Goal: Task Accomplishment & Management: Use online tool/utility

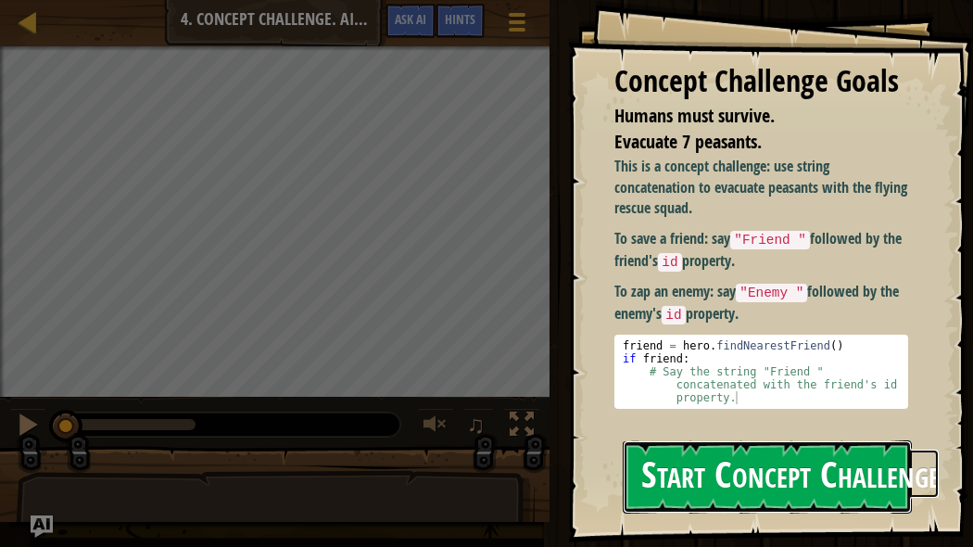
click at [695, 456] on button "Start Concept Challenge" at bounding box center [766, 476] width 289 height 73
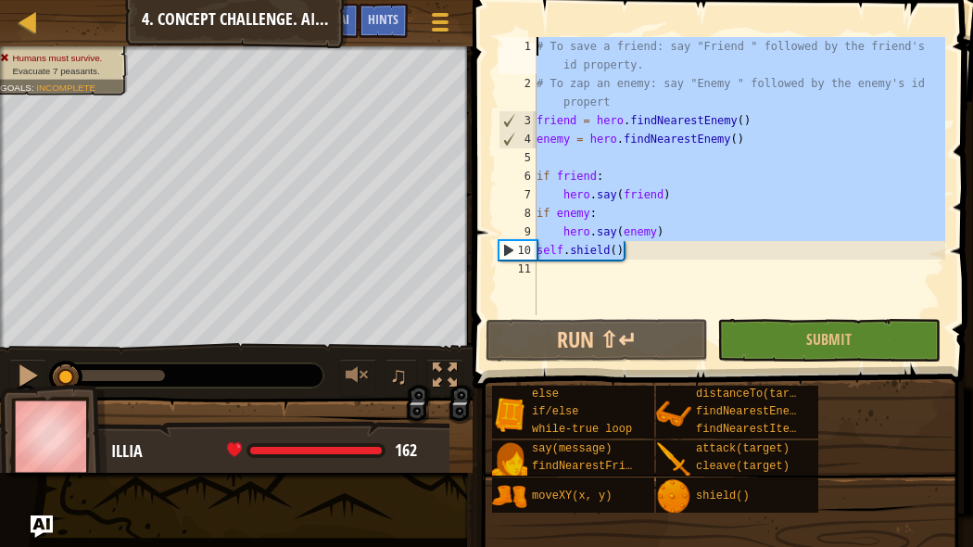
drag, startPoint x: 653, startPoint y: 254, endPoint x: 480, endPoint y: 0, distance: 307.3
click at [480, 9] on div "1 2 3 4 5 6 7 8 9 10 11 # To save a friend: say "Friend " followed by the frien…" at bounding box center [720, 230] width 506 height 443
type textarea "# To save a friend: say "Friend " followed by the friend's id property. # To za…"
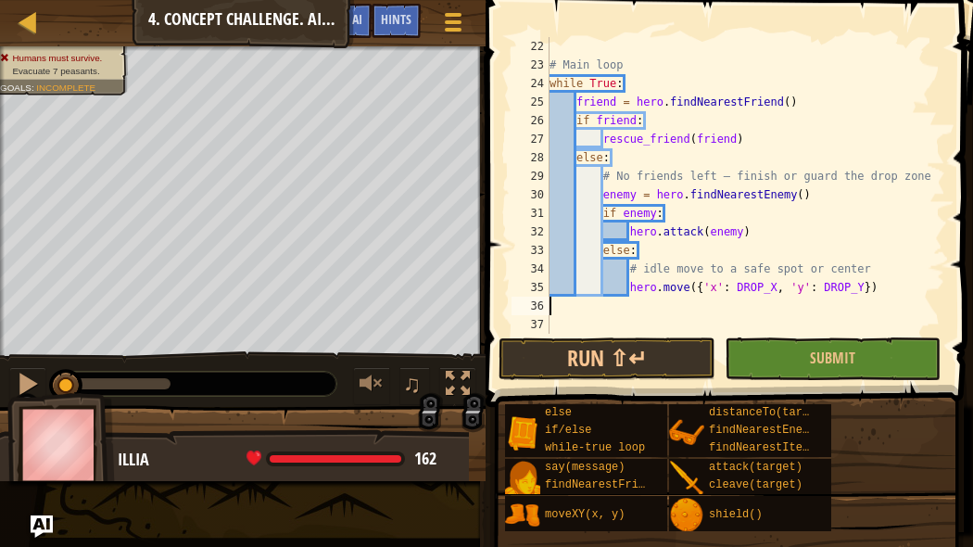
scroll to position [388, 0]
click at [656, 356] on button "Run ⇧↵" at bounding box center [606, 358] width 216 height 43
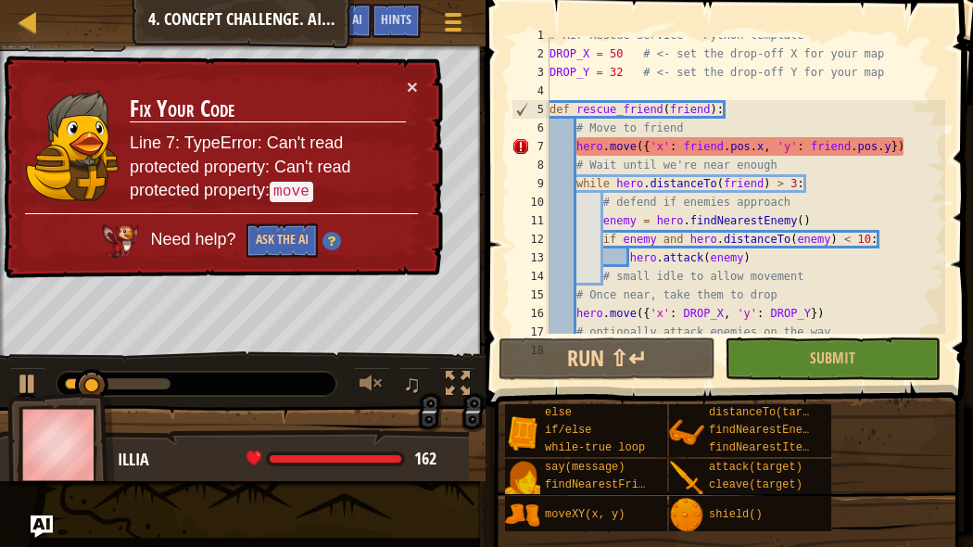
scroll to position [0, 0]
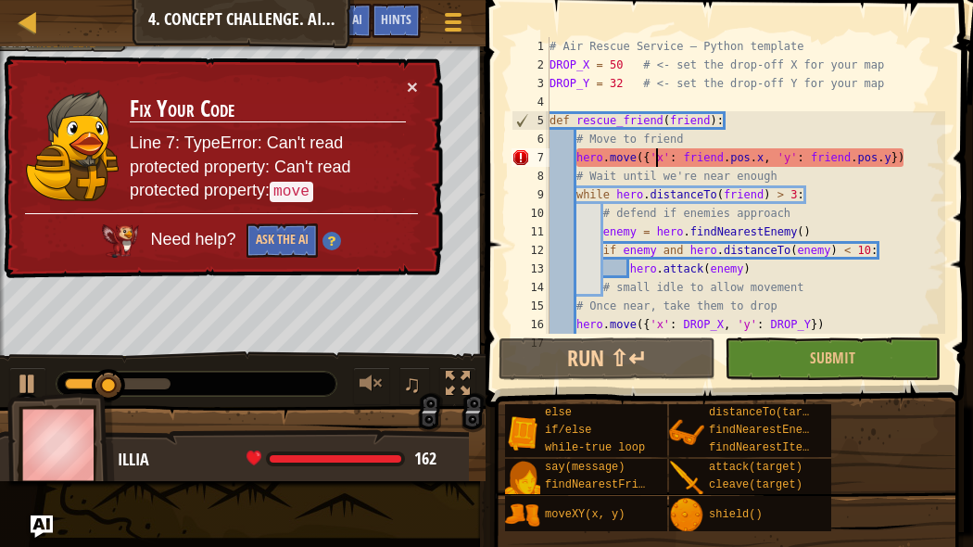
click at [656, 157] on div "# Air Rescue Service — Python template DROP_X = 50 # <- set the drop-off X for …" at bounding box center [745, 203] width 399 height 333
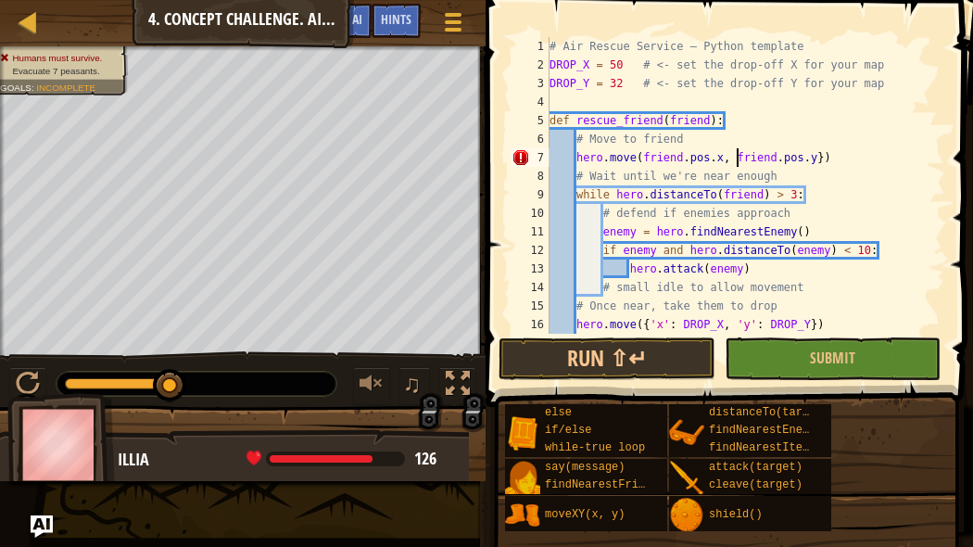
click at [819, 155] on div "# Air Rescue Service — Python template DROP_X = 50 # <- set the drop-off X for …" at bounding box center [745, 203] width 399 height 333
click at [655, 364] on button "Run ⇧↵" at bounding box center [606, 358] width 216 height 43
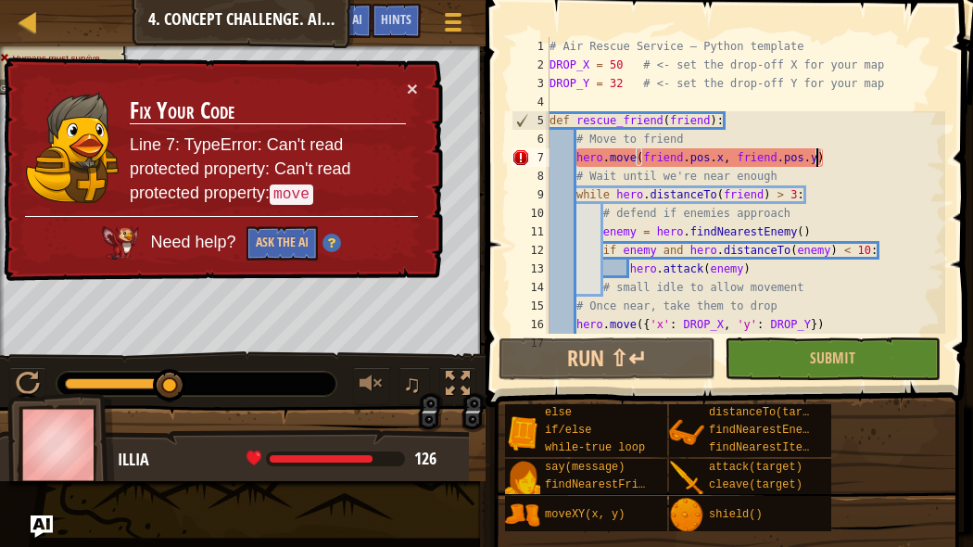
click at [635, 162] on div "# Air Rescue Service — Python template DROP_X = 50 # <- set the drop-off X for …" at bounding box center [745, 203] width 399 height 333
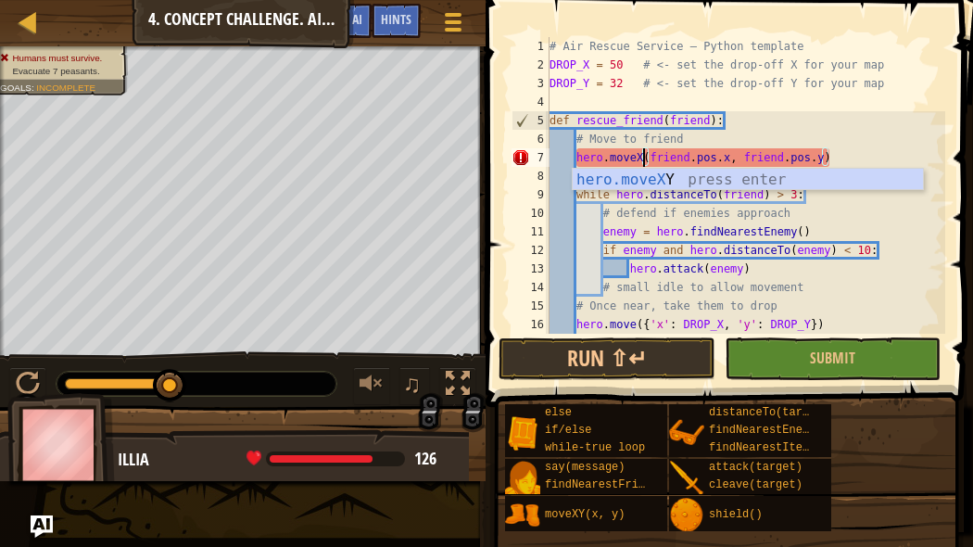
scroll to position [8, 8]
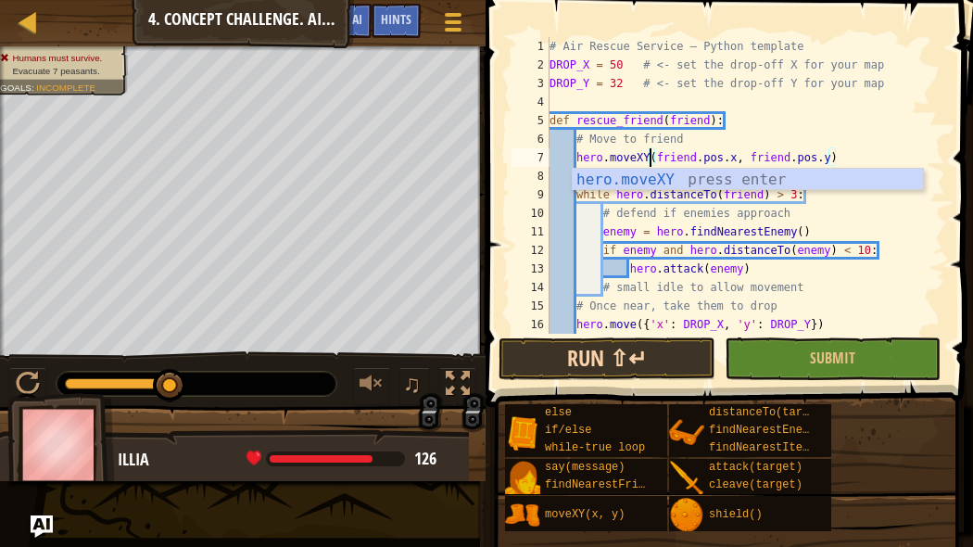
type textarea "hero.moveXY(friend.pos.x, friend.pos.y)"
click at [627, 360] on button "Run ⇧↵" at bounding box center [606, 358] width 216 height 43
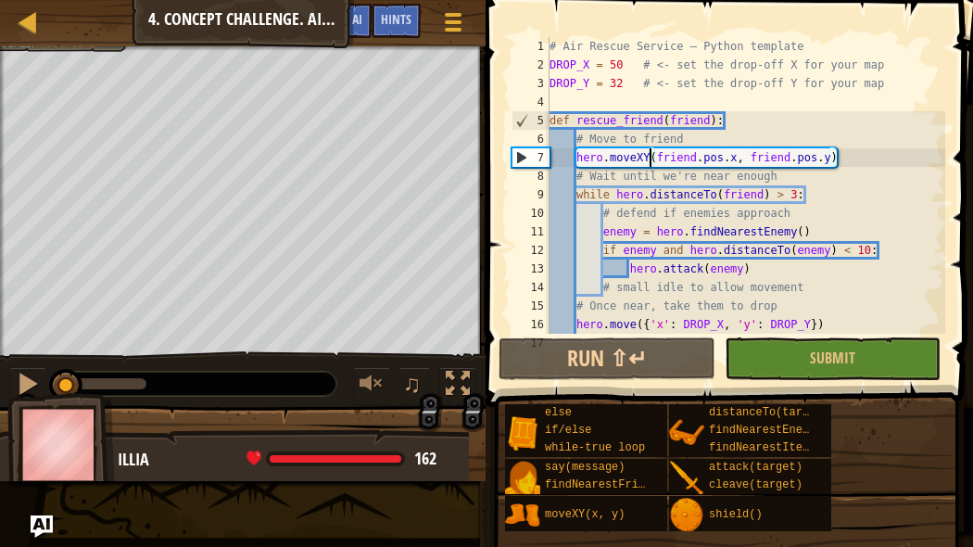
click at [44, 341] on div "Humans must survive. Evacuate 7 peasants. Goals : Incomplete ♫ Illia 162 x: 40 …" at bounding box center [486, 263] width 973 height 434
click at [33, 385] on div at bounding box center [28, 383] width 24 height 24
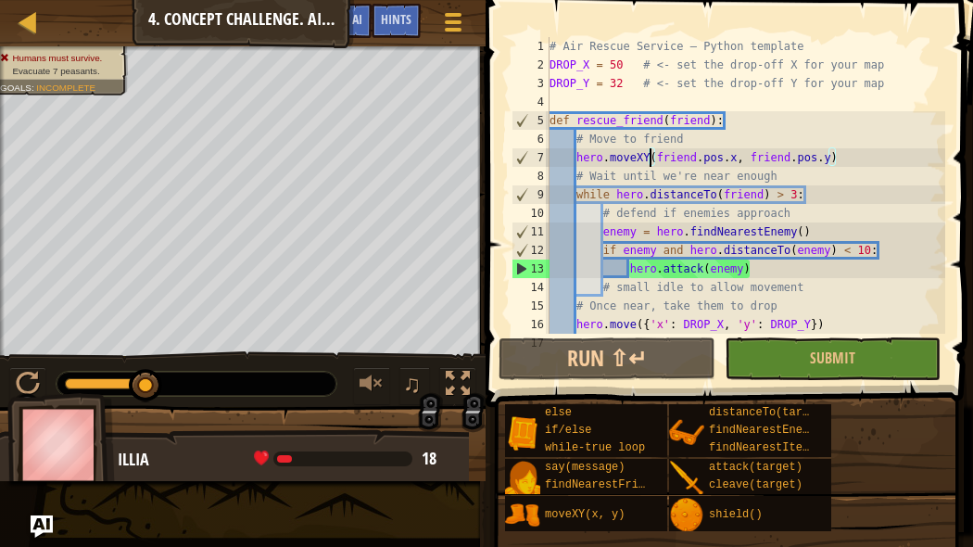
drag, startPoint x: 74, startPoint y: 375, endPoint x: 171, endPoint y: 378, distance: 97.3
click at [171, 378] on div at bounding box center [197, 383] width 280 height 24
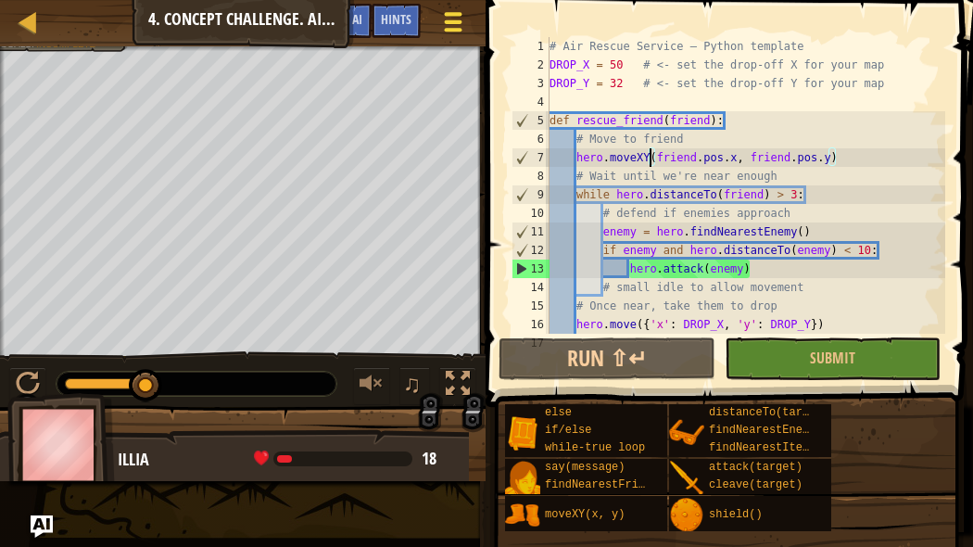
click at [454, 25] on div at bounding box center [452, 21] width 25 height 27
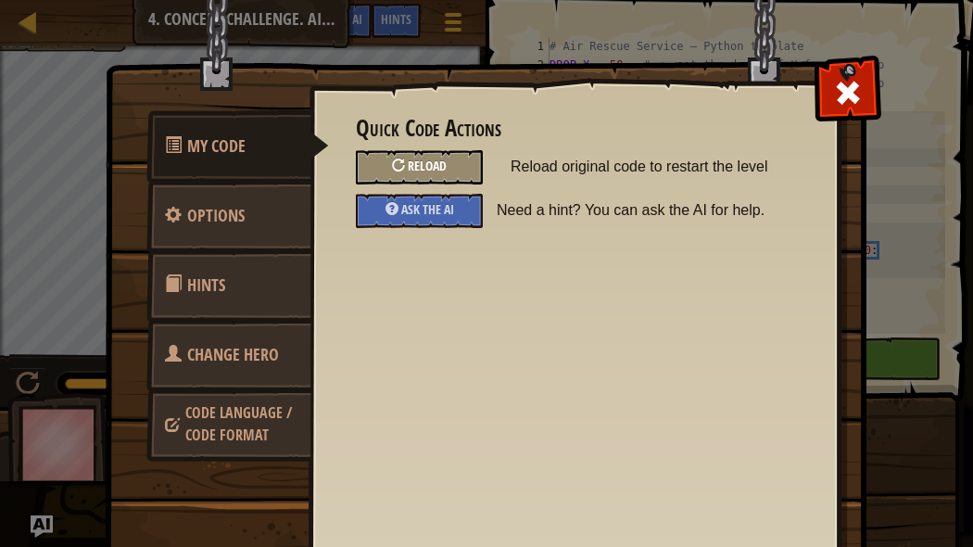
click at [424, 160] on span "Reload" at bounding box center [427, 166] width 39 height 18
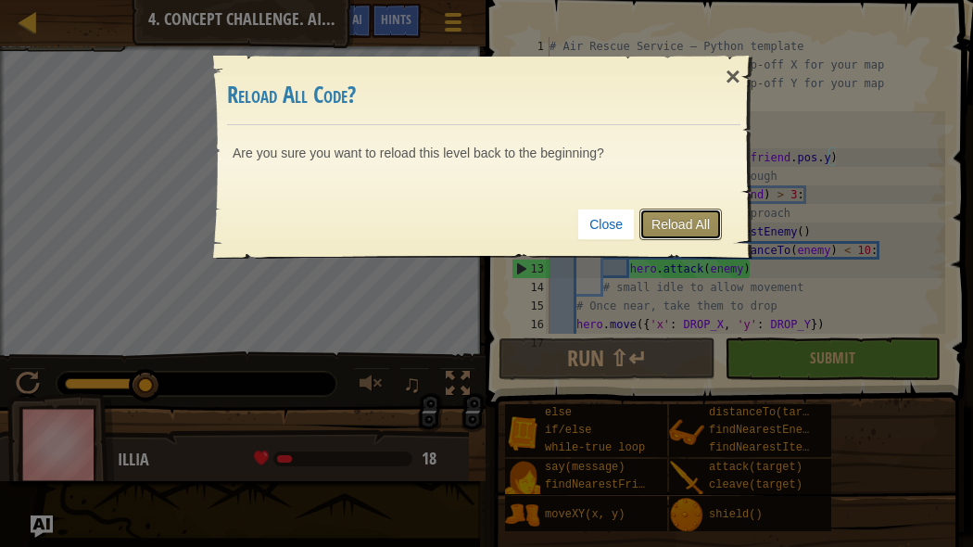
click at [679, 225] on link "Reload All" at bounding box center [680, 223] width 82 height 31
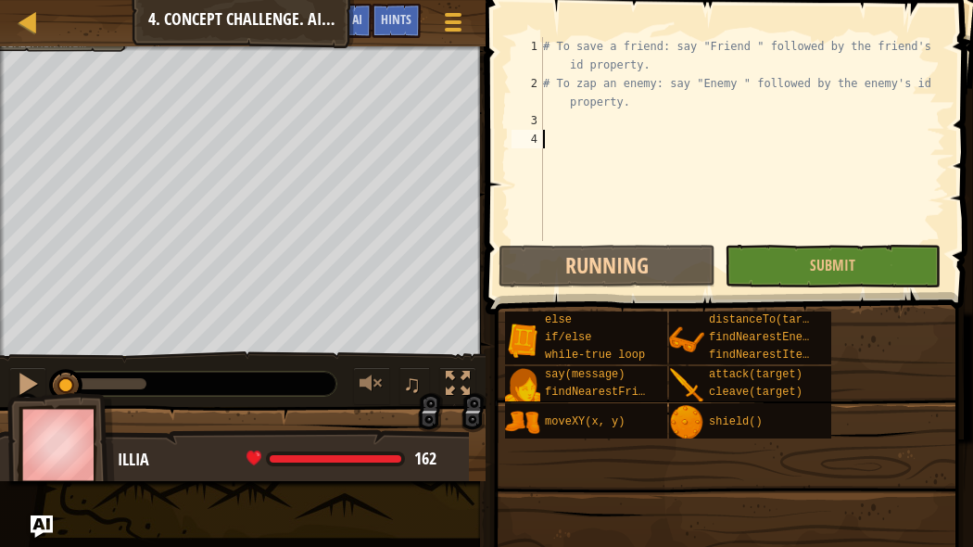
scroll to position [8, 0]
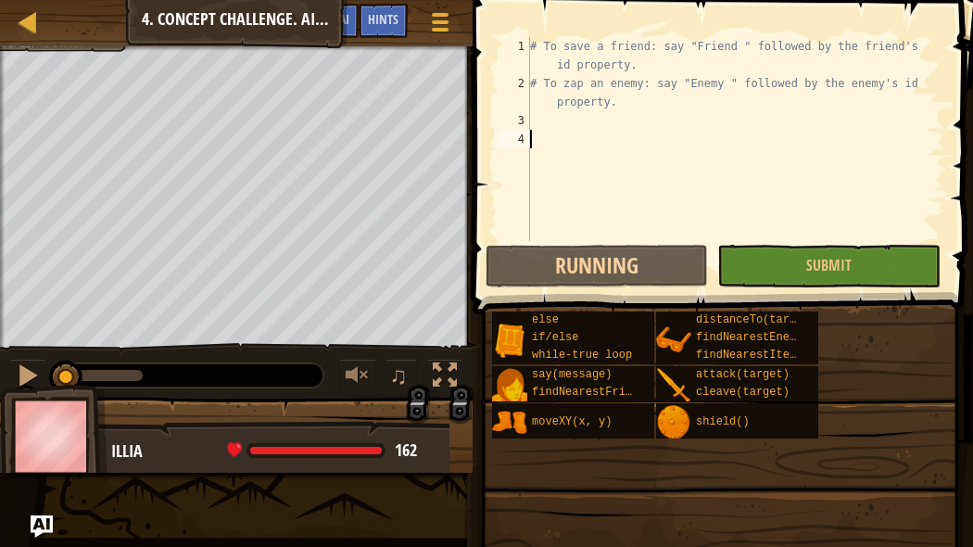
click at [679, 225] on div "# To save a friend: say "Friend " followed by the friend's id property. # To za…" at bounding box center [735, 166] width 419 height 259
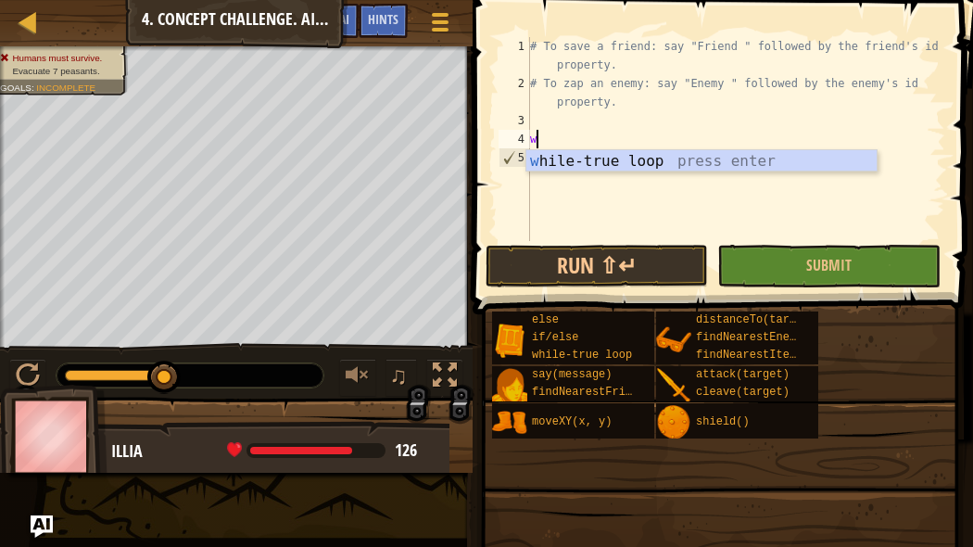
type textarea "wh"
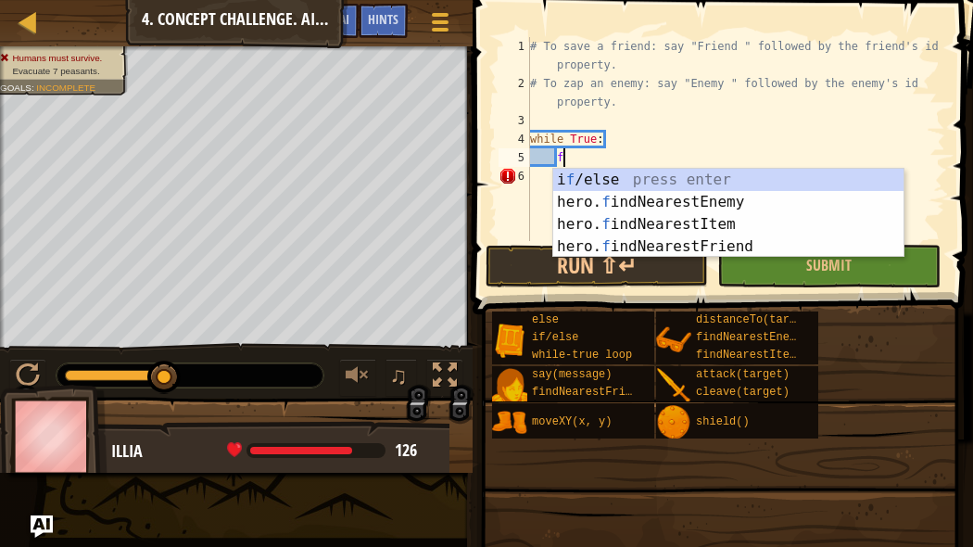
type textarea "fri"
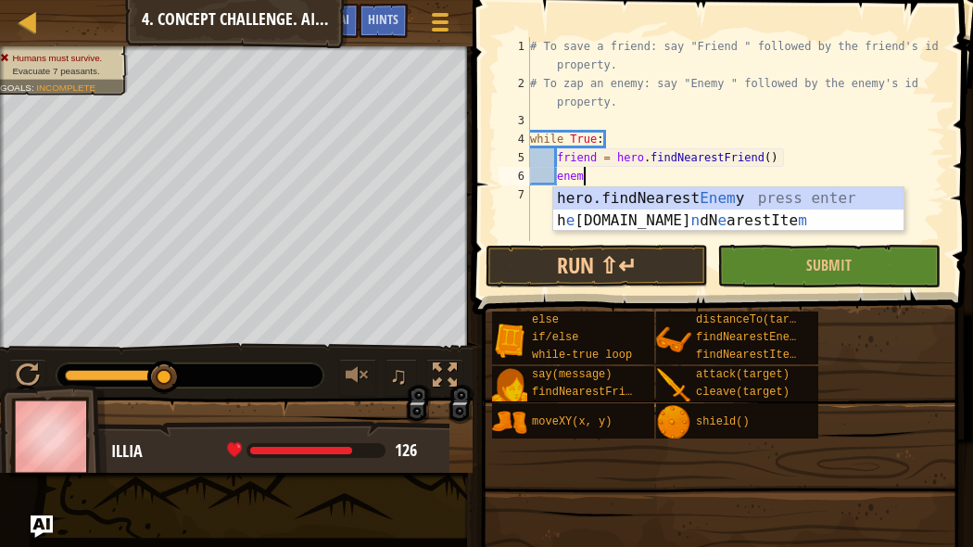
type textarea "enemy"
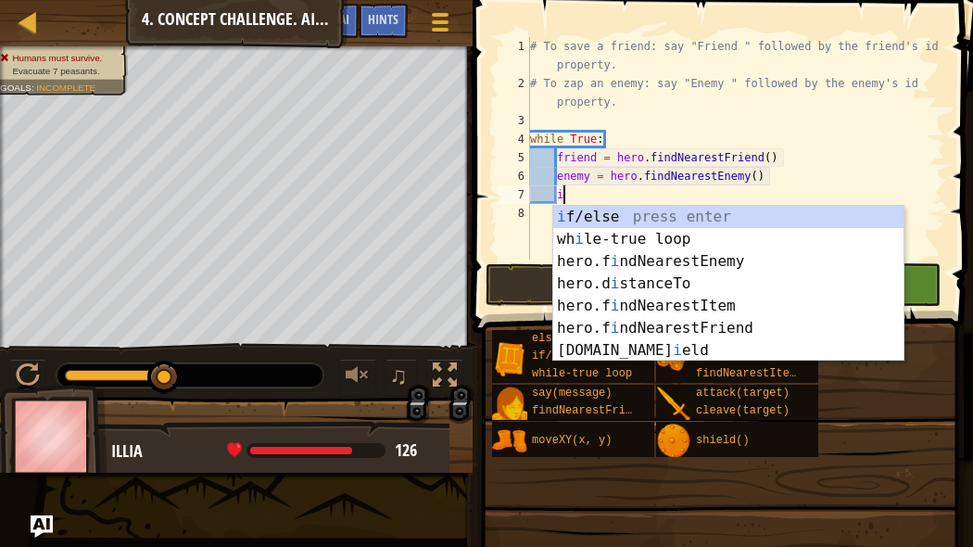
scroll to position [8, 2]
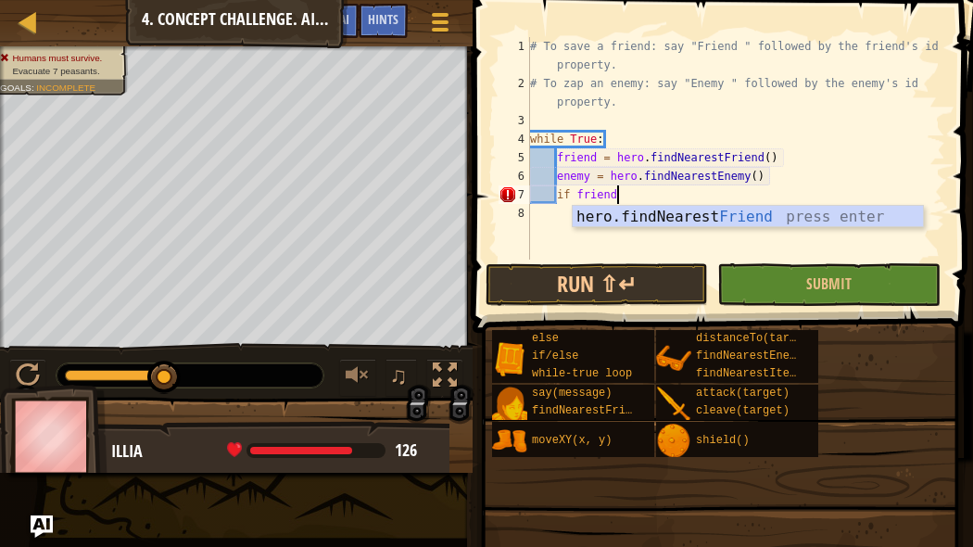
type textarea "if friend:"
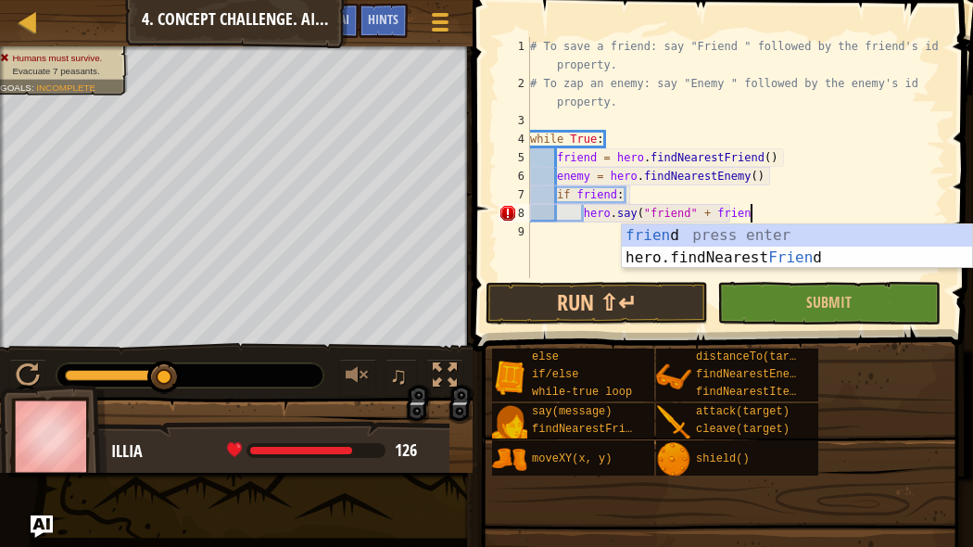
scroll to position [8, 18]
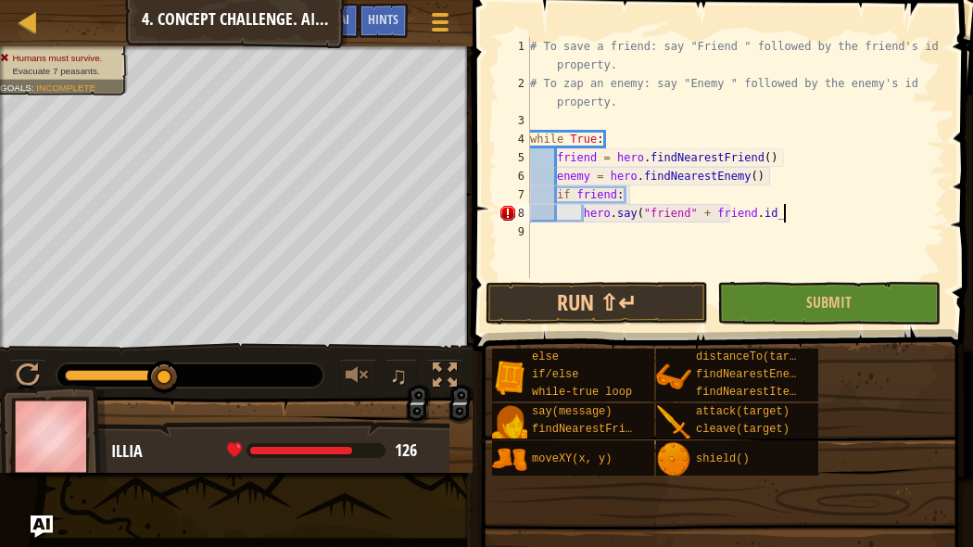
type textarea "hero.say("friend" + [DOMAIN_NAME])"
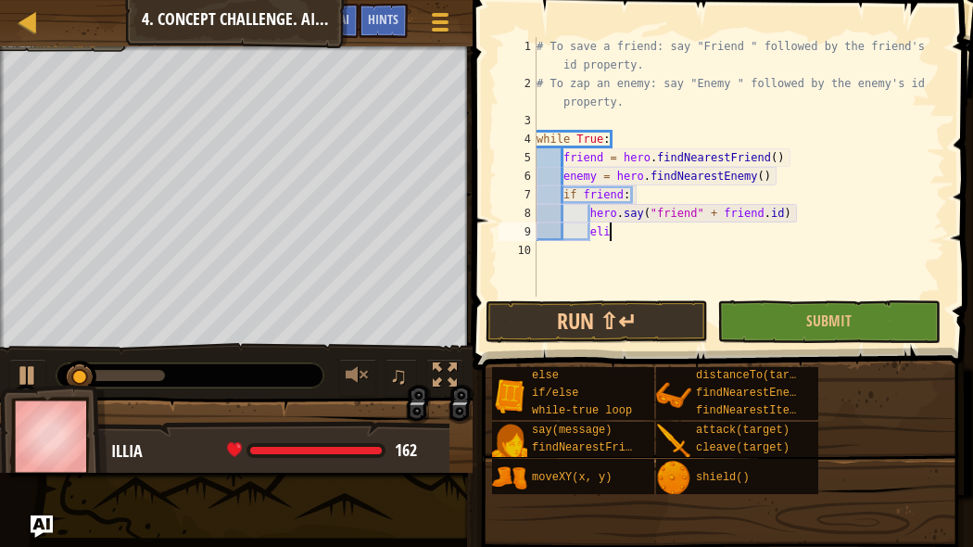
scroll to position [8, 6]
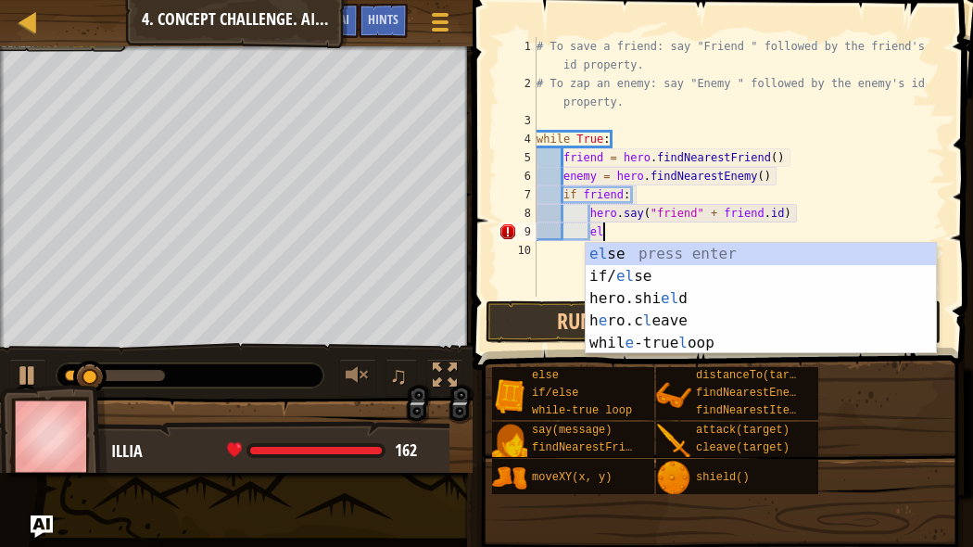
type textarea "e"
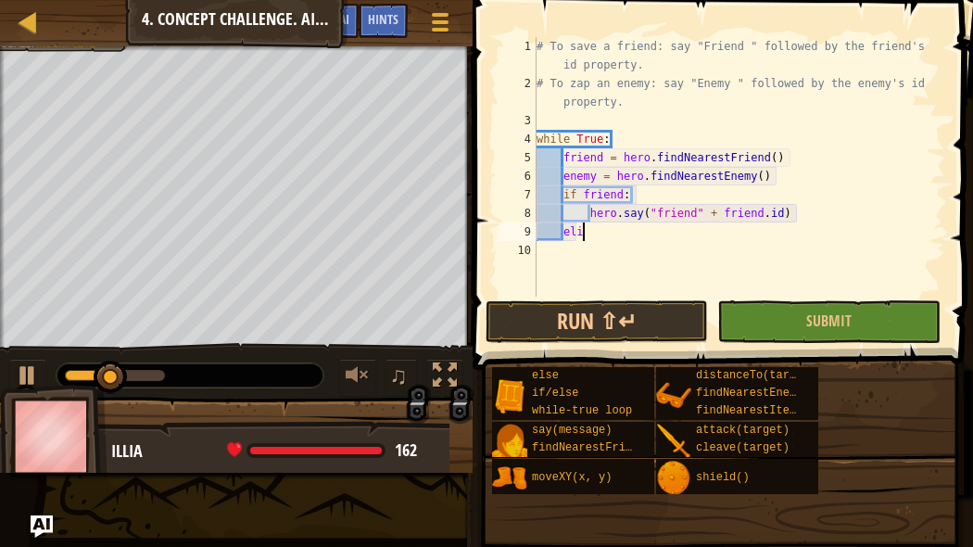
scroll to position [8, 3]
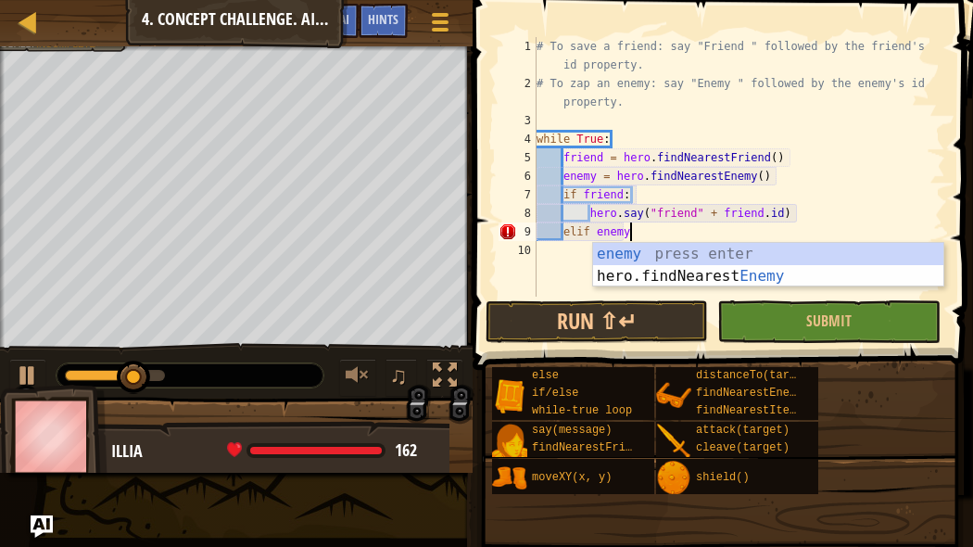
type textarea "elif enemy:"
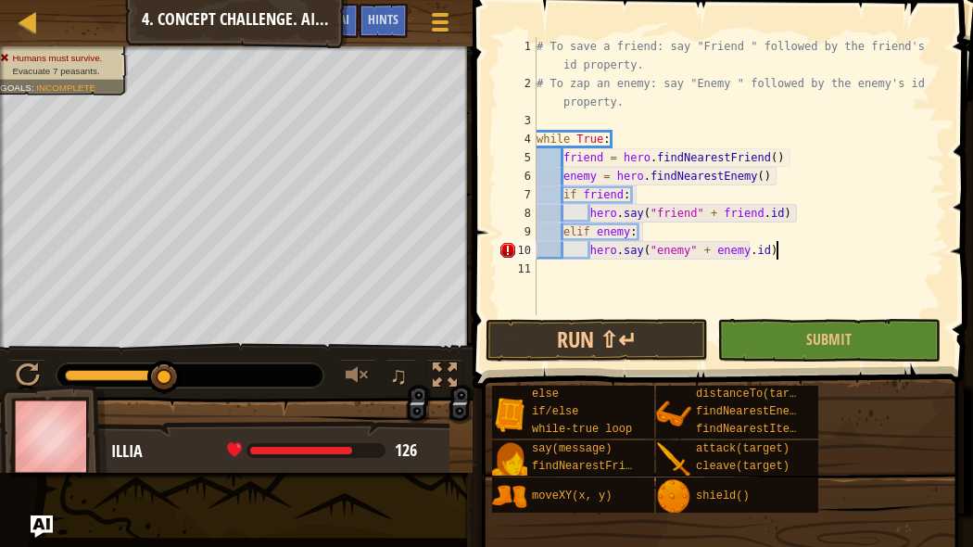
scroll to position [8, 18]
click at [627, 339] on button "Run ⇧↵" at bounding box center [596, 340] width 222 height 43
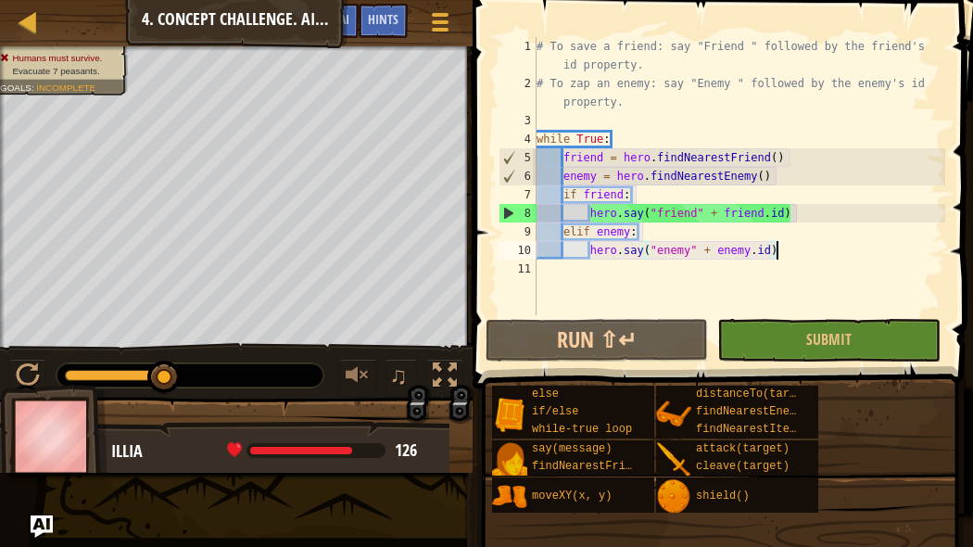
drag, startPoint x: 119, startPoint y: 370, endPoint x: 244, endPoint y: 383, distance: 125.7
click at [244, 383] on div at bounding box center [190, 375] width 267 height 24
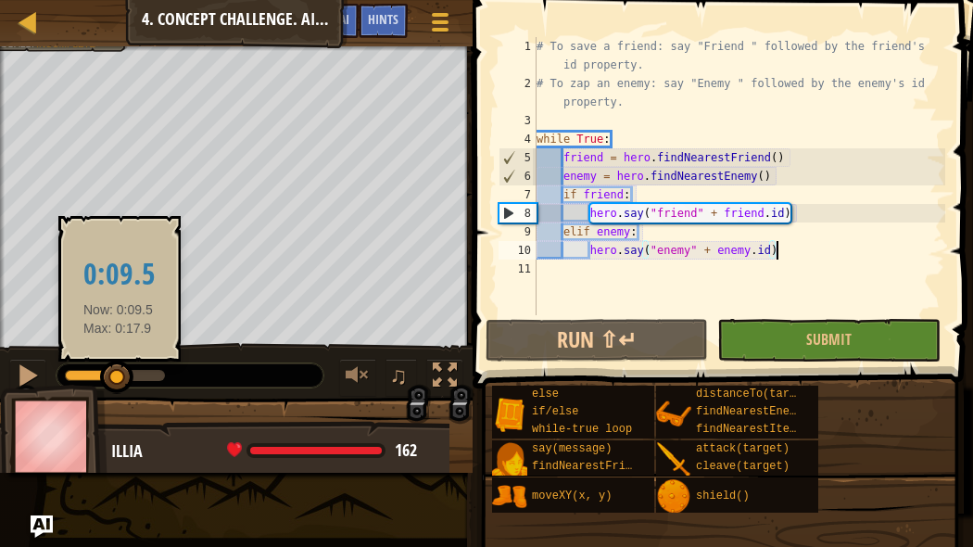
drag, startPoint x: 139, startPoint y: 374, endPoint x: 118, endPoint y: 365, distance: 23.2
click at [118, 370] on div at bounding box center [115, 375] width 100 height 11
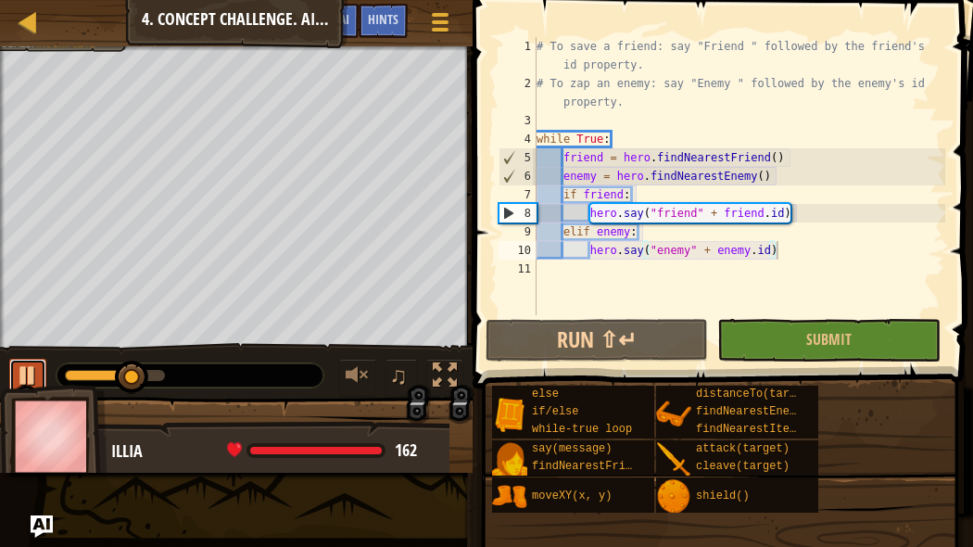
click at [13, 374] on button at bounding box center [27, 377] width 37 height 38
click at [620, 137] on div "# To save a friend: say "Friend " followed by the friend's id property. # To za…" at bounding box center [739, 203] width 412 height 333
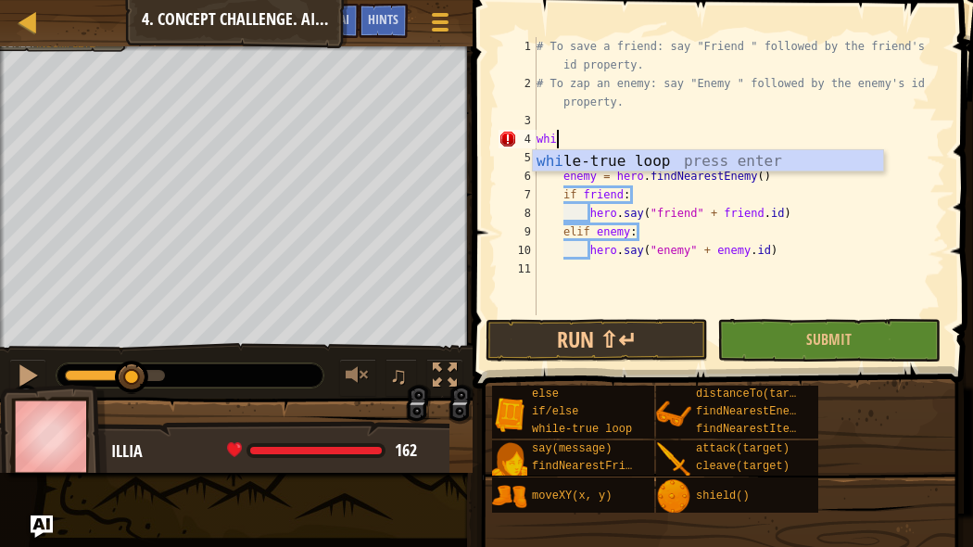
scroll to position [8, 0]
type textarea "w"
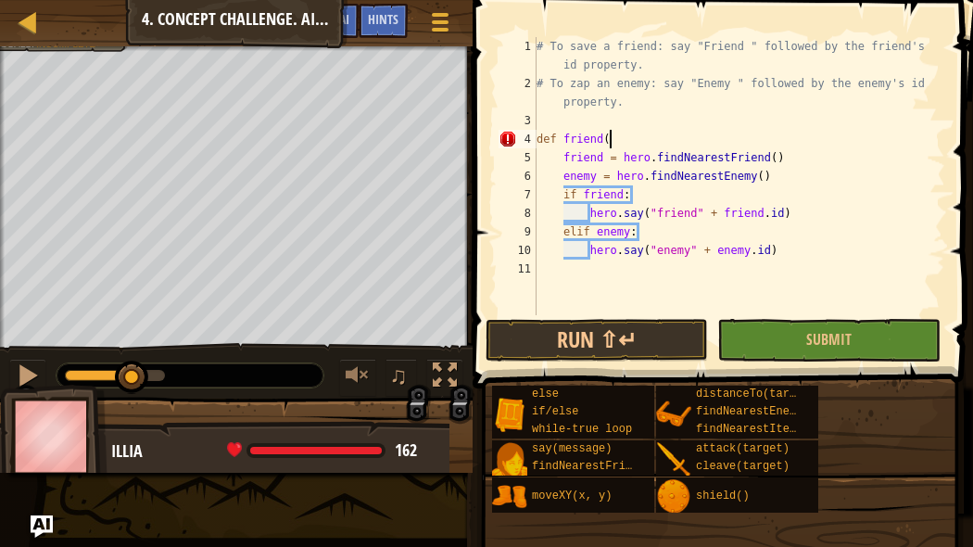
scroll to position [8, 6]
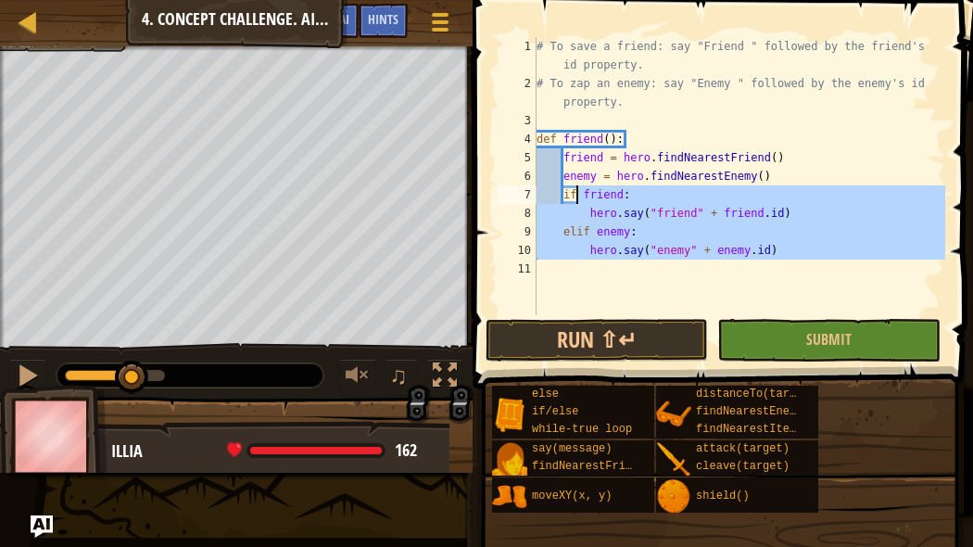
drag, startPoint x: 795, startPoint y: 260, endPoint x: 576, endPoint y: 188, distance: 230.2
click at [576, 188] on div "# To save a friend: say "Friend " followed by the friend's id property. # To za…" at bounding box center [739, 203] width 412 height 333
type textarea "i"
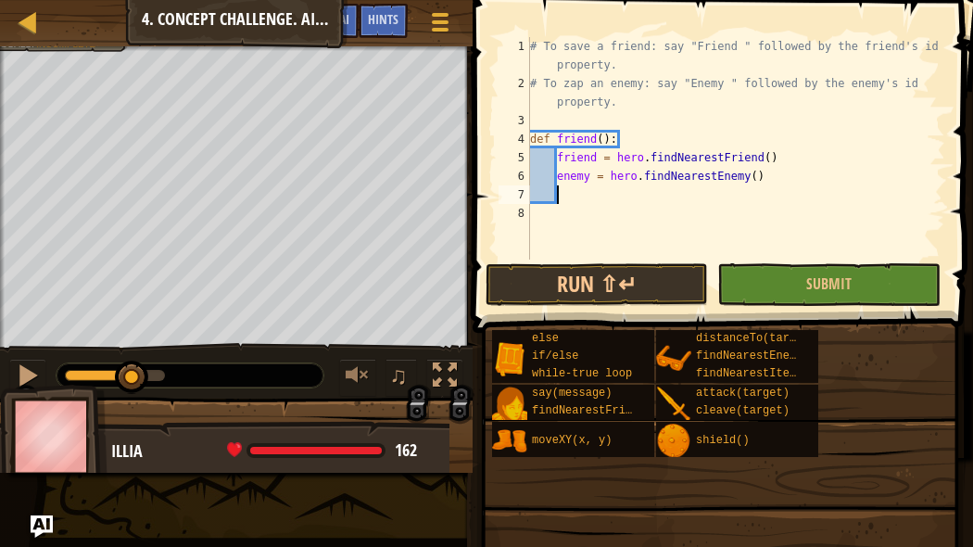
scroll to position [8, 0]
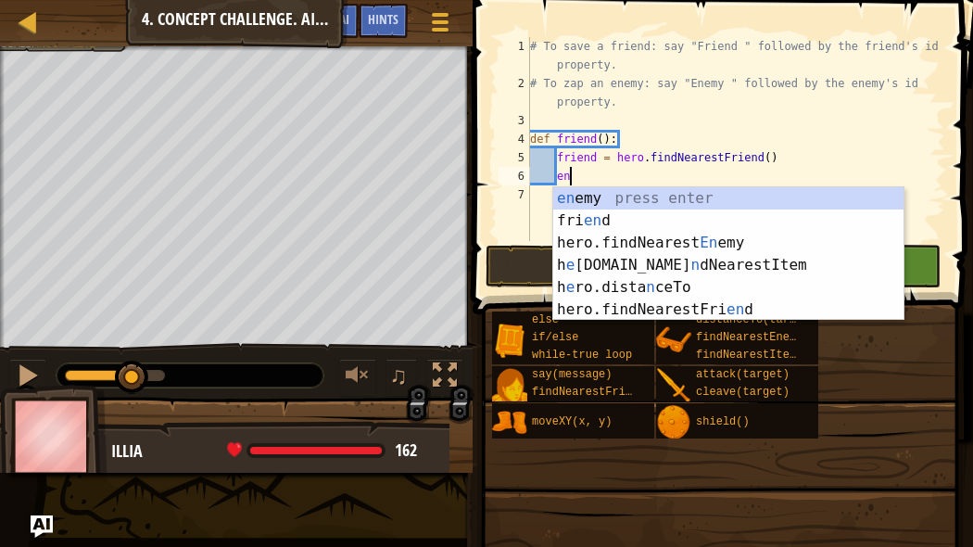
type textarea "e"
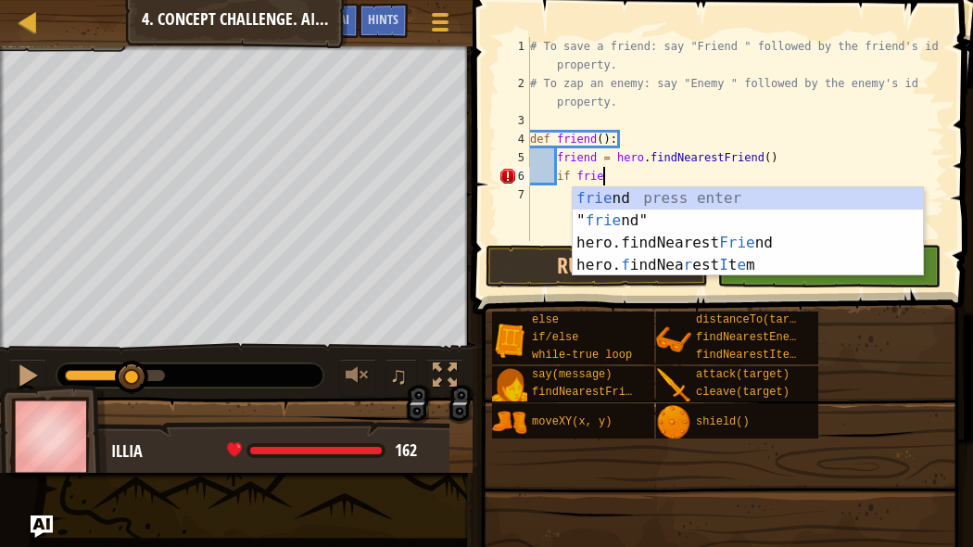
scroll to position [8, 6]
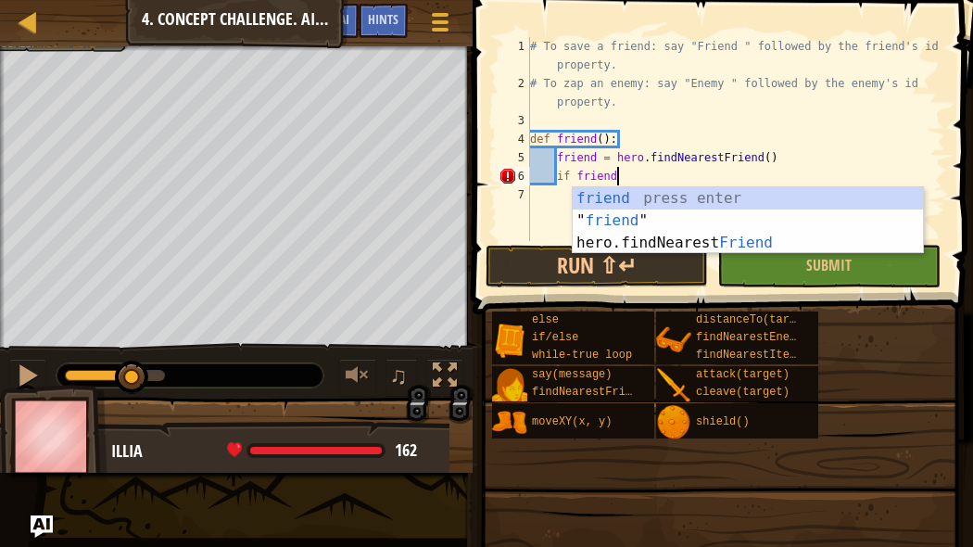
type textarea "if friend;"
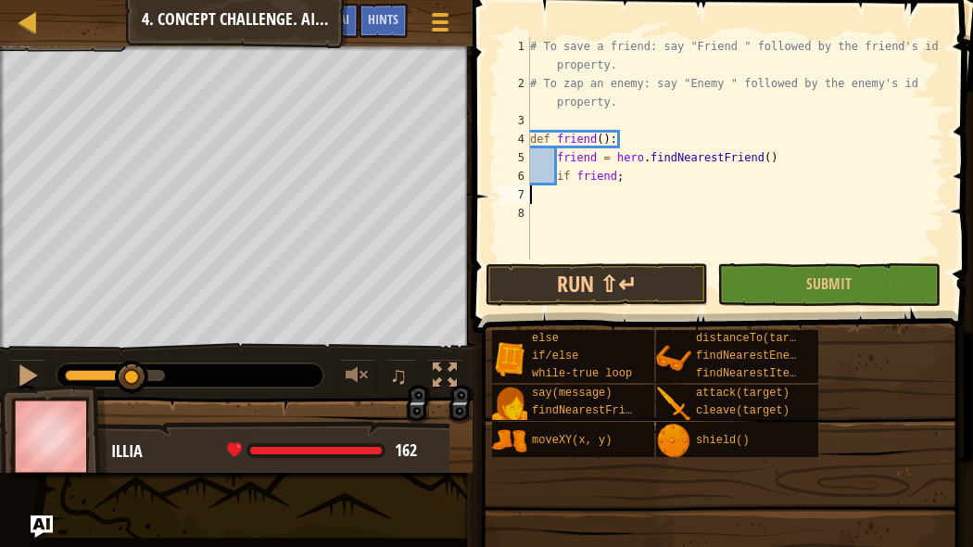
scroll to position [8, 0]
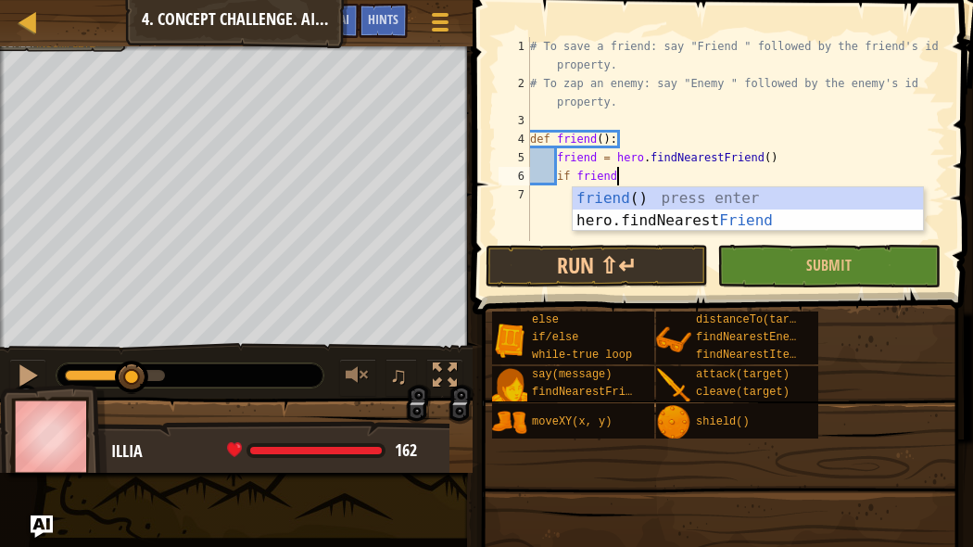
type textarea "if friend:"
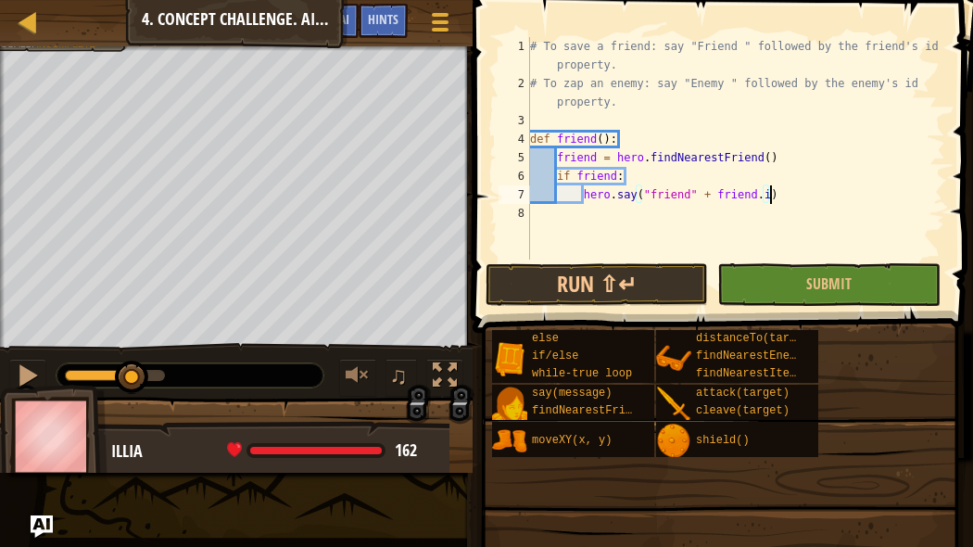
scroll to position [8, 19]
type textarea "hero.say("friend" + [DOMAIN_NAME])"
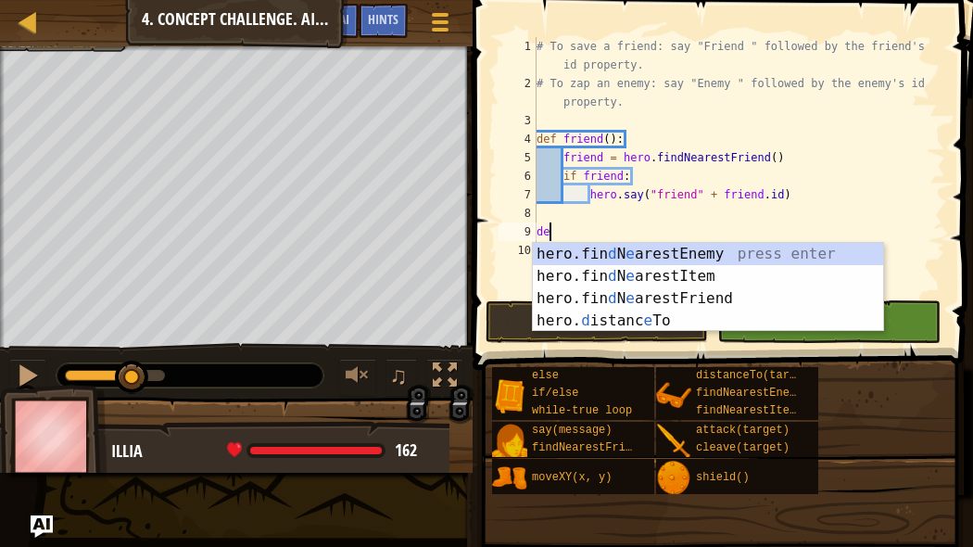
scroll to position [8, 0]
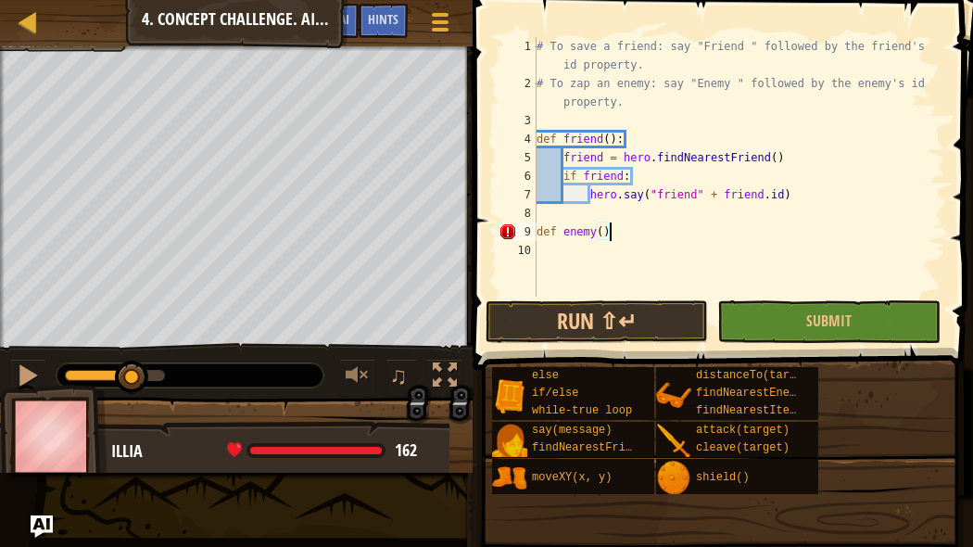
type textarea "def enemy():"
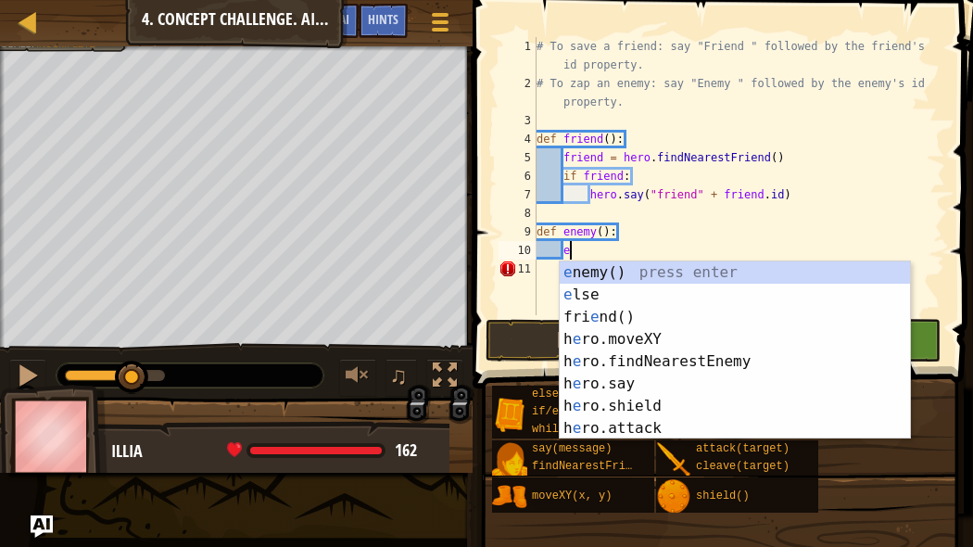
type textarea "enem"
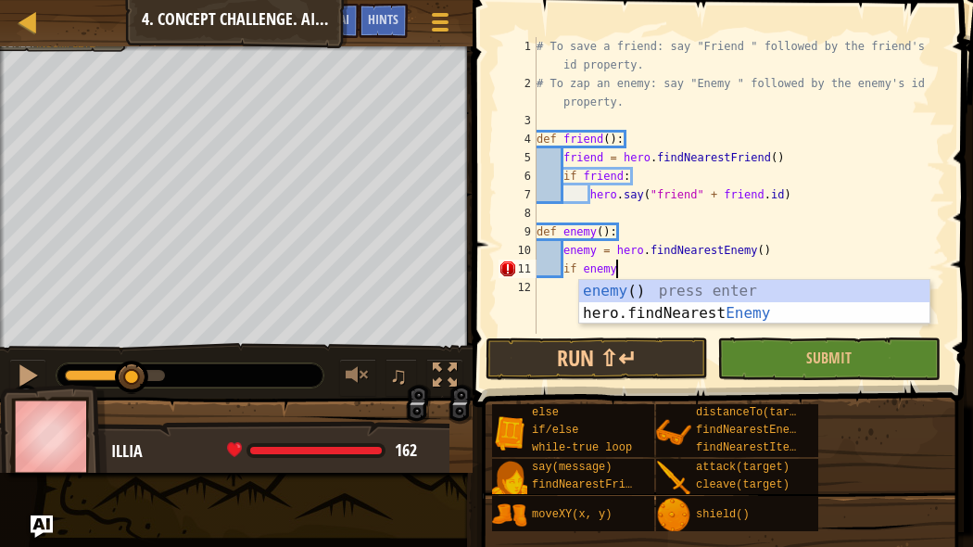
type textarea "if enemy:"
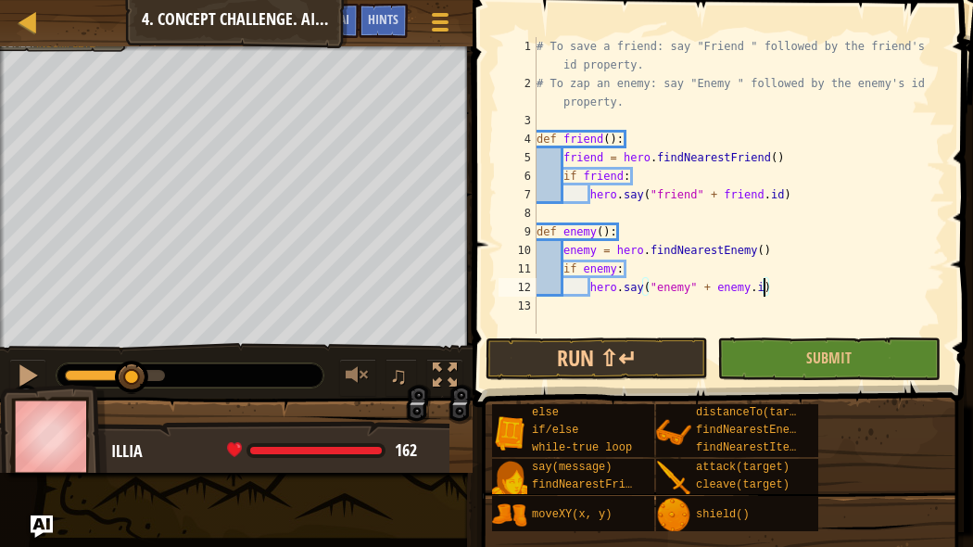
scroll to position [8, 18]
type textarea "hero.say("enemy" + [DOMAIN_NAME])"
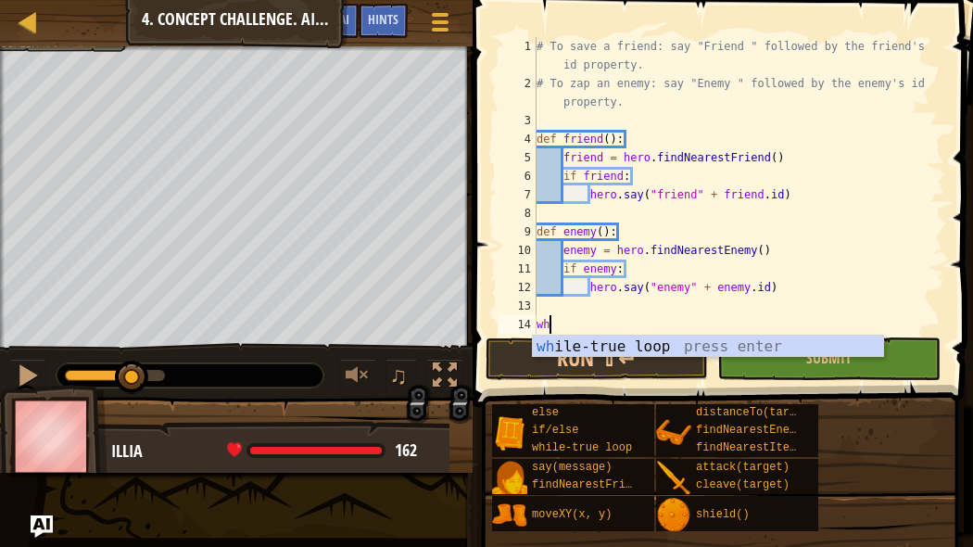
scroll to position [8, 0]
type textarea "whilt"
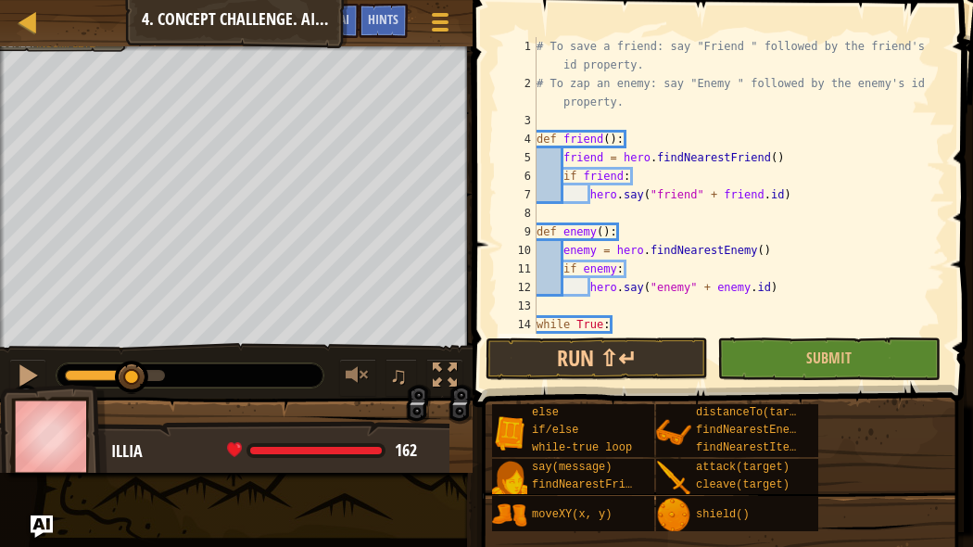
scroll to position [18, 0]
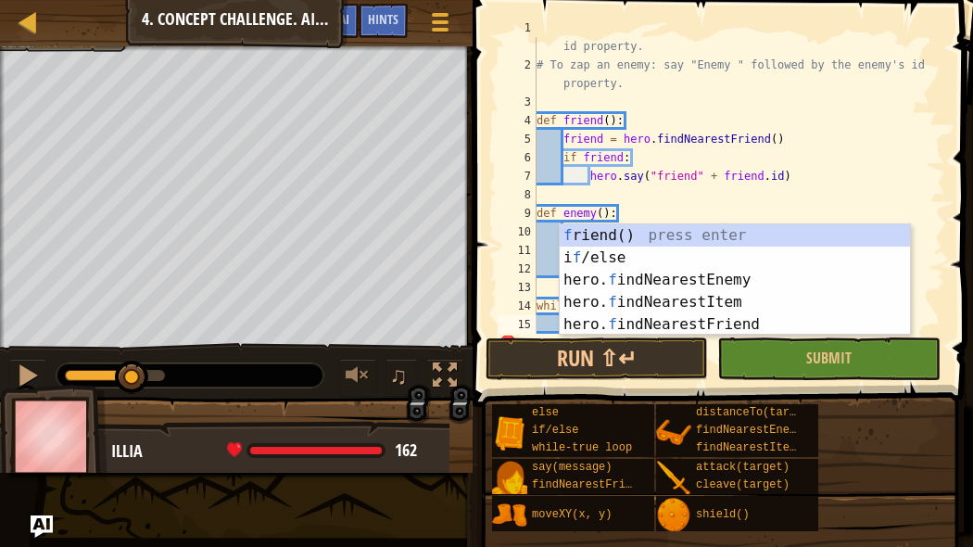
type textarea "fr"
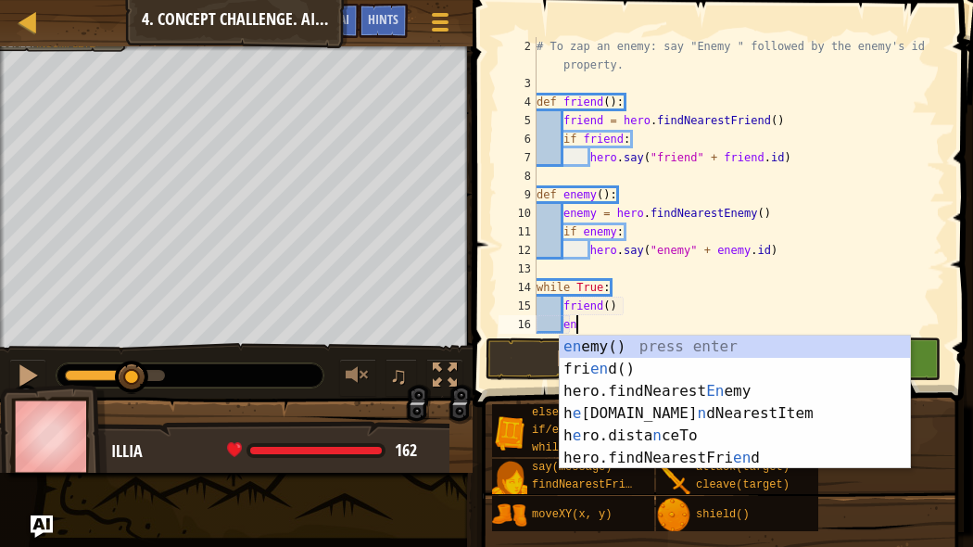
scroll to position [8, 3]
type textarea "enem"
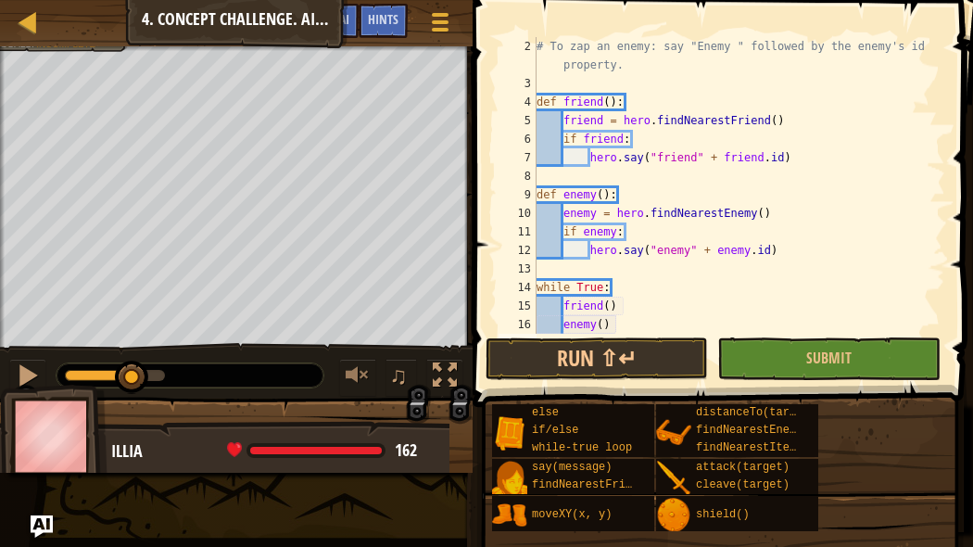
scroll to position [8, 0]
click at [603, 354] on button "Run ⇧↵" at bounding box center [596, 358] width 222 height 43
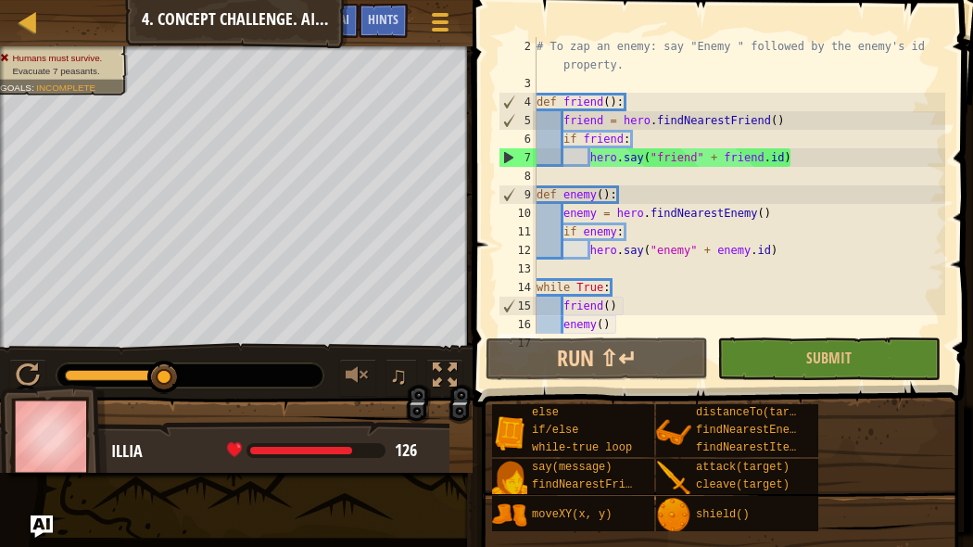
drag, startPoint x: 97, startPoint y: 372, endPoint x: 220, endPoint y: 372, distance: 122.3
click at [220, 372] on div at bounding box center [190, 375] width 267 height 24
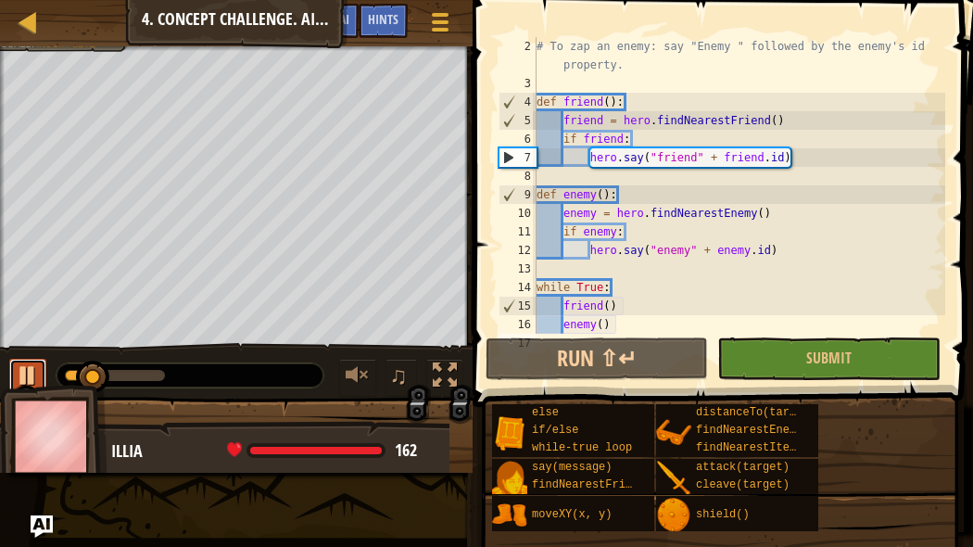
click at [17, 358] on button at bounding box center [27, 377] width 37 height 38
click at [777, 124] on div "# To zap an enemy: say "Enemy " followed by the enemy's id property. def friend…" at bounding box center [739, 213] width 412 height 352
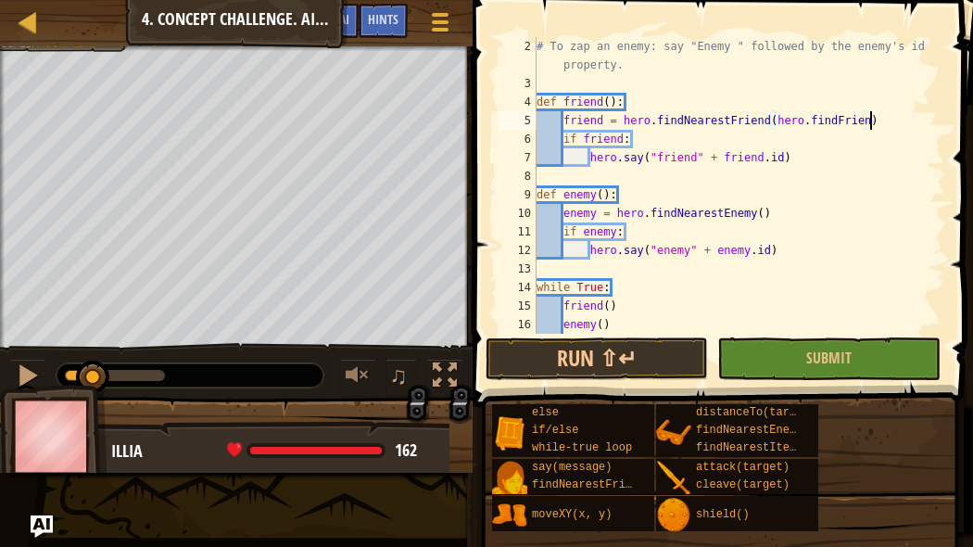
scroll to position [8, 27]
click at [672, 349] on button "Run ⇧↵" at bounding box center [596, 358] width 222 height 43
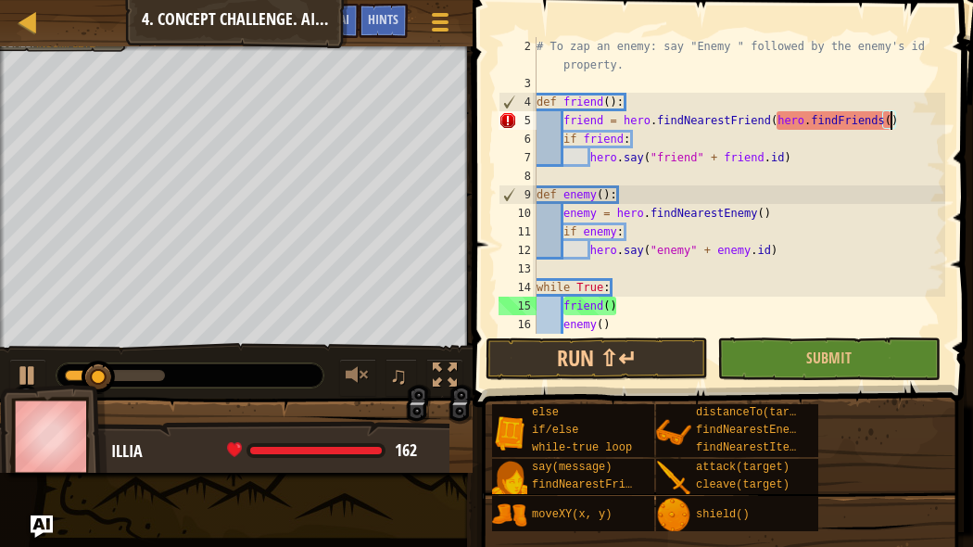
scroll to position [8, 29]
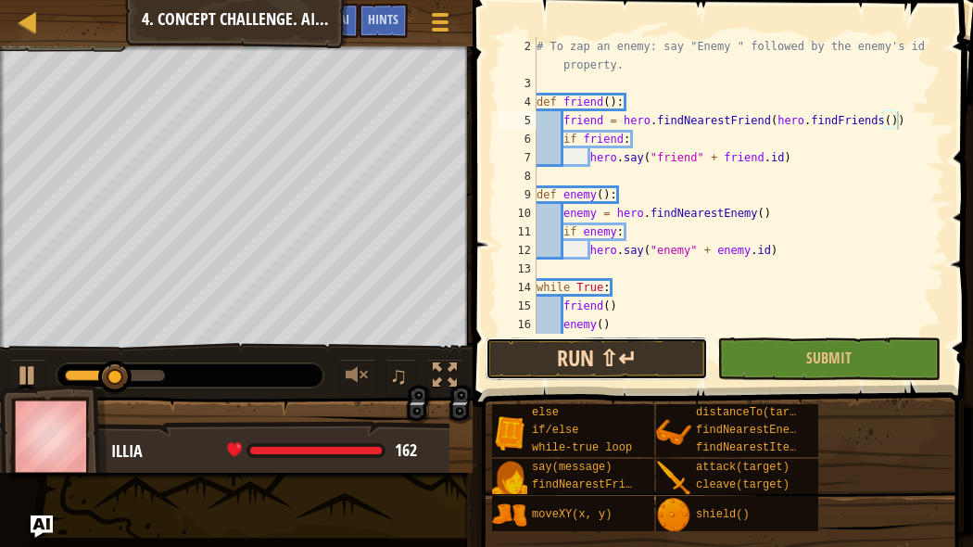
click at [656, 354] on button "Run ⇧↵" at bounding box center [596, 358] width 222 height 43
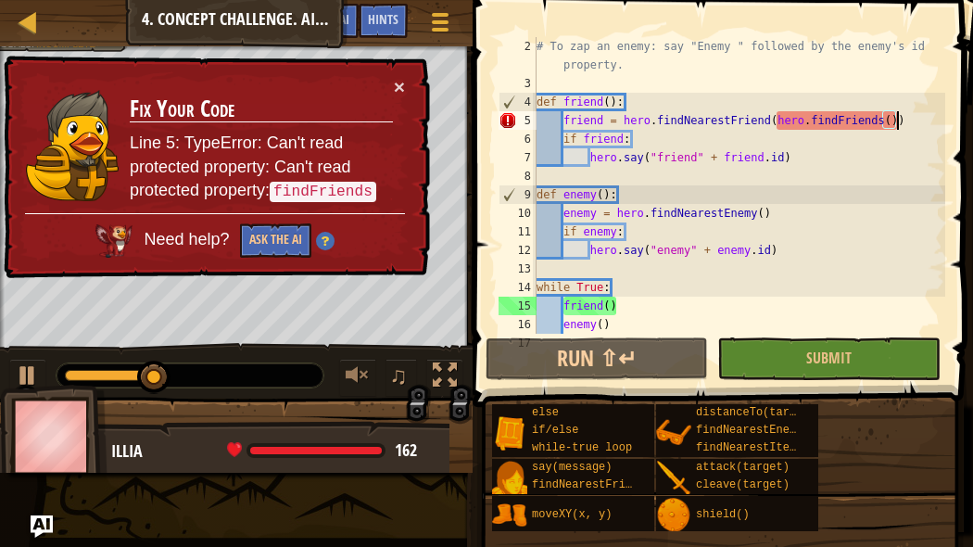
click at [768, 121] on div "# To zap an enemy: say "Enemy " followed by the enemy's id property. def friend…" at bounding box center [739, 213] width 412 height 352
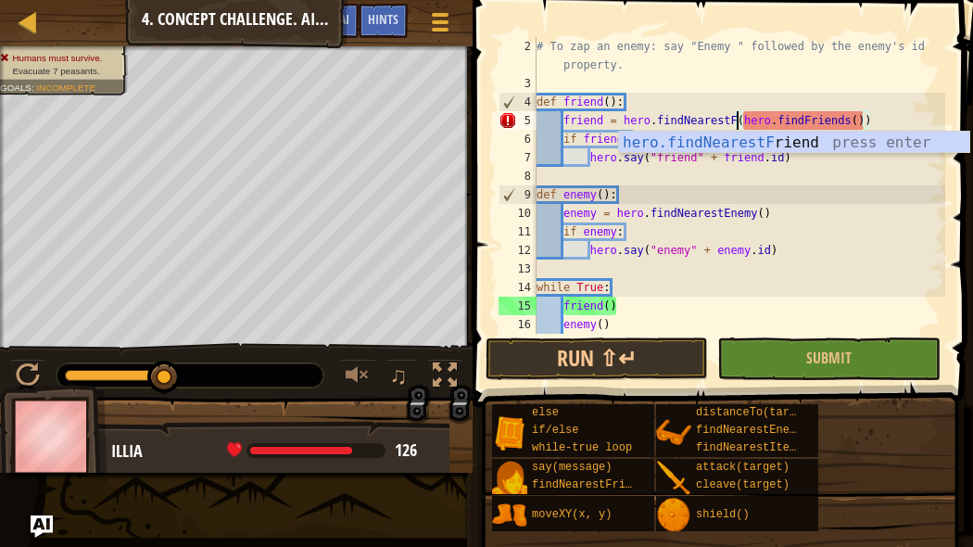
scroll to position [8, 25]
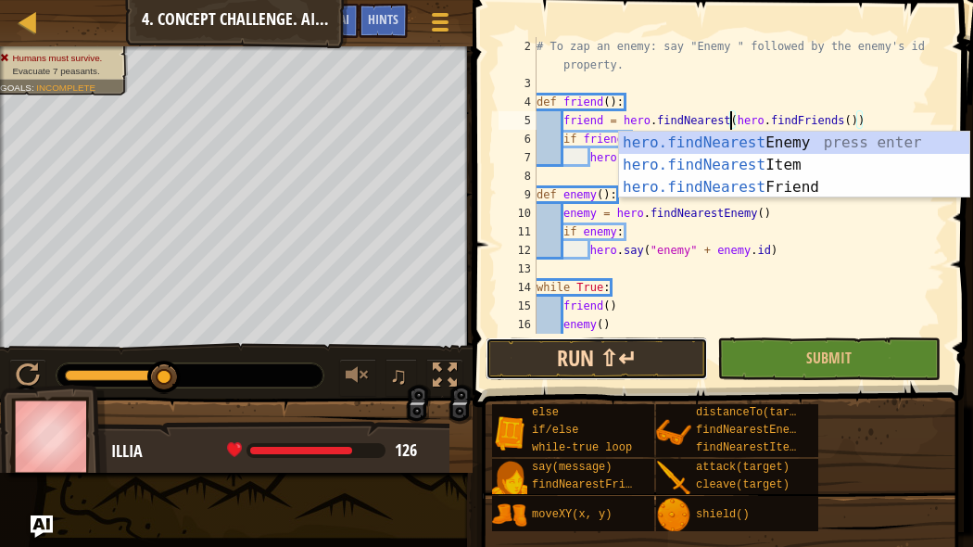
click at [574, 360] on button "Run ⇧↵" at bounding box center [596, 358] width 222 height 43
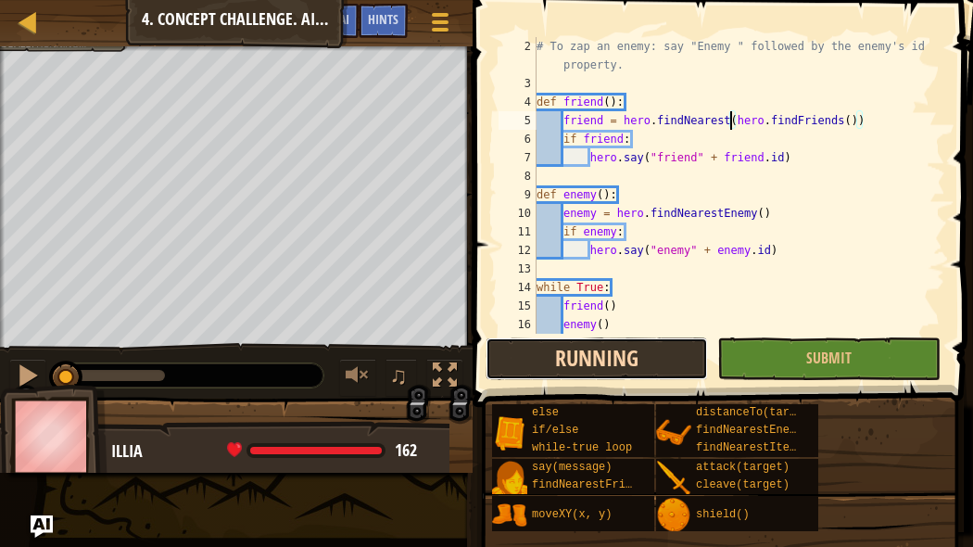
click at [574, 360] on button "Running" at bounding box center [596, 358] width 222 height 43
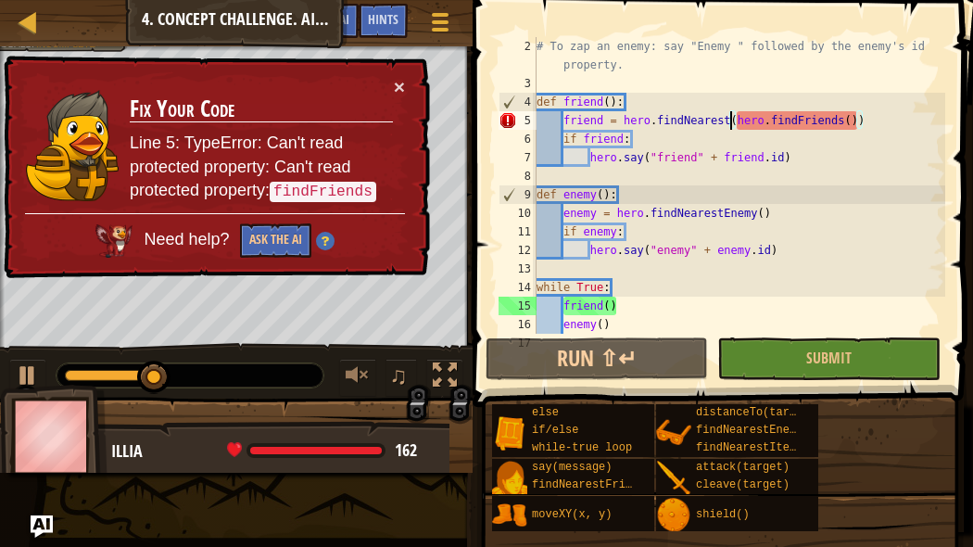
click at [667, 157] on div "# To zap an enemy: say "Enemy " followed by the enemy's id property. def friend…" at bounding box center [739, 213] width 412 height 352
type textarea "hero.say("friend" + [DOMAIN_NAME])"
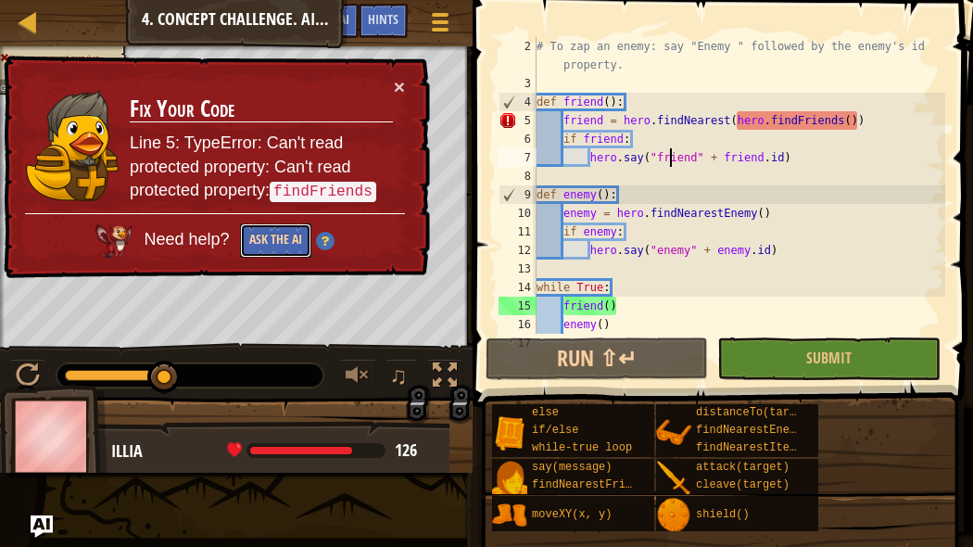
click at [287, 248] on button "Ask the AI" at bounding box center [275, 240] width 71 height 34
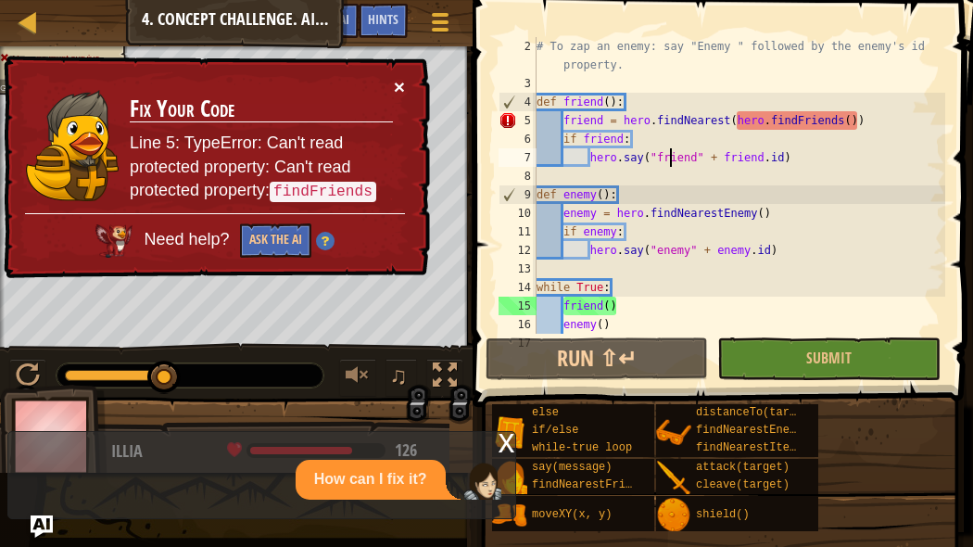
click at [395, 86] on button "×" at bounding box center [399, 86] width 11 height 19
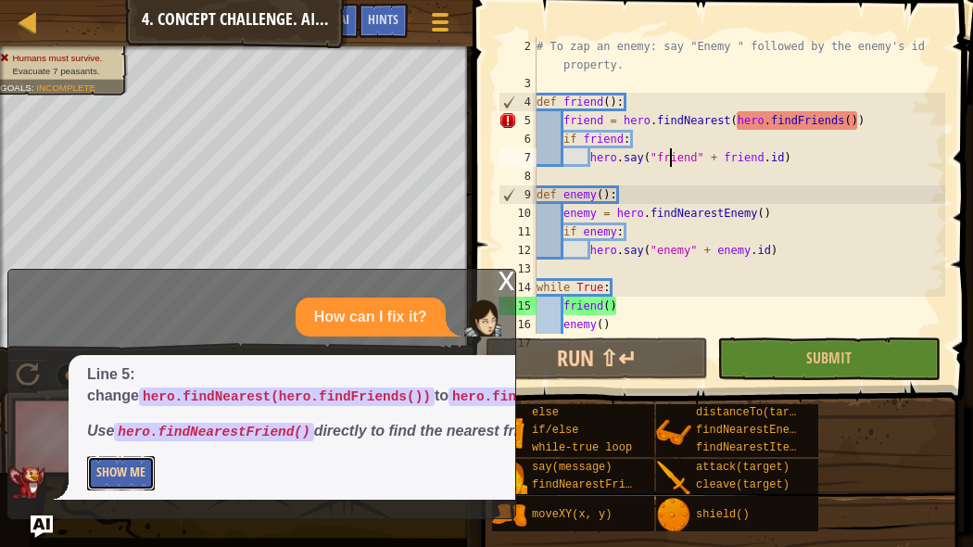
click at [118, 466] on button "Show Me" at bounding box center [121, 473] width 68 height 34
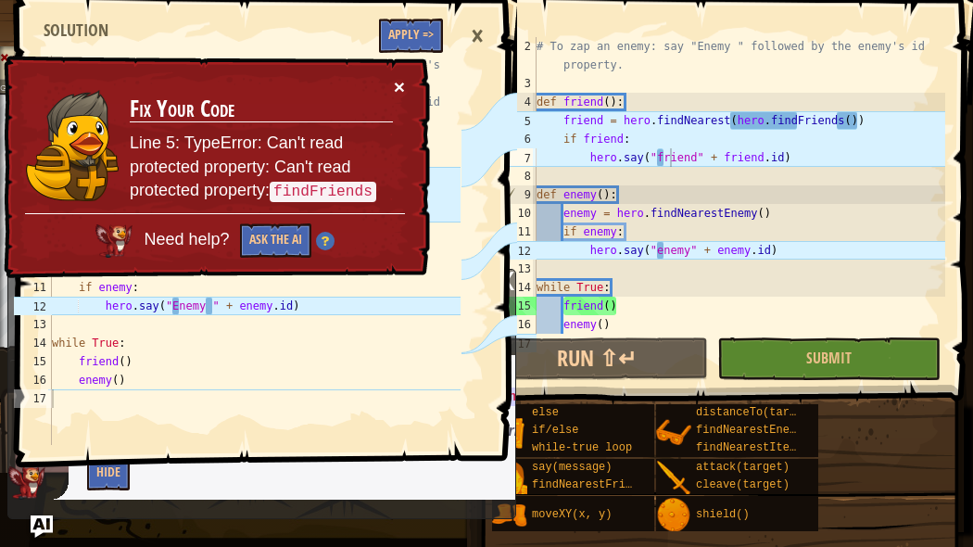
click at [398, 85] on button "×" at bounding box center [399, 86] width 11 height 19
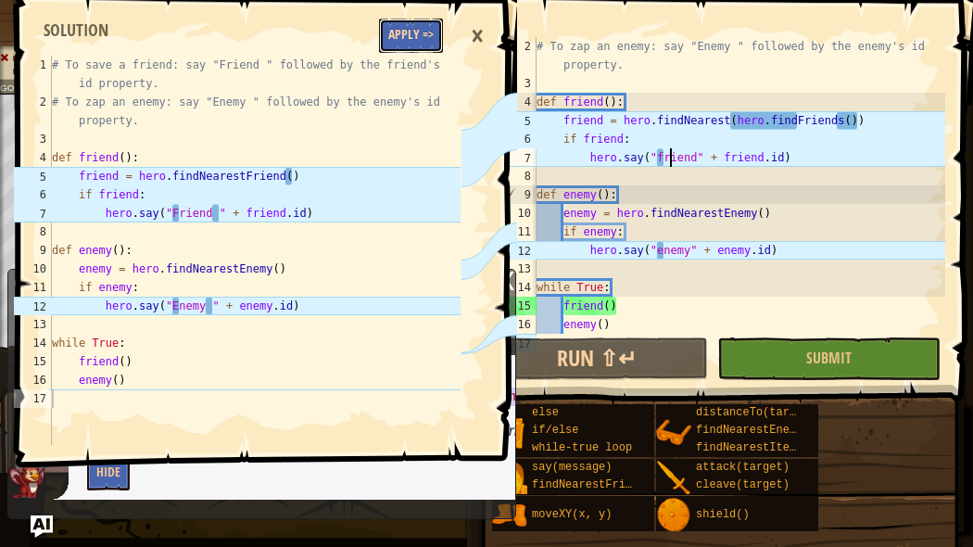
click at [421, 44] on button "Apply =>" at bounding box center [411, 36] width 64 height 34
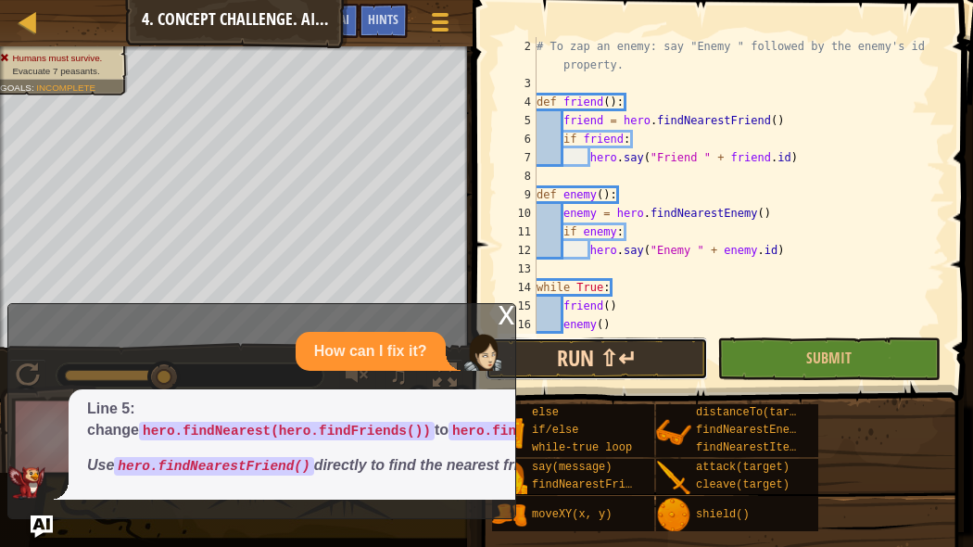
click at [611, 349] on button "Run ⇧↵" at bounding box center [596, 358] width 222 height 43
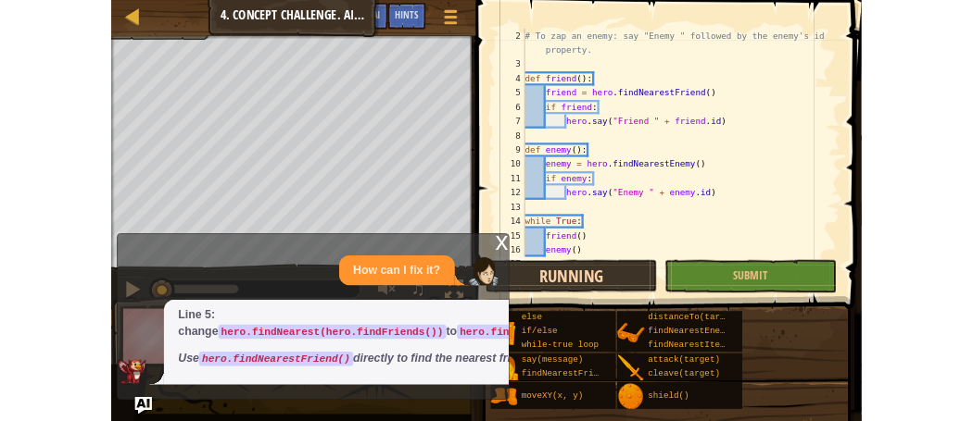
scroll to position [8, 0]
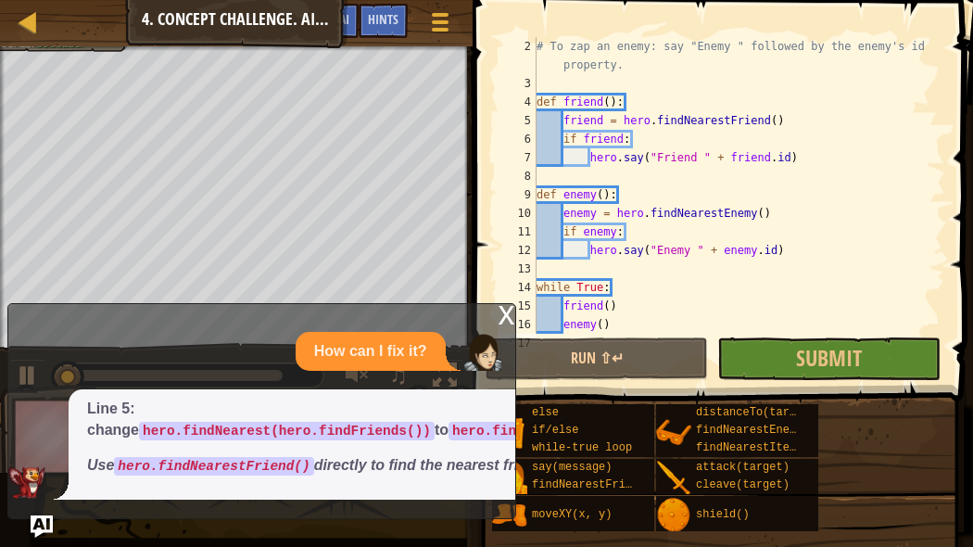
click at [504, 304] on div "x" at bounding box center [506, 313] width 17 height 19
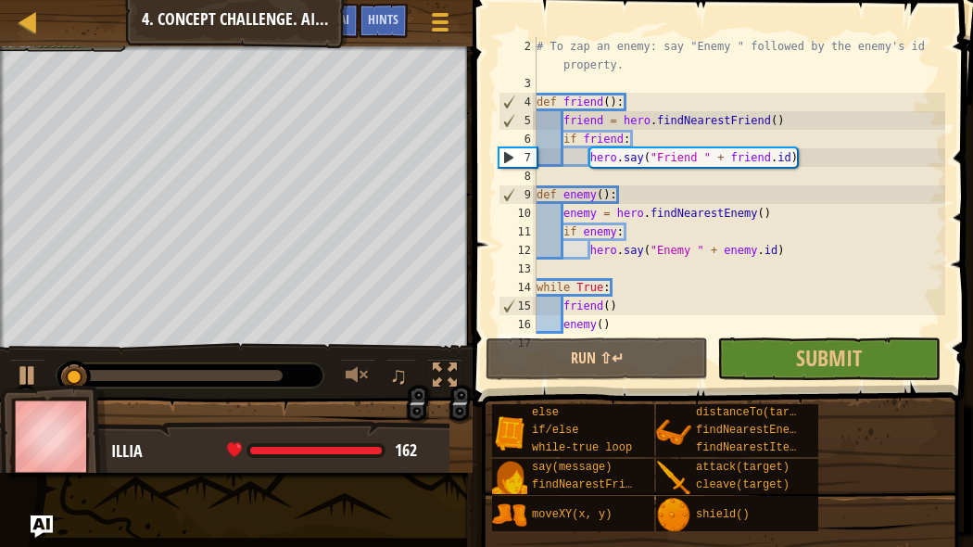
click at [267, 366] on div at bounding box center [190, 375] width 267 height 24
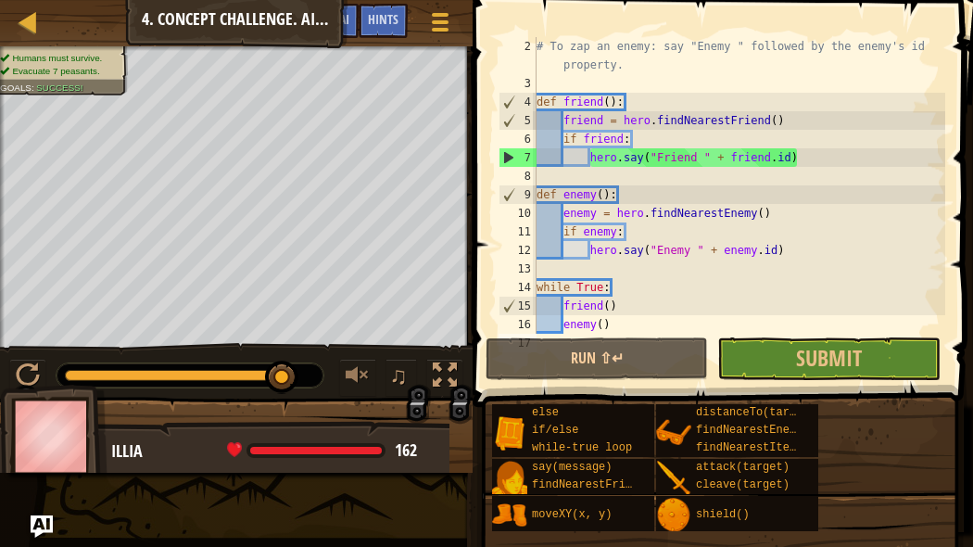
drag, startPoint x: 270, startPoint y: 378, endPoint x: 362, endPoint y: 396, distance: 93.6
click at [362, 396] on div "Humans must survive. Evacuate 7 peasants. Goals : Success! ♫ Illia 162 x: 40 y:…" at bounding box center [486, 259] width 973 height 426
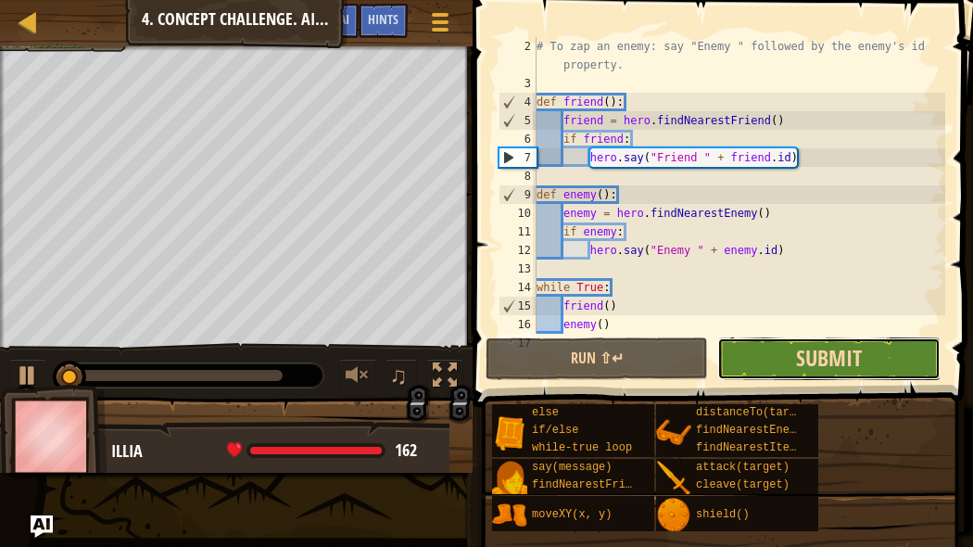
click at [822, 352] on span "Submit" at bounding box center [829, 358] width 66 height 30
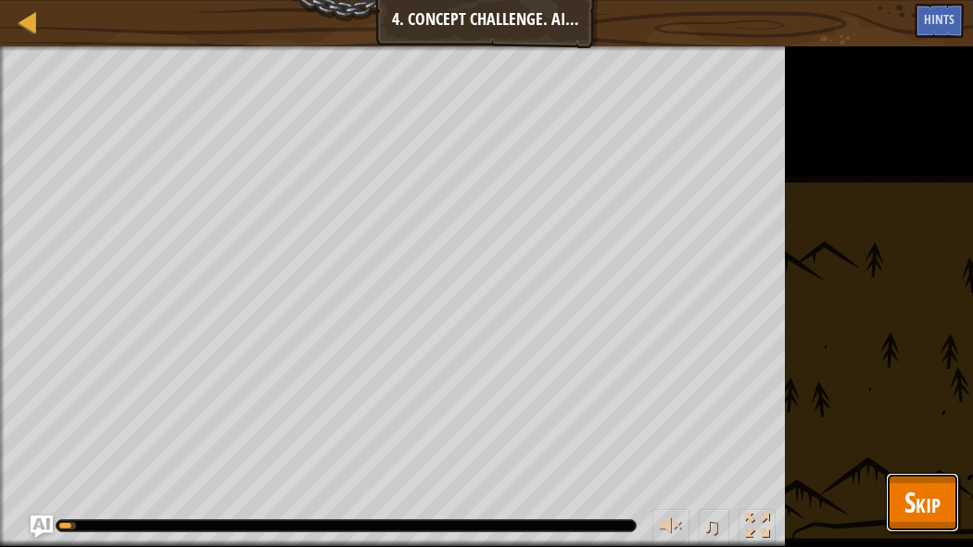
click at [926, 528] on button "Skip" at bounding box center [922, 501] width 73 height 59
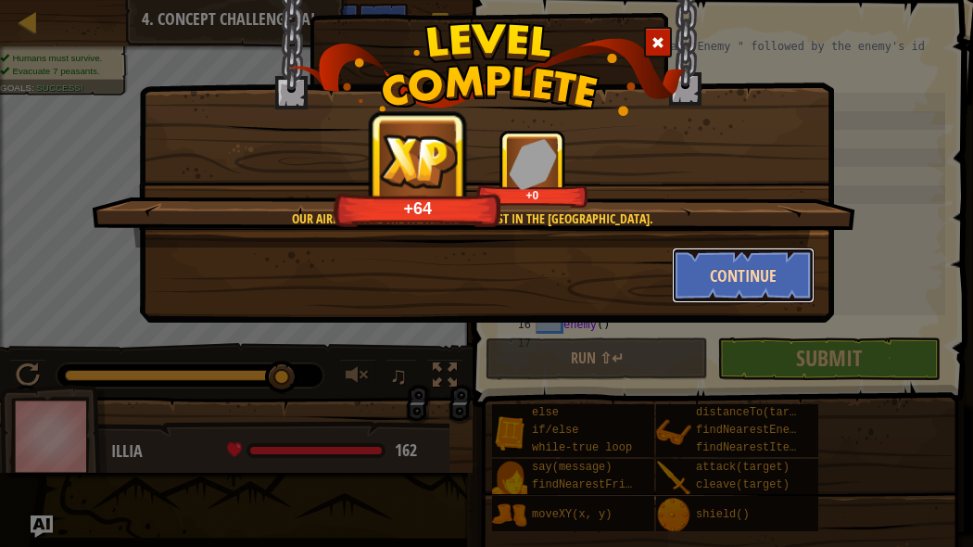
click at [712, 284] on button "Continue" at bounding box center [744, 275] width 144 height 56
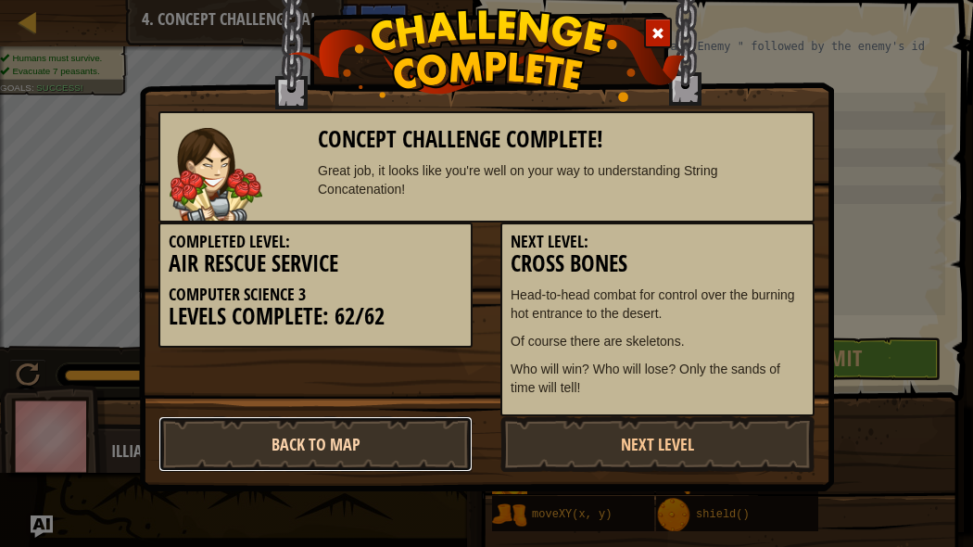
click at [338, 463] on link "Back to Map" at bounding box center [315, 444] width 314 height 56
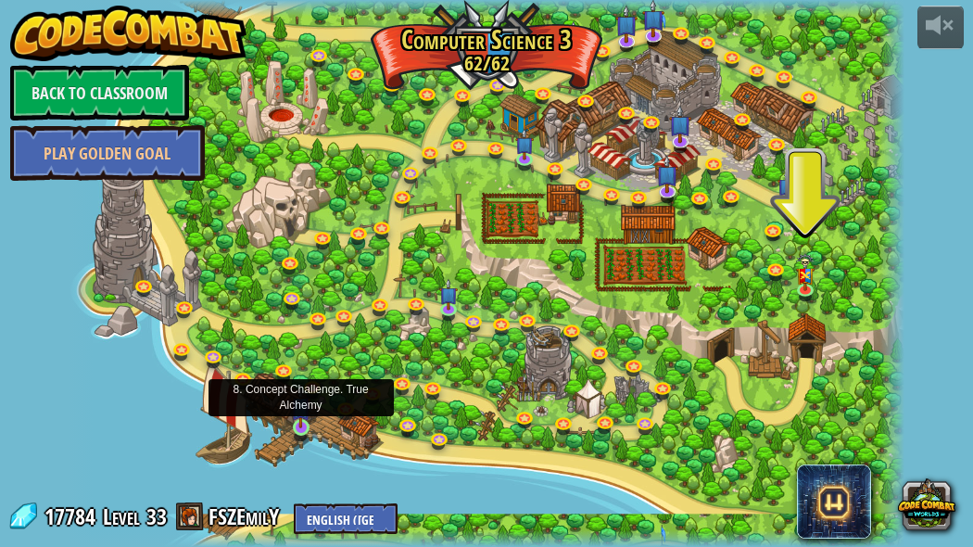
click at [300, 416] on img at bounding box center [300, 406] width 19 height 44
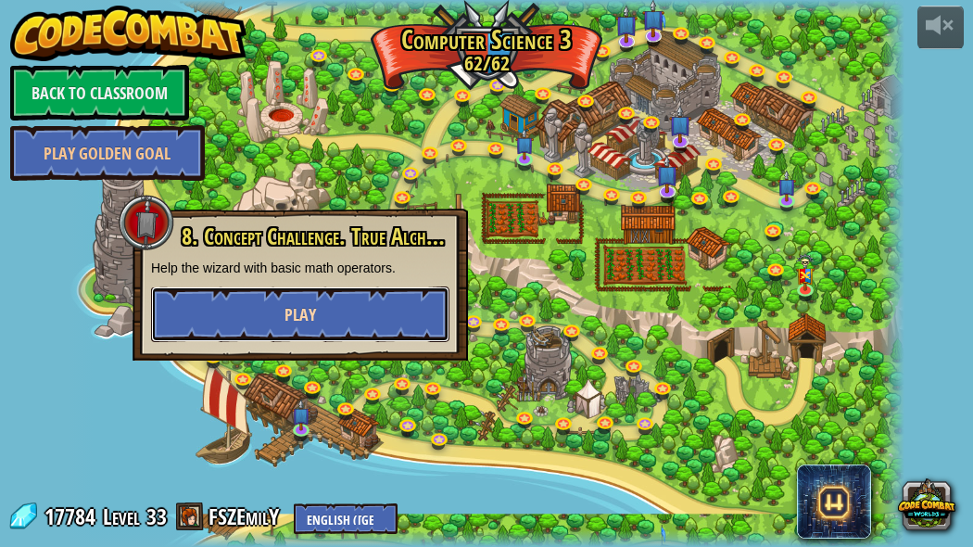
click at [354, 314] on button "Play" at bounding box center [300, 314] width 298 height 56
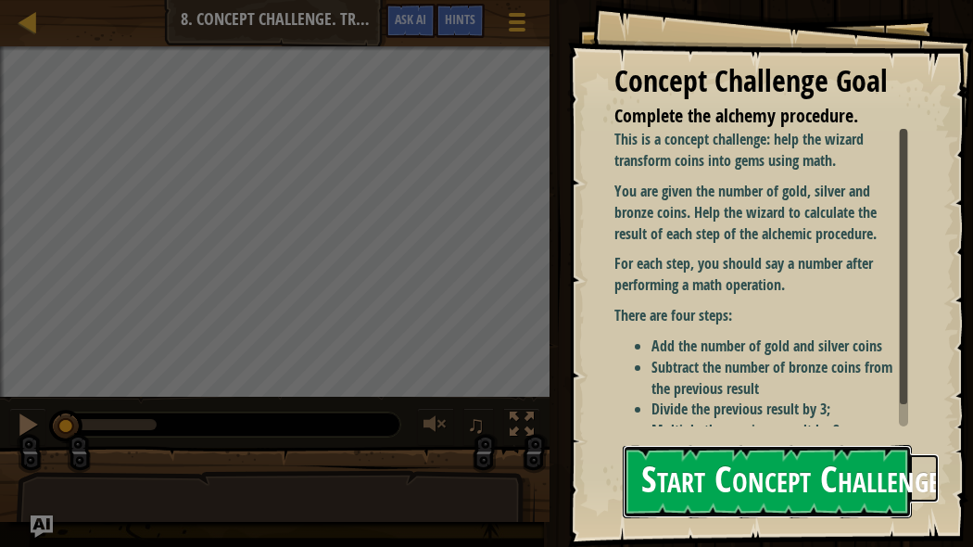
click at [743, 492] on button "Start Concept Challenge" at bounding box center [766, 481] width 289 height 73
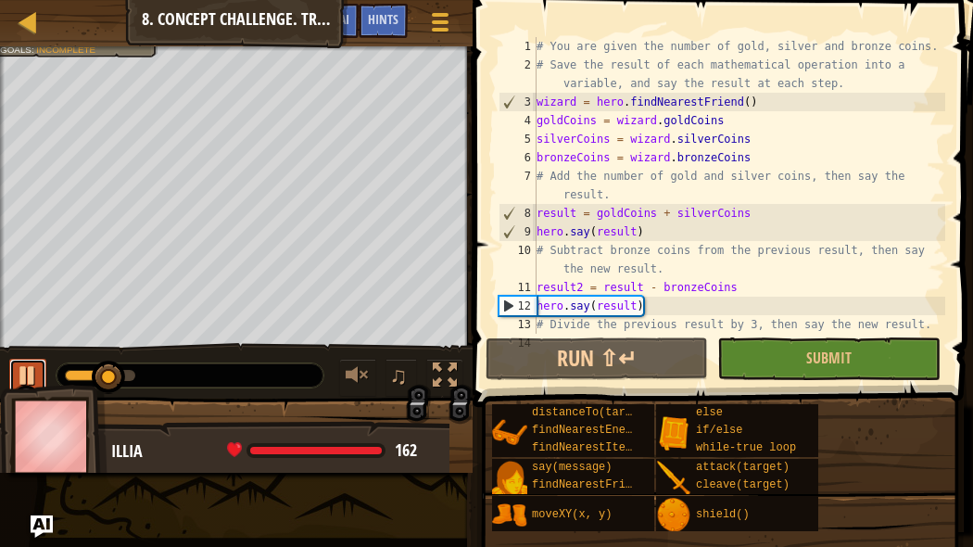
click at [16, 368] on div at bounding box center [28, 375] width 24 height 24
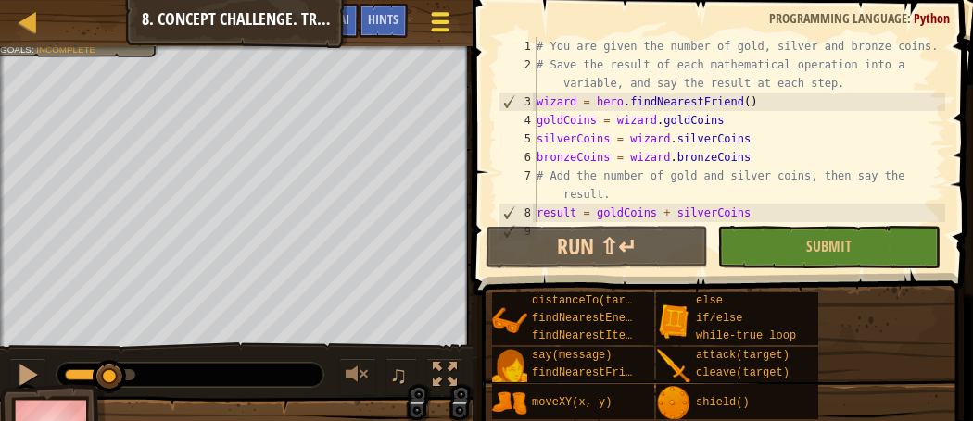
click at [446, 18] on div at bounding box center [439, 21] width 25 height 27
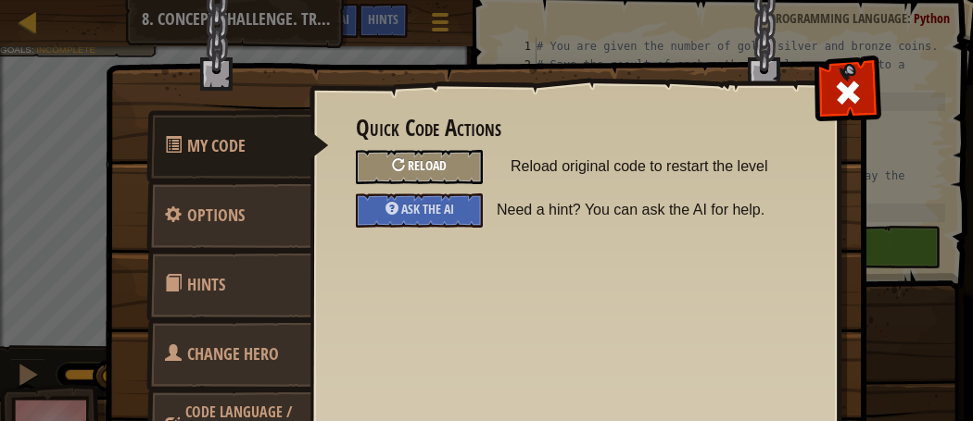
click at [416, 160] on span "Reload" at bounding box center [427, 166] width 39 height 18
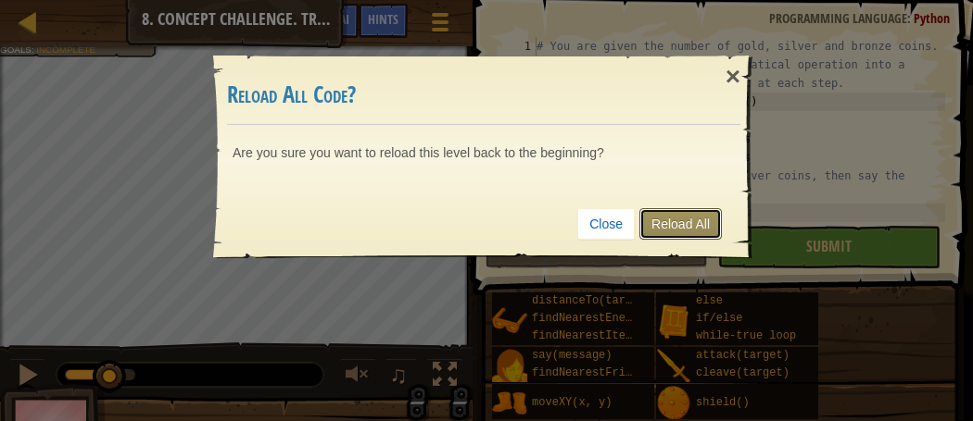
click at [695, 219] on link "Reload All" at bounding box center [680, 223] width 82 height 31
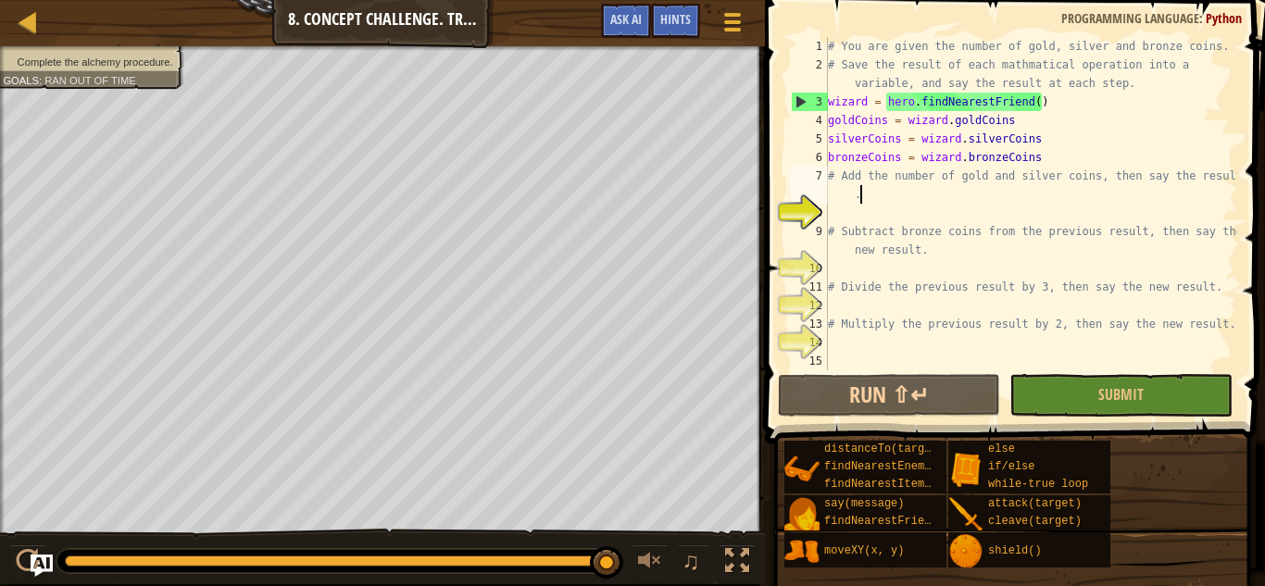
click at [934, 185] on div "# You are given the number of gold, silver and bronze coins. # Save the result …" at bounding box center [1030, 222] width 413 height 371
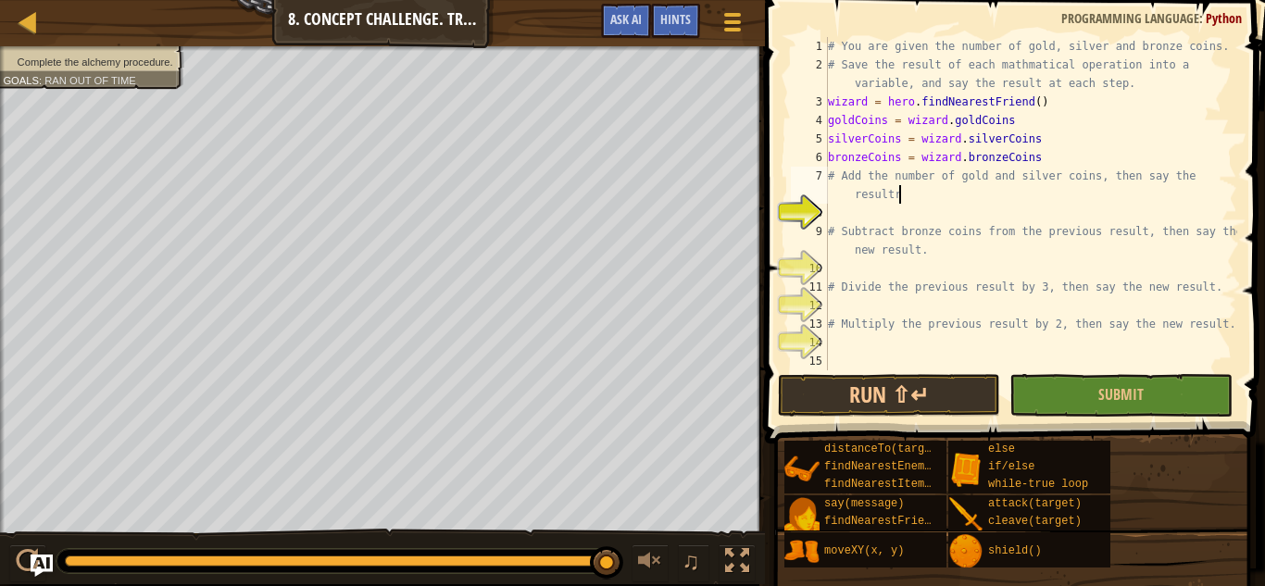
type textarea "# Add the number of gold and silver coins, then say the result"
type textarea "result = goldcoins + silvercoins"
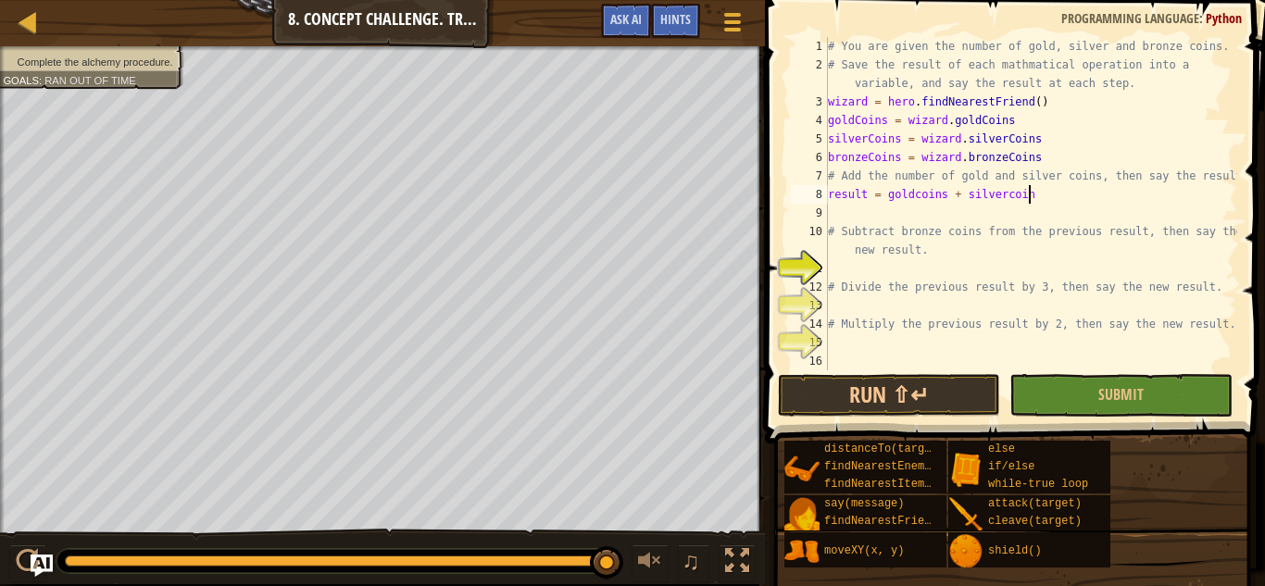
scroll to position [8, 29]
click at [835, 219] on div "# You are given the number of gold, silver and bronze coins. # Save the result …" at bounding box center [1030, 222] width 413 height 371
click at [852, 252] on div "# You are given the number of gold, silver and bronze coins. # Save the result …" at bounding box center [1030, 222] width 413 height 371
type textarea "# Subtract bronze coins from the previous result, then say the new result."
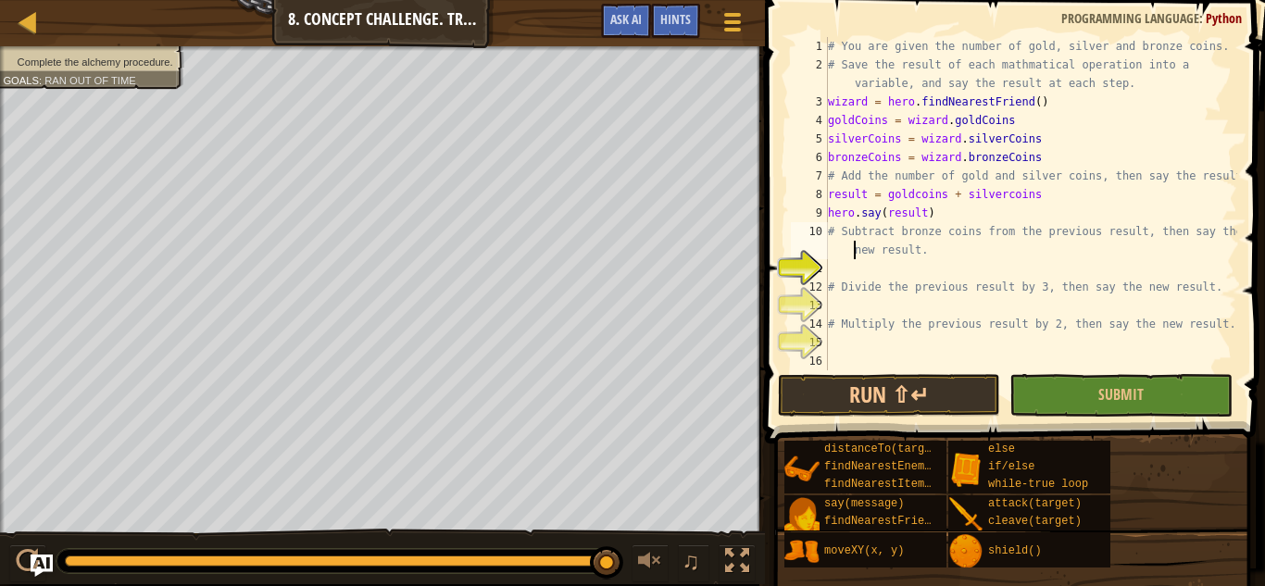
click at [853, 258] on div "# You are given the number of gold, silver and bronze coins. # Save the result …" at bounding box center [1030, 222] width 413 height 371
click at [839, 262] on div "# You are given the number of gold, silver and bronze coins. # Save the result …" at bounding box center [1030, 222] width 413 height 371
type textarea "result = result - bronzeCoins"
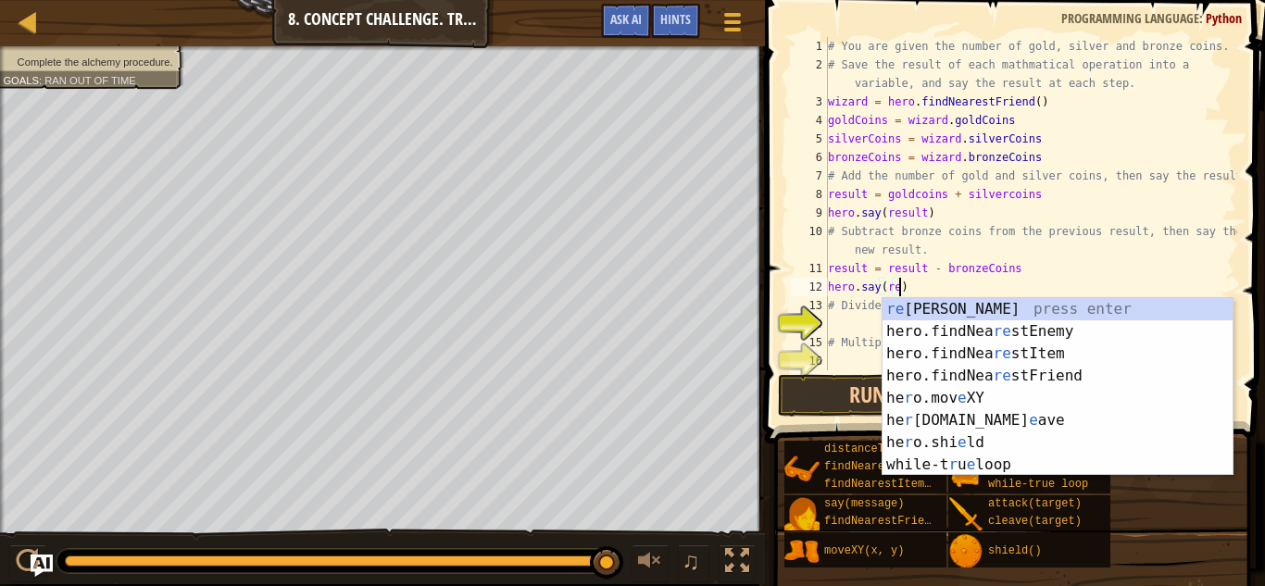
scroll to position [8, 11]
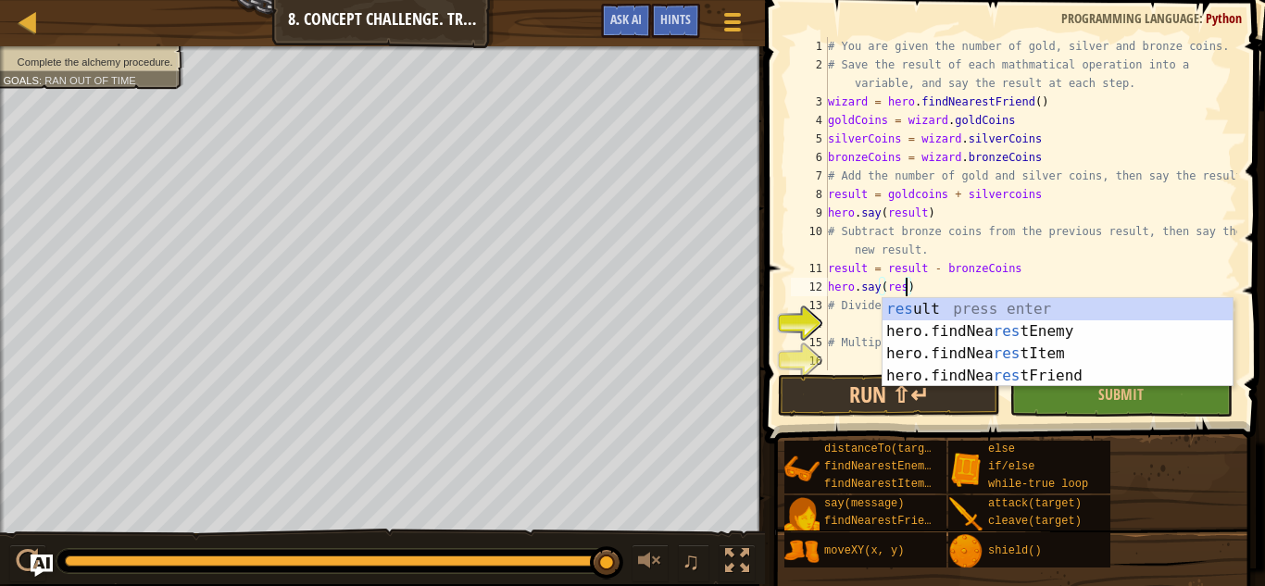
type textarea "hero.say(result)"
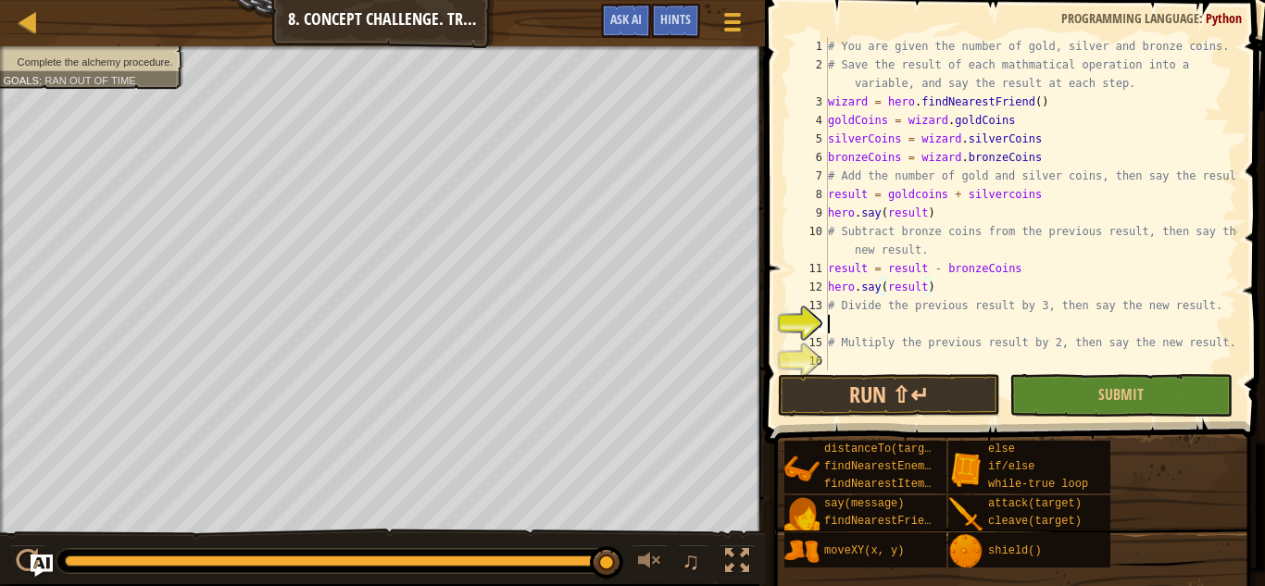
click at [900, 319] on div "# You are given the number of gold, silver and bronze coins. # Save the result …" at bounding box center [1030, 222] width 413 height 371
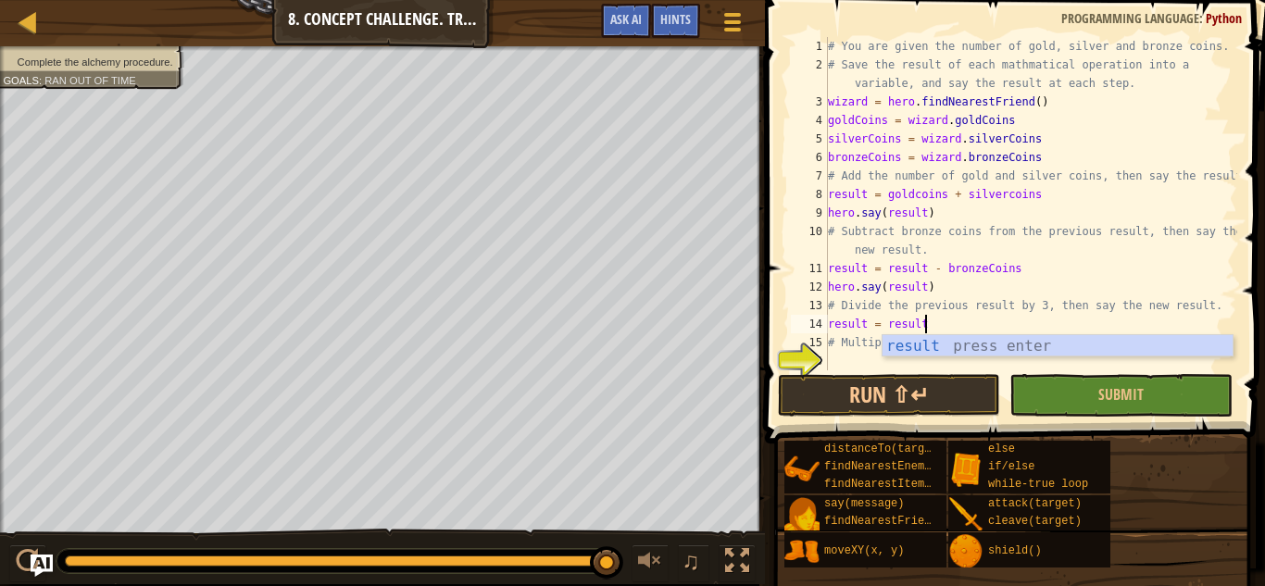
scroll to position [8, 14]
type textarea "result = result/ 3"
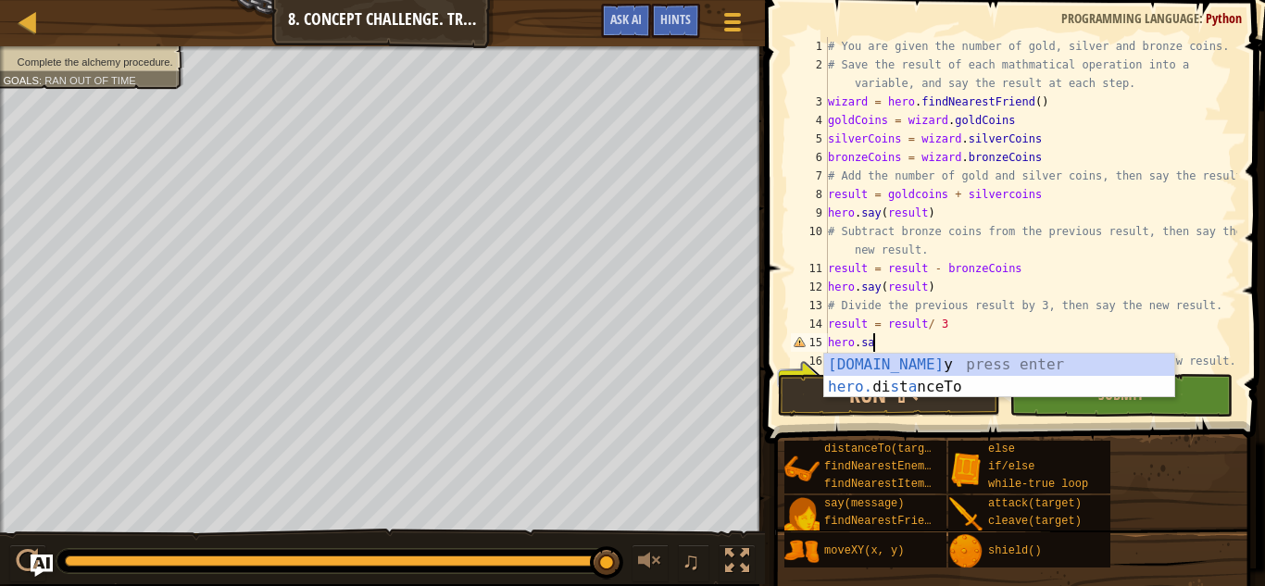
scroll to position [8, 6]
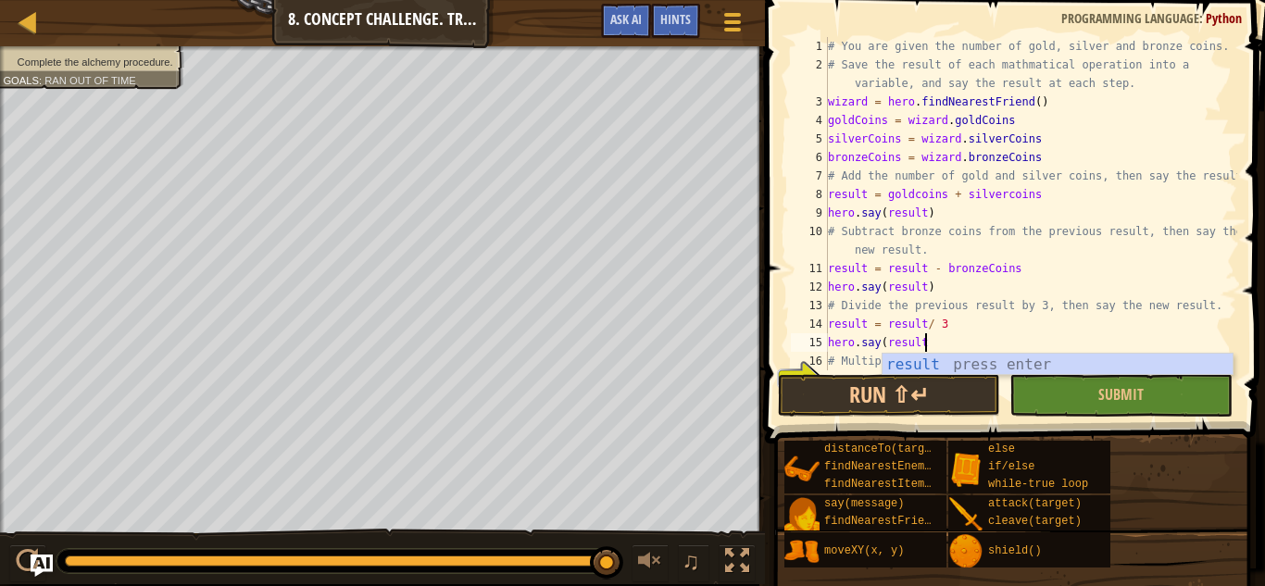
type textarea "hero.say(result)"
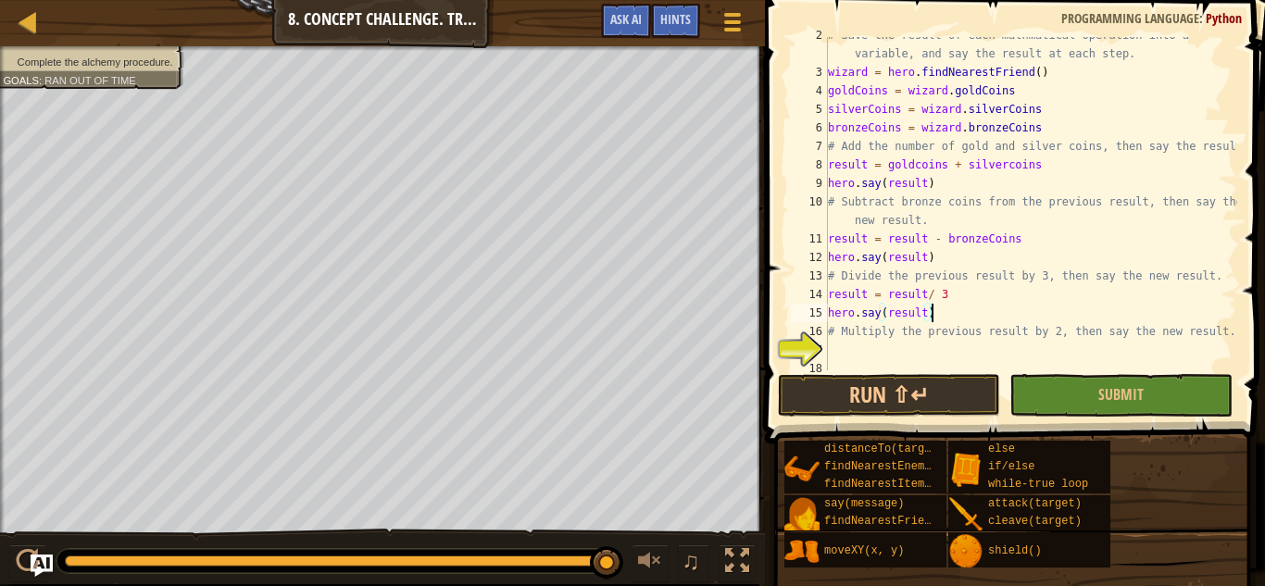
scroll to position [37, 0]
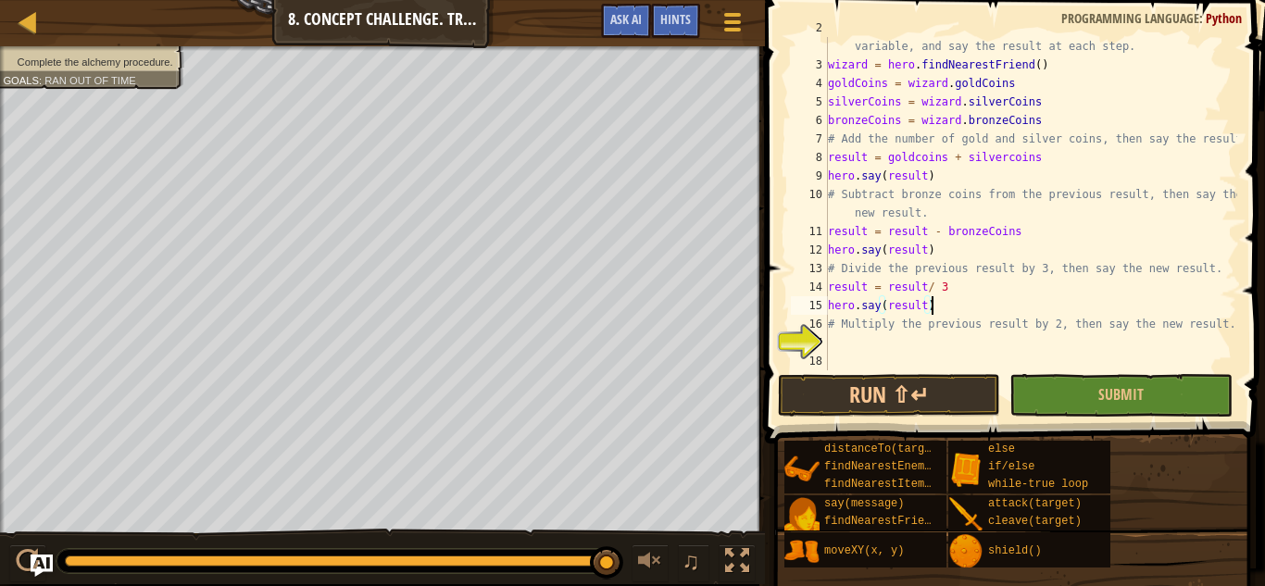
click at [944, 357] on div "# Save the result of each mathmatical operation into a variable, and say the re…" at bounding box center [1030, 213] width 413 height 389
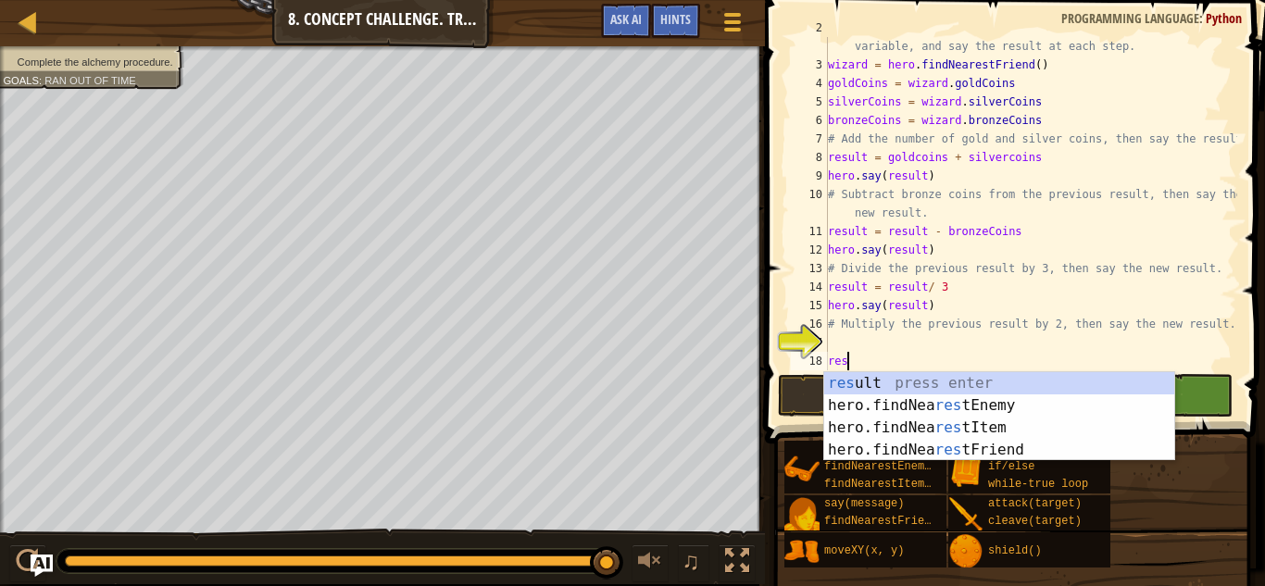
scroll to position [8, 1]
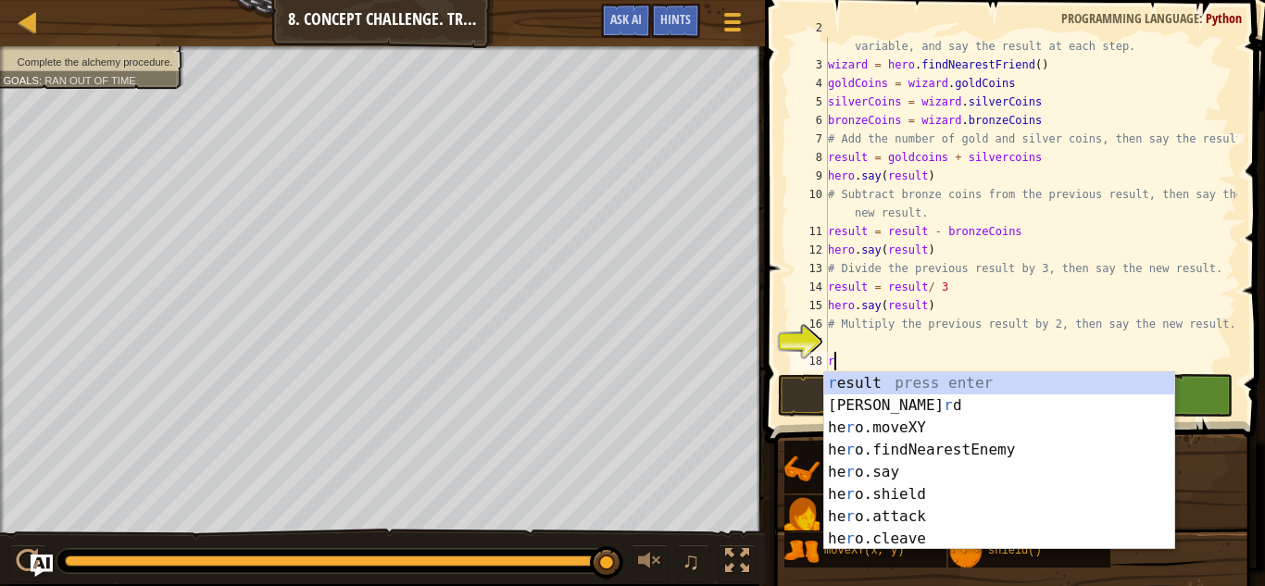
type textarea "r"
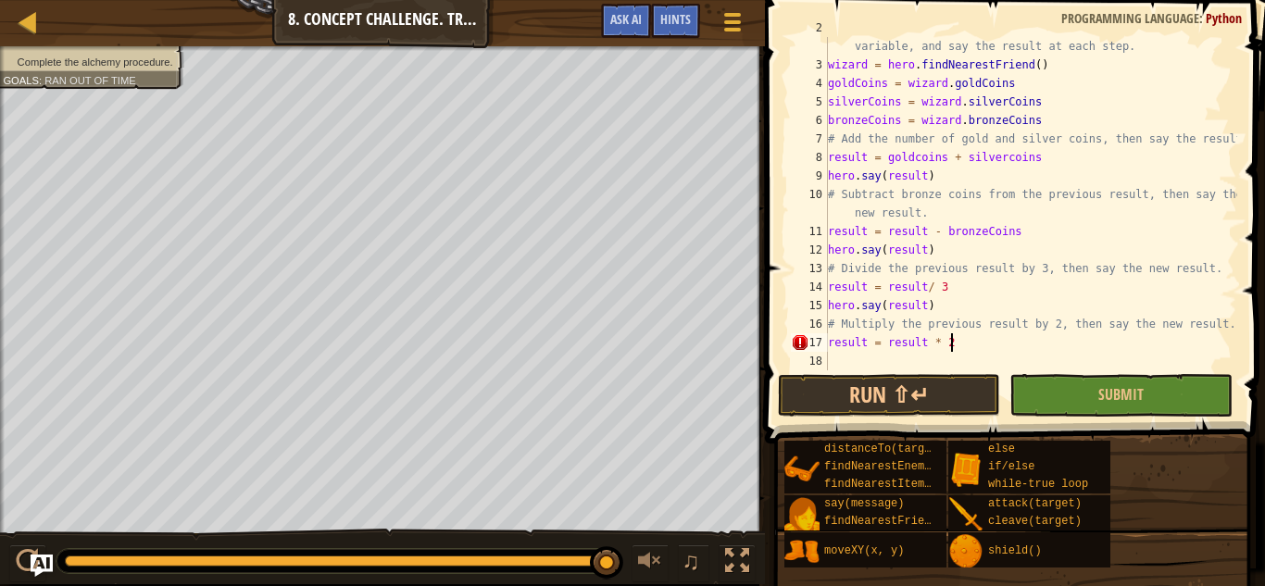
scroll to position [8, 17]
type textarea "result = result * 2"
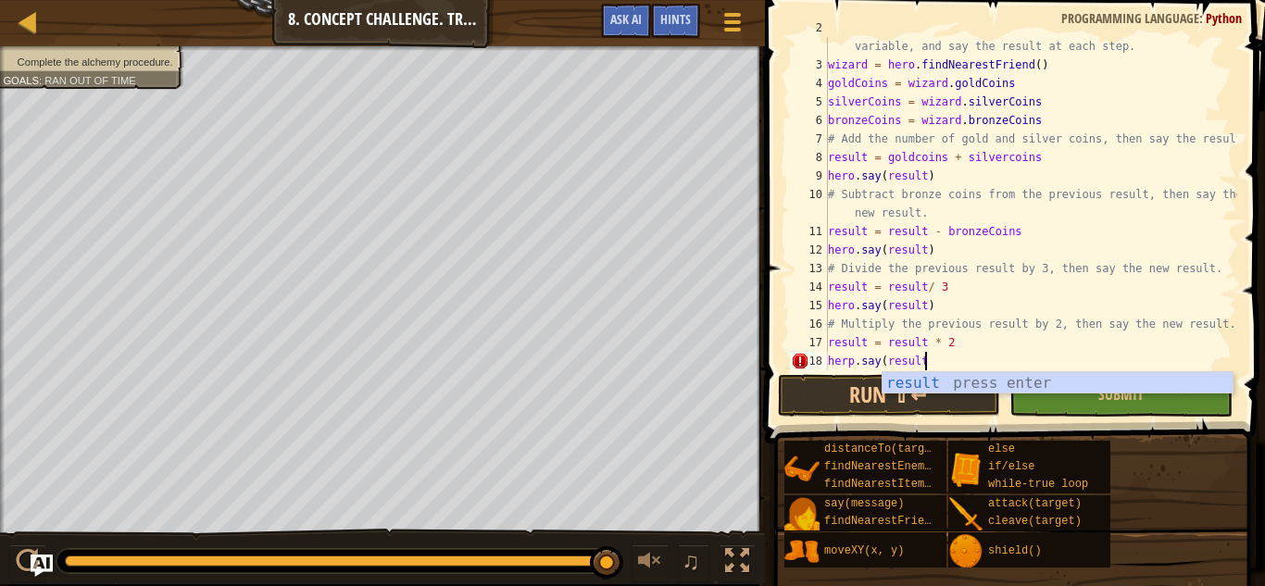
scroll to position [8, 14]
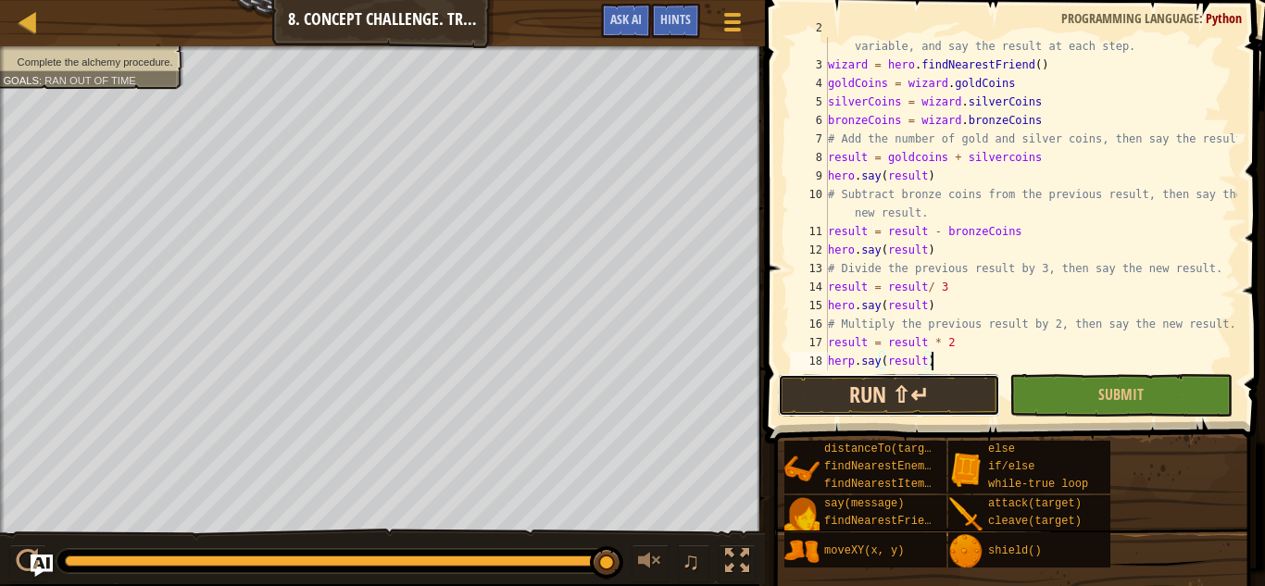
click at [910, 378] on button "Run ⇧↵" at bounding box center [889, 395] width 222 height 43
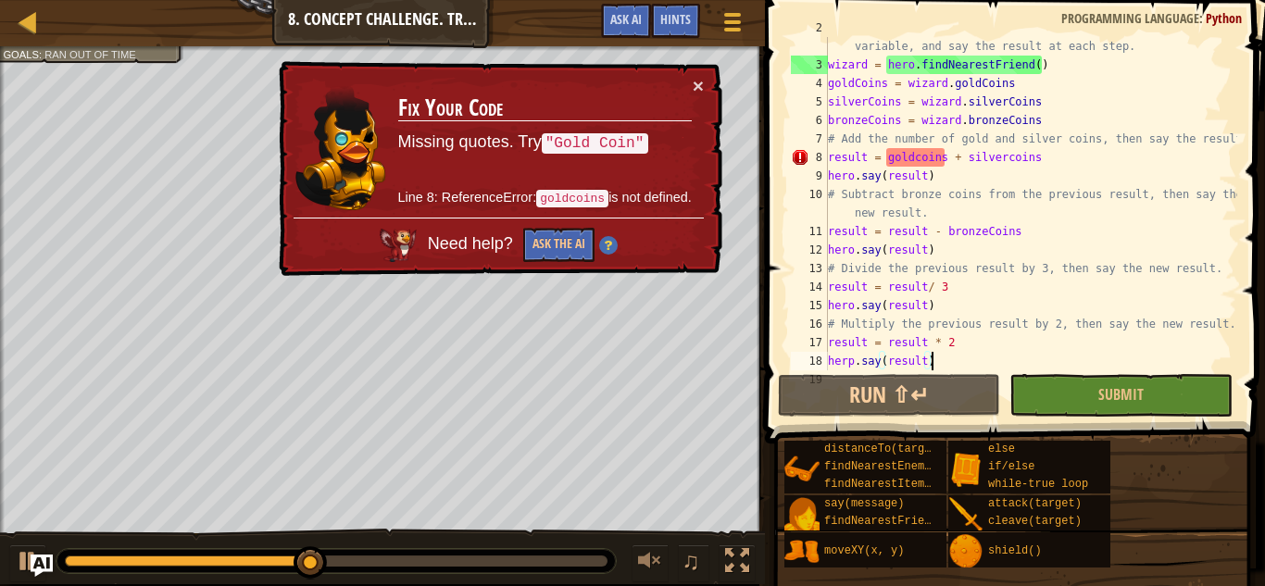
click at [918, 153] on div "# Save the result of each mathmatical operation into a variable, and say the re…" at bounding box center [1030, 213] width 413 height 389
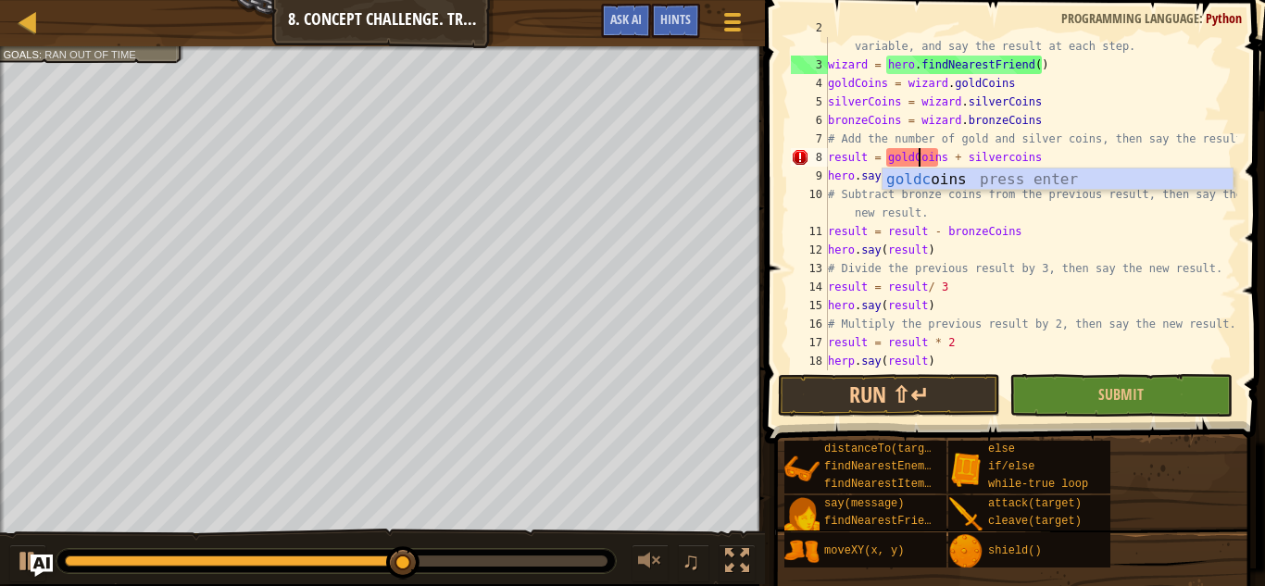
scroll to position [8, 13]
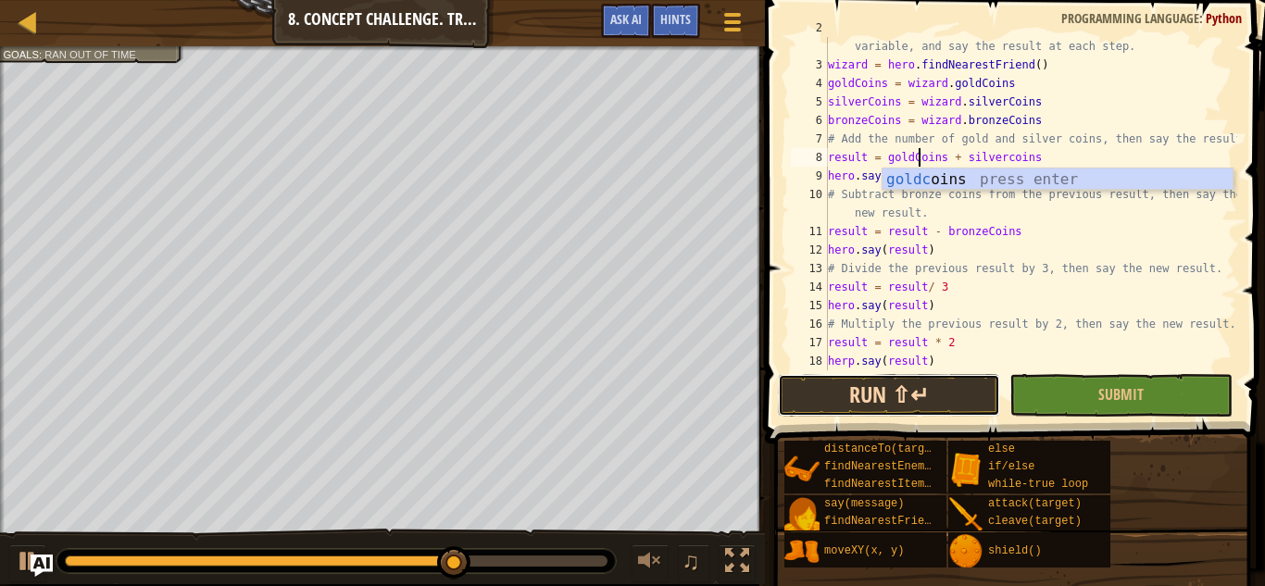
click at [889, 400] on button "Run ⇧↵" at bounding box center [889, 395] width 222 height 43
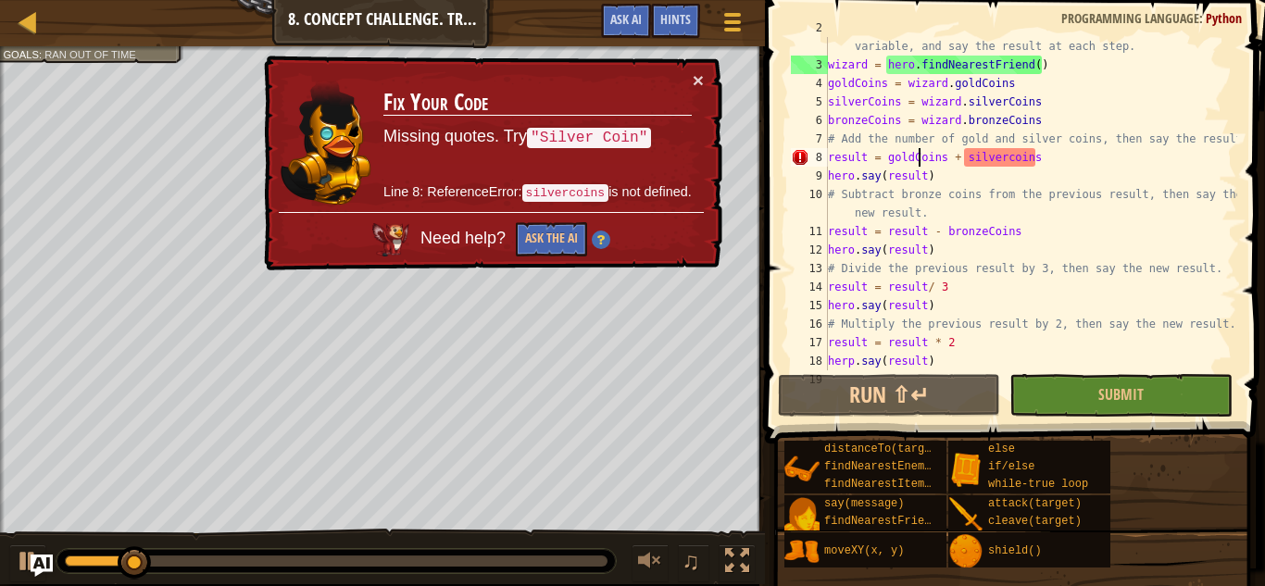
click at [972, 155] on div "# Save the result of each mathmatical operation into a variable, and say the re…" at bounding box center [1030, 213] width 413 height 389
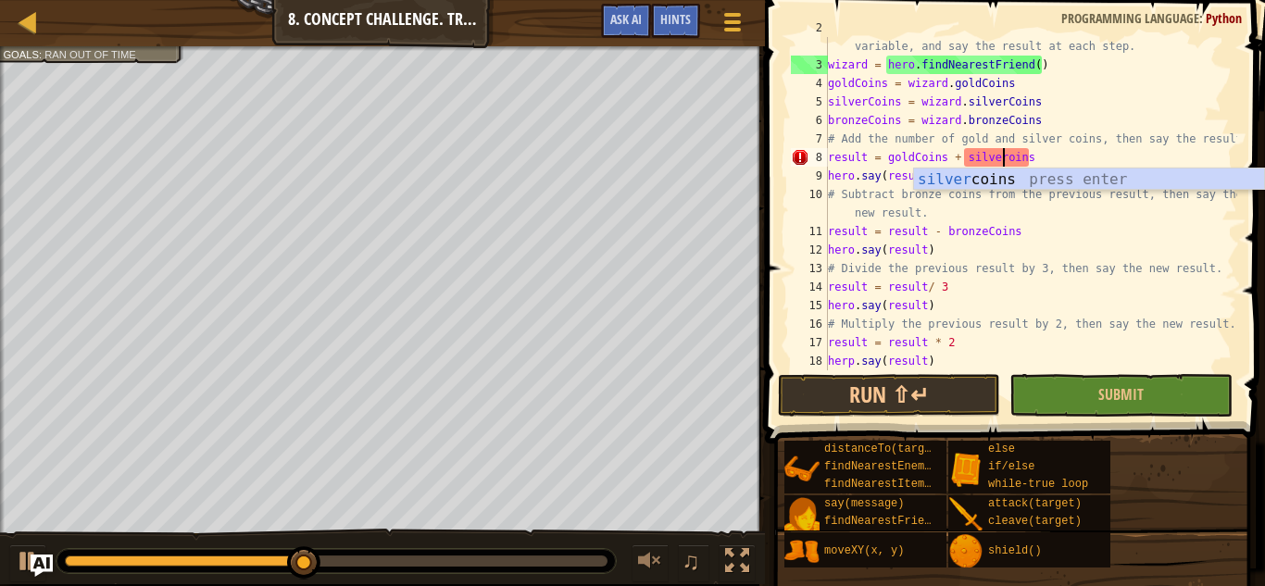
scroll to position [8, 26]
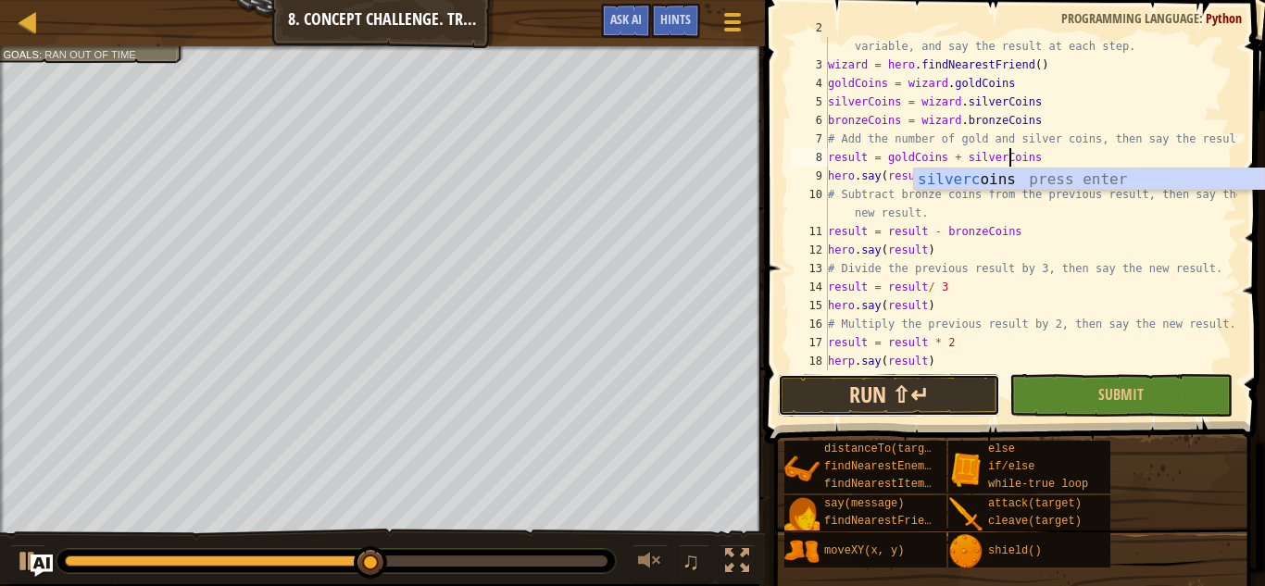
click at [874, 394] on button "Run ⇧↵" at bounding box center [889, 395] width 222 height 43
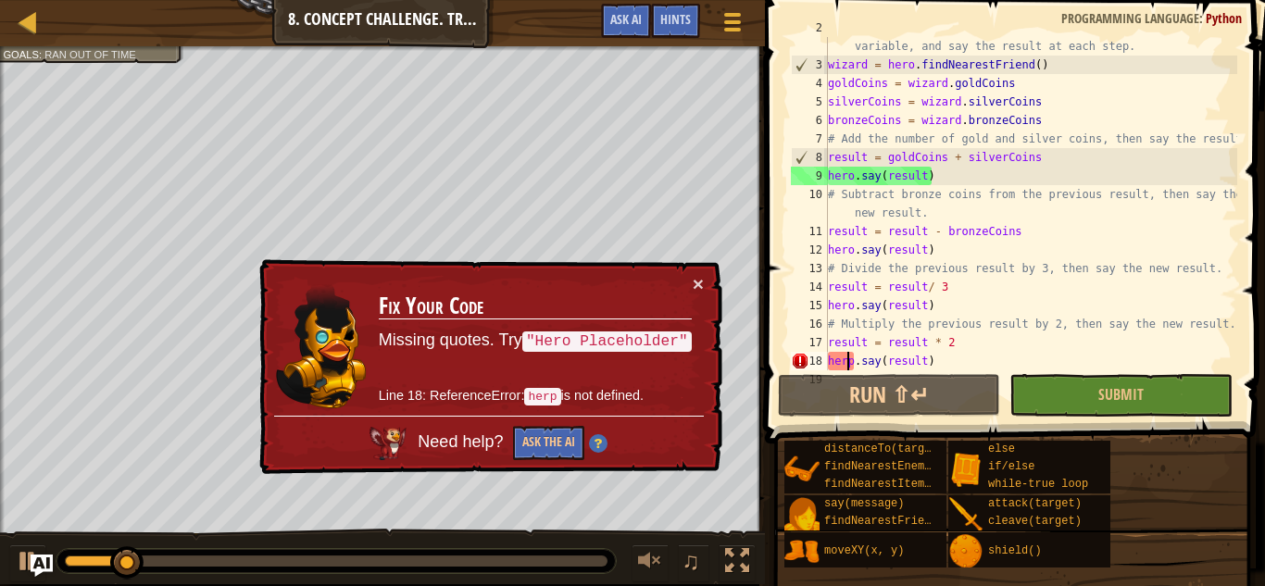
click at [849, 362] on div "# Save the result of each mathmatical operation into a variable, and say the re…" at bounding box center [1030, 213] width 413 height 389
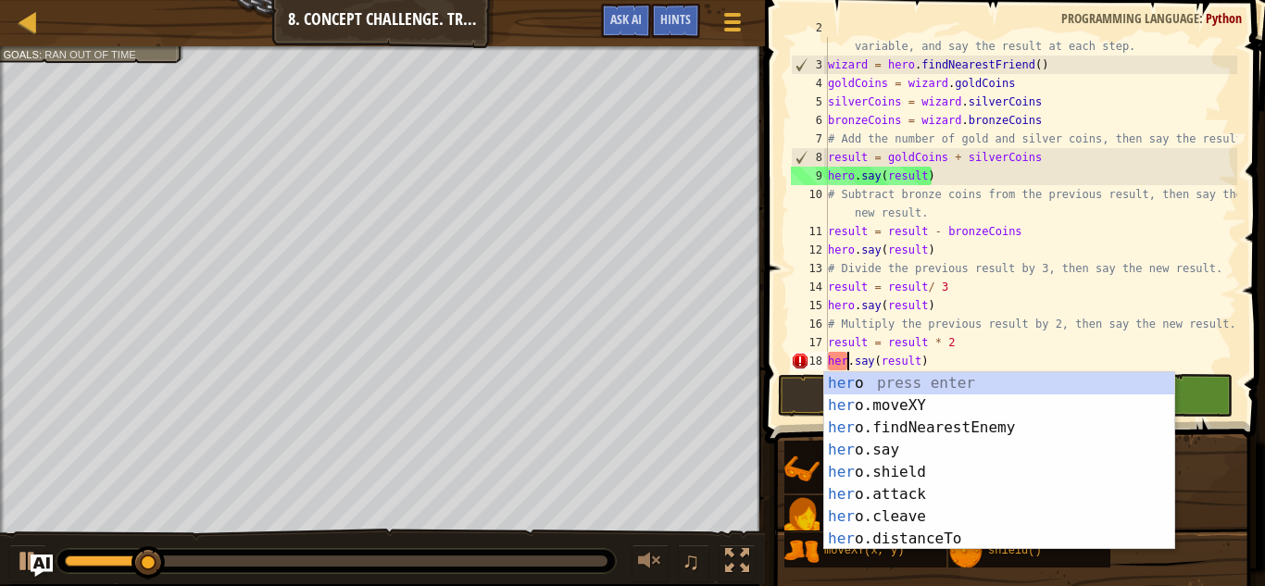
scroll to position [8, 4]
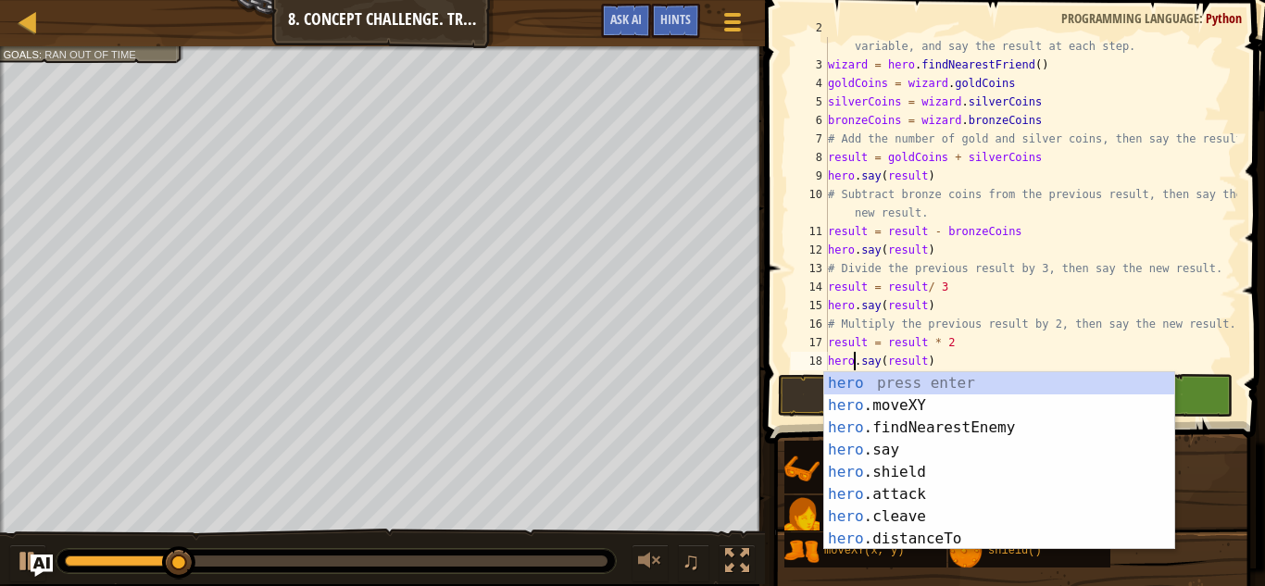
type textarea "hero.say(result)"
click at [801, 400] on button "Run ⇧↵" at bounding box center [889, 395] width 222 height 43
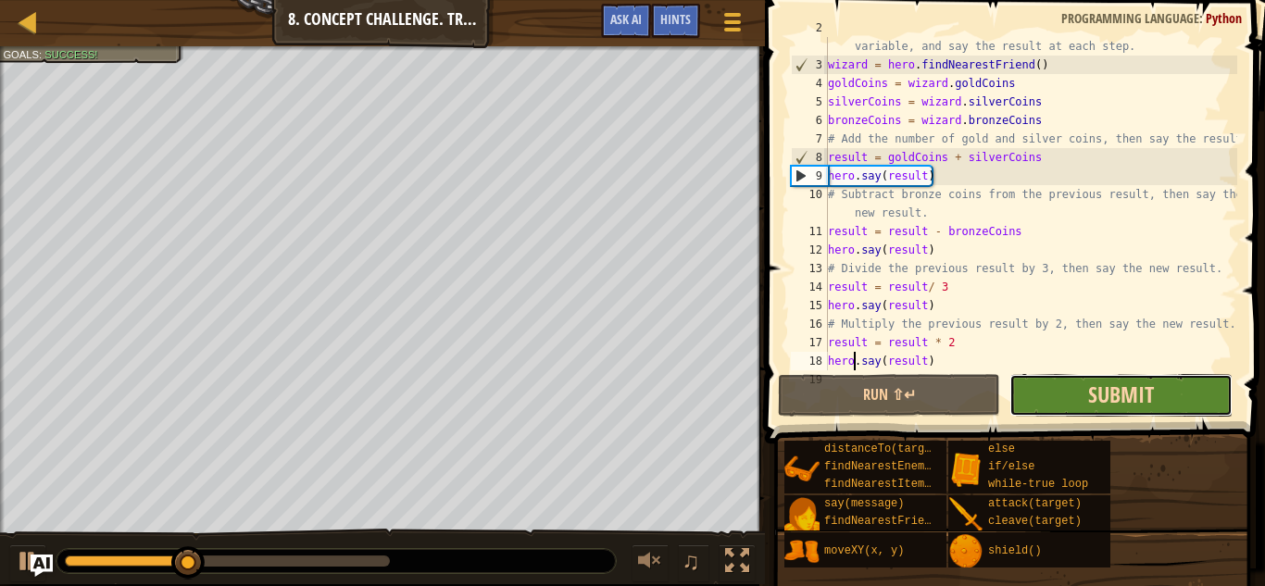
click at [972, 393] on span "Submit" at bounding box center [1121, 395] width 66 height 30
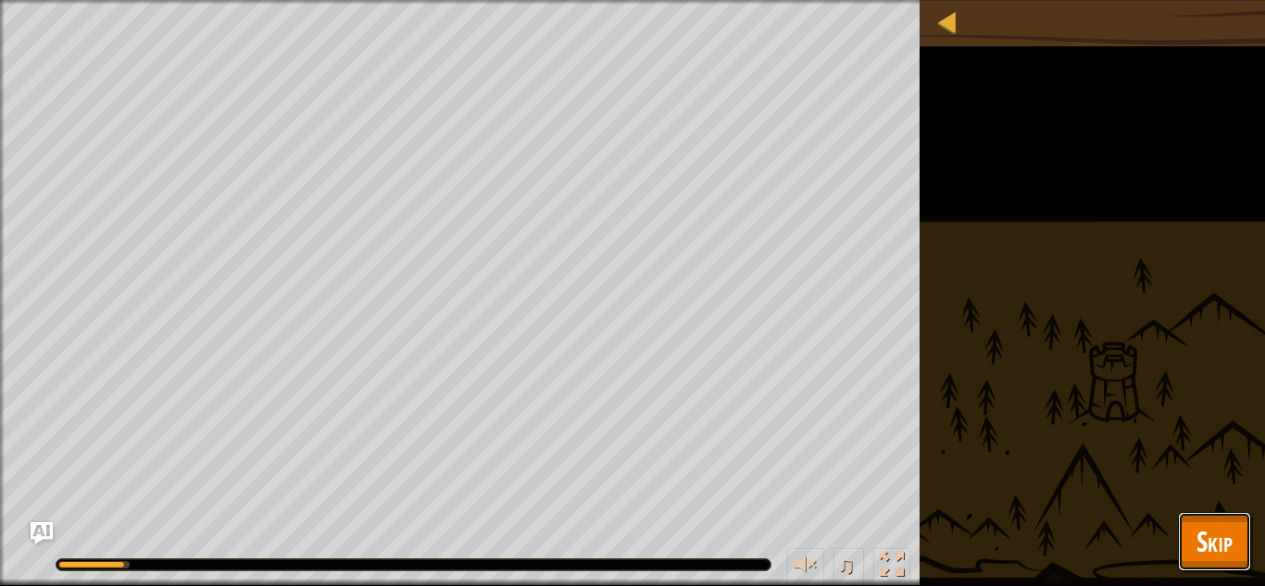
click at [972, 534] on span "Skip" at bounding box center [1215, 541] width 36 height 38
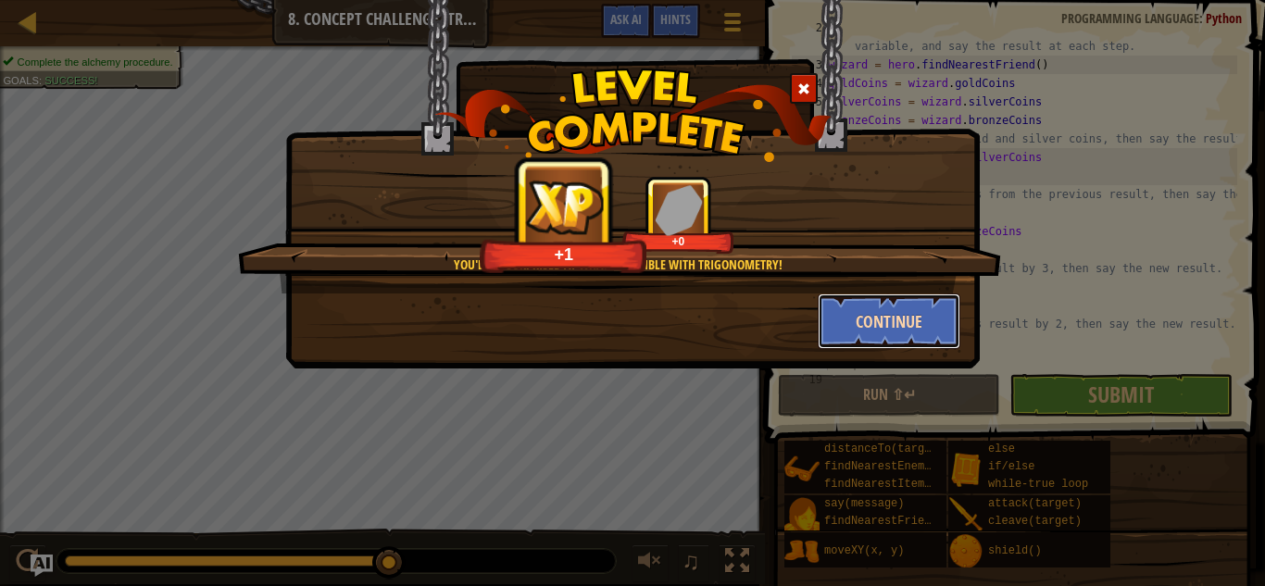
click at [887, 319] on button "Continue" at bounding box center [890, 322] width 144 height 56
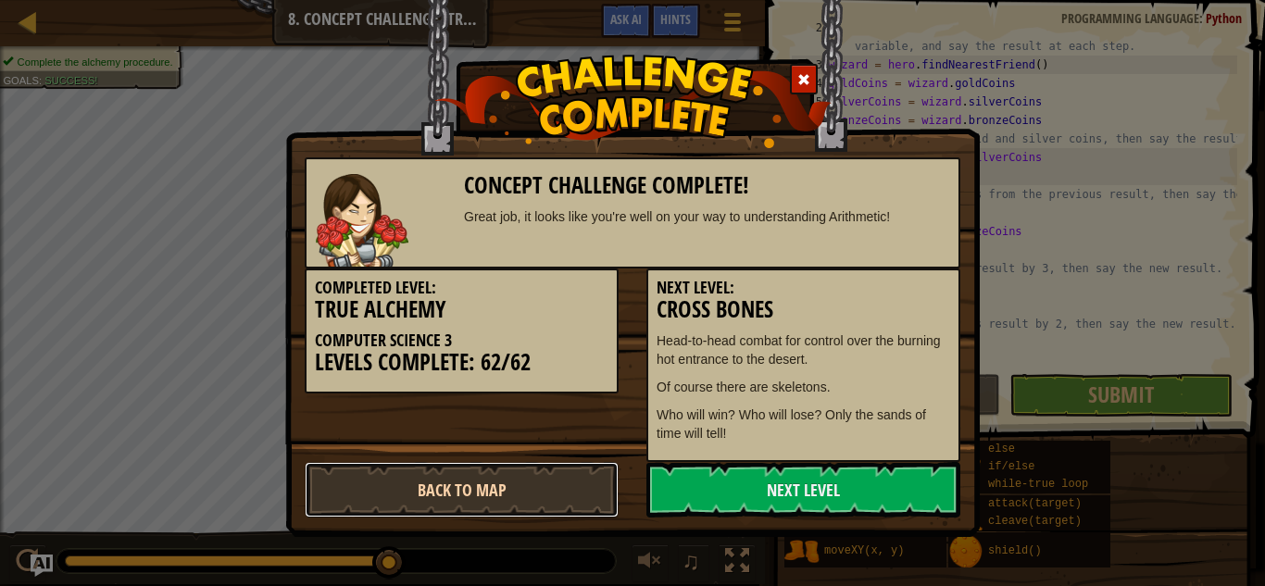
click at [463, 489] on link "Back to Map" at bounding box center [462, 490] width 314 height 56
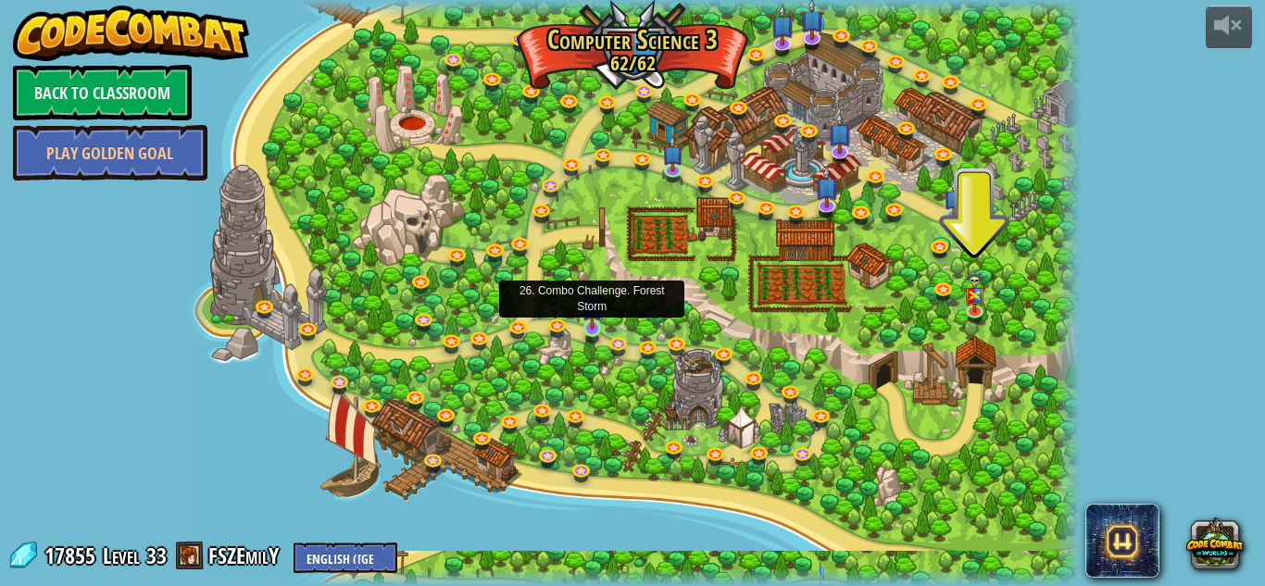
click at [589, 323] on img at bounding box center [592, 306] width 21 height 48
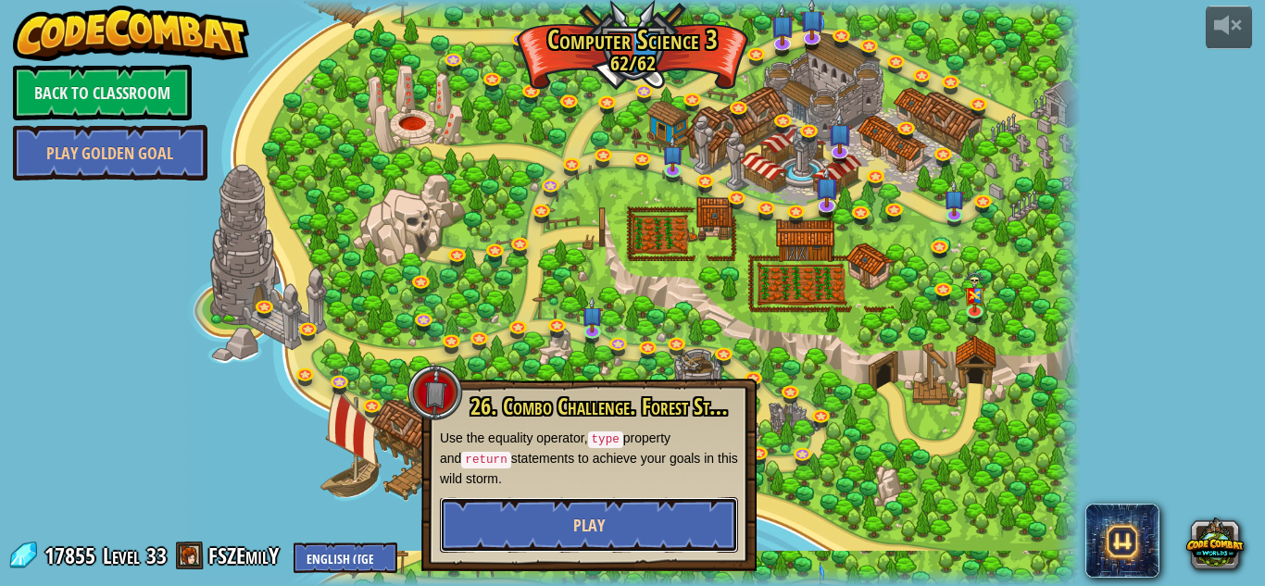
click at [576, 526] on span "Play" at bounding box center [588, 525] width 31 height 23
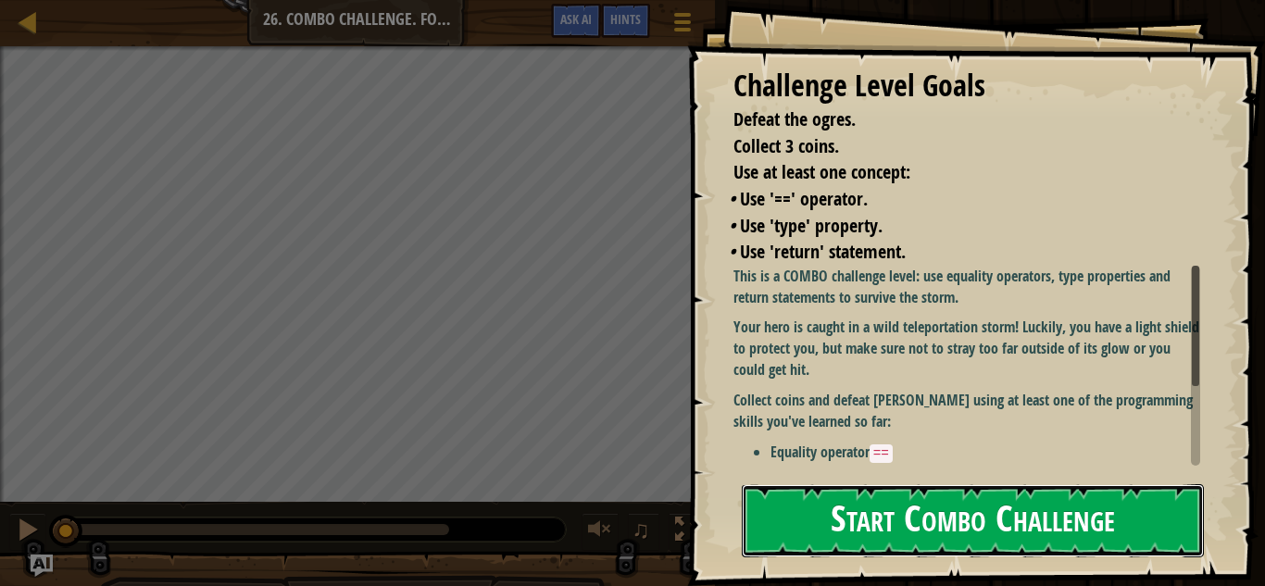
click at [874, 507] on button "Start Combo Challenge" at bounding box center [973, 520] width 462 height 73
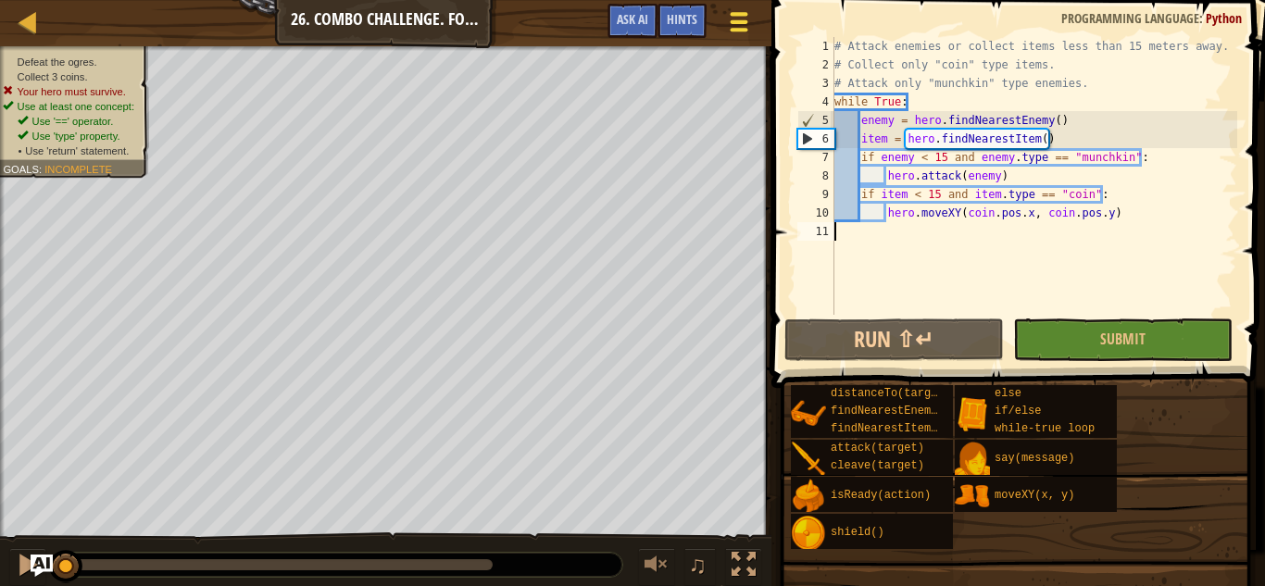
click at [734, 31] on span at bounding box center [739, 30] width 18 height 4
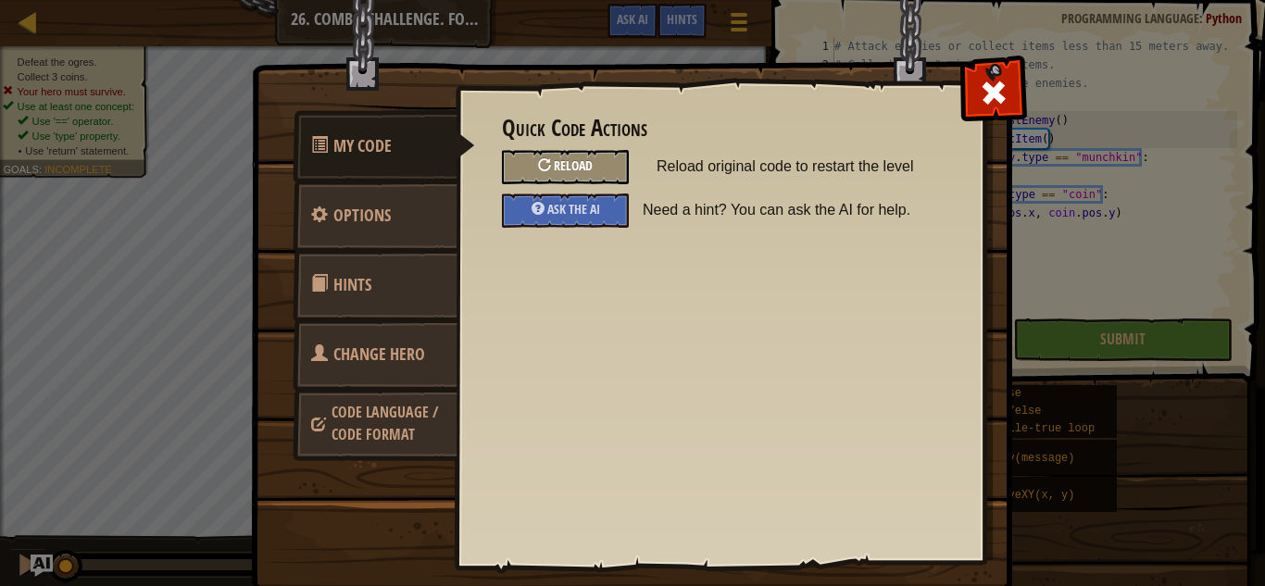
click at [554, 162] on div "Reload" at bounding box center [565, 167] width 127 height 34
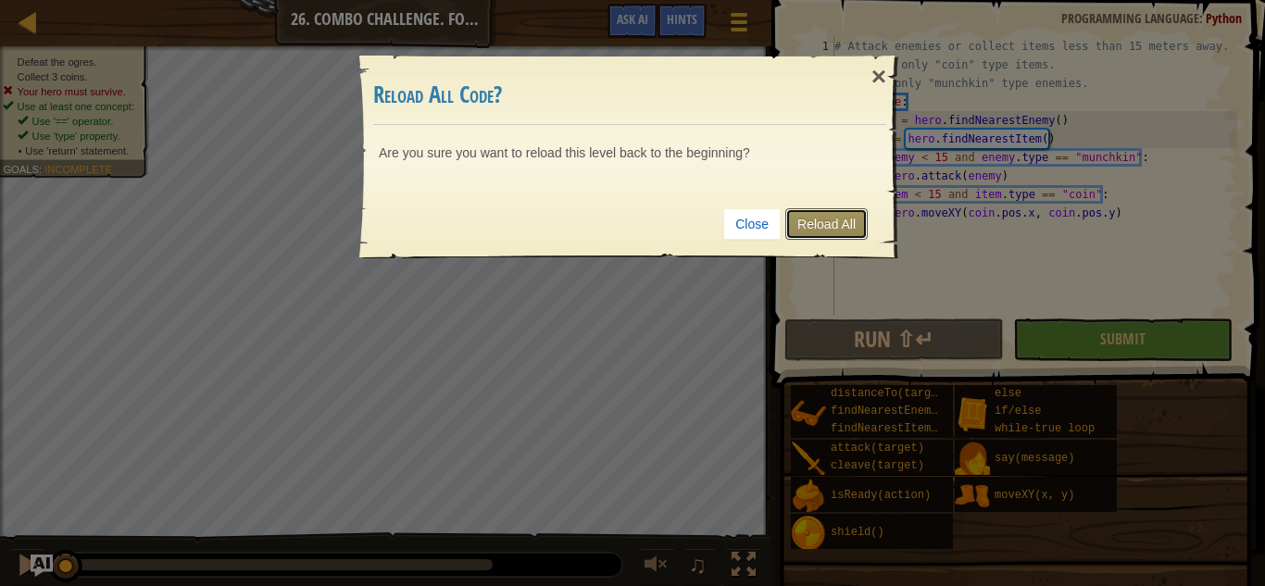
click at [856, 235] on link "Reload All" at bounding box center [827, 223] width 82 height 31
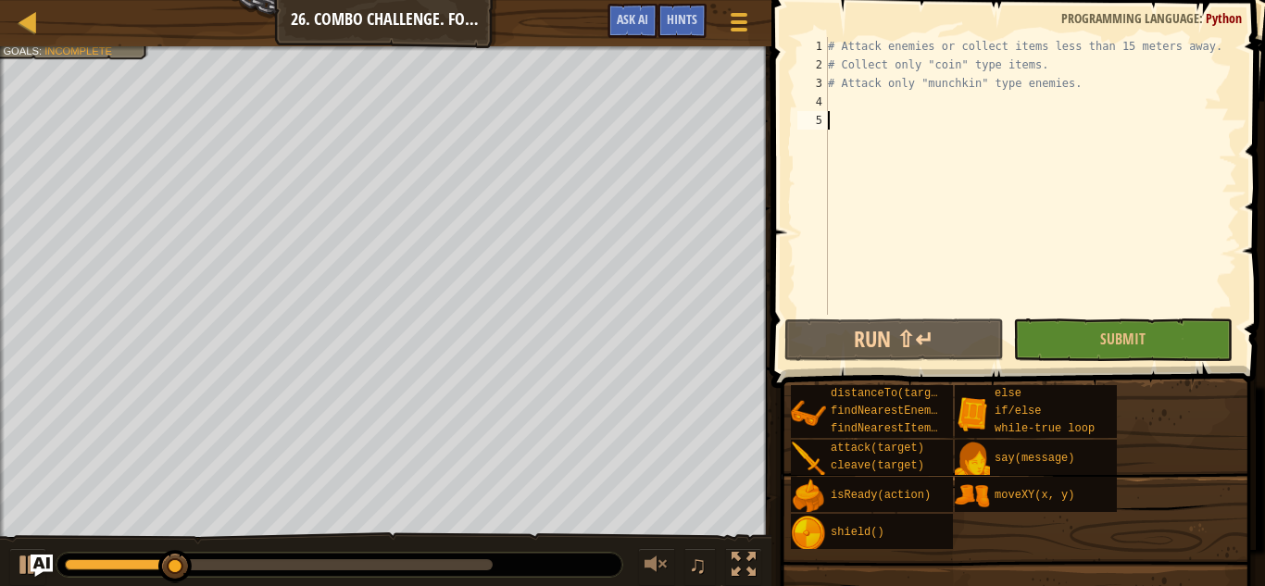
click at [869, 108] on div "# Attack enemies or collect items less than 15 meters away. # Collect only "coi…" at bounding box center [1030, 194] width 413 height 315
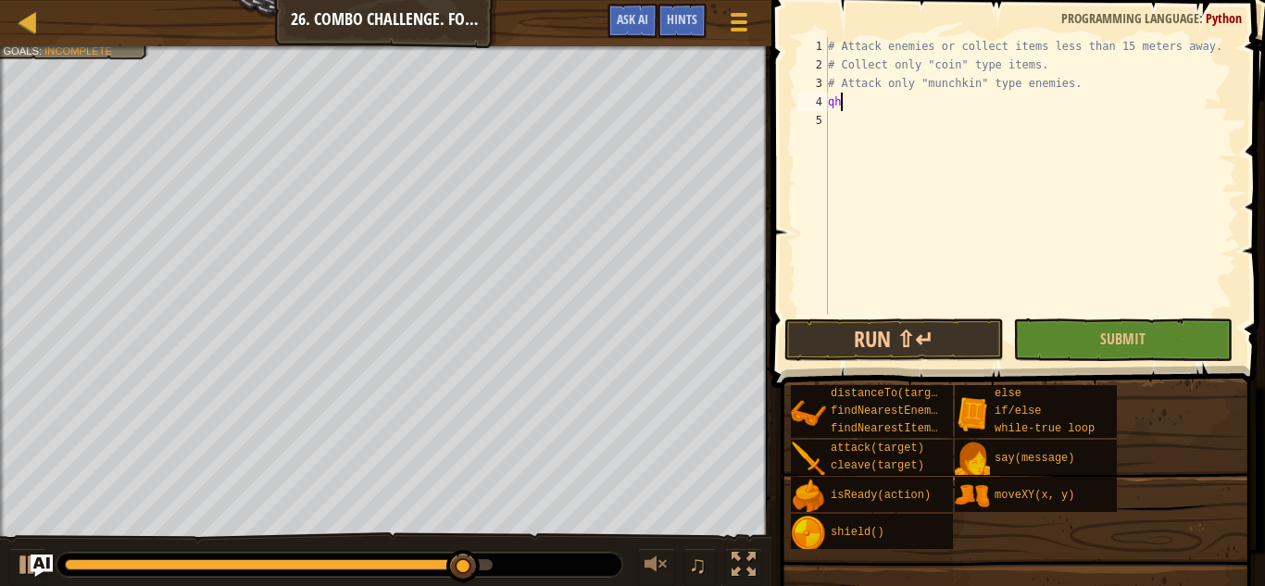
scroll to position [8, 1]
type textarea "q"
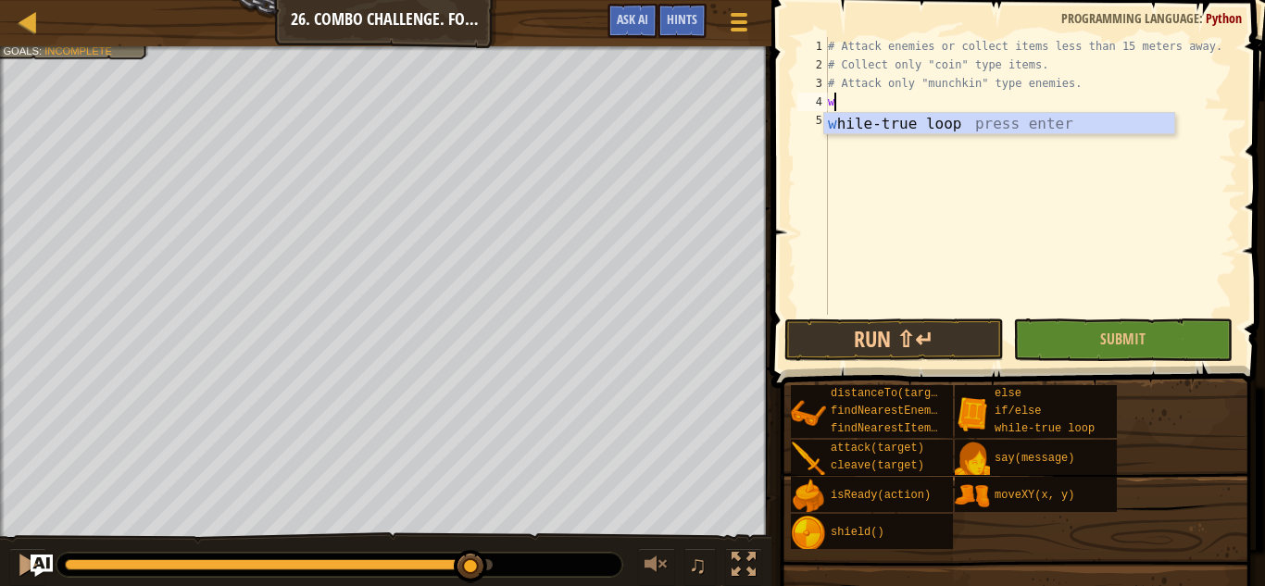
type textarea "wh"
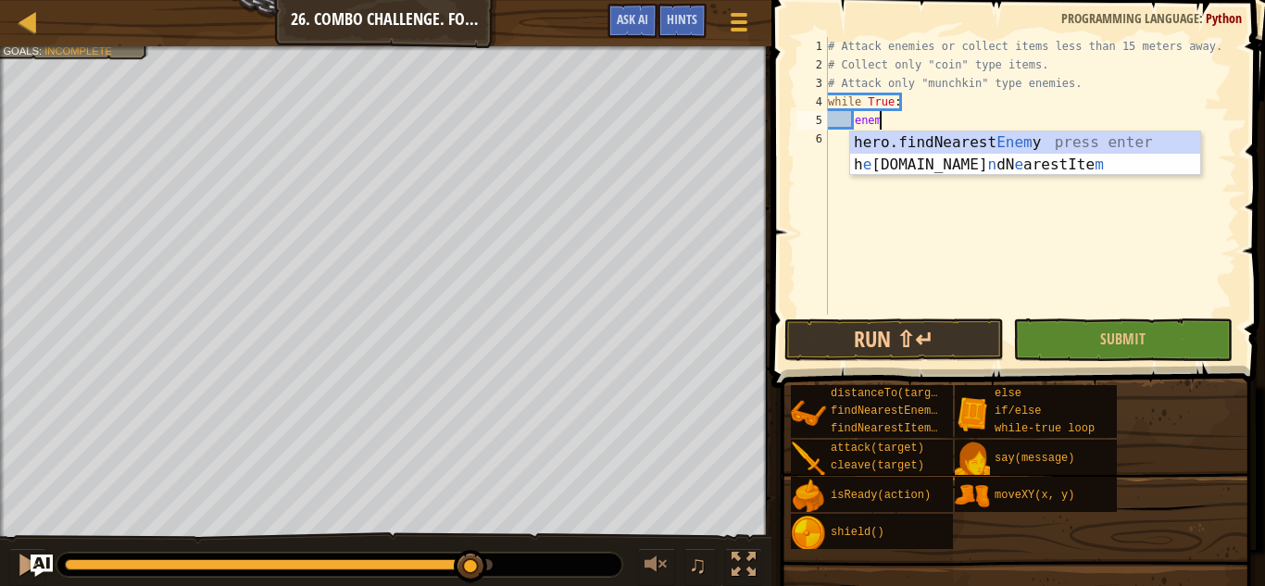
scroll to position [8, 7]
type textarea "enemy"
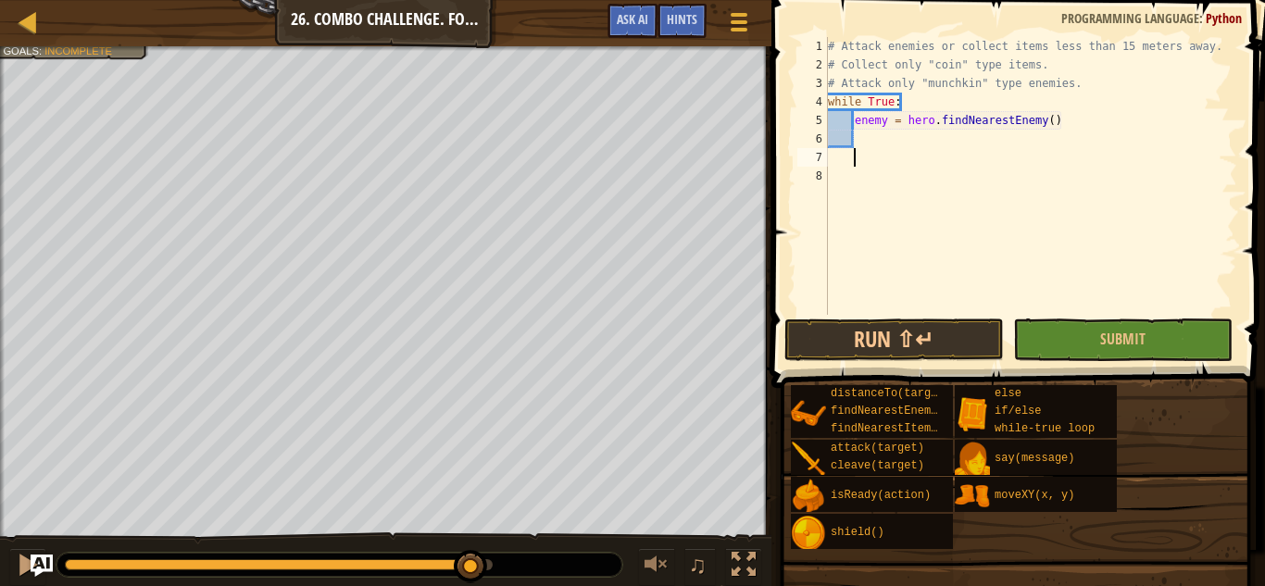
scroll to position [8, 0]
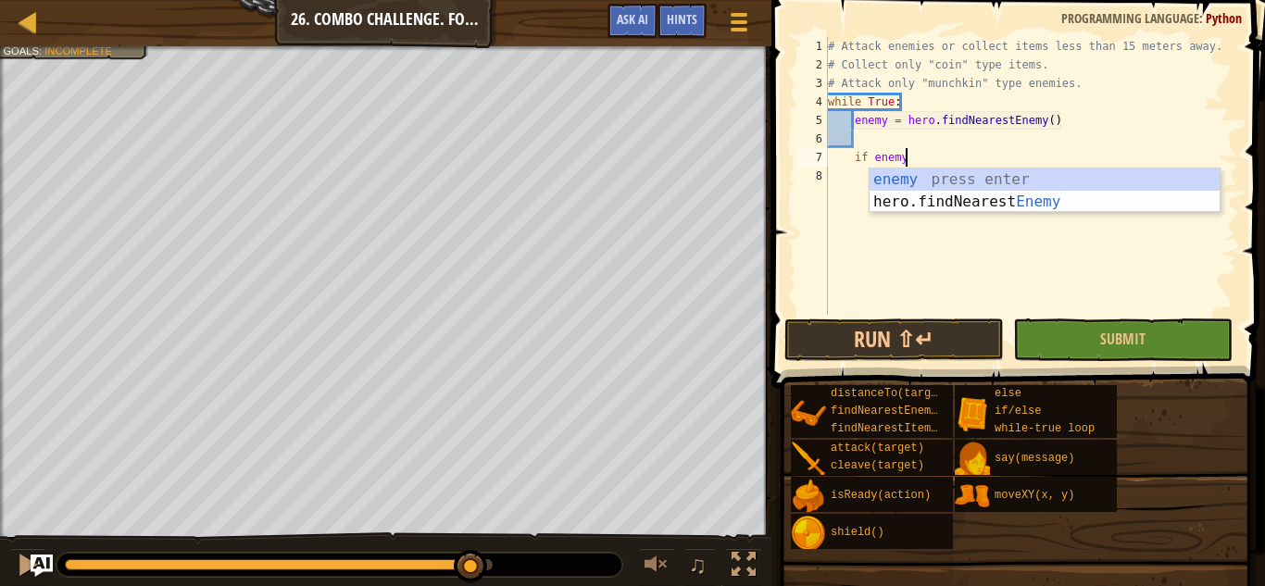
type textarea "if enemy:"
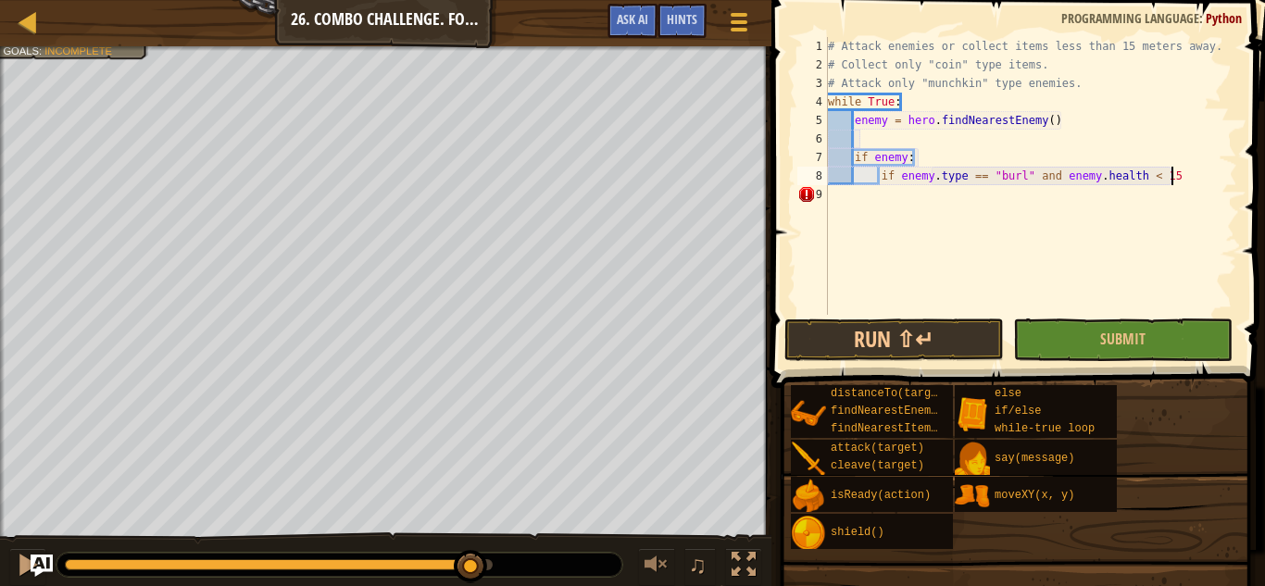
scroll to position [8, 48]
type textarea "if enemy.type == "[PERSON_NAME]" and [DOMAIN_NAME] < 15:"
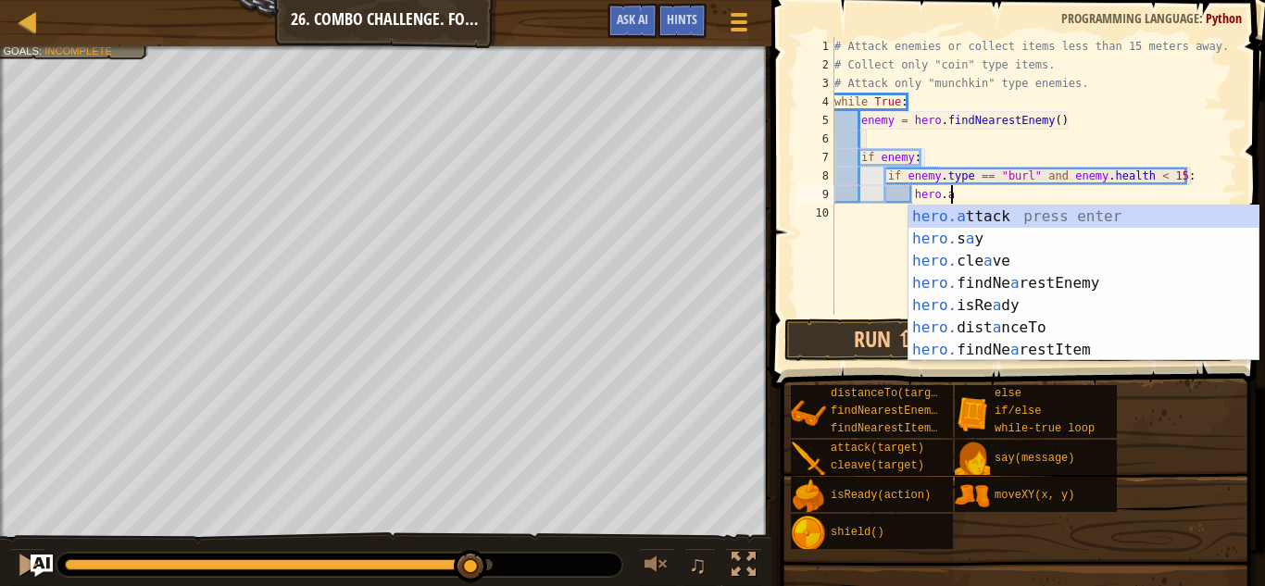
scroll to position [8, 17]
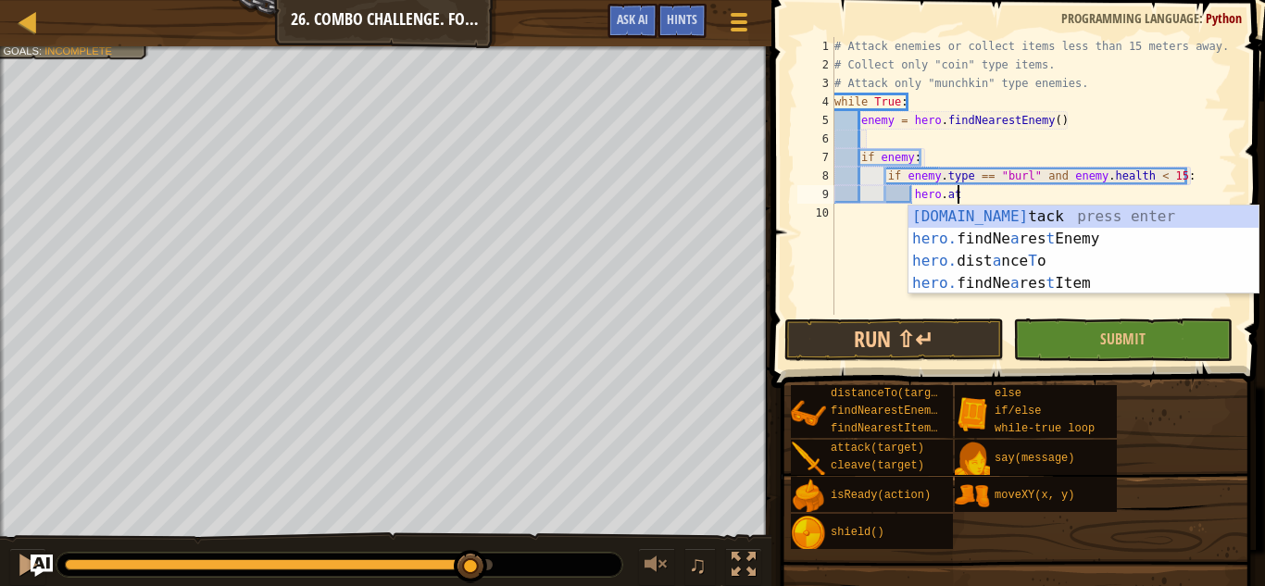
type textarea "hero.attack(enemy)"
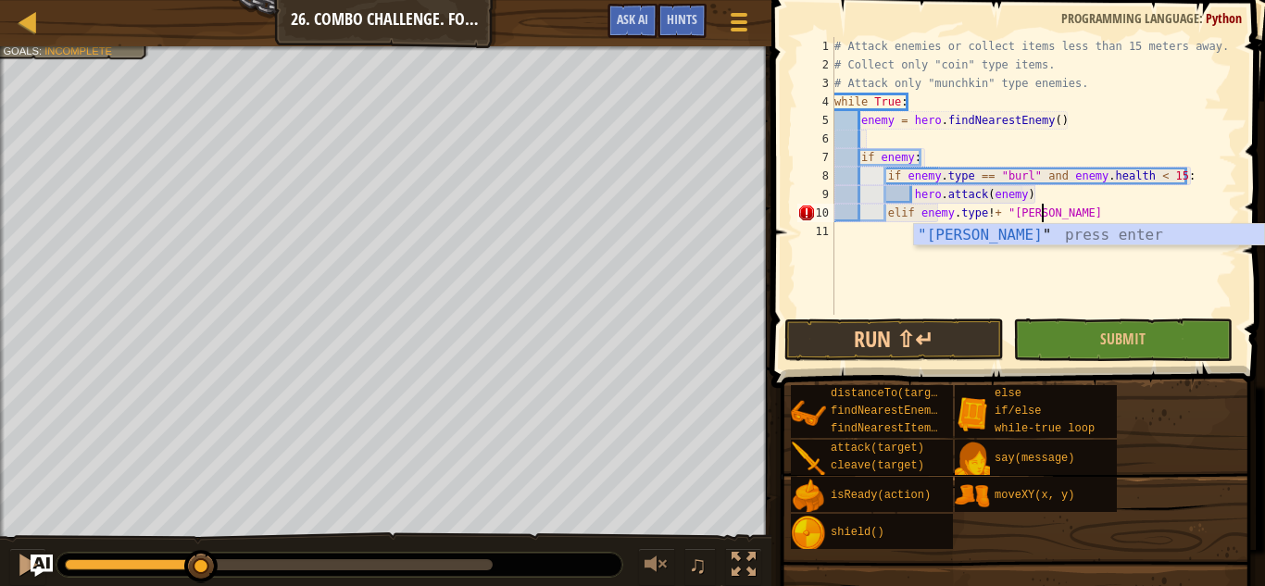
scroll to position [8, 30]
type textarea "elif enemy.type !+ "[PERSON_NAME]":"
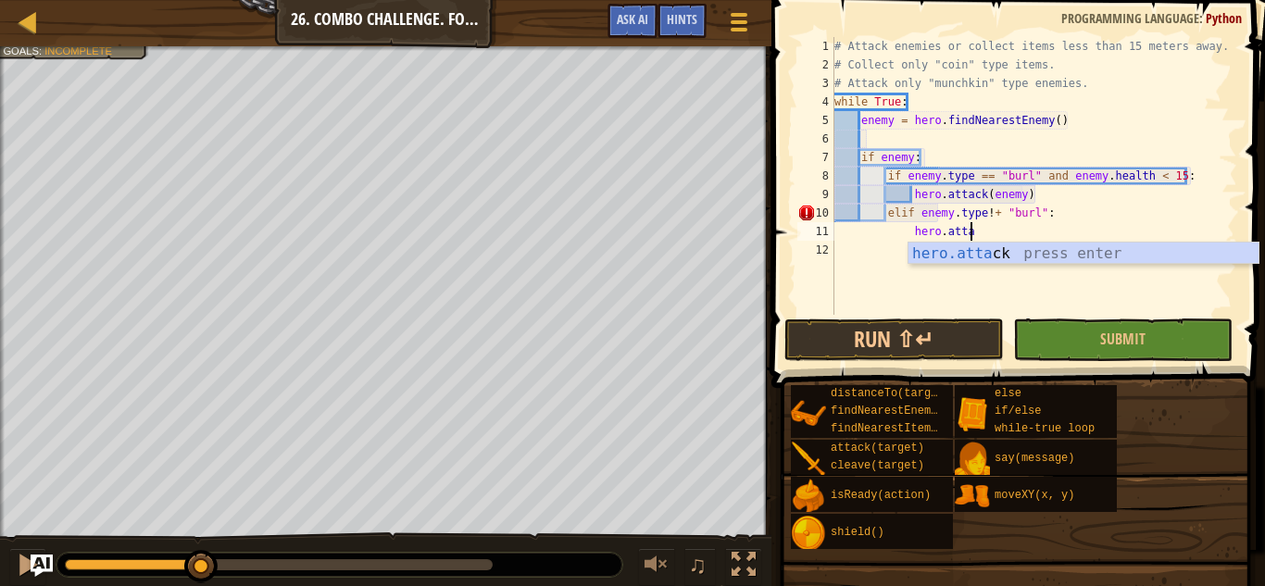
scroll to position [8, 19]
type textarea "hero.attack(enemy)"
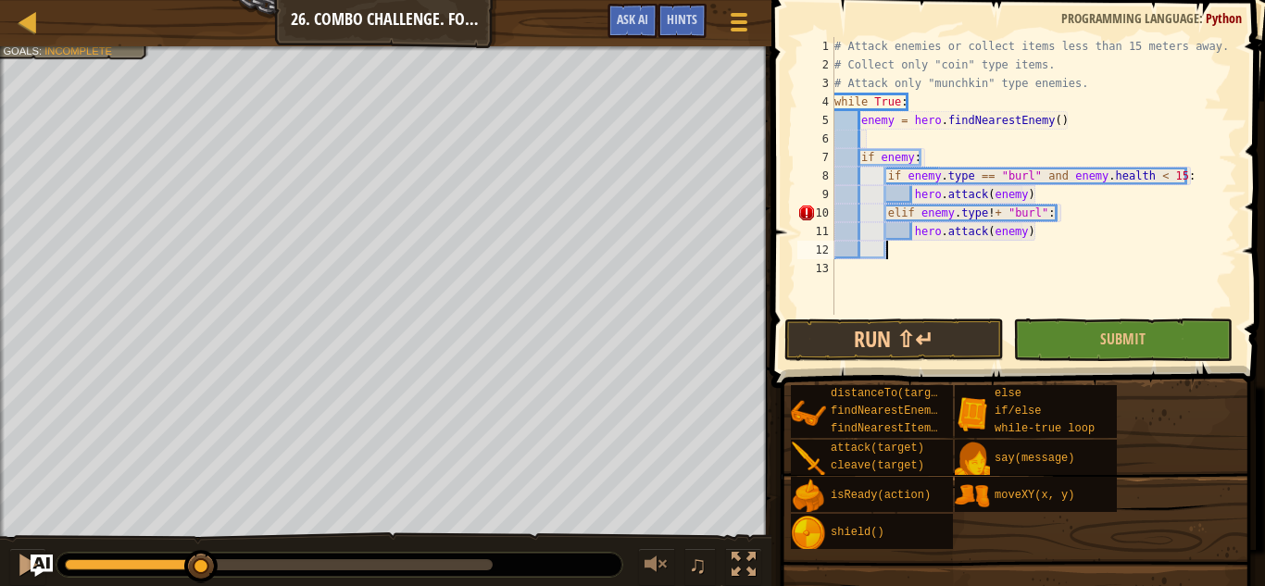
scroll to position [8, 6]
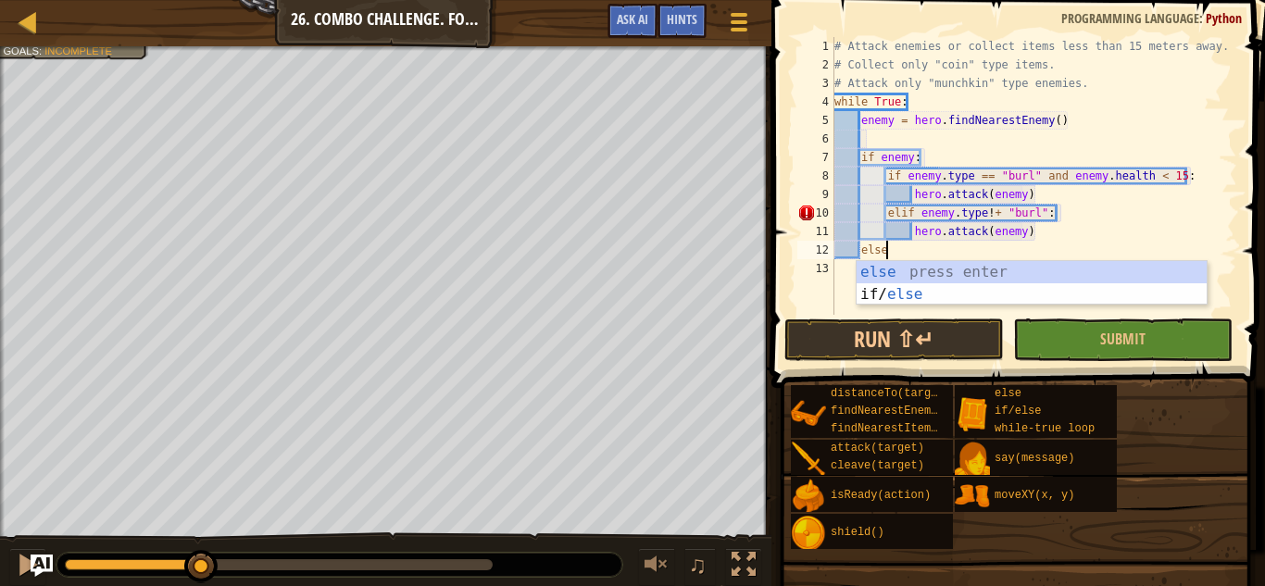
type textarea "else:"
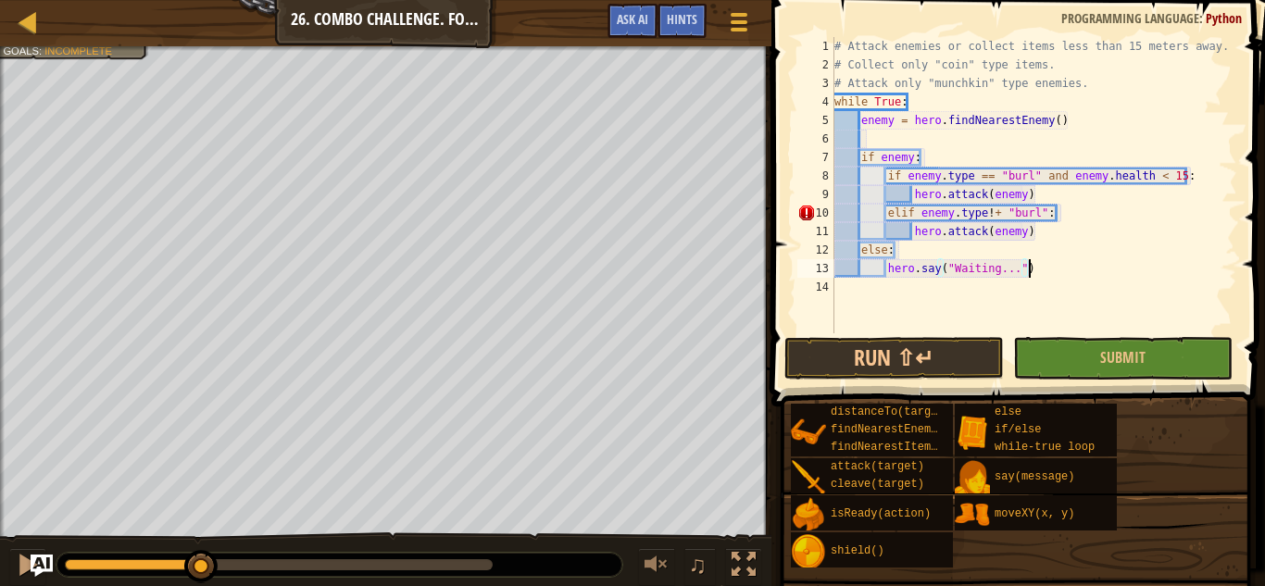
scroll to position [8, 27]
click at [972, 220] on div "# Attack enemies or collect items less than 15 meters away. # Collect only "coi…" at bounding box center [1034, 203] width 407 height 333
click at [966, 346] on button "Run ⇧↵" at bounding box center [895, 358] width 220 height 43
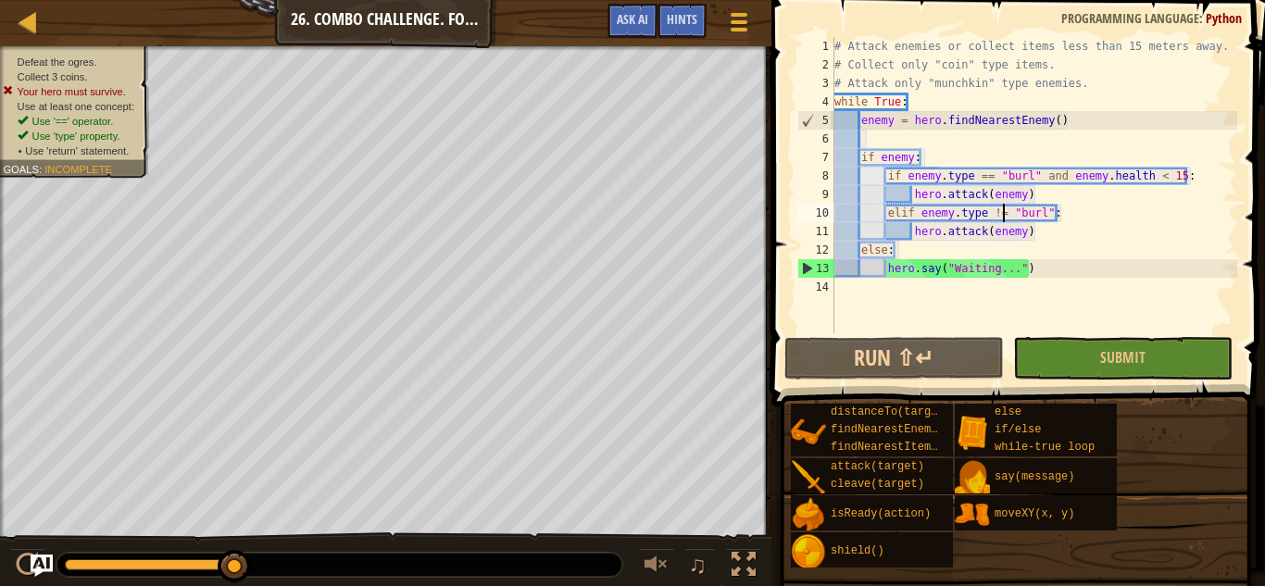
click at [304, 429] on div "Defeat the ogres. Collect 3 coins. Your hero must survive. Use at least one con…" at bounding box center [632, 317] width 1265 height 542
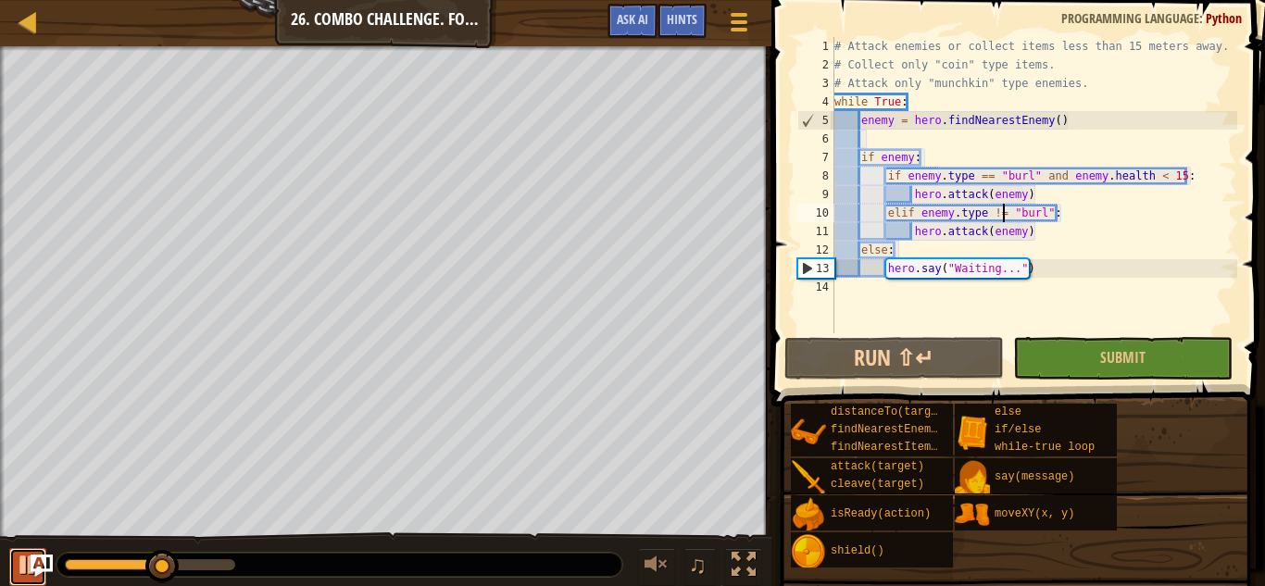
click at [18, 546] on div at bounding box center [28, 565] width 24 height 24
click at [972, 174] on div "# Attack enemies or collect items less than 15 meters away. # Collect only "coi…" at bounding box center [1034, 203] width 407 height 333
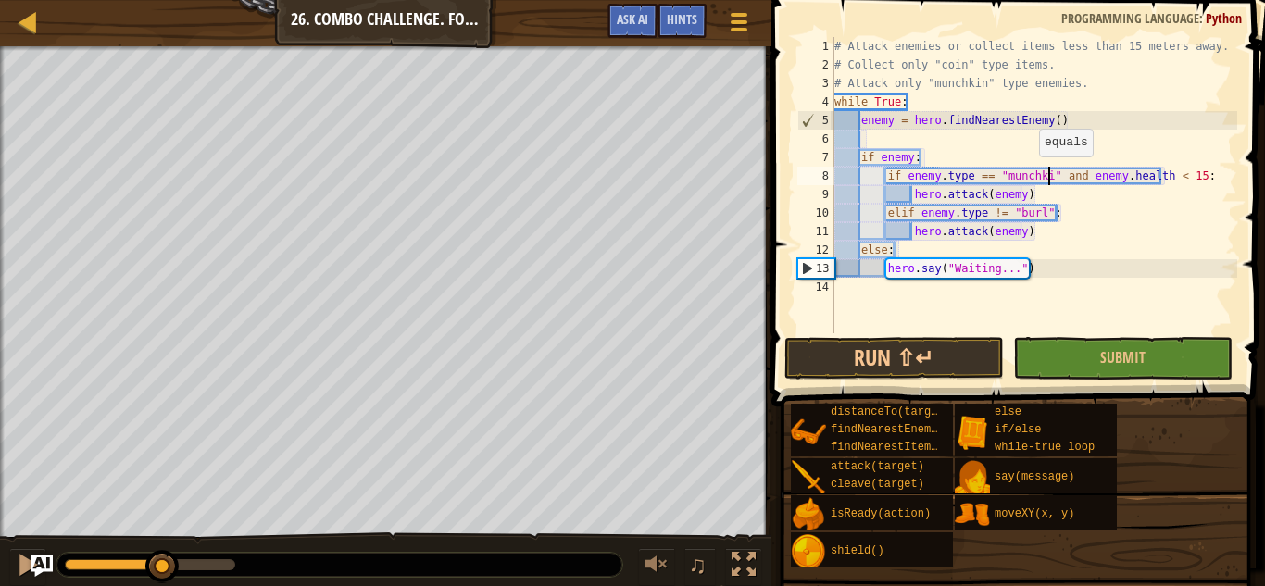
scroll to position [8, 31]
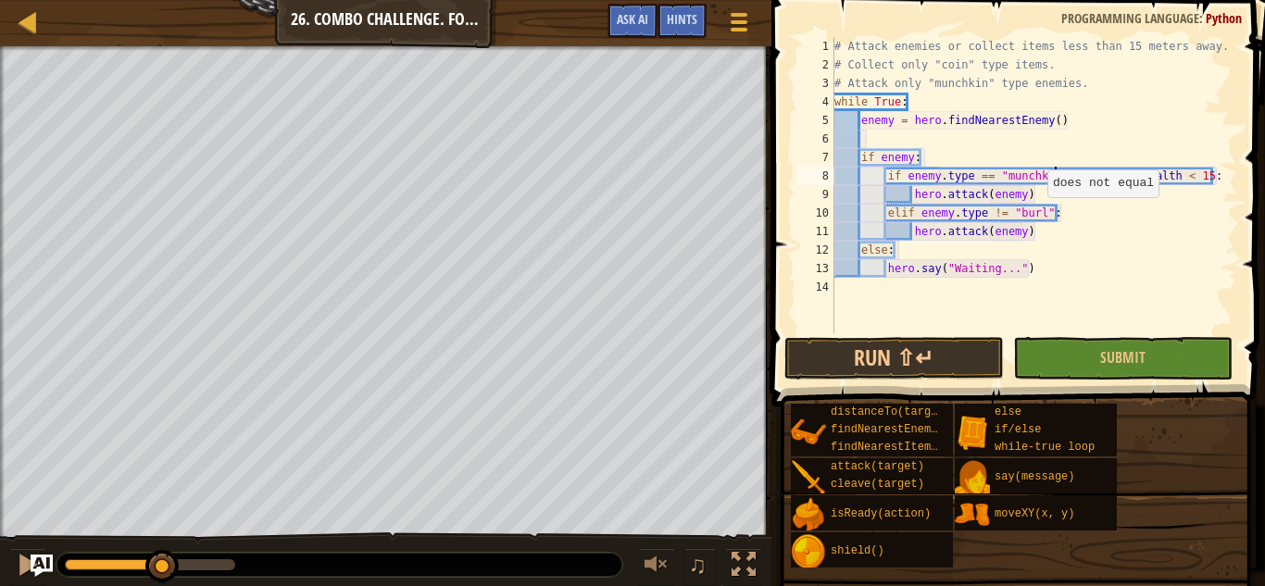
click at [972, 213] on div "# Attack enemies or collect items less than 15 meters away. # Collect only "coi…" at bounding box center [1034, 203] width 407 height 333
type textarea "elif enemy.type != "munchkin":"
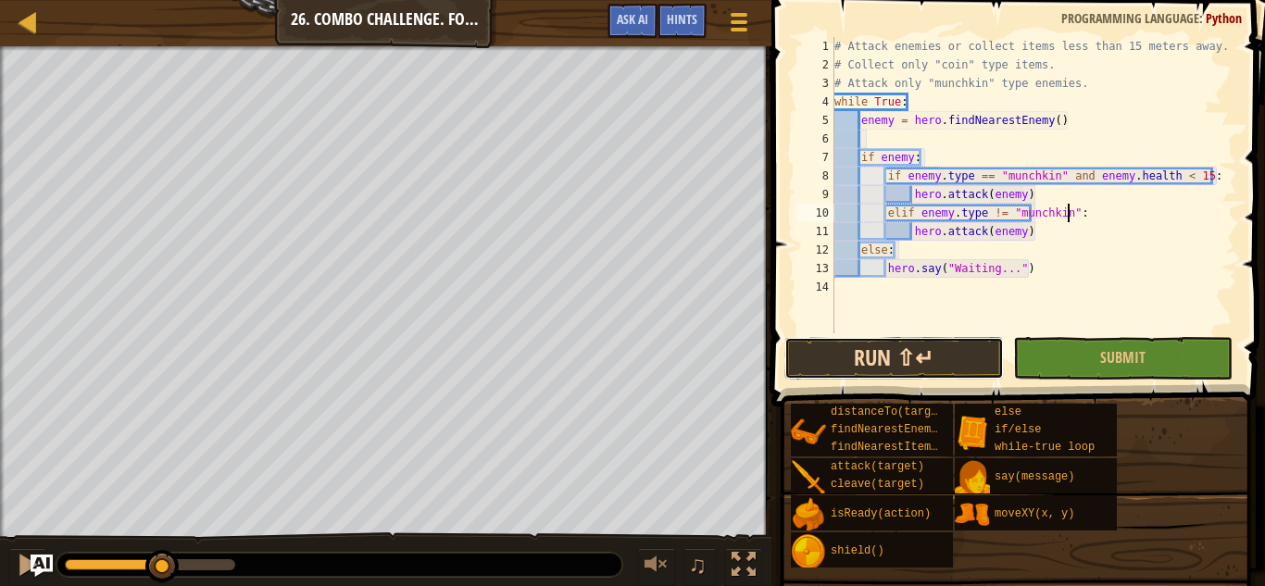
click at [884, 373] on button "Run ⇧↵" at bounding box center [895, 358] width 220 height 43
click at [862, 362] on button "Running" at bounding box center [895, 358] width 220 height 43
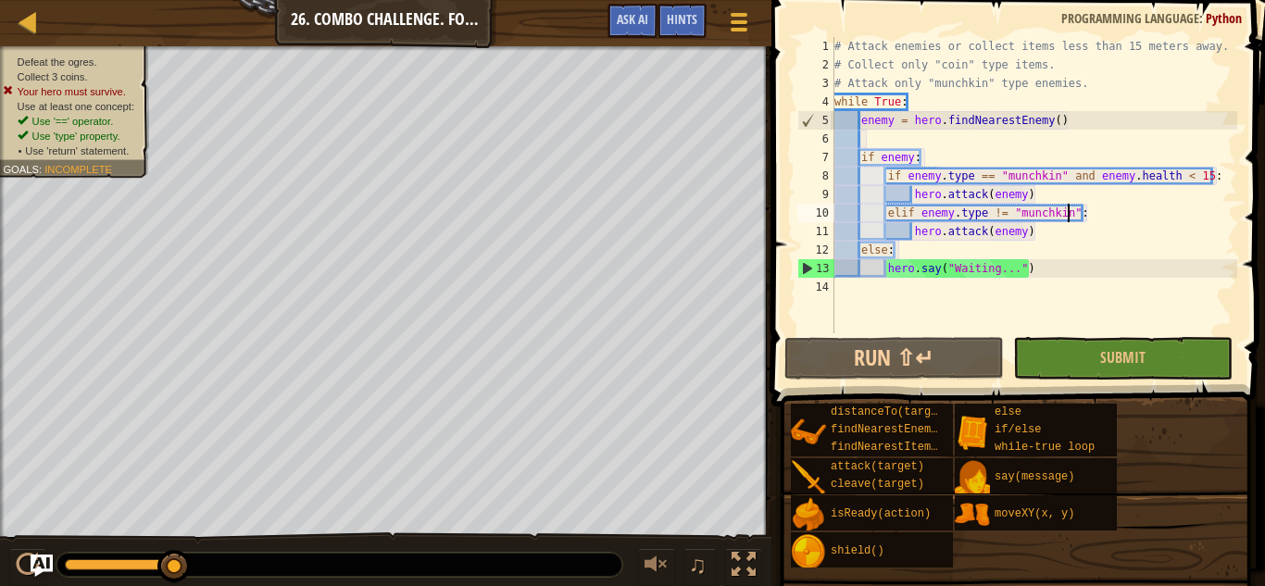
drag, startPoint x: 82, startPoint y: 564, endPoint x: 196, endPoint y: 562, distance: 114.0
click at [196, 546] on div at bounding box center [340, 565] width 566 height 24
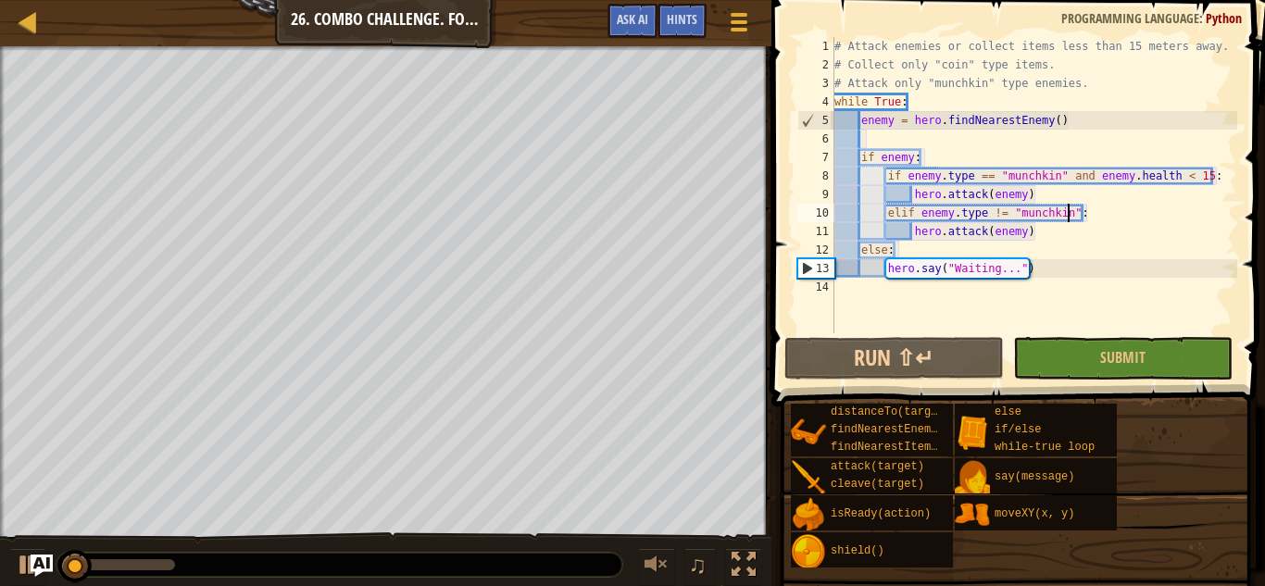
click at [895, 145] on div "# Attack enemies or collect items less than 15 meters away. # Collect only "coi…" at bounding box center [1034, 203] width 407 height 333
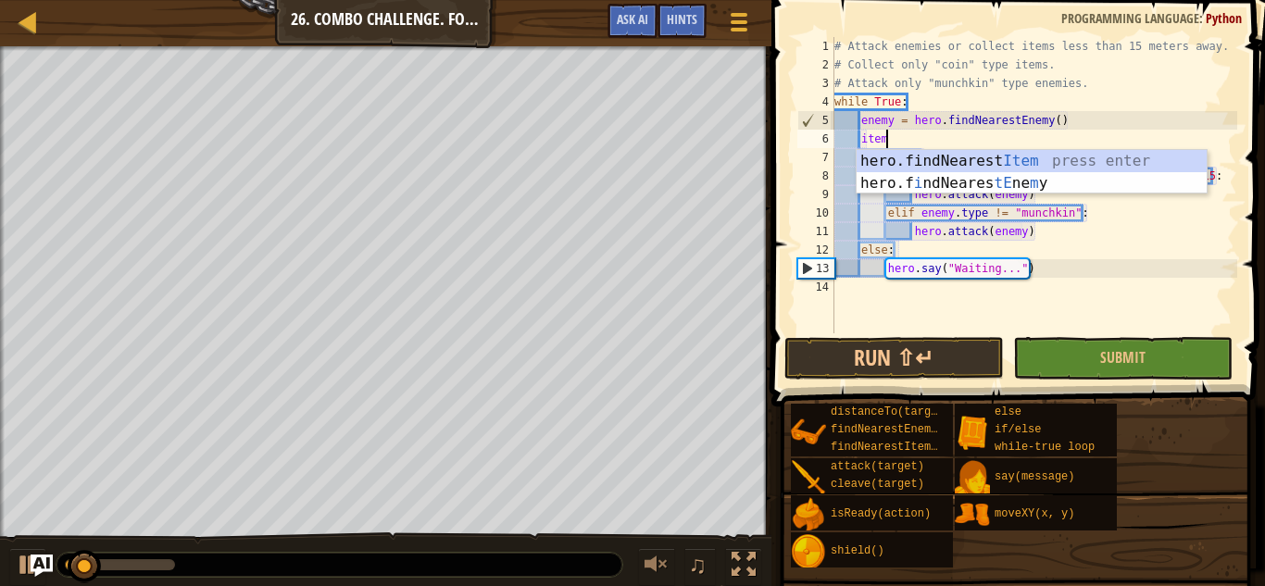
type textarea "item"
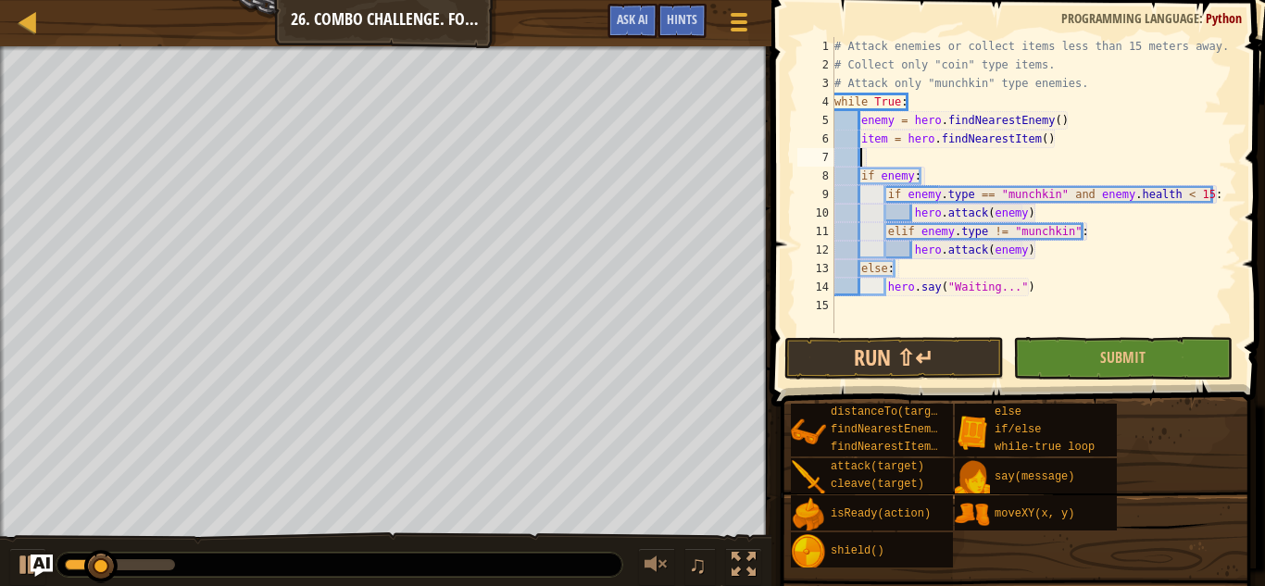
scroll to position [8, 3]
click at [972, 194] on div "# Attack enemies or collect items less than 15 meters away. # Collect only "coi…" at bounding box center [1034, 203] width 407 height 333
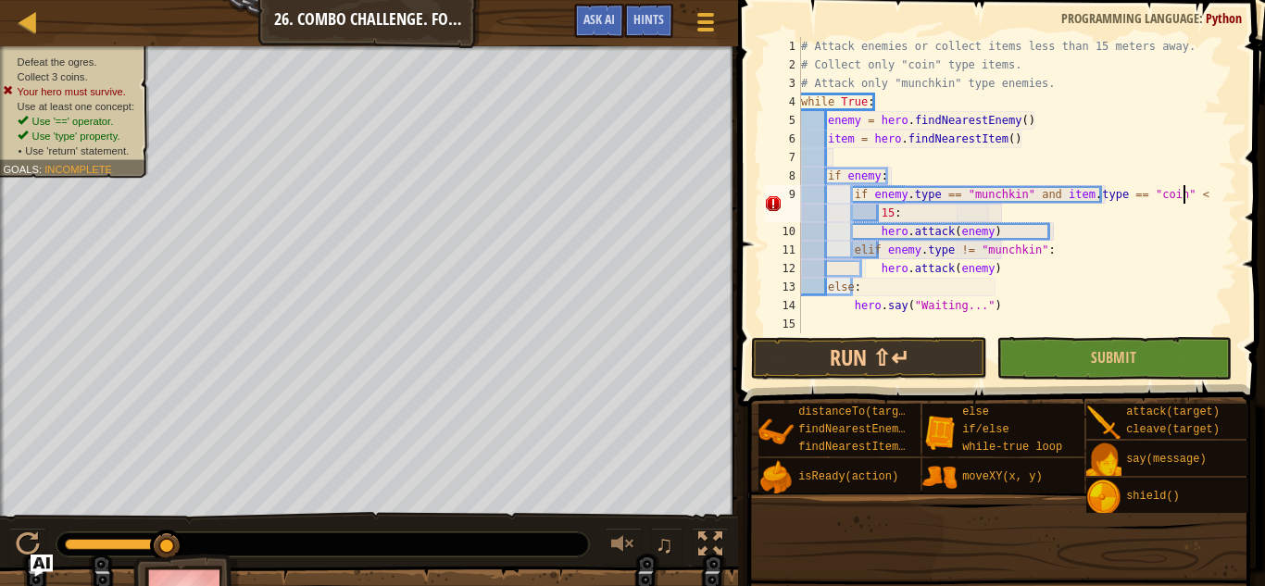
scroll to position [8, 55]
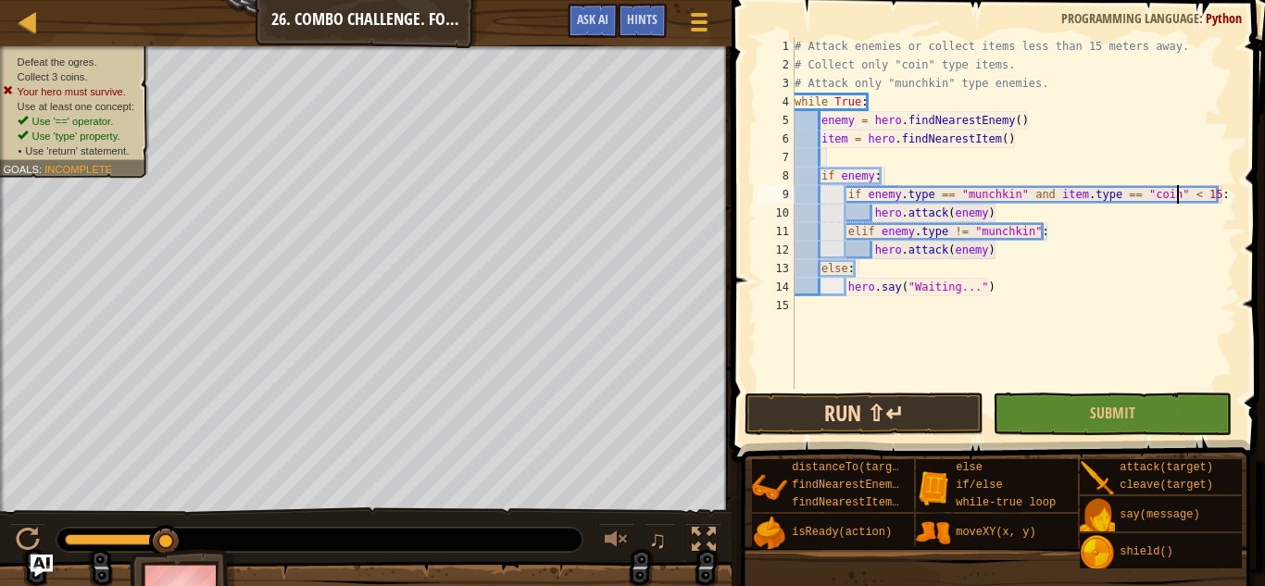
type textarea "if enemy.type == "munchkin" and item.type == "coin" < 15:"
click at [918, 425] on button "Run ⇧↵" at bounding box center [864, 414] width 239 height 43
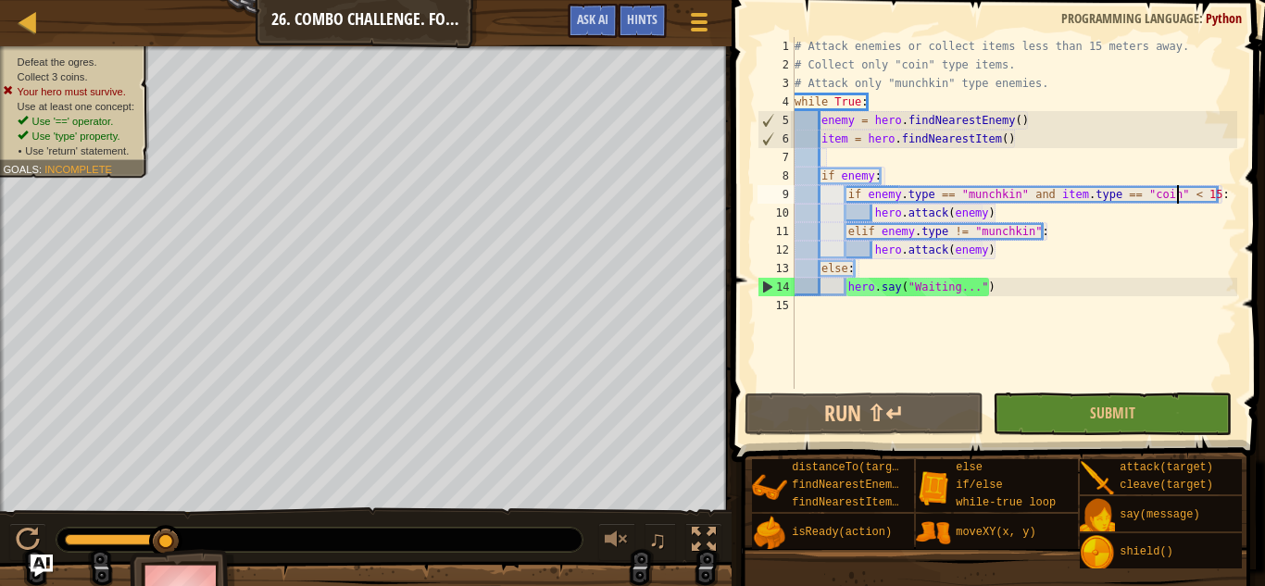
drag, startPoint x: 110, startPoint y: 538, endPoint x: 208, endPoint y: 550, distance: 98.9
click at [208, 546] on div "Defeat the ogres. Collect 3 coins. Your hero must survive. Use at least one con…" at bounding box center [632, 341] width 1265 height 591
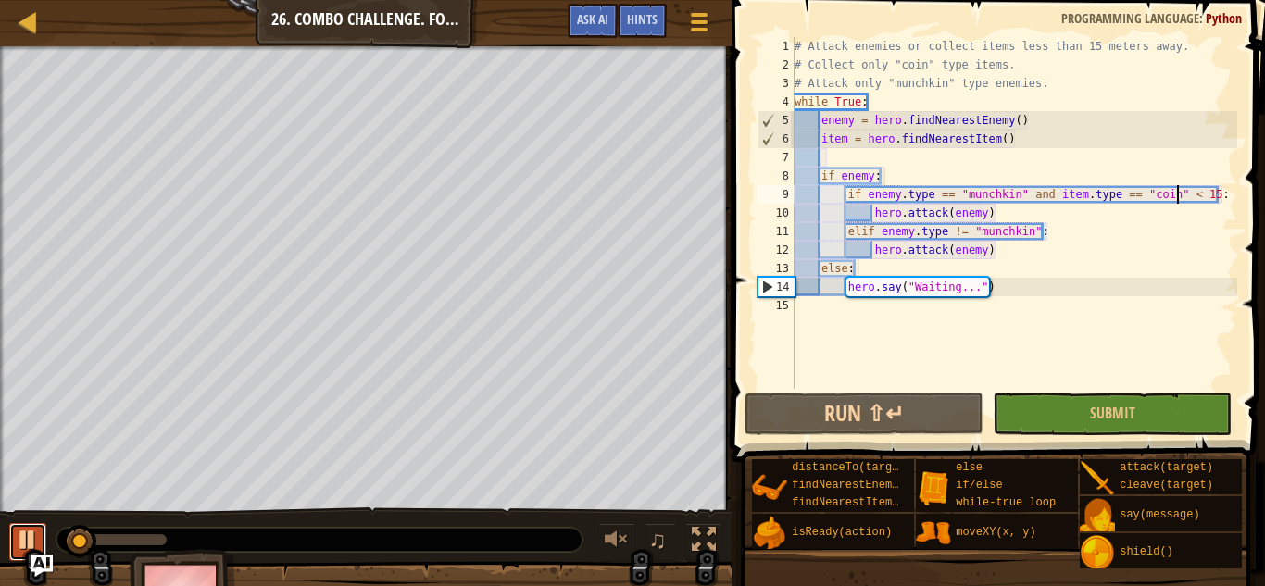
click at [39, 544] on div at bounding box center [28, 540] width 24 height 24
click at [703, 19] on div at bounding box center [698, 21] width 25 height 27
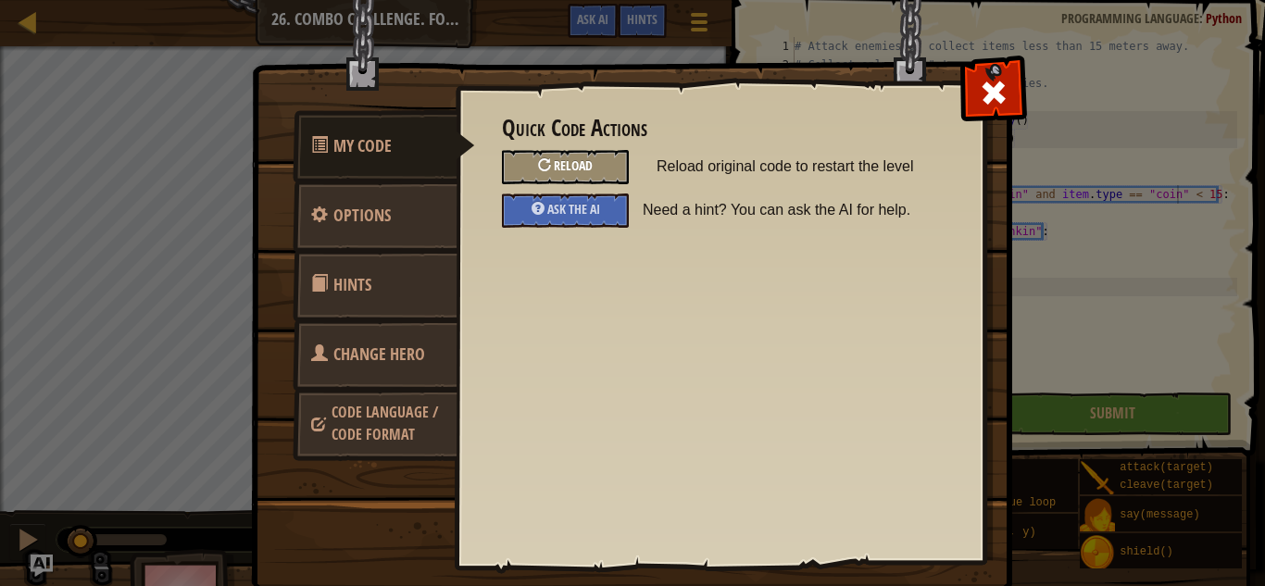
click at [558, 164] on span "Reload" at bounding box center [573, 166] width 39 height 18
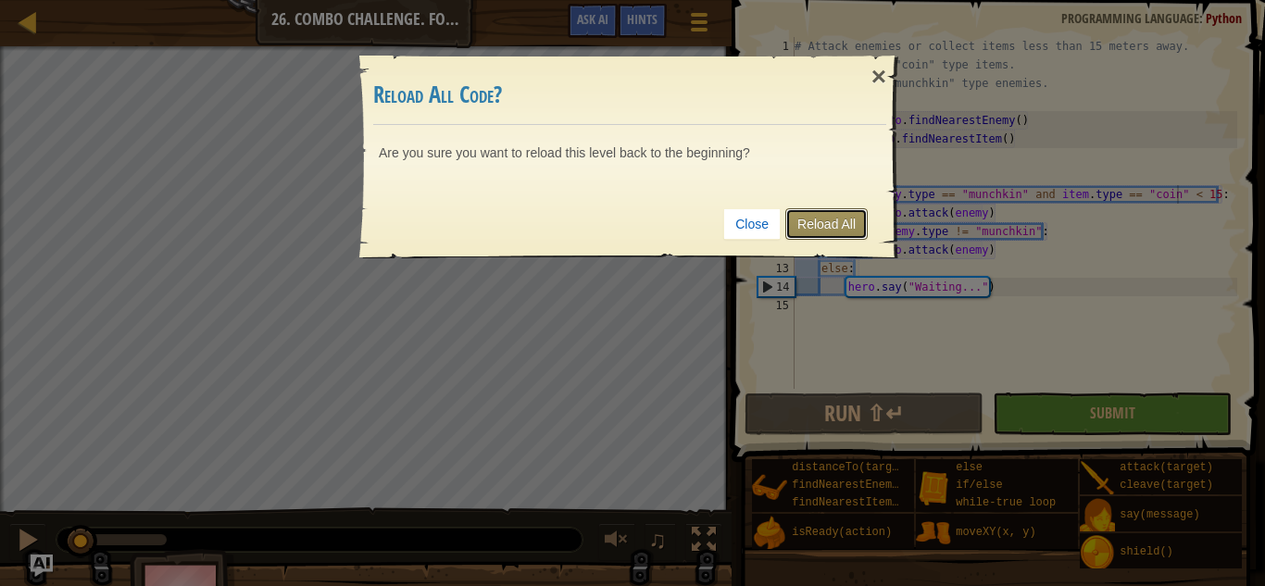
click at [805, 219] on link "Reload All" at bounding box center [827, 223] width 82 height 31
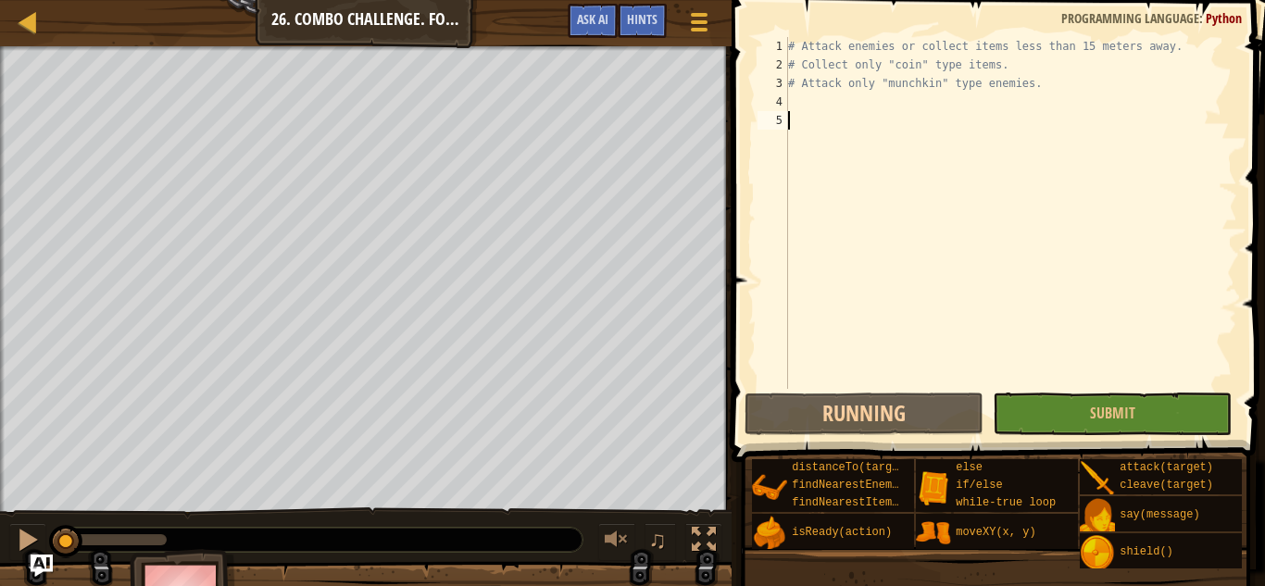
scroll to position [8, 0]
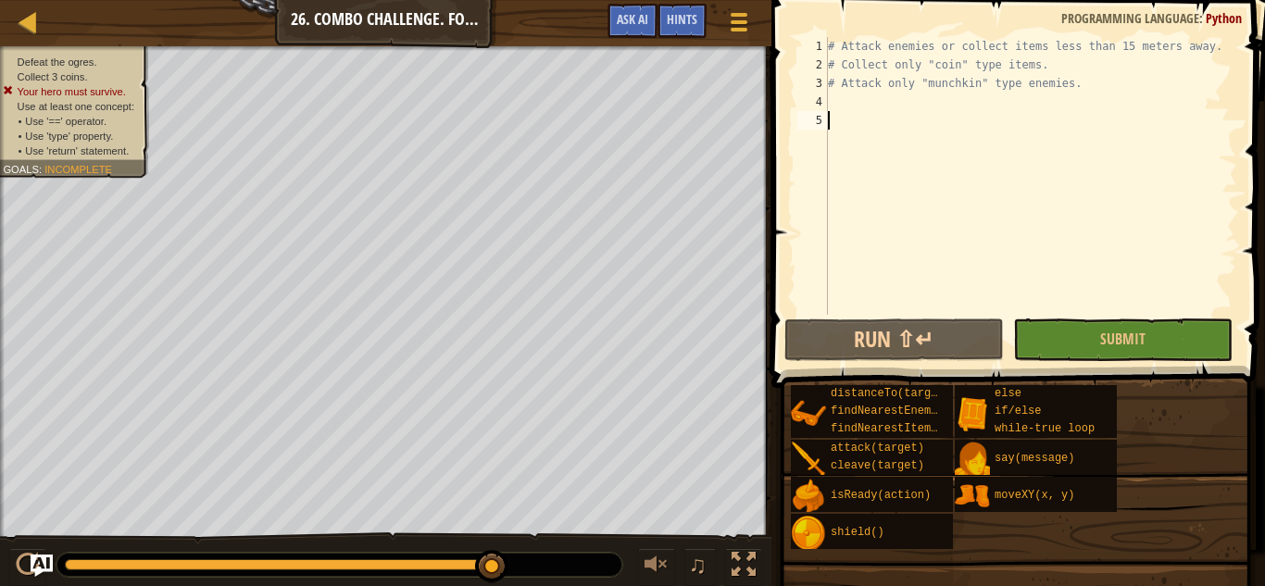
type textarea "wh"
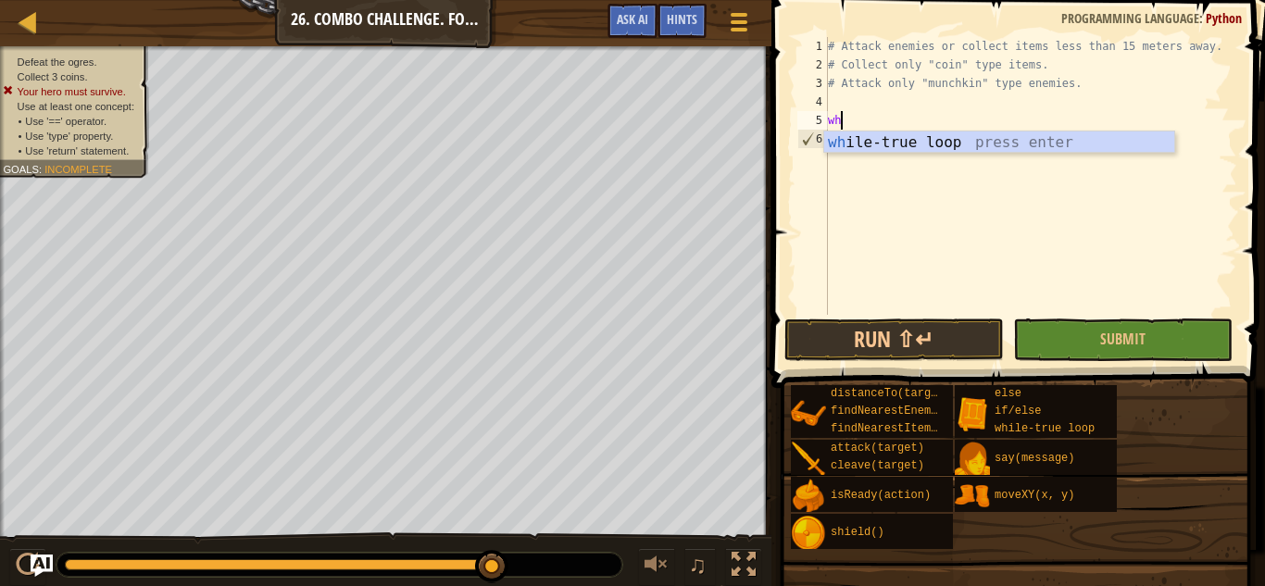
scroll to position [8, 1]
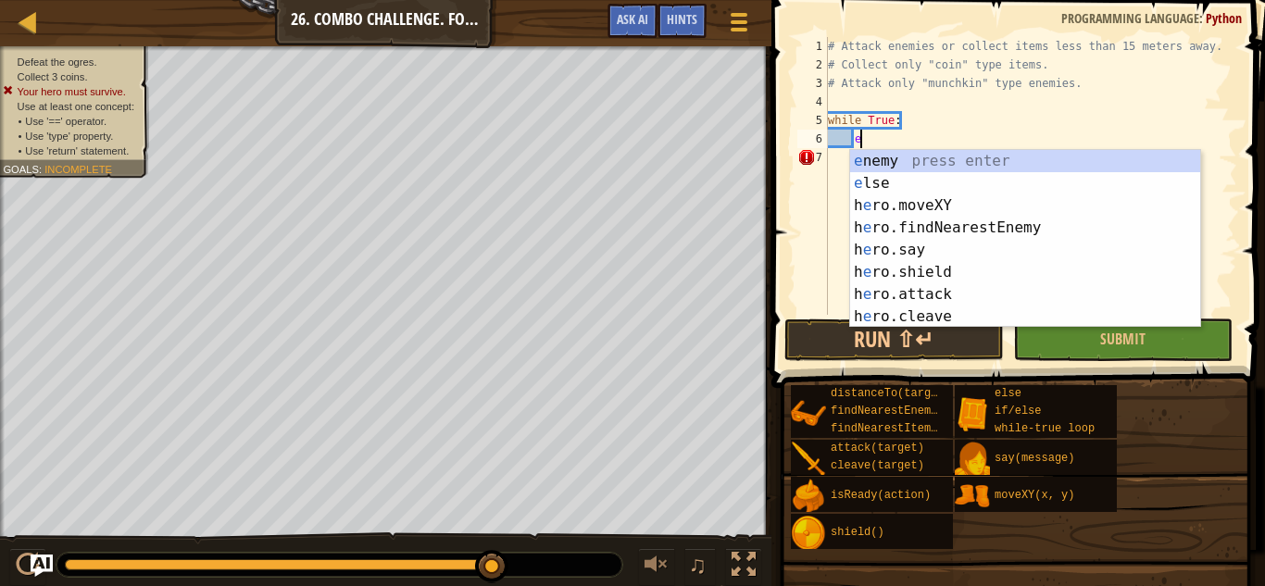
type textarea "en"
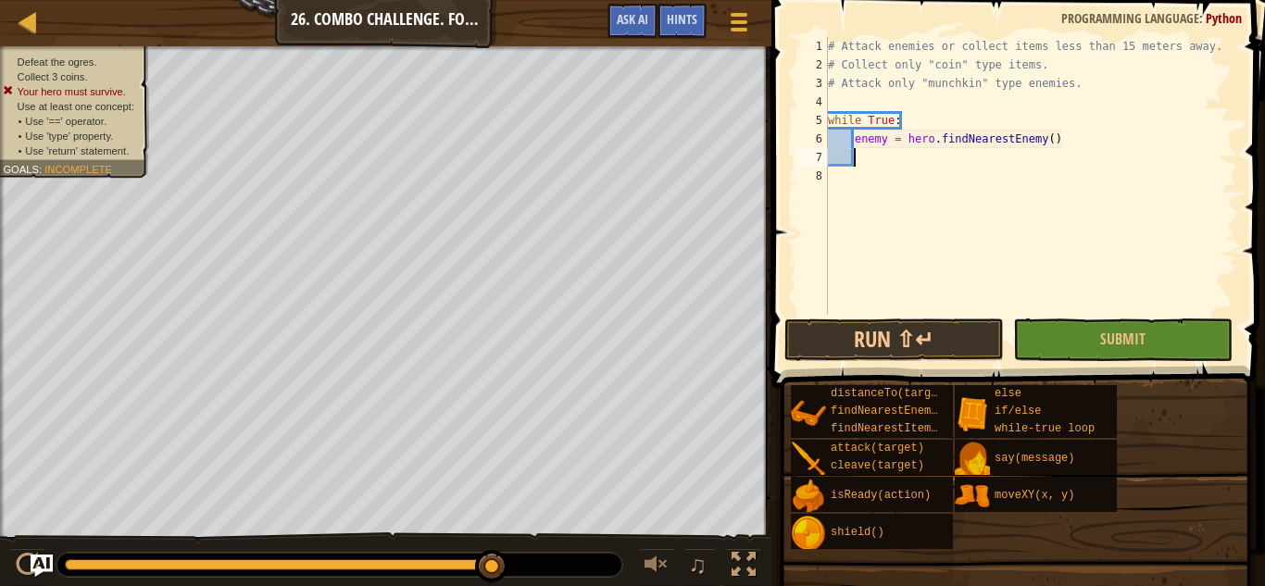
scroll to position [8, 3]
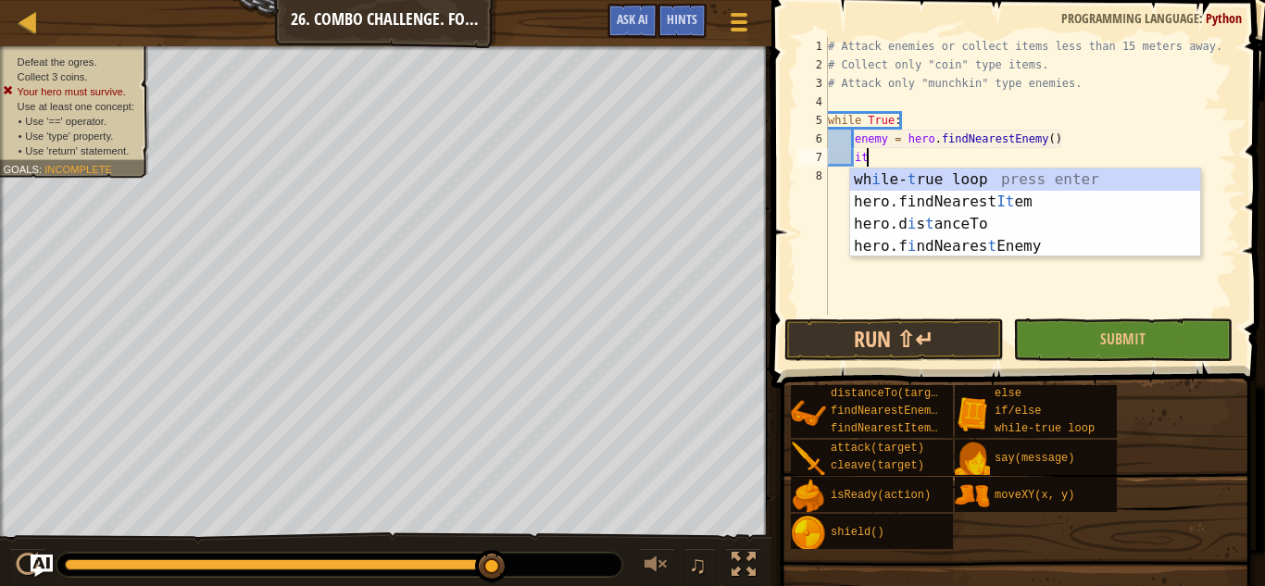
type textarea "item"
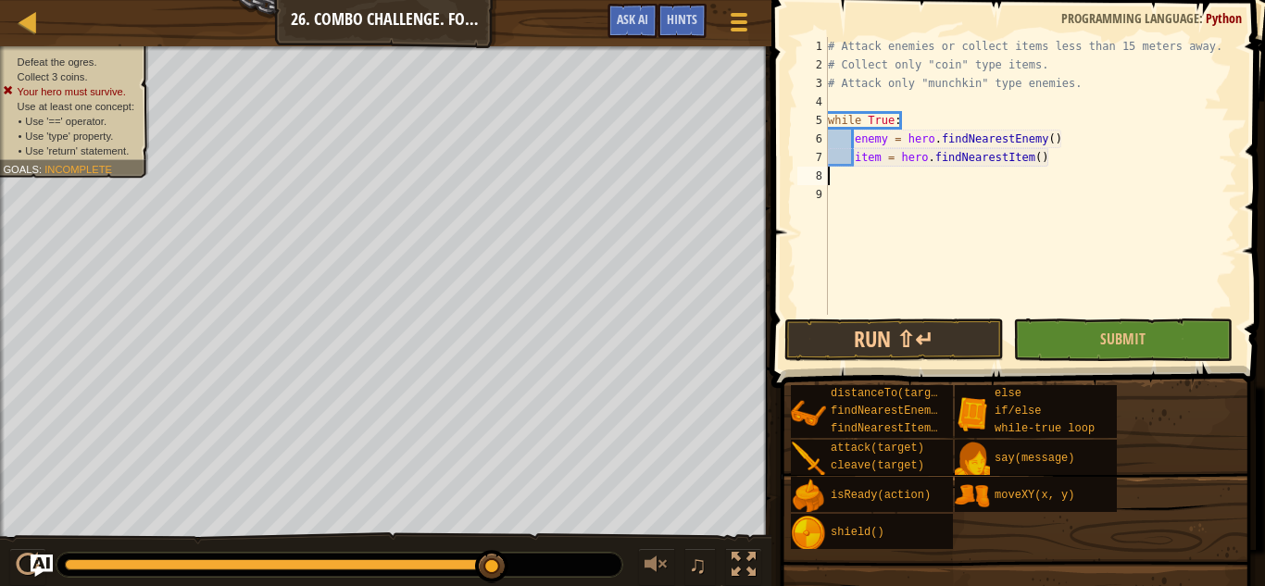
scroll to position [8, 0]
type textarea "q"
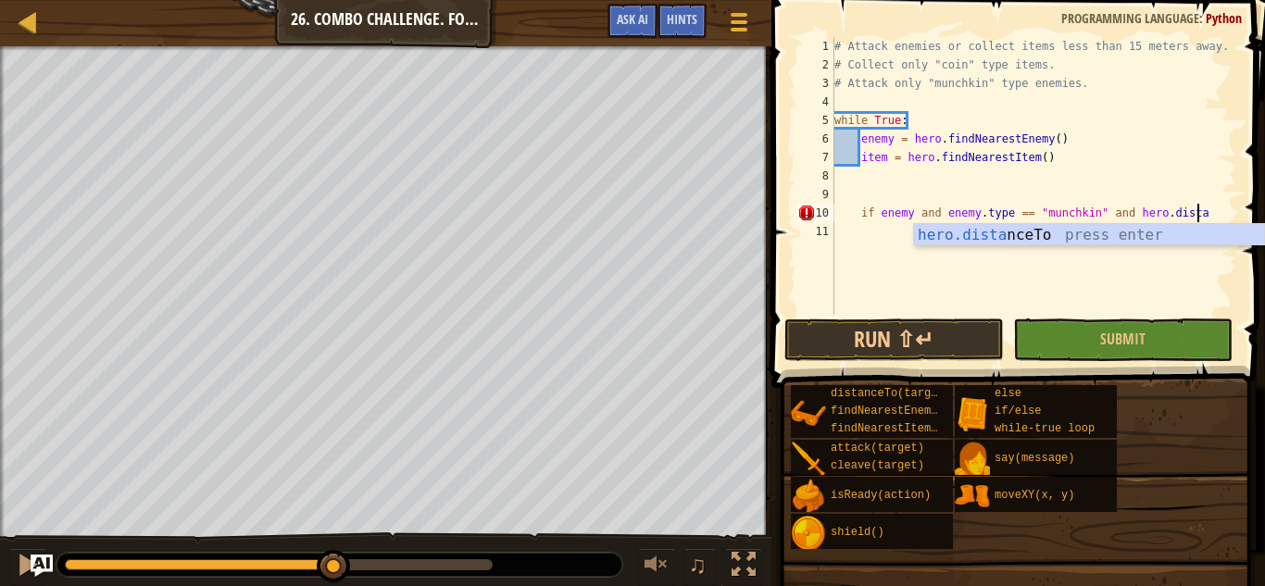
scroll to position [8, 52]
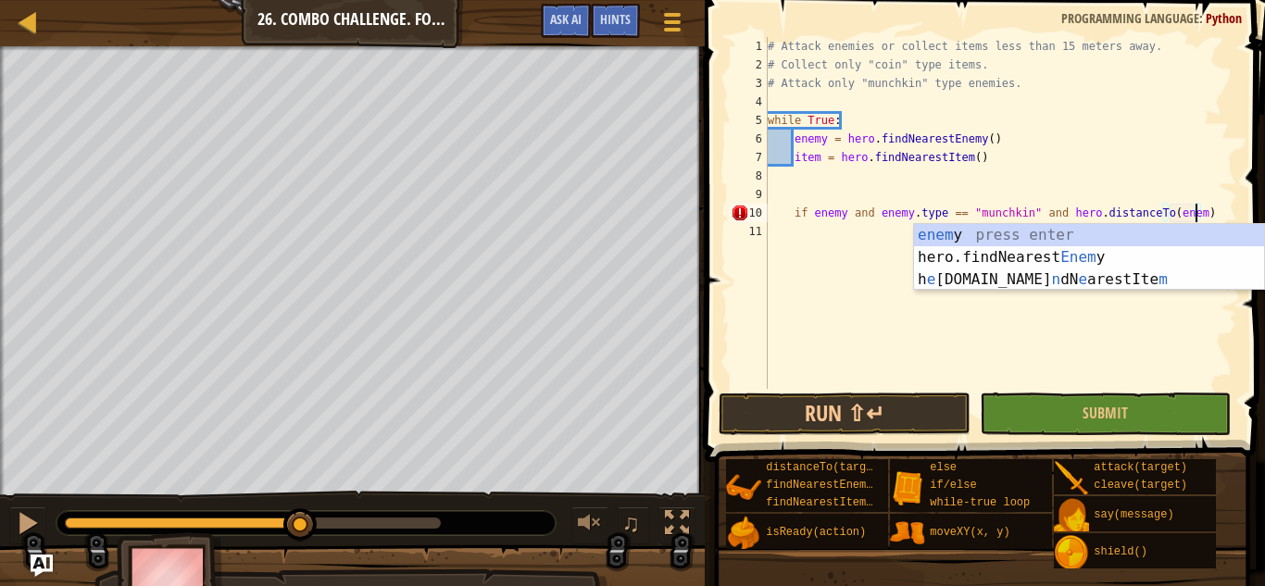
type textarea "if enemy and enemy.type == "munchkin" and hero.distanceTo(enemy)"
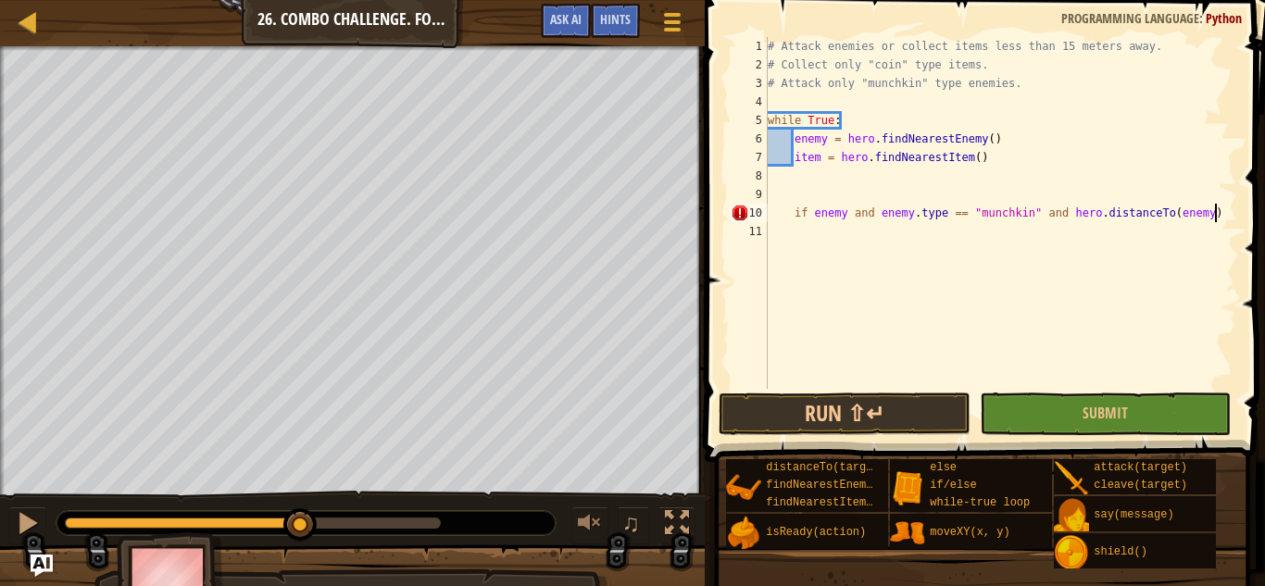
scroll to position [8, 64]
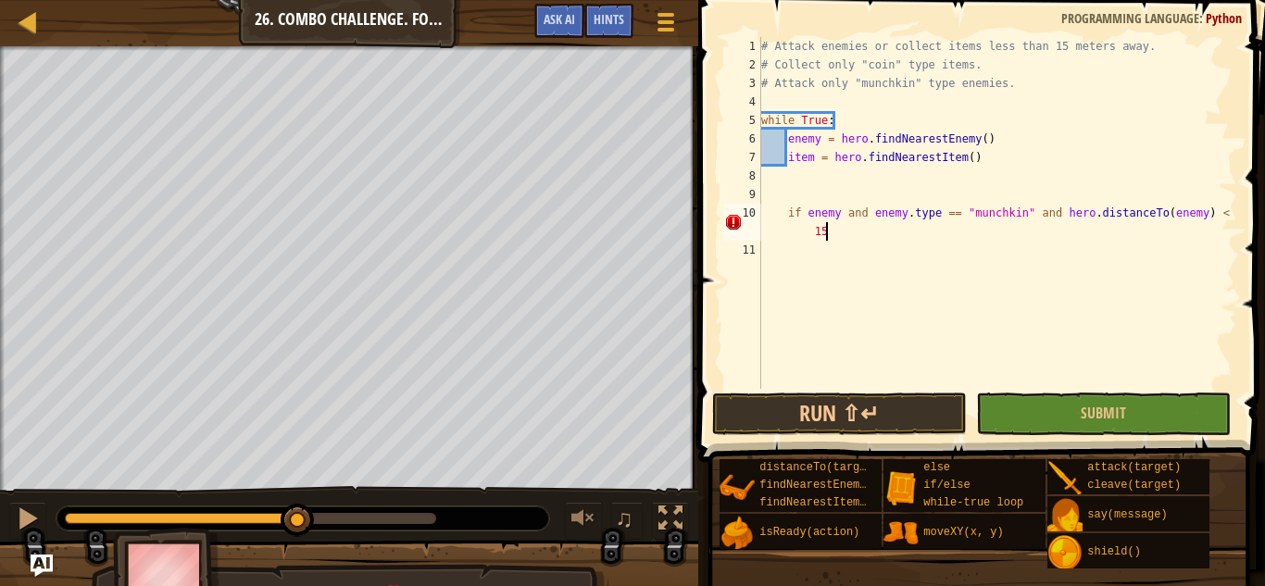
type textarea "if enemy and enemy.type == "munchkin" and hero.distanceTo(enemy) < 15:"
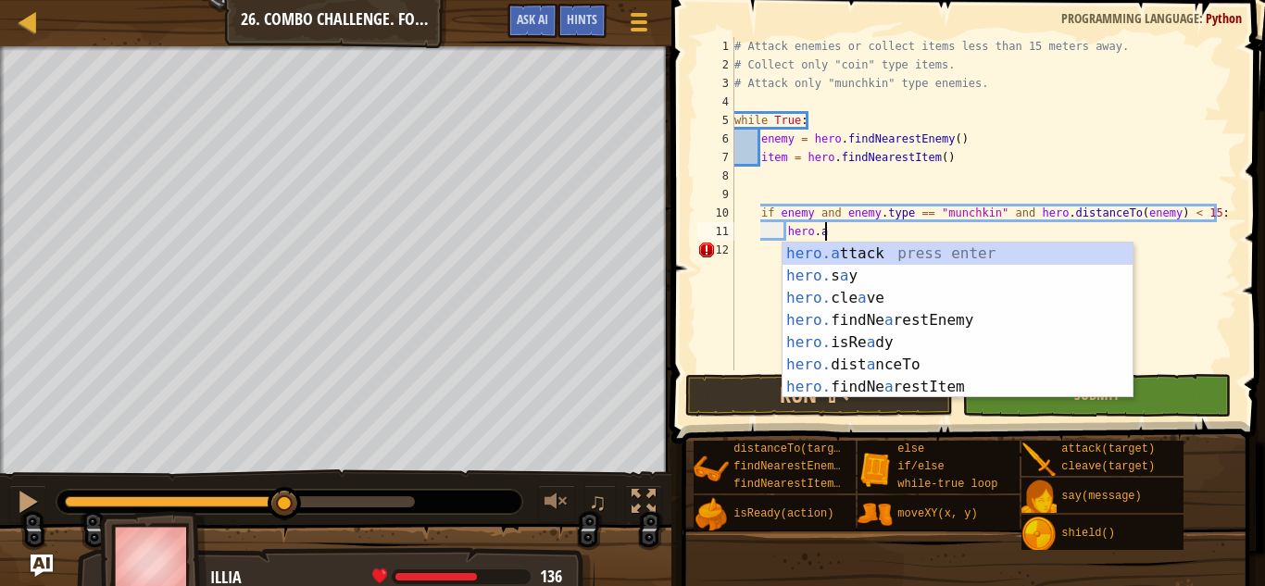
scroll to position [8, 13]
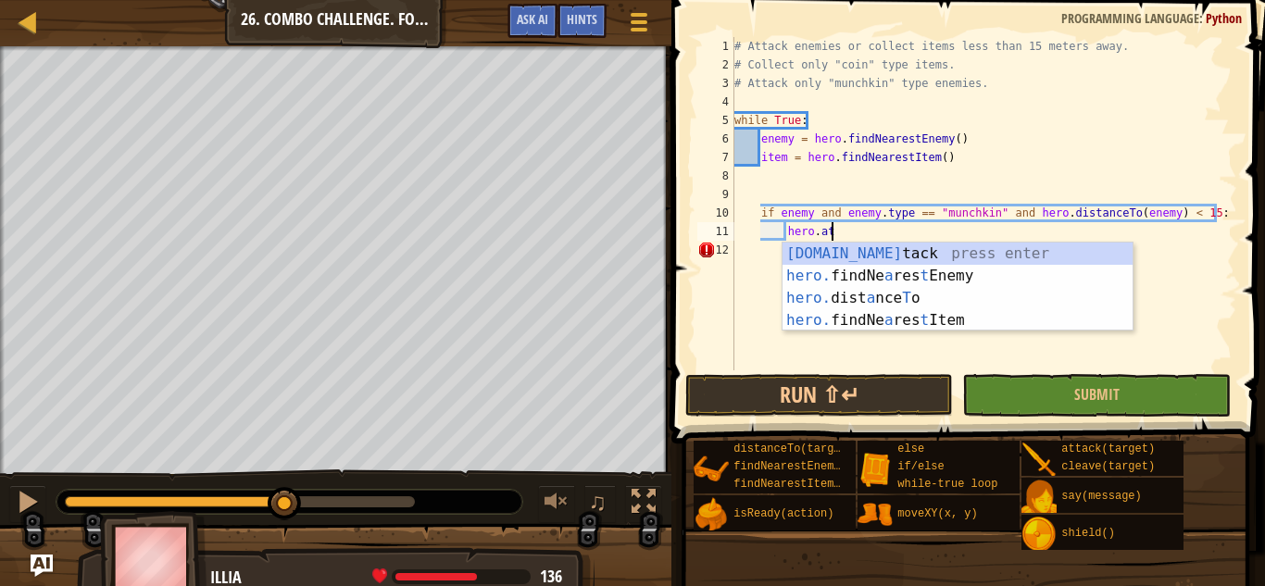
type textarea "hero.attack(enemy)"
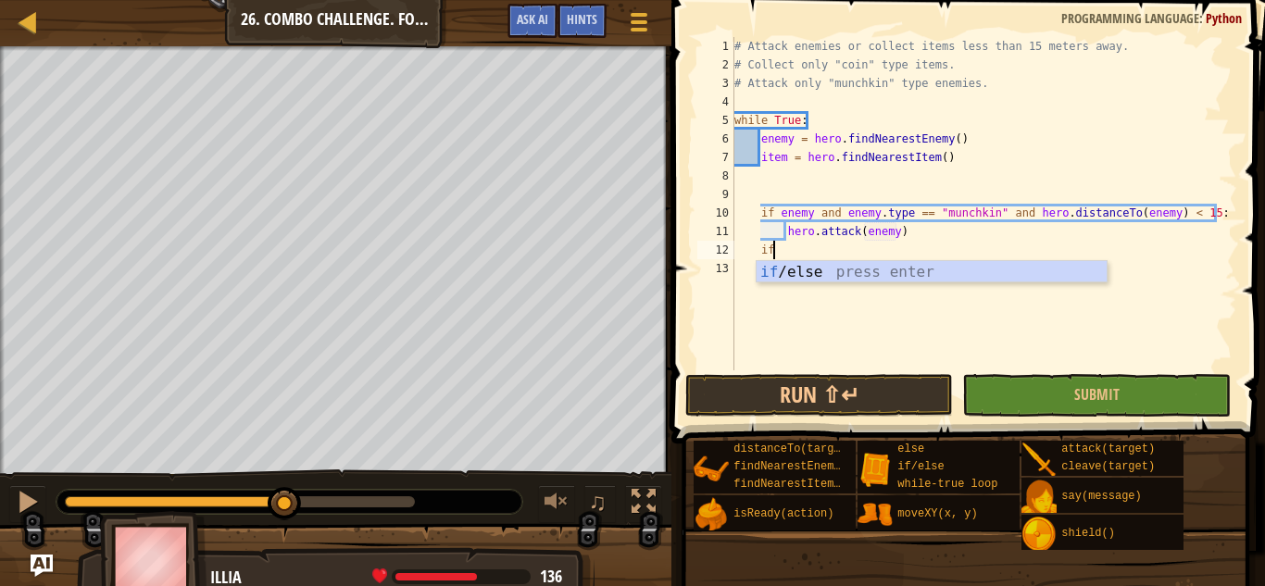
scroll to position [8, 5]
type textarea "i"
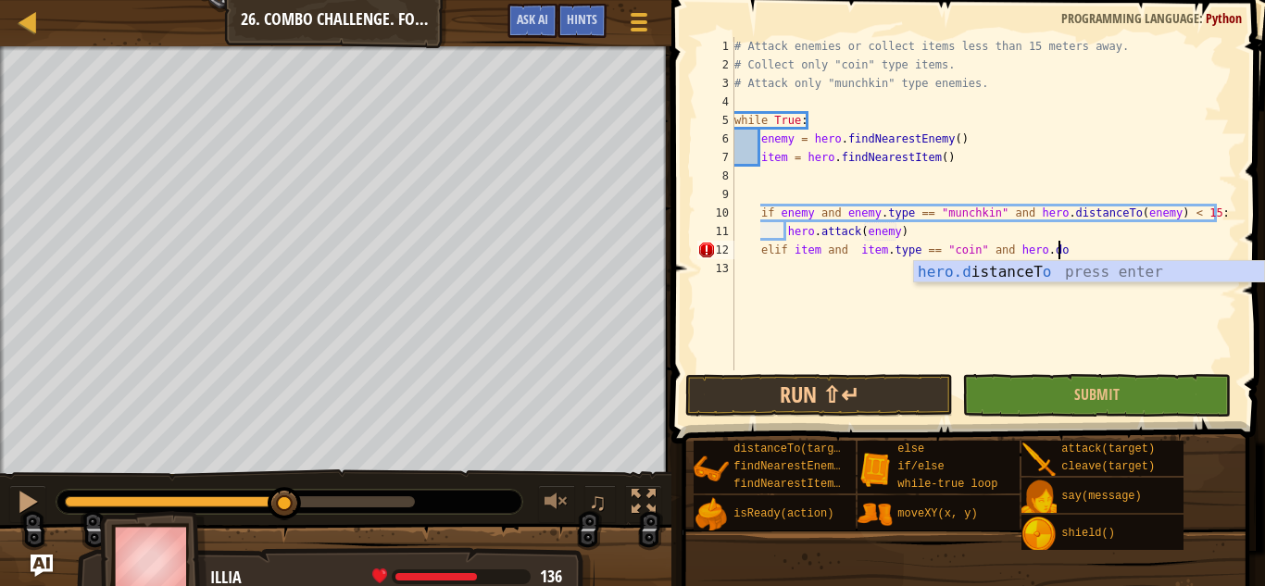
scroll to position [8, 45]
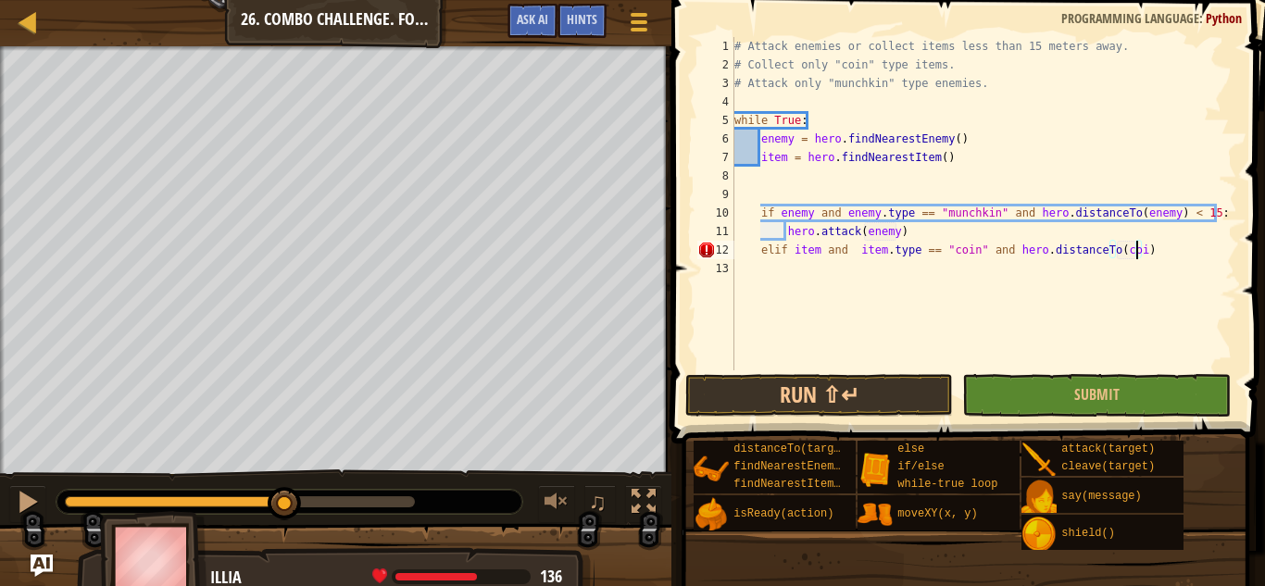
type textarea "elif item and item.type == "coin" and hero.distanceTo(coin)"
type textarea "elif item and item.type == "coin" and hero.distanceTo(coin) < 15:"
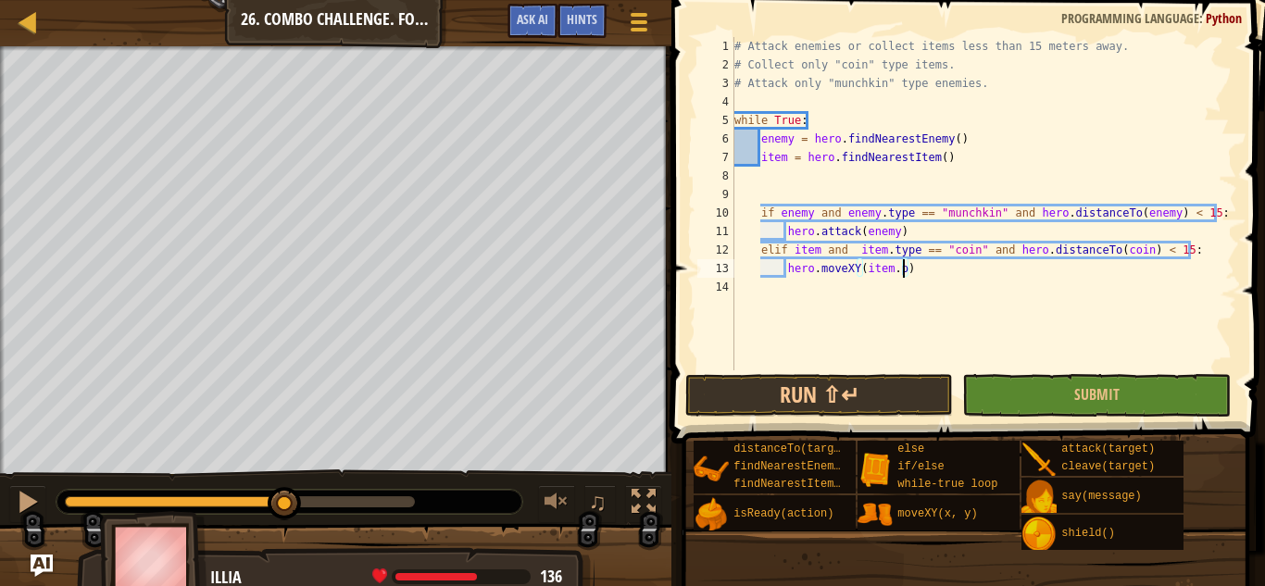
scroll to position [8, 26]
click at [879, 400] on button "Run ⇧↵" at bounding box center [819, 395] width 268 height 43
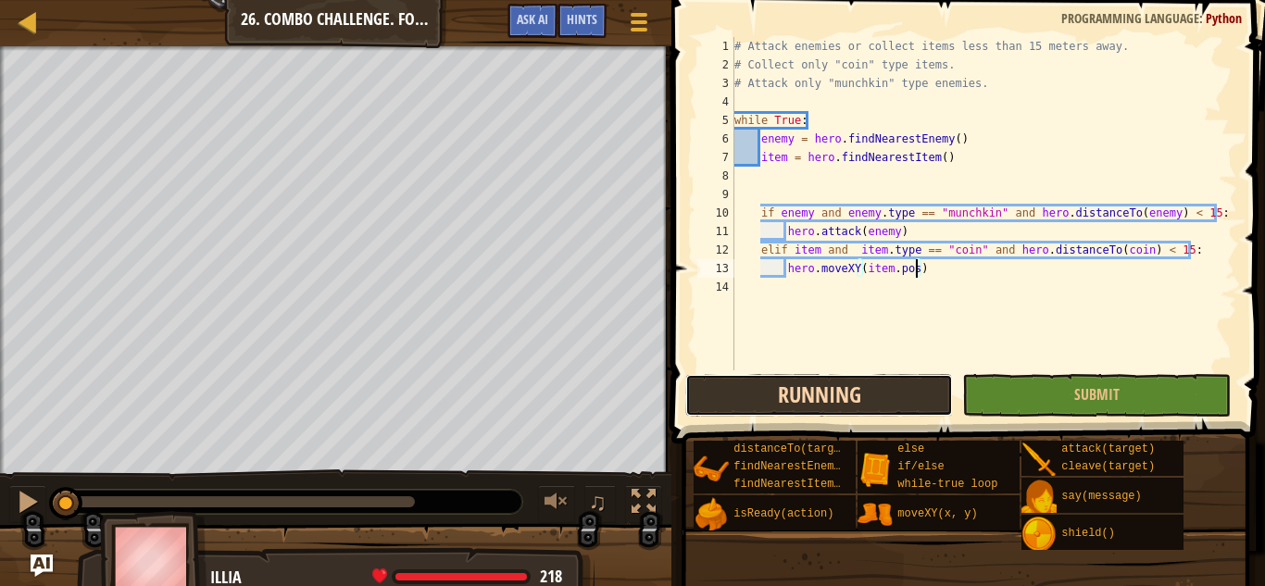
click at [879, 400] on button "Running" at bounding box center [819, 395] width 268 height 43
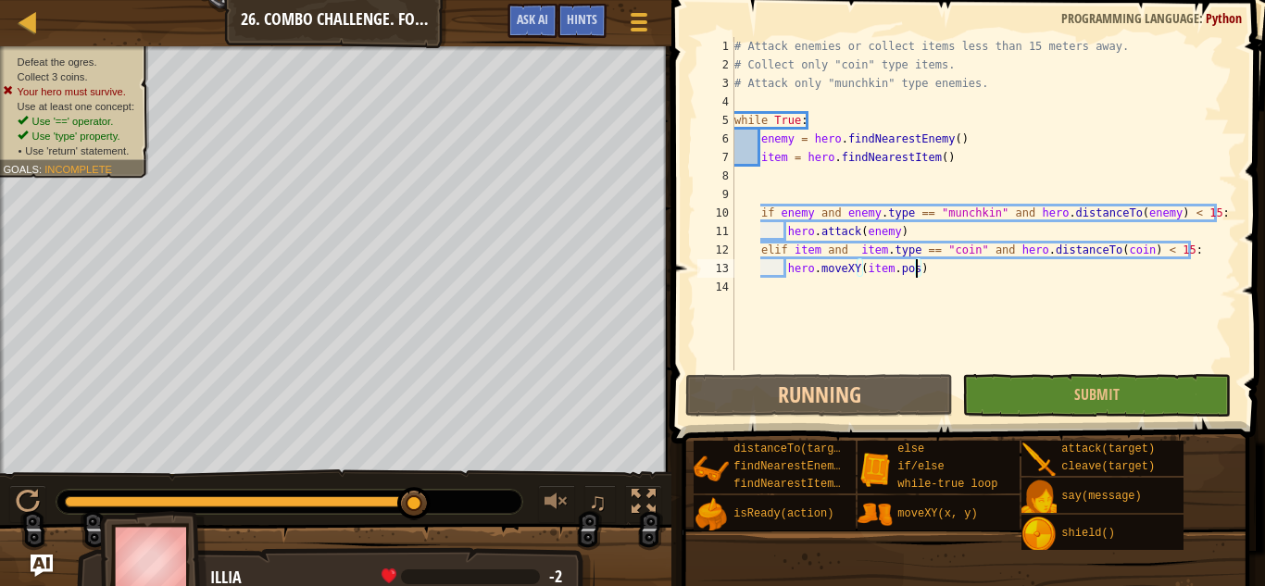
click at [454, 519] on div "♫" at bounding box center [336, 498] width 672 height 56
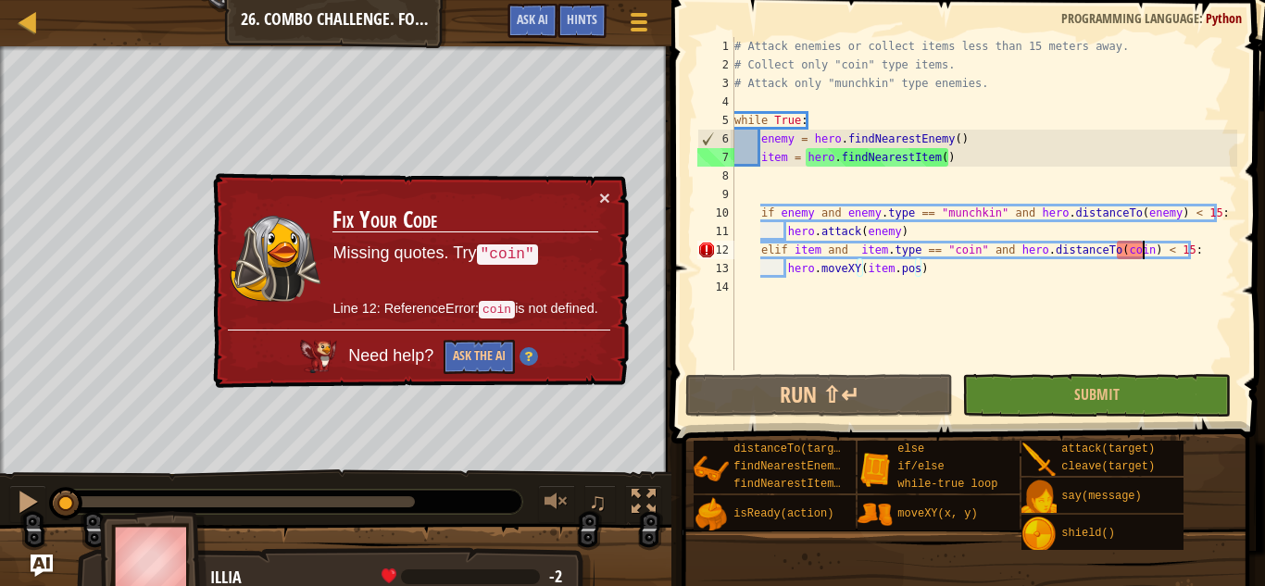
click at [972, 248] on div "# Attack enemies or collect items less than 15 meters away. # Collect only "coi…" at bounding box center [984, 222] width 507 height 371
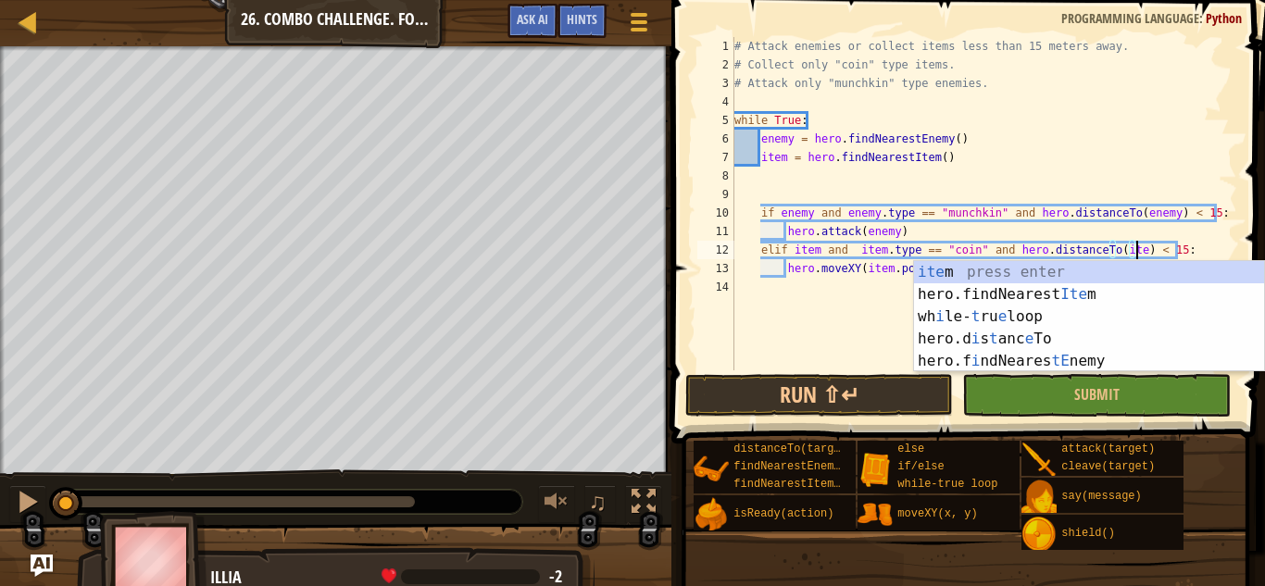
scroll to position [8, 58]
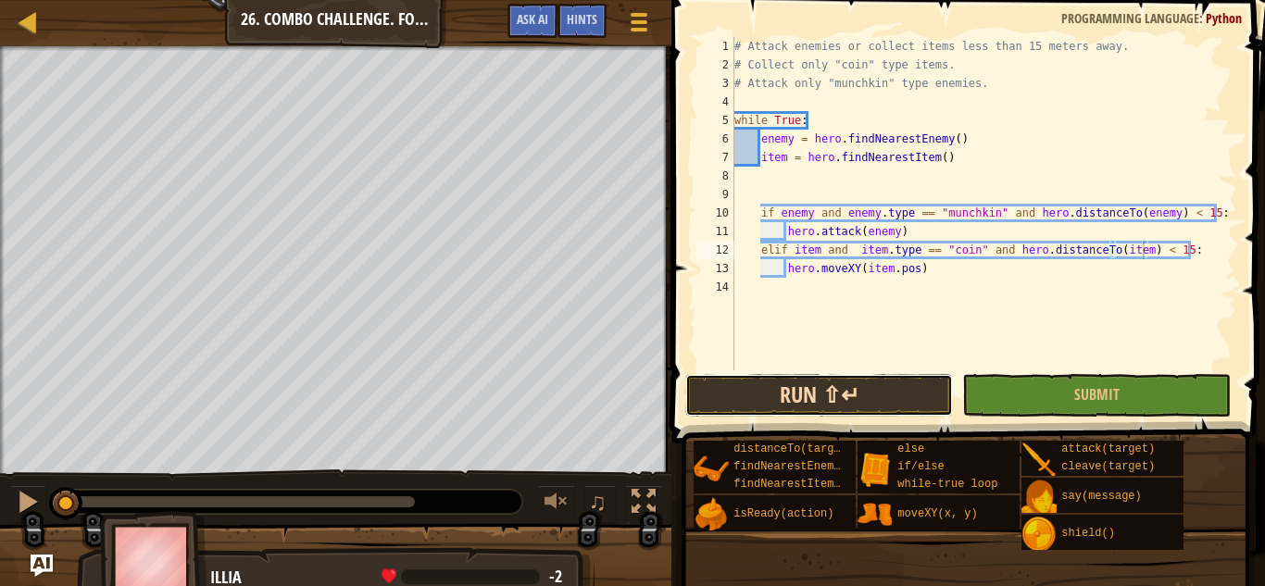
click at [846, 382] on button "Run ⇧↵" at bounding box center [819, 395] width 268 height 43
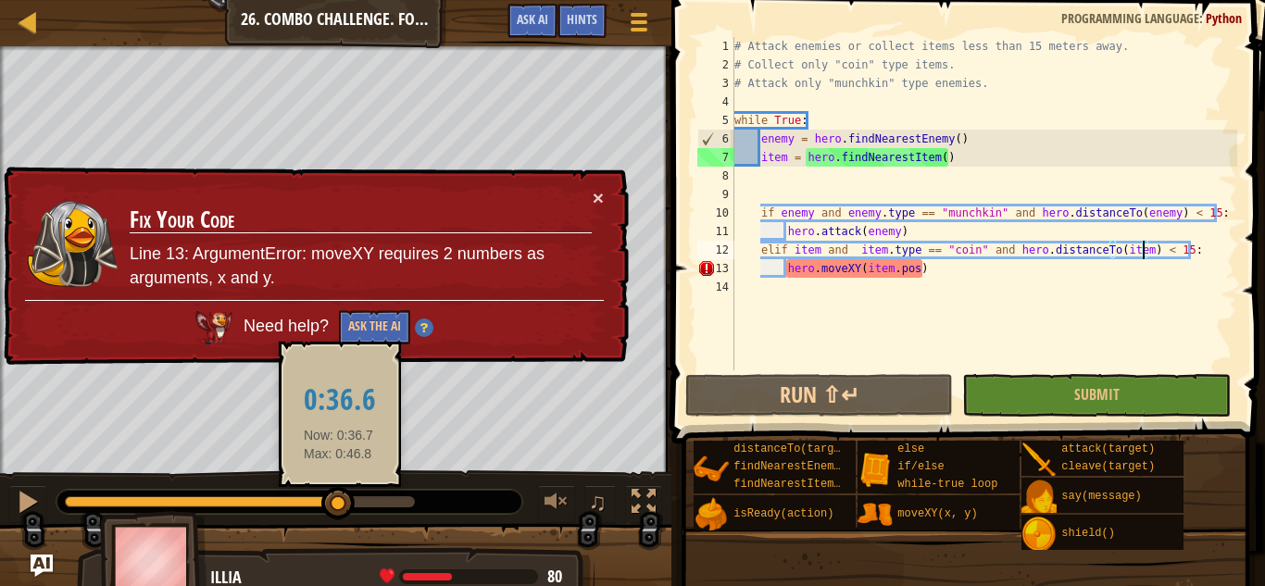
click at [339, 504] on div at bounding box center [240, 502] width 350 height 11
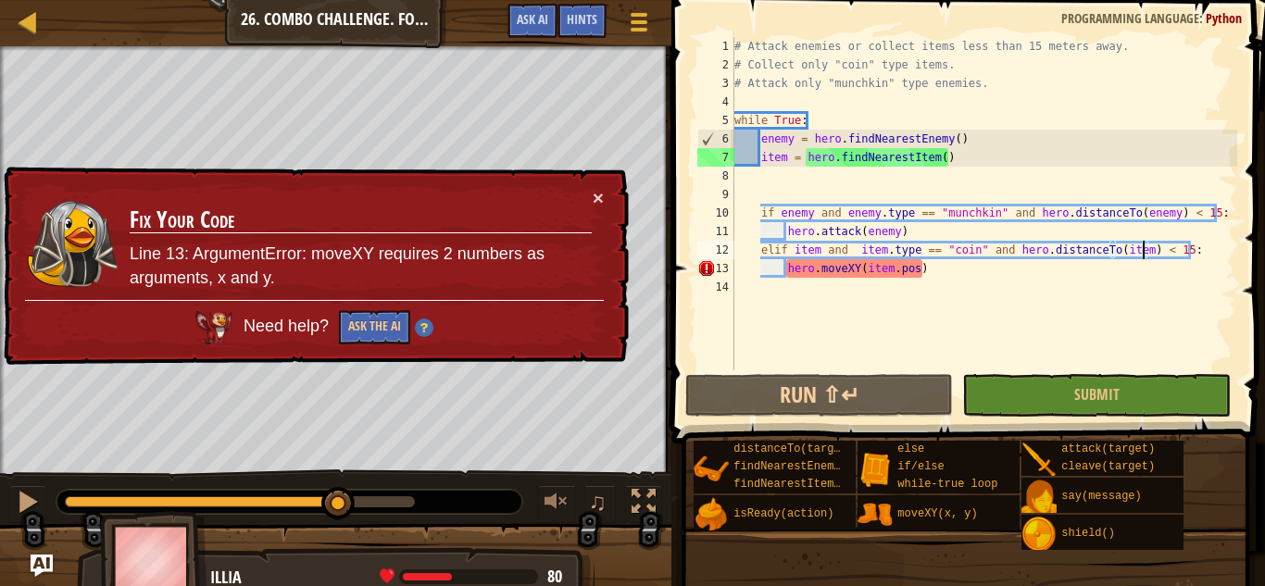
click at [912, 269] on div "# Attack enemies or collect items less than 15 meters away. # Collect only "coi…" at bounding box center [984, 222] width 507 height 371
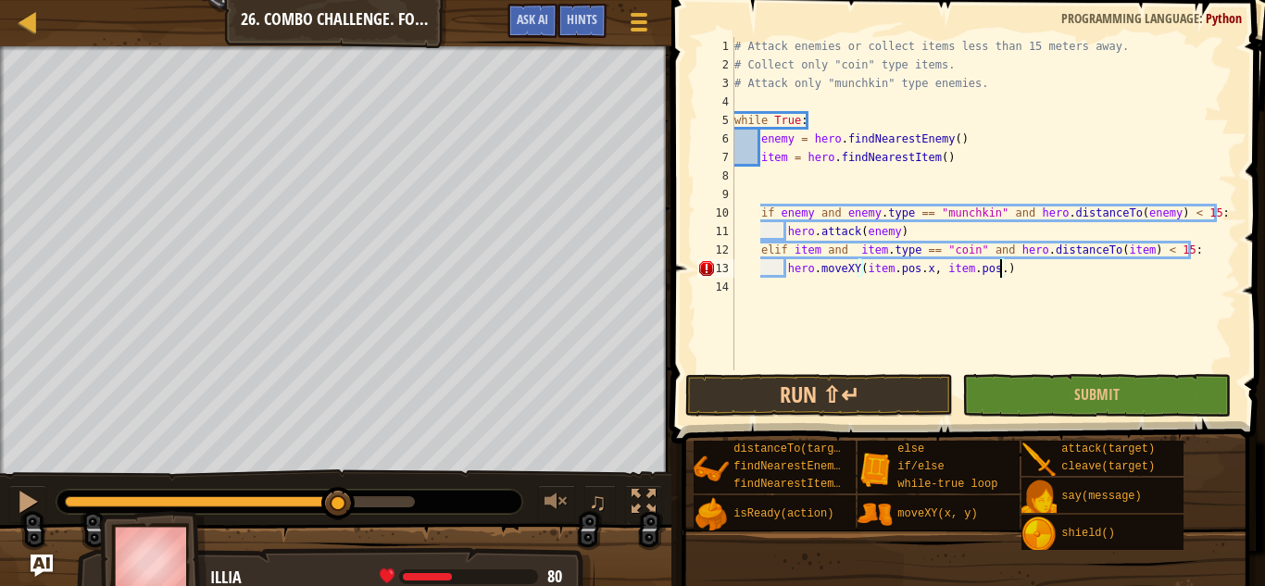
scroll to position [8, 39]
click at [862, 403] on button "Run ⇧↵" at bounding box center [819, 395] width 268 height 43
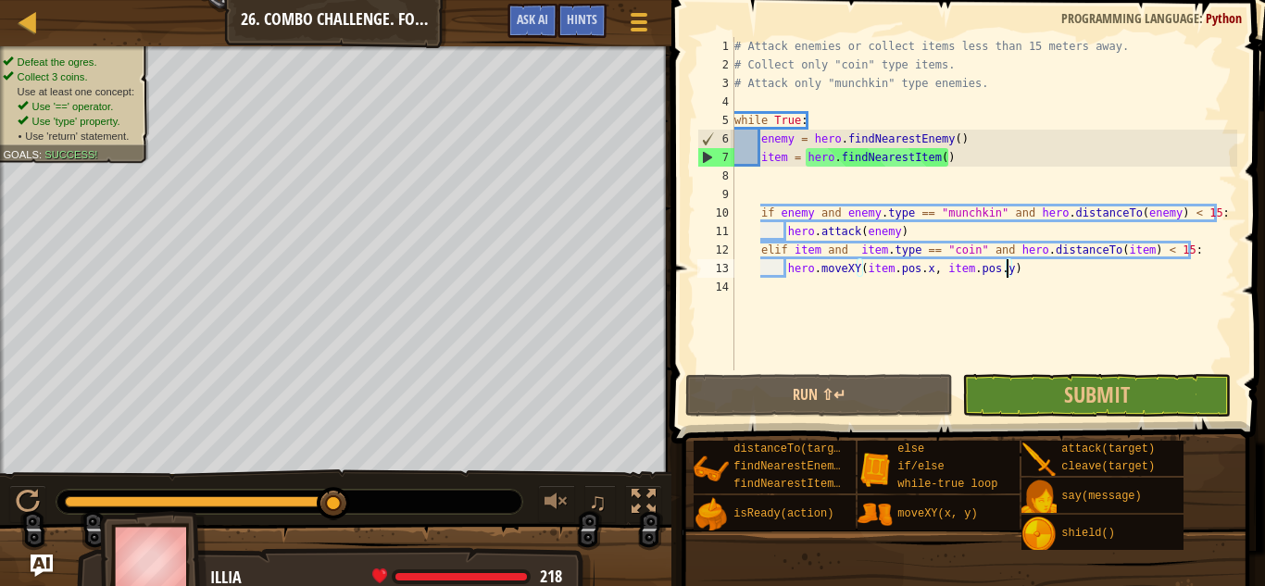
drag, startPoint x: 215, startPoint y: 507, endPoint x: 350, endPoint y: 495, distance: 135.8
click at [350, 495] on div at bounding box center [290, 502] width 466 height 24
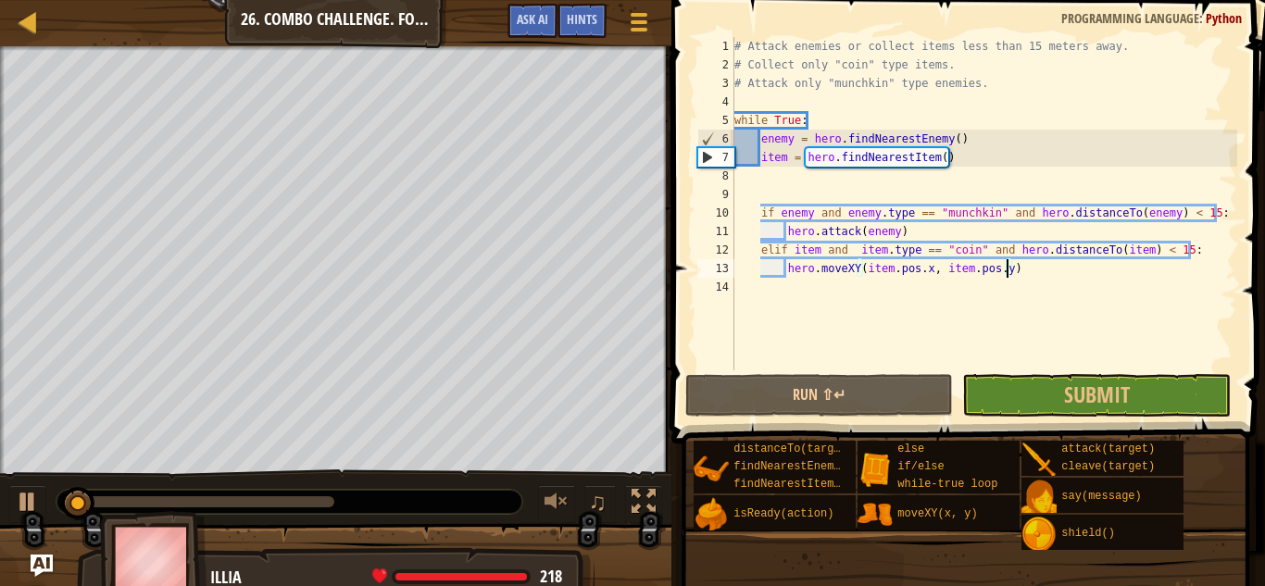
click at [325, 504] on div at bounding box center [200, 502] width 270 height 11
click at [31, 504] on div at bounding box center [28, 502] width 24 height 24
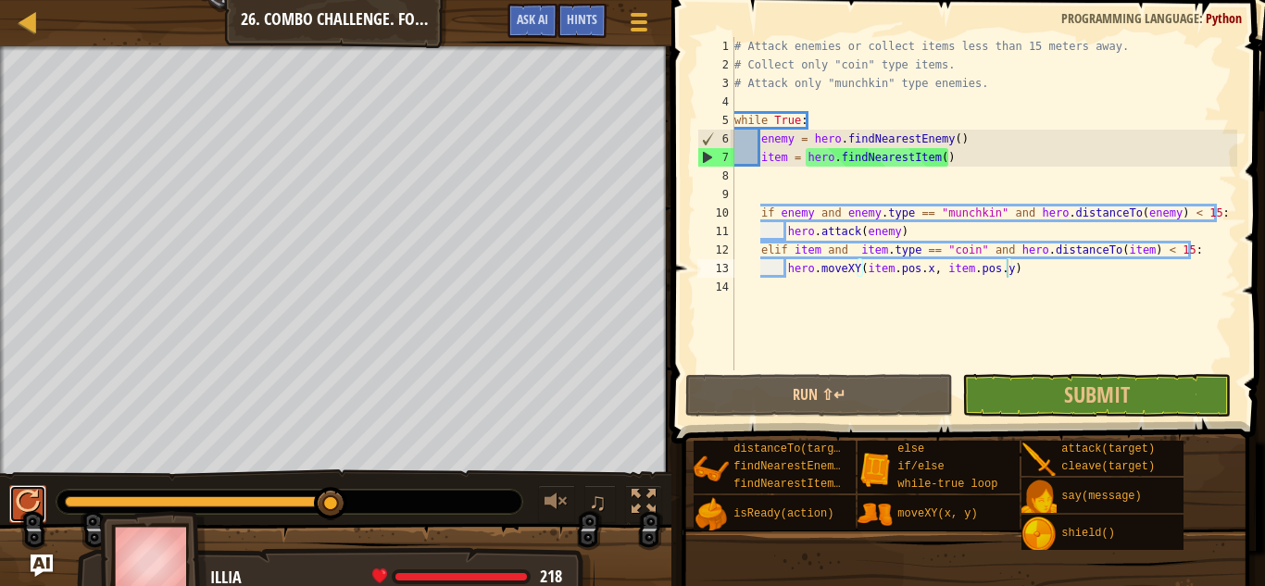
click at [31, 504] on button at bounding box center [27, 504] width 37 height 38
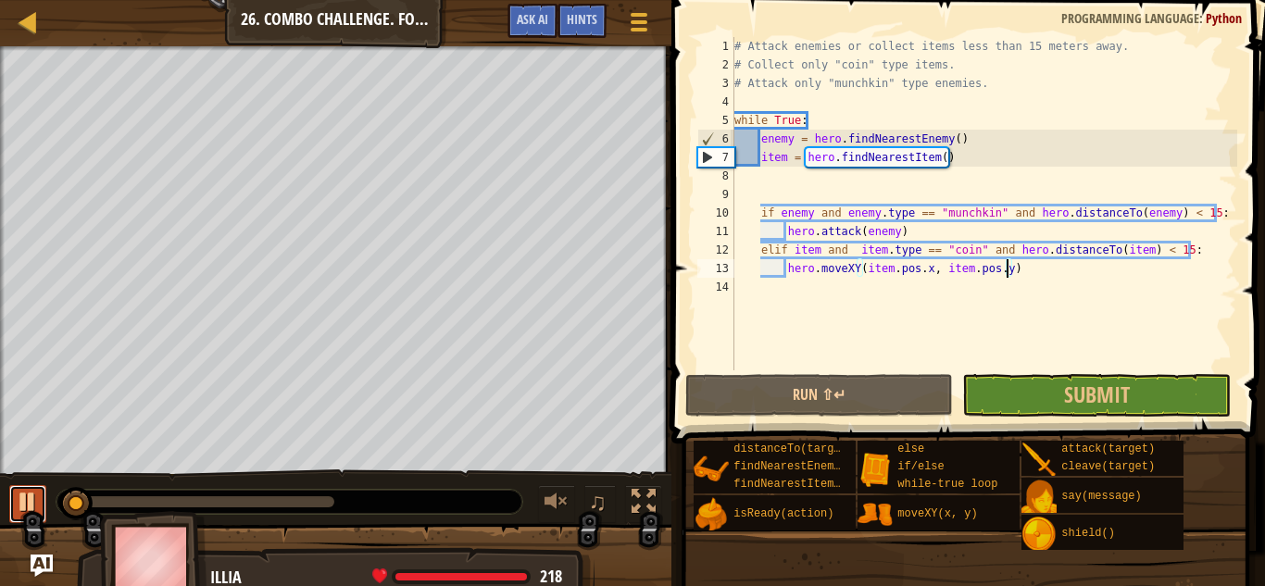
click at [25, 507] on div at bounding box center [28, 502] width 24 height 24
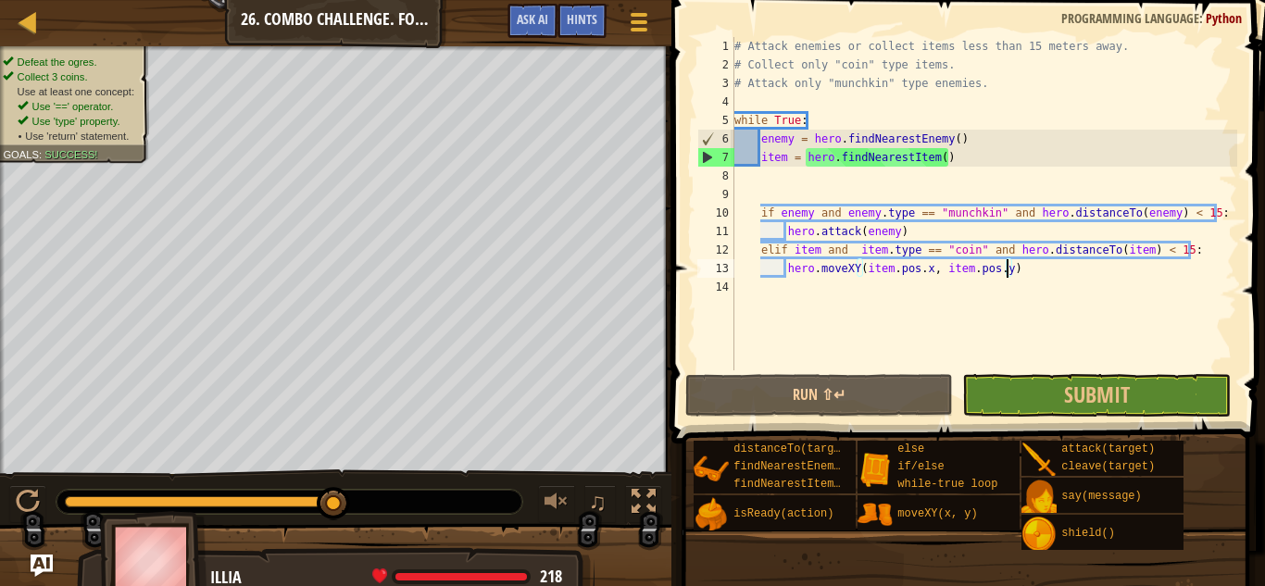
drag, startPoint x: 75, startPoint y: 503, endPoint x: 460, endPoint y: 509, distance: 385.4
click at [460, 509] on div at bounding box center [290, 502] width 466 height 24
click at [922, 231] on div "# Attack enemies or collect items less than 15 meters away. # Collect only "coi…" at bounding box center [984, 222] width 507 height 371
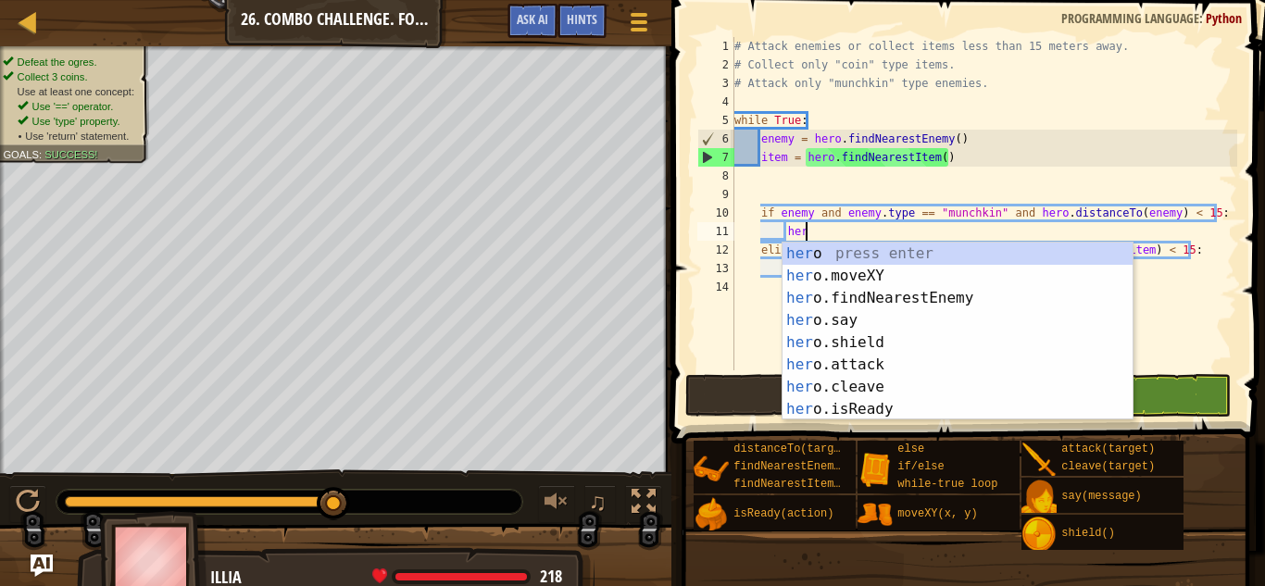
type textarea "h"
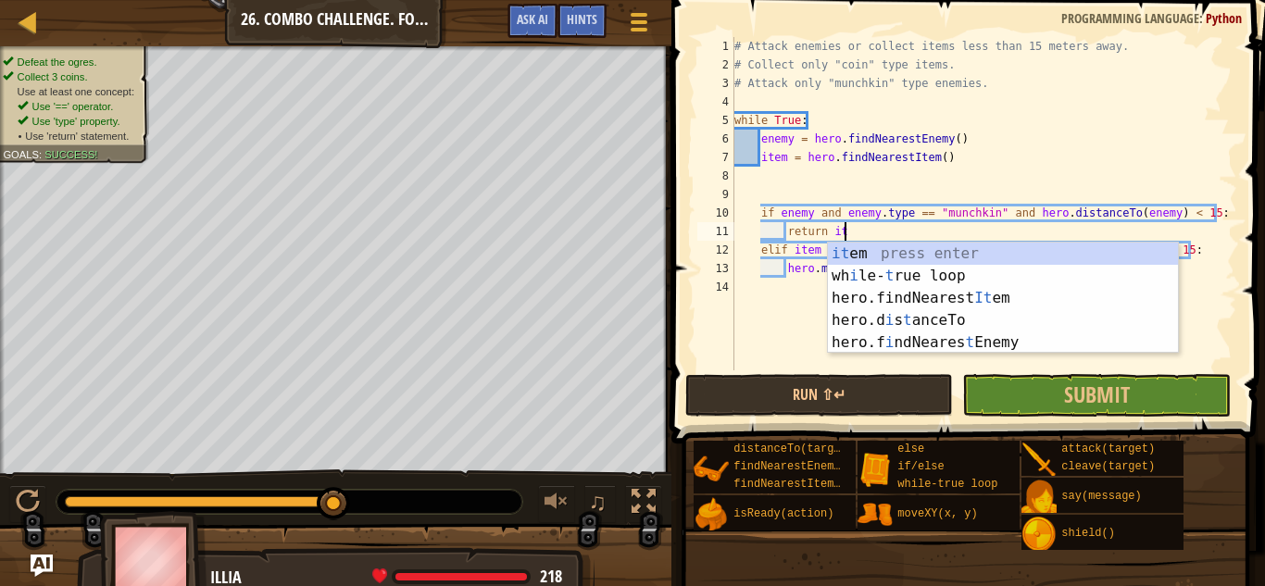
scroll to position [8, 17]
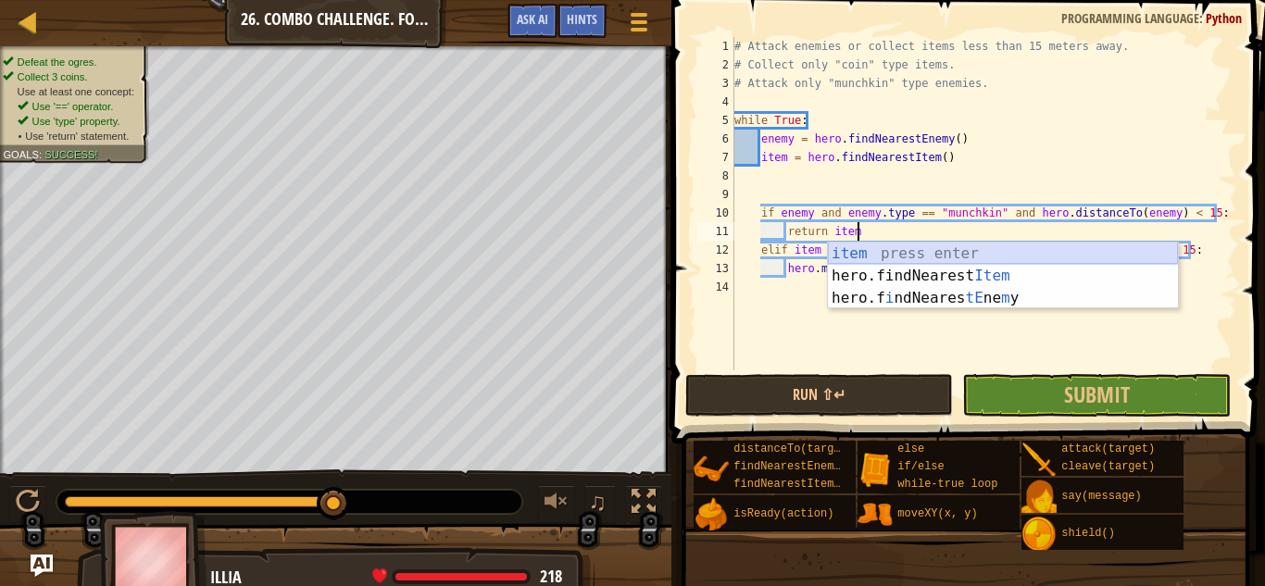
click at [841, 251] on div "item press enter hero.findNearest Item press enter hero.f i ndNeares tE ne m y …" at bounding box center [1003, 298] width 350 height 111
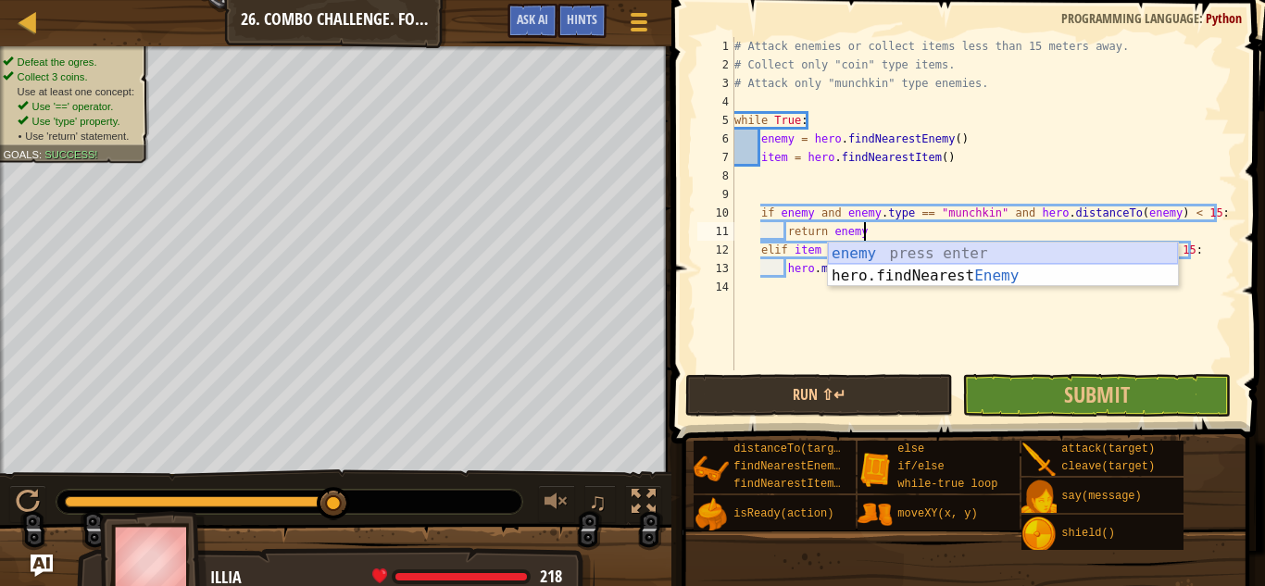
click at [972, 254] on div "enemy press enter hero.findNearest Enemy press enter" at bounding box center [1003, 287] width 350 height 89
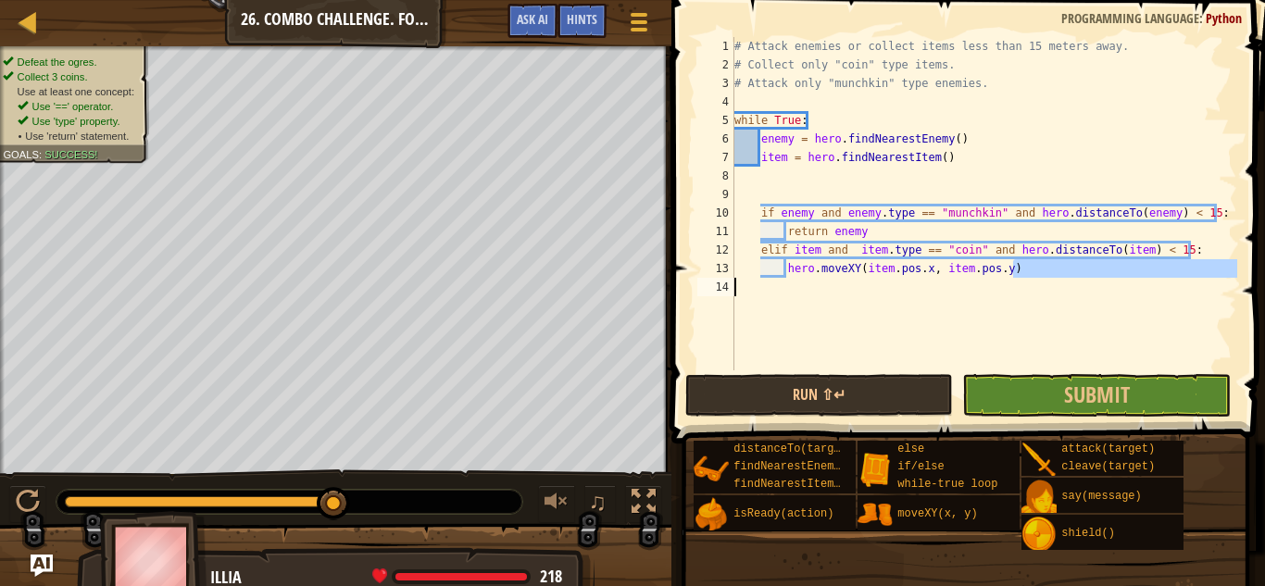
click at [972, 278] on div "# Attack enemies or collect items less than 15 meters away. # Collect only "coi…" at bounding box center [984, 222] width 507 height 371
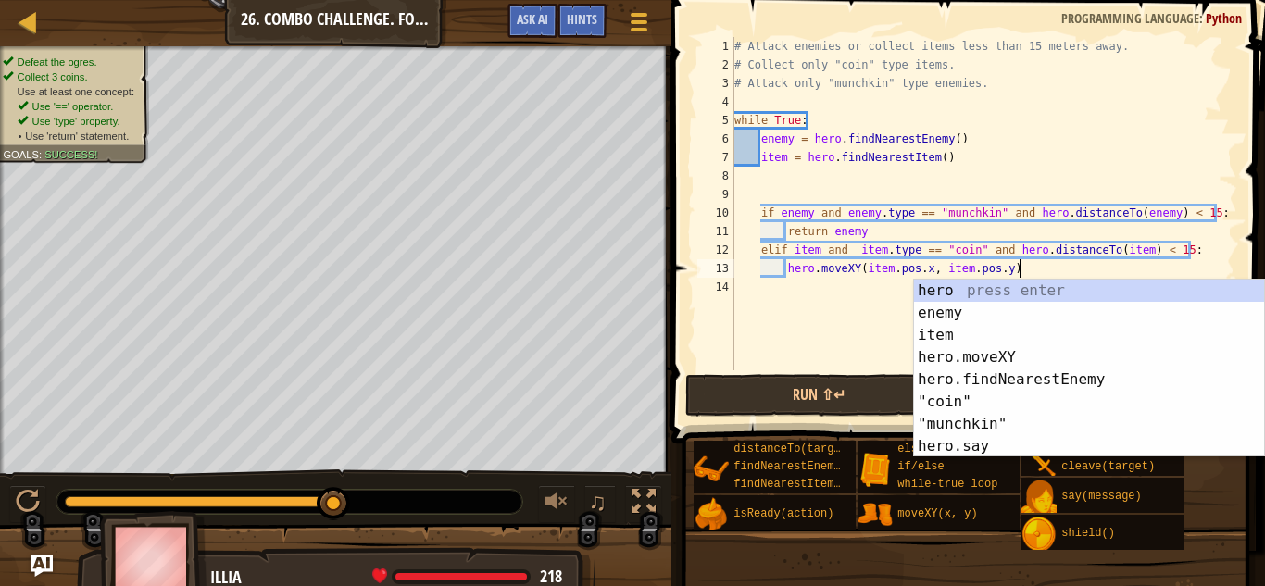
click at [972, 280] on div "hero press enter enemy press enter item press enter hero.moveXY press enter her…" at bounding box center [1089, 391] width 350 height 222
type textarea "hero.moveXY(item.pos.x, item.pos.y) hero"
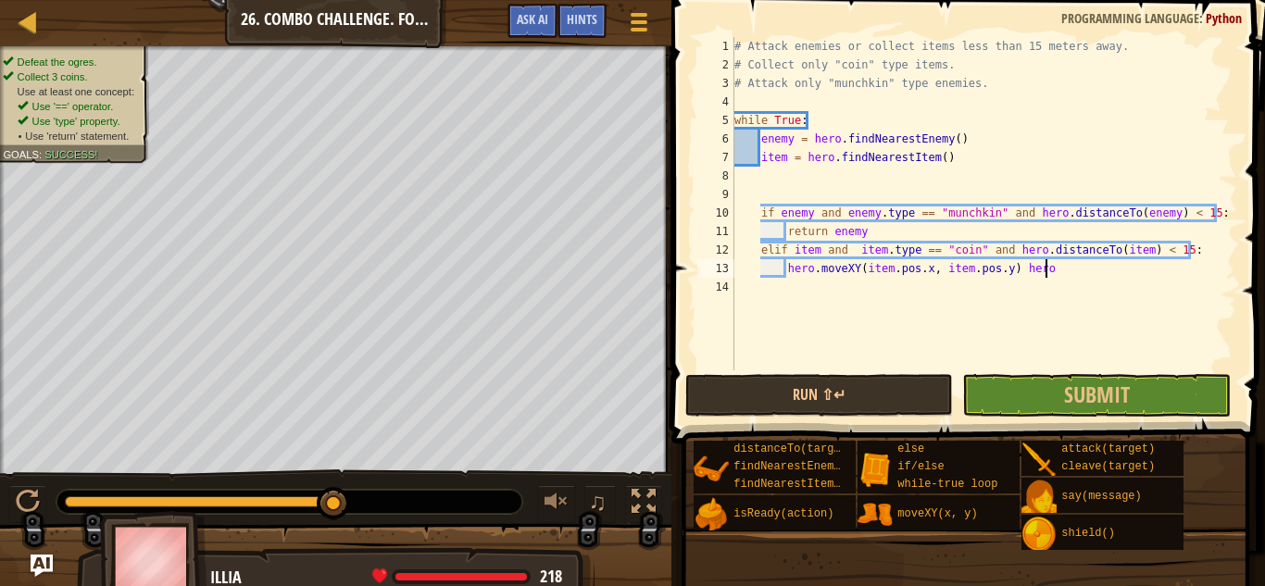
click at [972, 279] on div "# Attack enemies or collect items less than 15 meters away. # Collect only "coi…" at bounding box center [984, 222] width 507 height 371
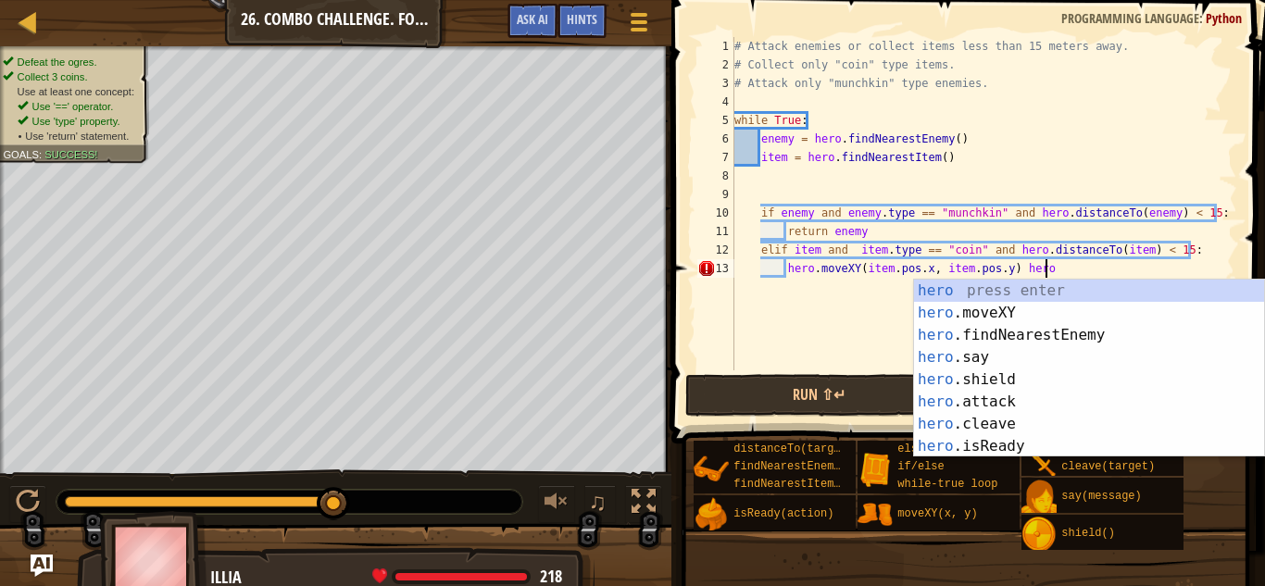
scroll to position [8, 0]
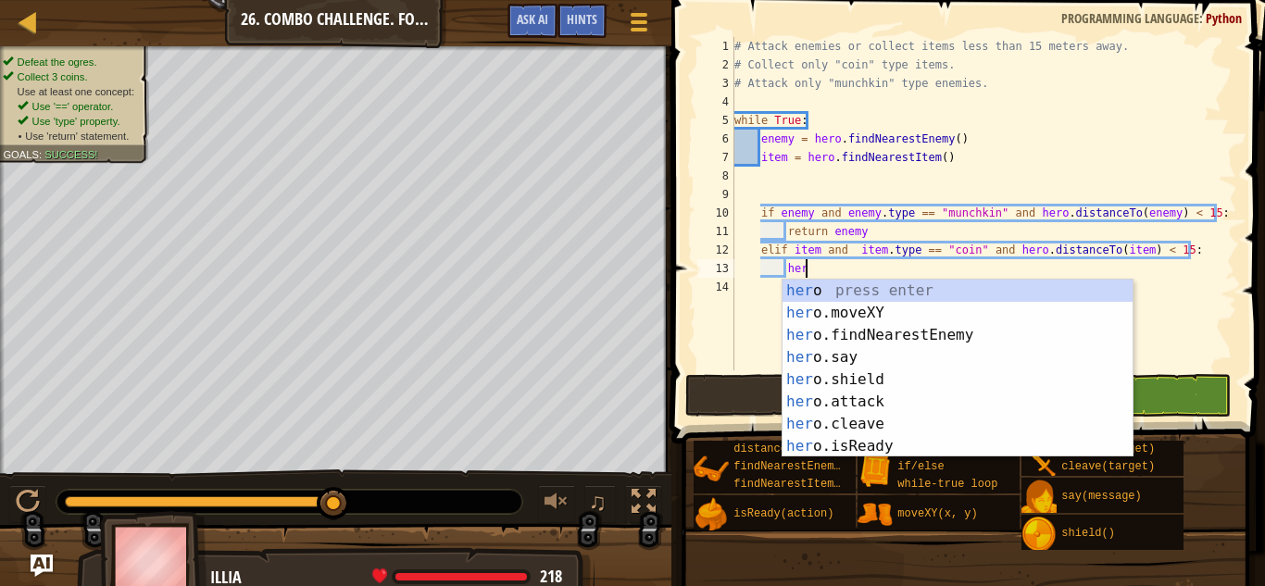
type textarea "h"
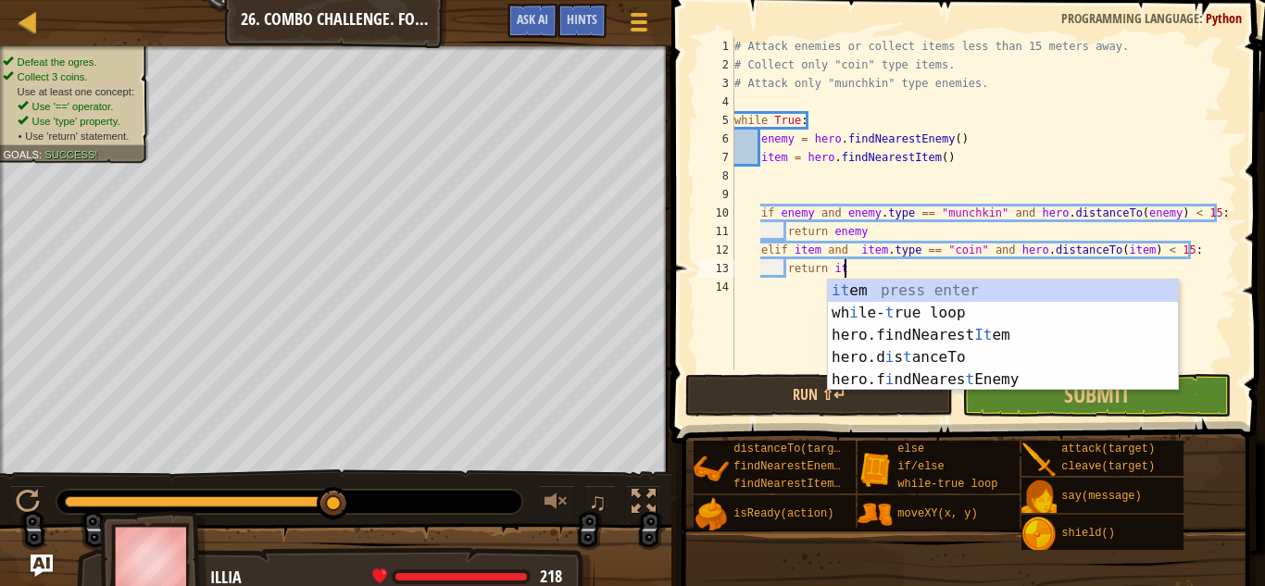
type textarea "return item"
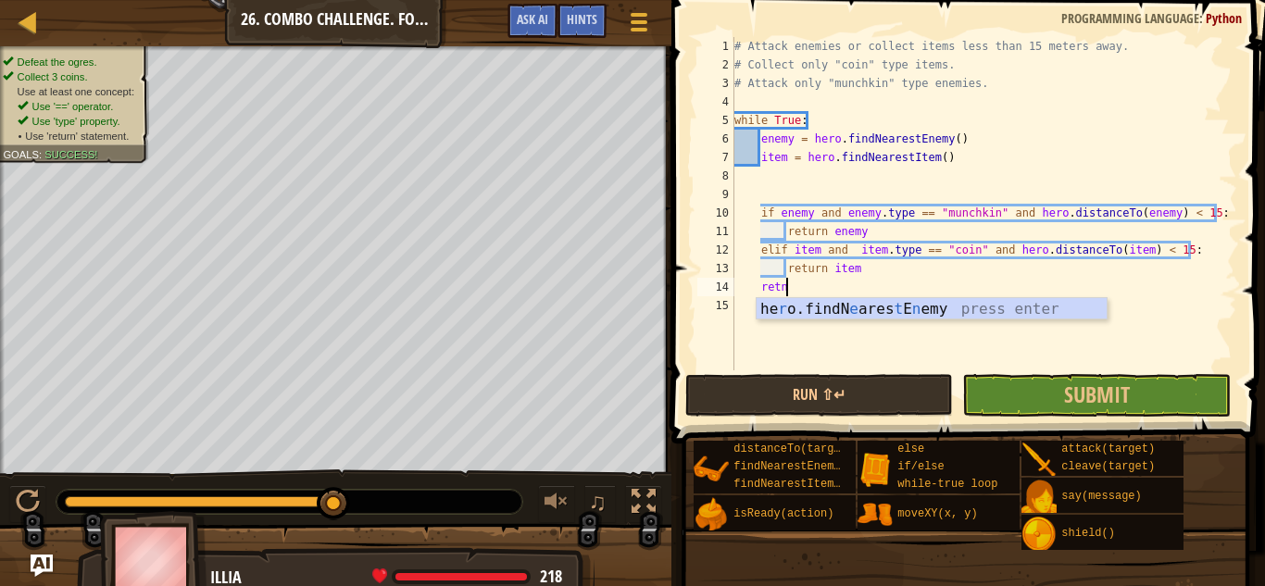
scroll to position [8, 6]
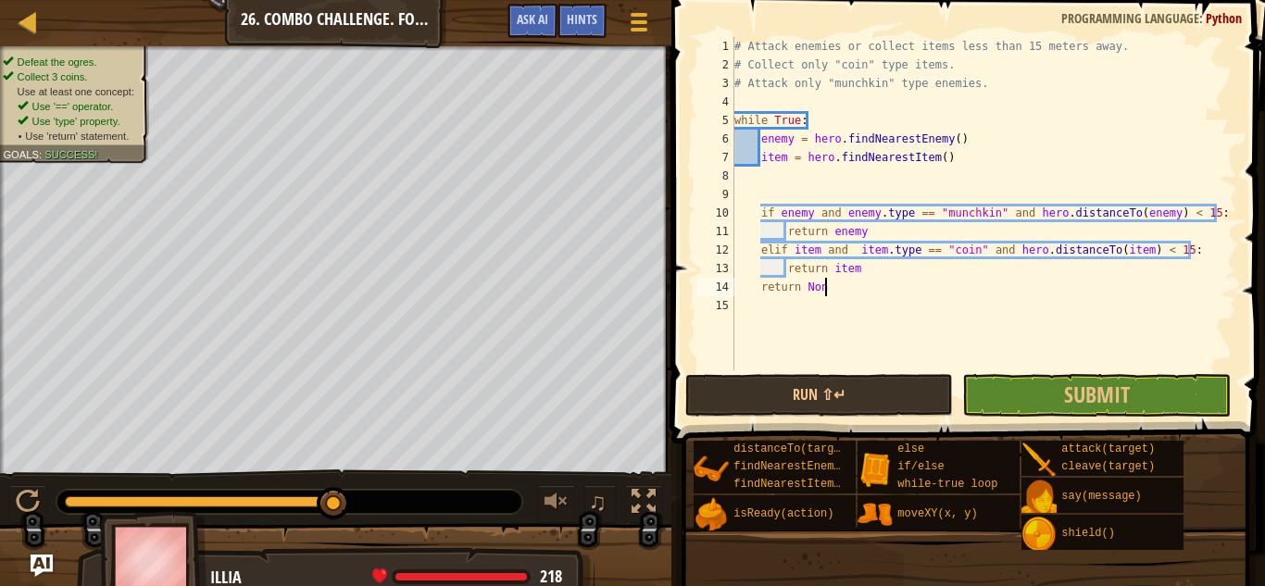
type textarea "return None"
type textarea "wh"
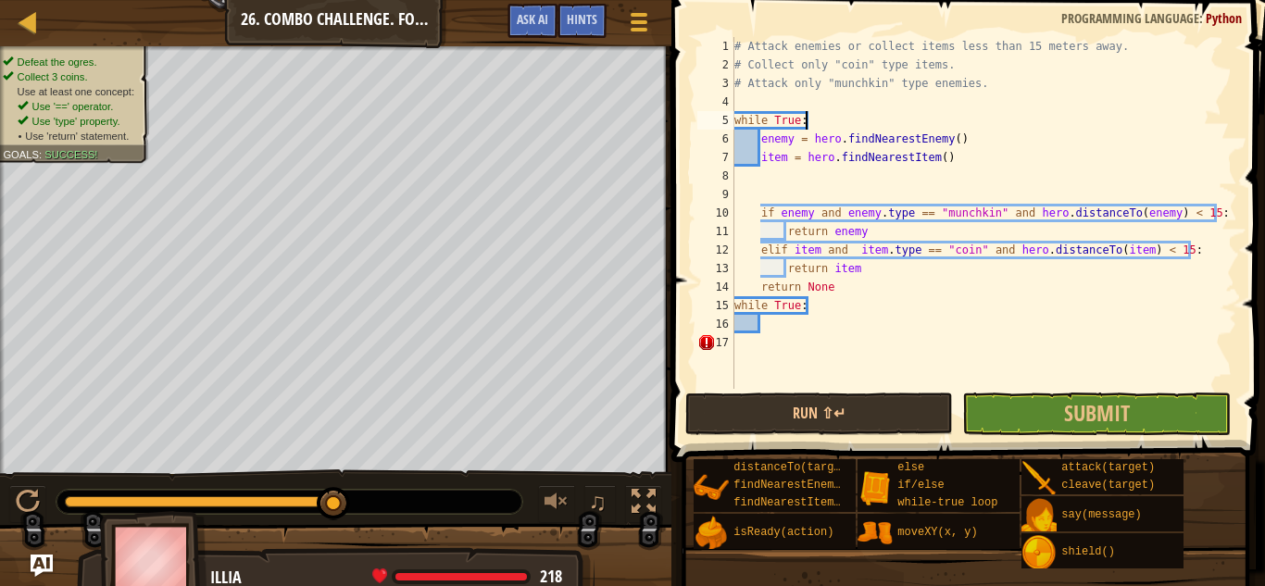
click at [820, 122] on div "# Attack enemies or collect items less than 15 meters away. # Collect only "coi…" at bounding box center [984, 231] width 507 height 389
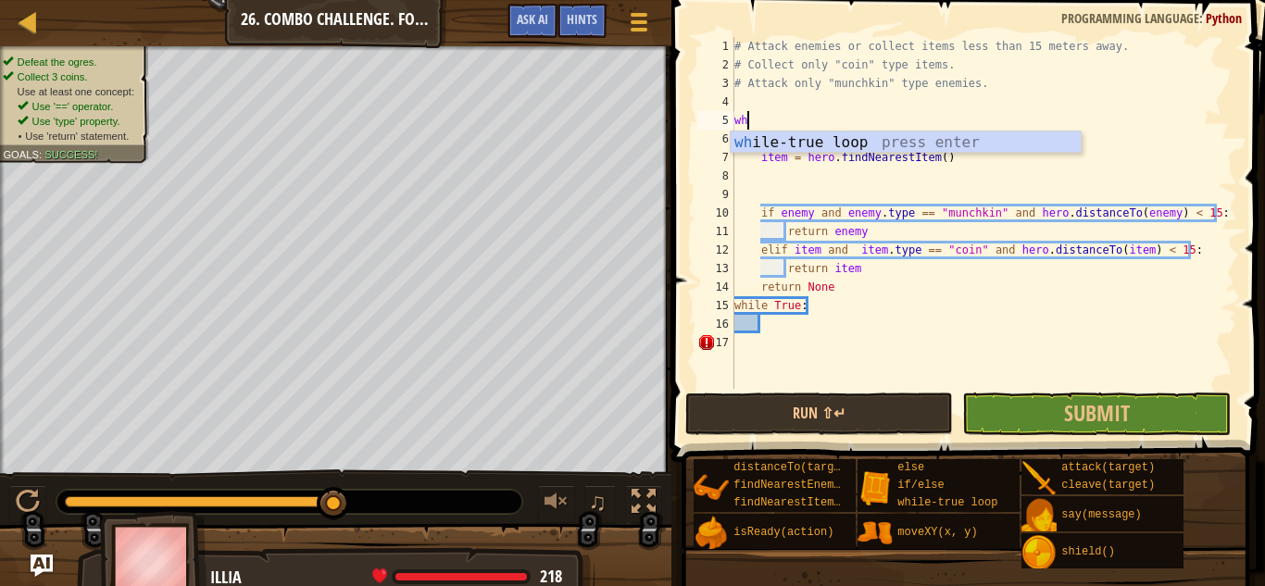
type textarea "w"
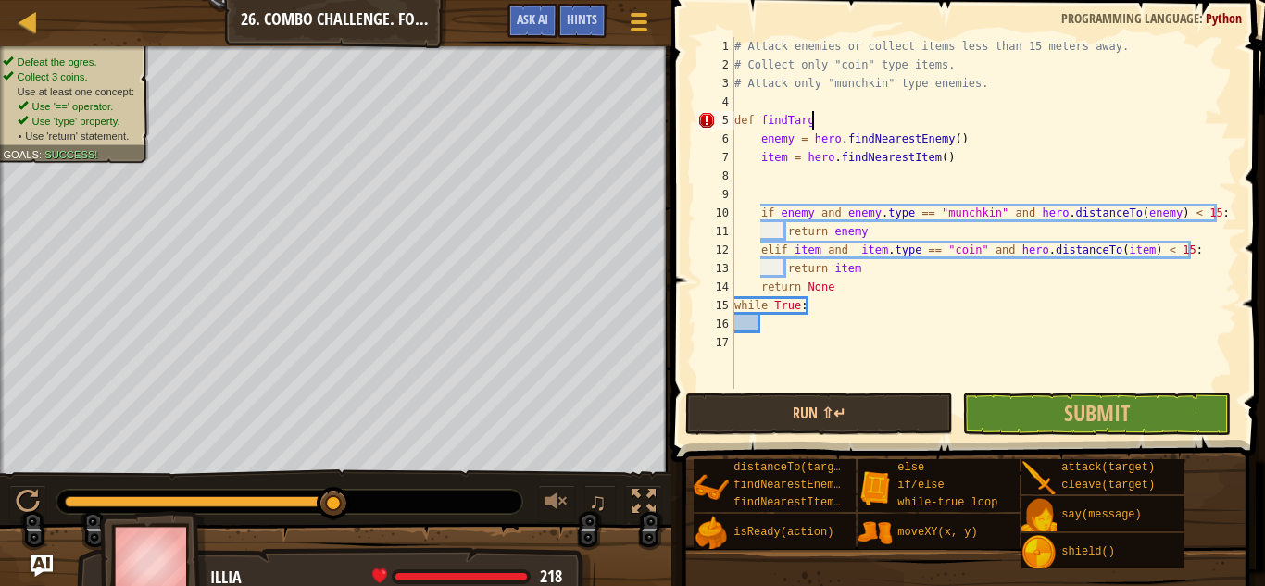
scroll to position [8, 12]
type textarea "def findTarget():"
click at [777, 328] on div "# Attack enemies or collect items less than 15 meters away. # Collect only "coi…" at bounding box center [984, 231] width 507 height 389
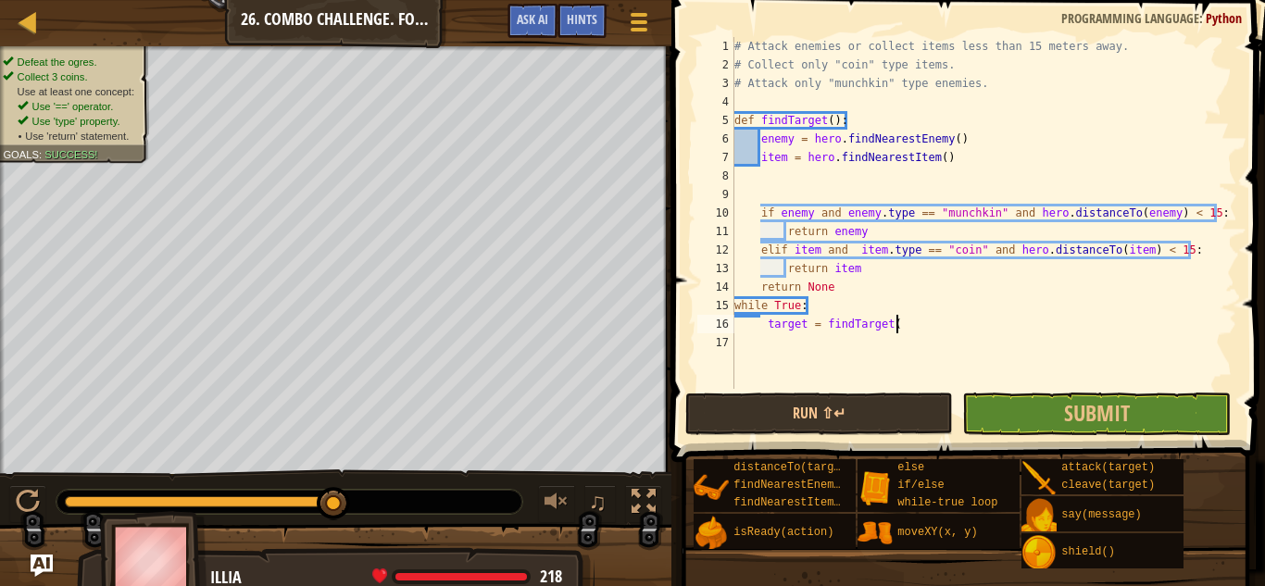
type textarea "target = findTarget()"
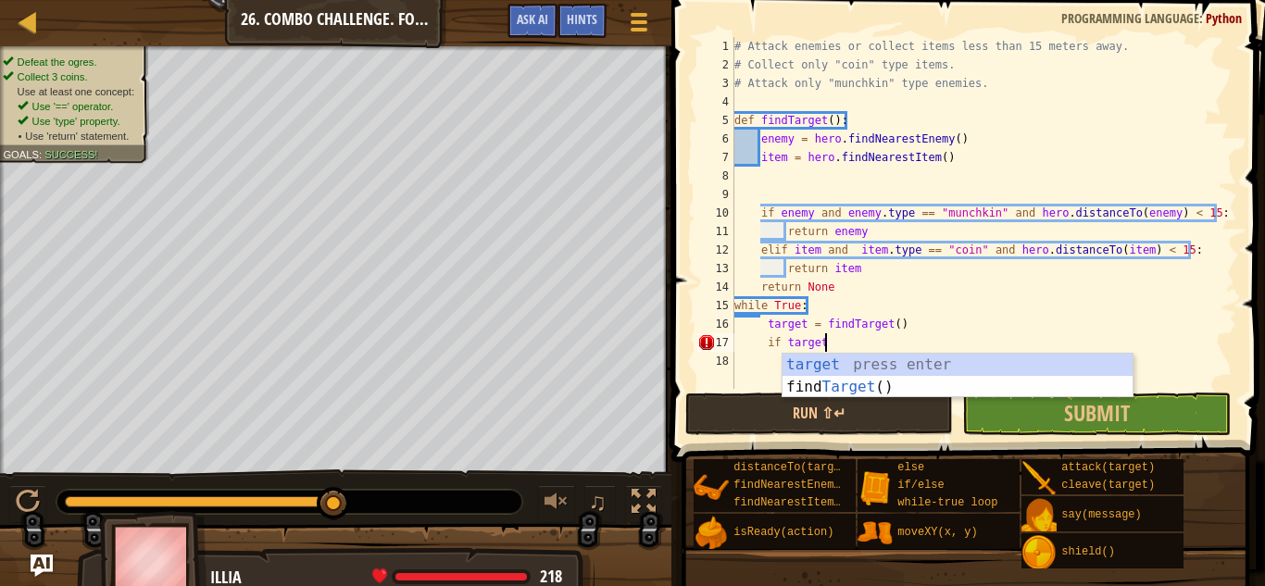
type textarea "if target:"
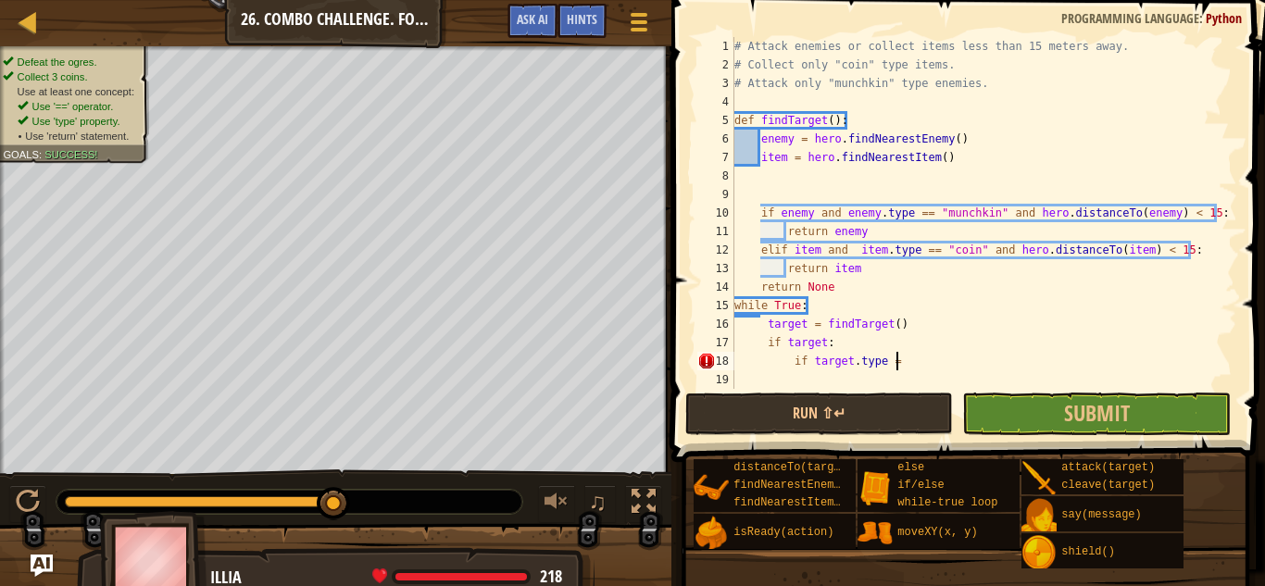
scroll to position [8, 23]
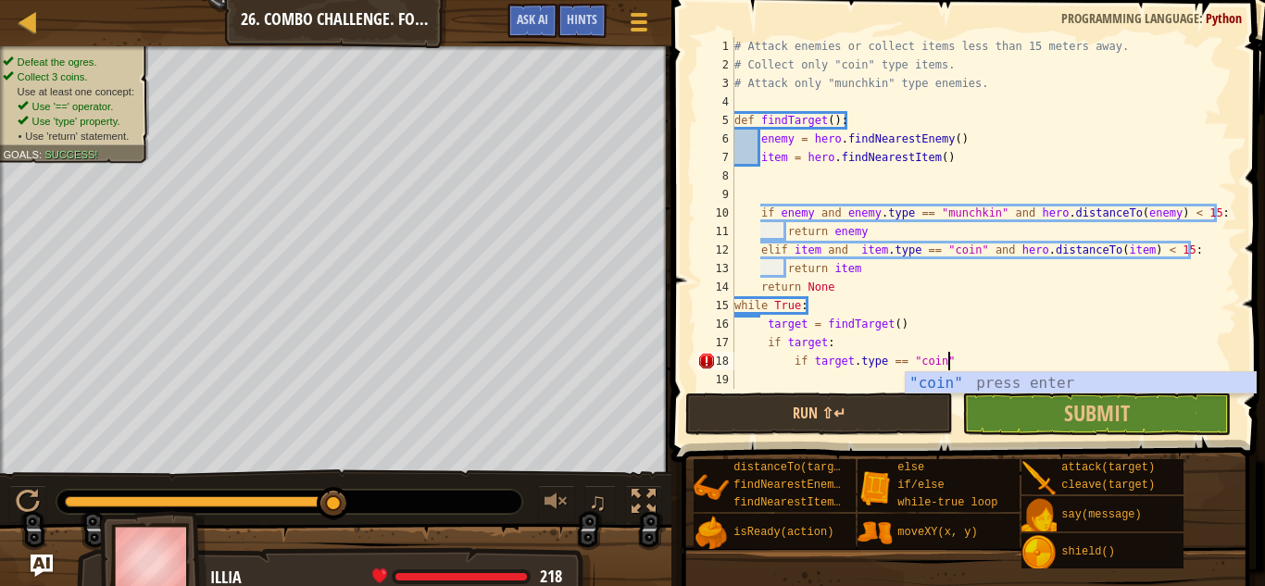
type textarea "if target.type == "coin":"
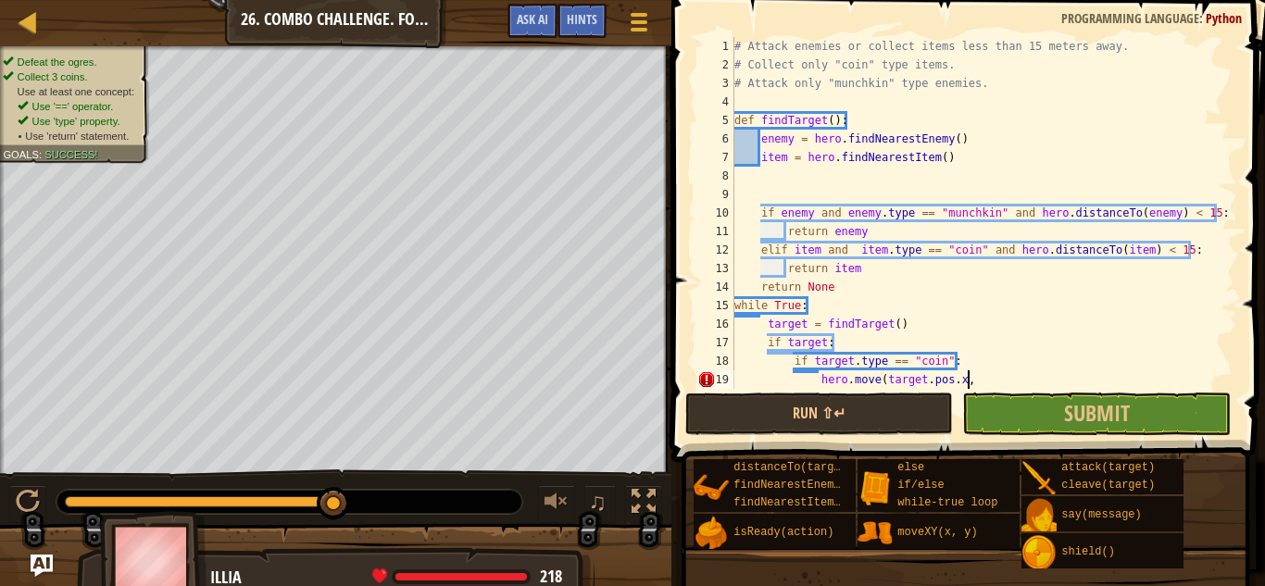
scroll to position [8, 32]
type textarea "hero.move(target.pos.x, target.pos.y)"
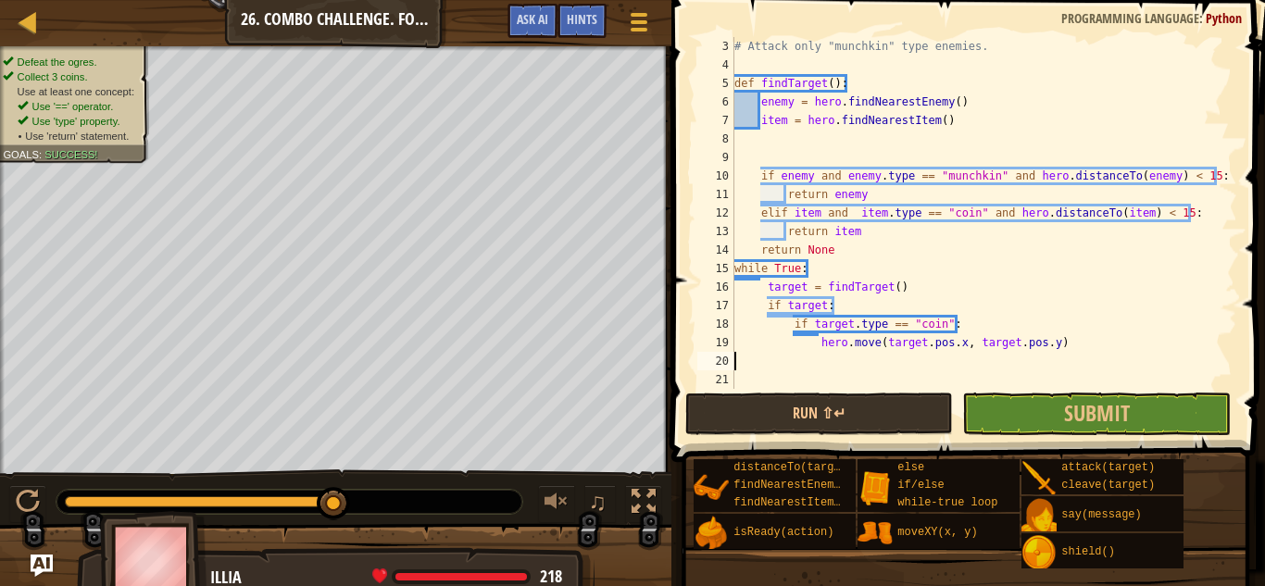
scroll to position [8, 0]
type textarea "hero.move(target.pos.x, target.pos.y)"
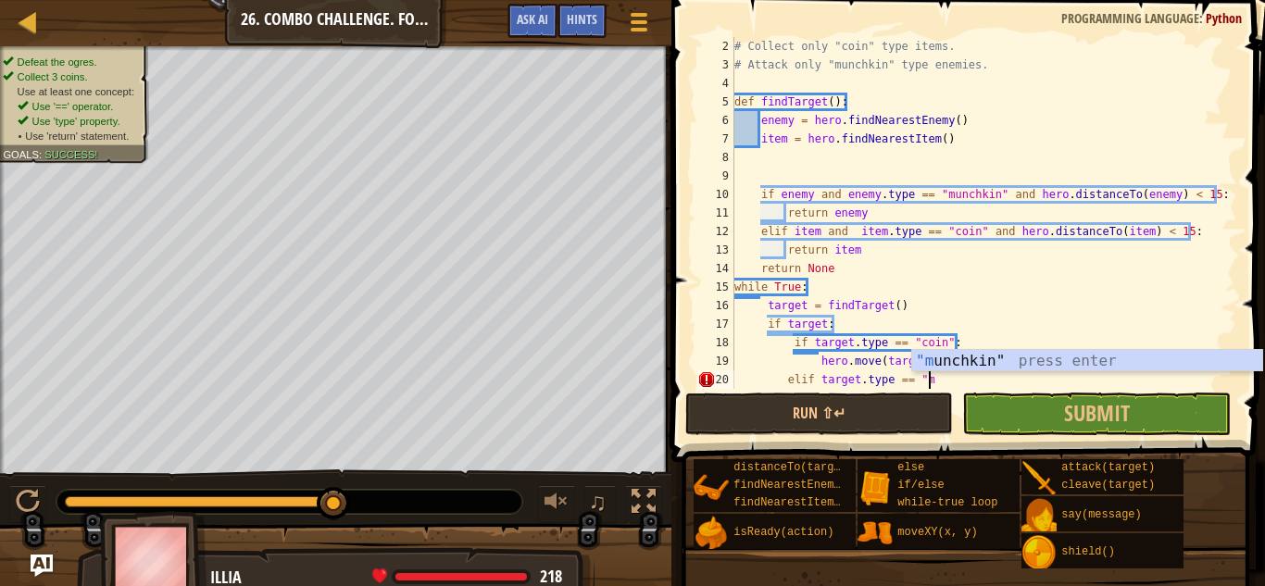
scroll to position [8, 27]
type textarea "elif target.type == "munchkin""
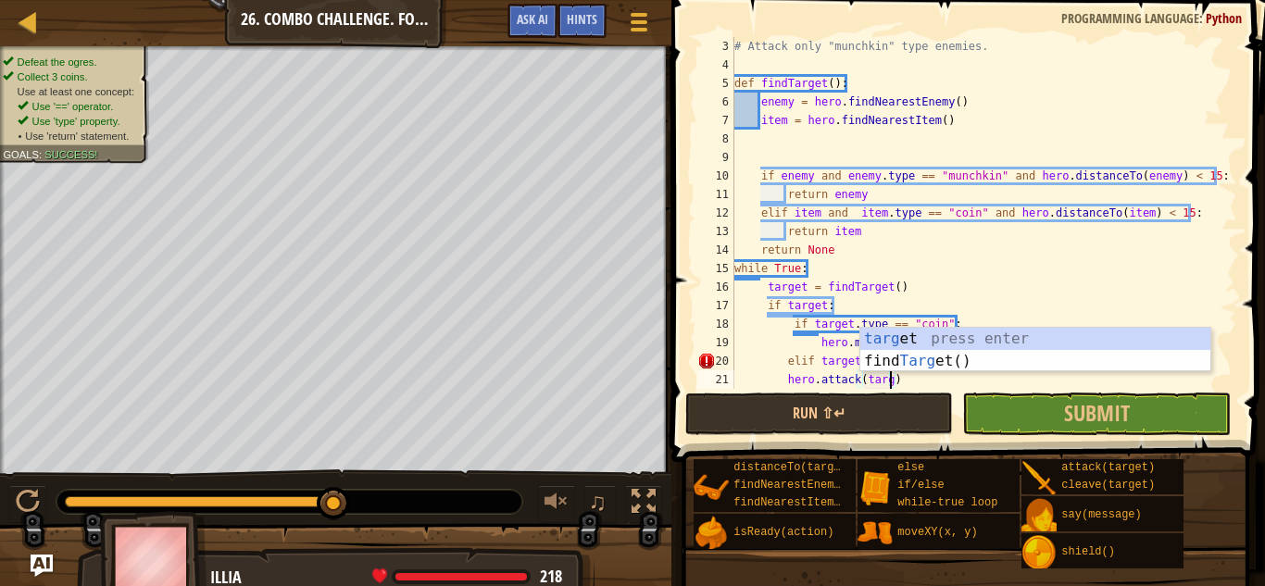
scroll to position [8, 24]
click at [890, 331] on div "target press enter find Target () press enter" at bounding box center [1036, 372] width 350 height 89
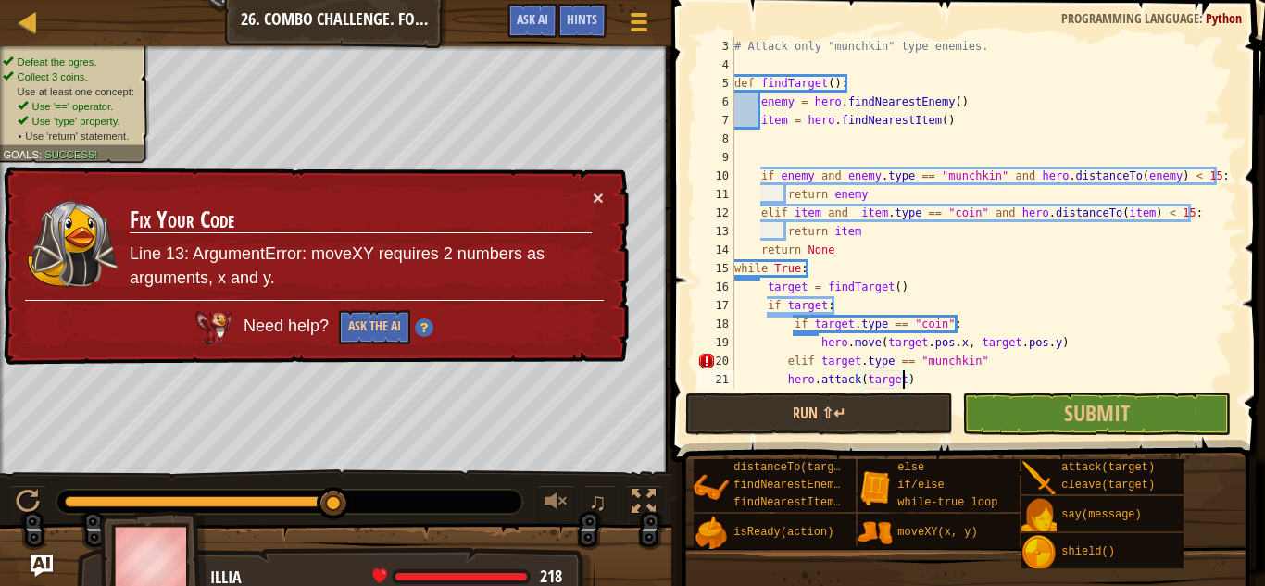
click at [788, 365] on div "# Attack only "munchkin" type enemies. def findTarget ( ) : enemy = hero . find…" at bounding box center [984, 231] width 507 height 389
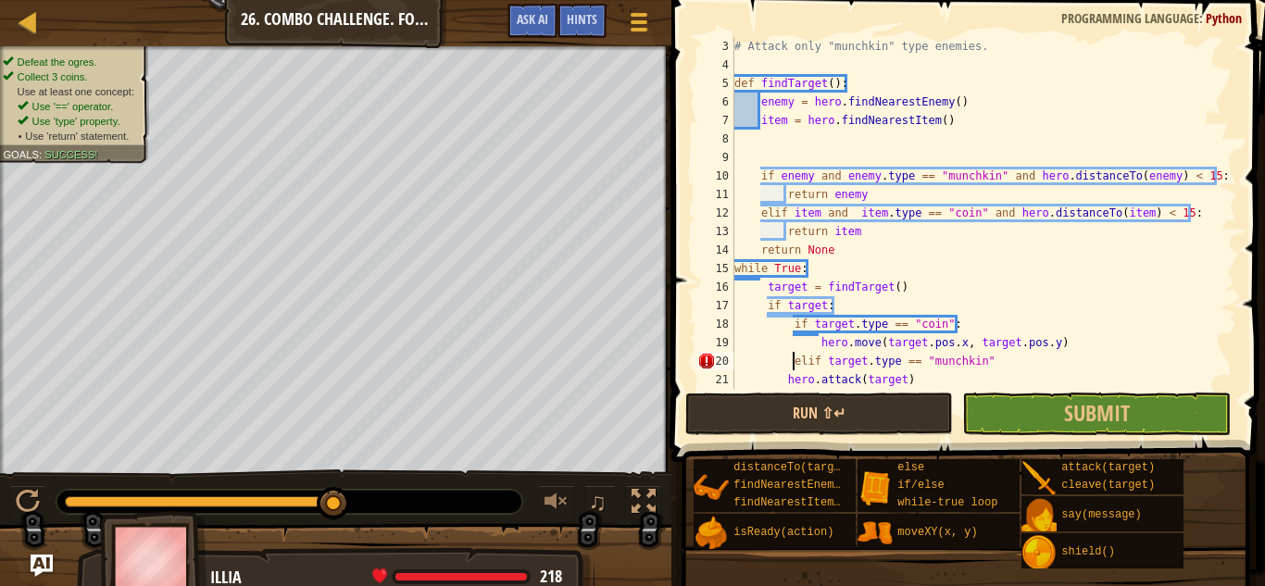
click at [972, 366] on div "# Attack only "munchkin" type enemies. def findTarget ( ) : enemy = hero . find…" at bounding box center [984, 231] width 507 height 389
click at [787, 384] on div "# Attack only "munchkin" type enemies. def findTarget ( ) : enemy = hero . find…" at bounding box center [984, 231] width 507 height 389
click at [768, 396] on button "Run ⇧↵" at bounding box center [819, 414] width 268 height 43
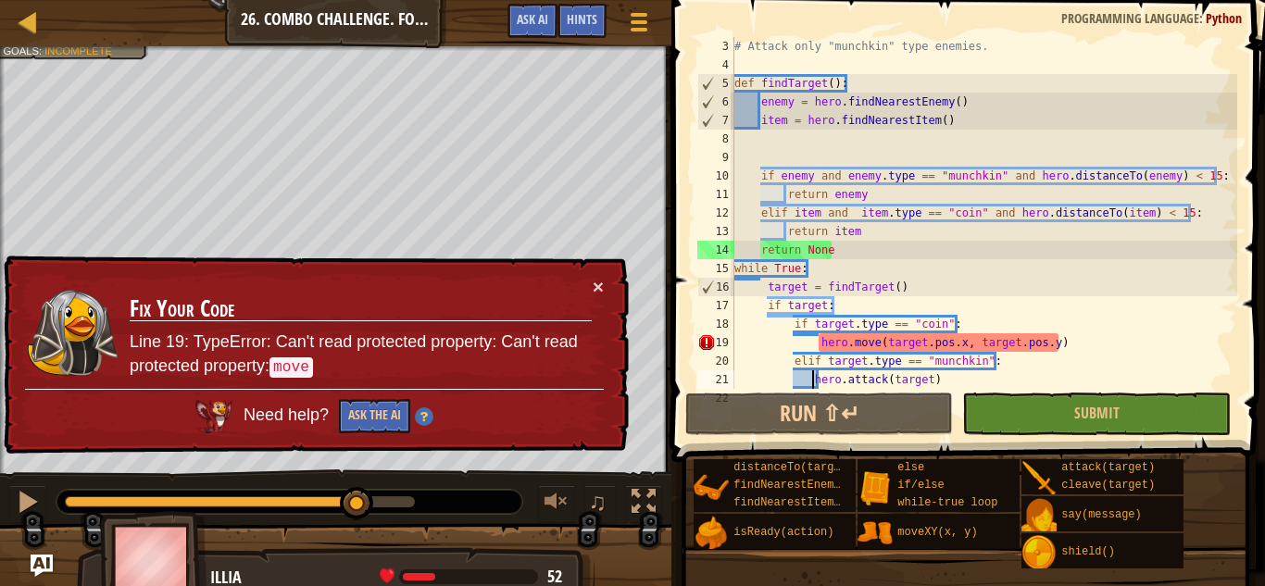
drag, startPoint x: 163, startPoint y: 501, endPoint x: 432, endPoint y: 497, distance: 268.7
click at [432, 497] on div at bounding box center [290, 502] width 466 height 24
click at [877, 351] on div "# Attack only "munchkin" type enemies. def findTarget ( ) : enemy = hero . find…" at bounding box center [984, 231] width 507 height 389
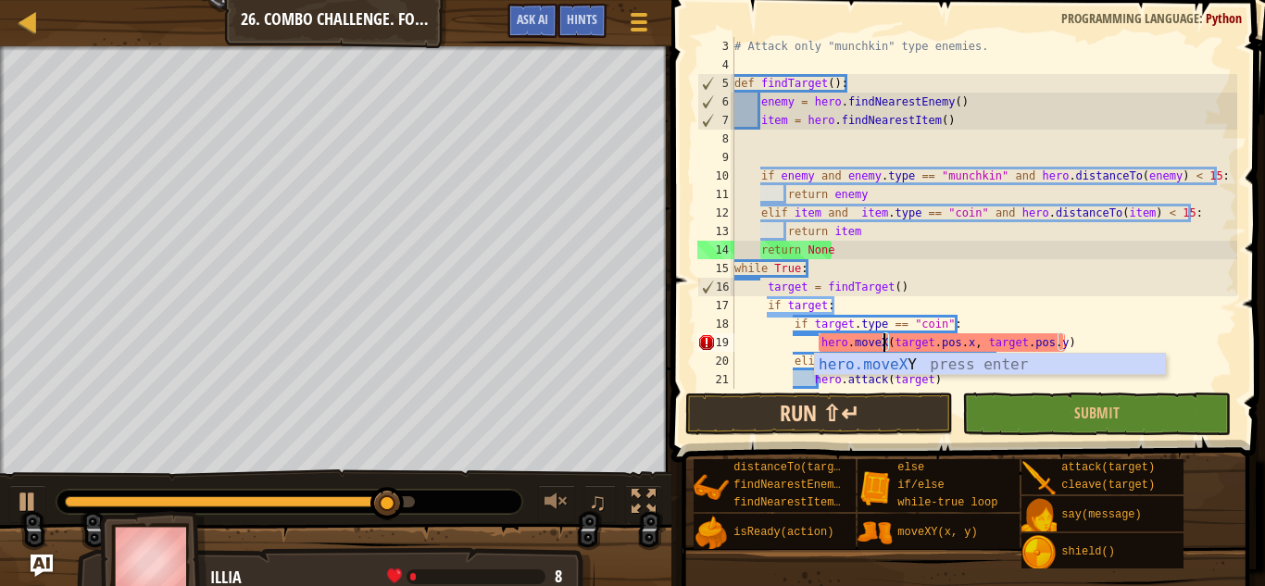
scroll to position [8, 22]
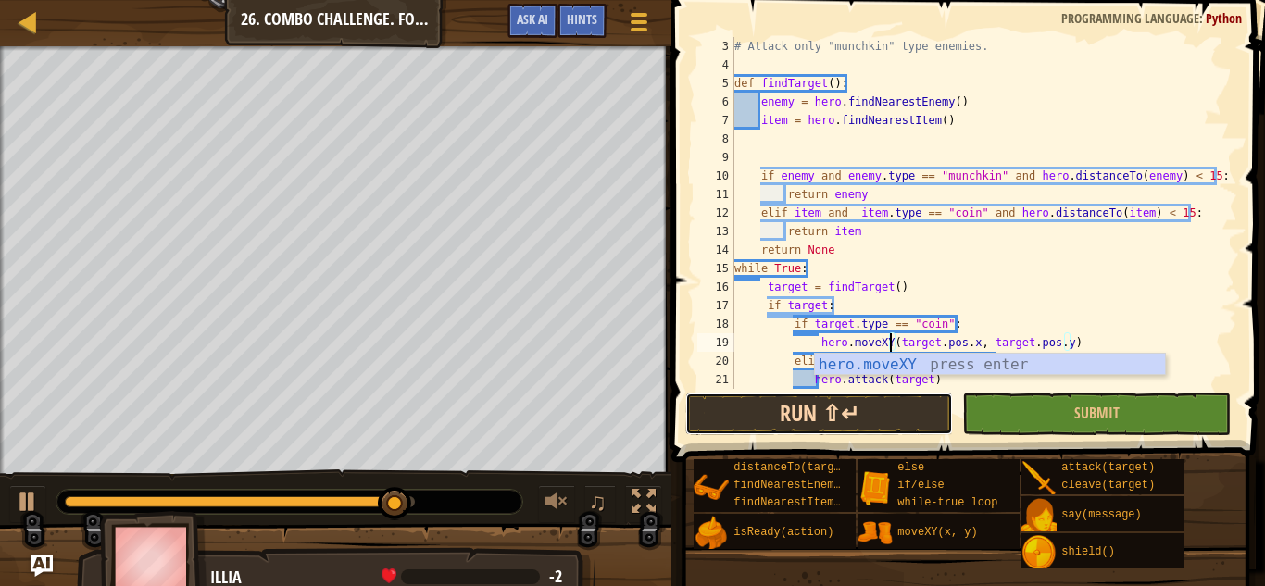
click at [911, 419] on button "Run ⇧↵" at bounding box center [819, 414] width 268 height 43
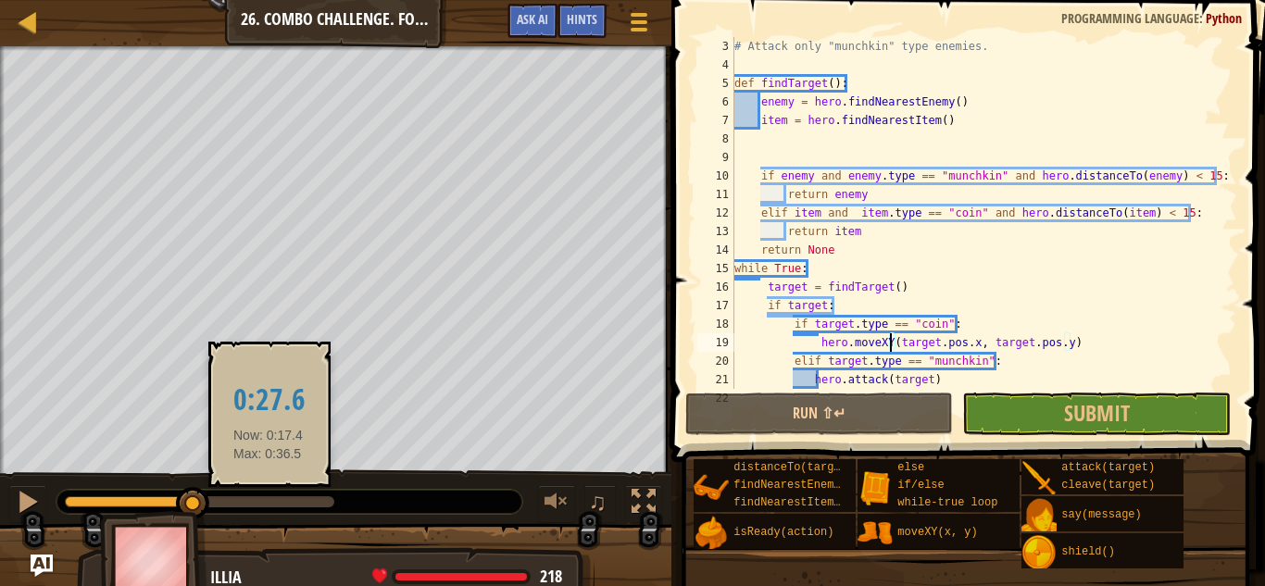
drag, startPoint x: 167, startPoint y: 502, endPoint x: 276, endPoint y: 502, distance: 109.3
click at [276, 502] on div at bounding box center [200, 502] width 270 height 11
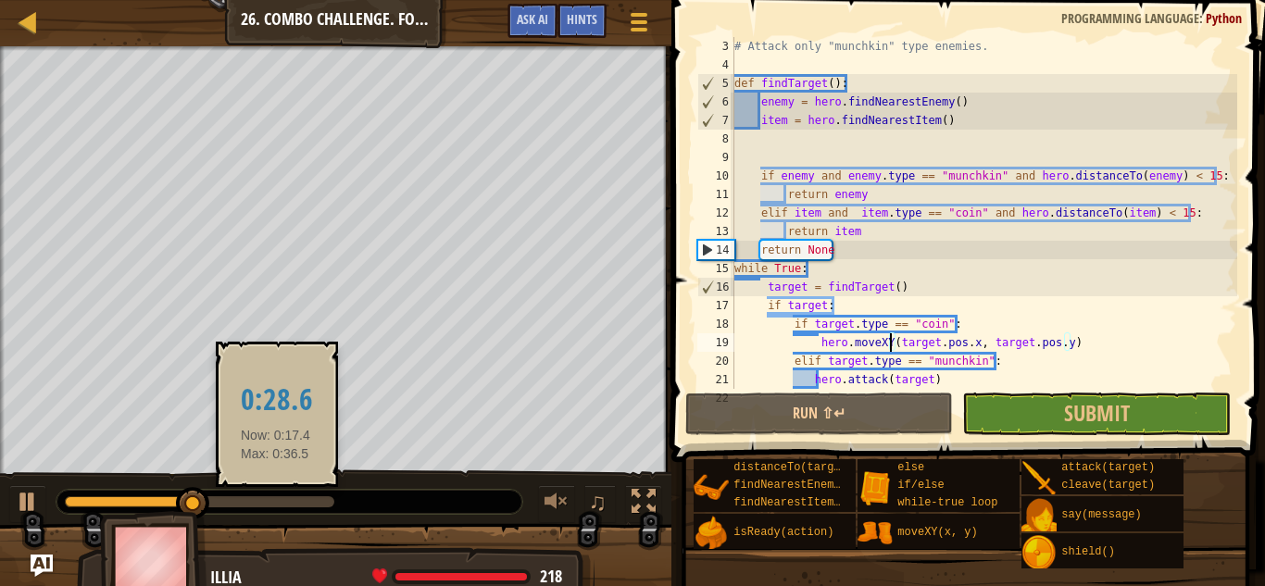
click at [276, 502] on div at bounding box center [200, 502] width 270 height 11
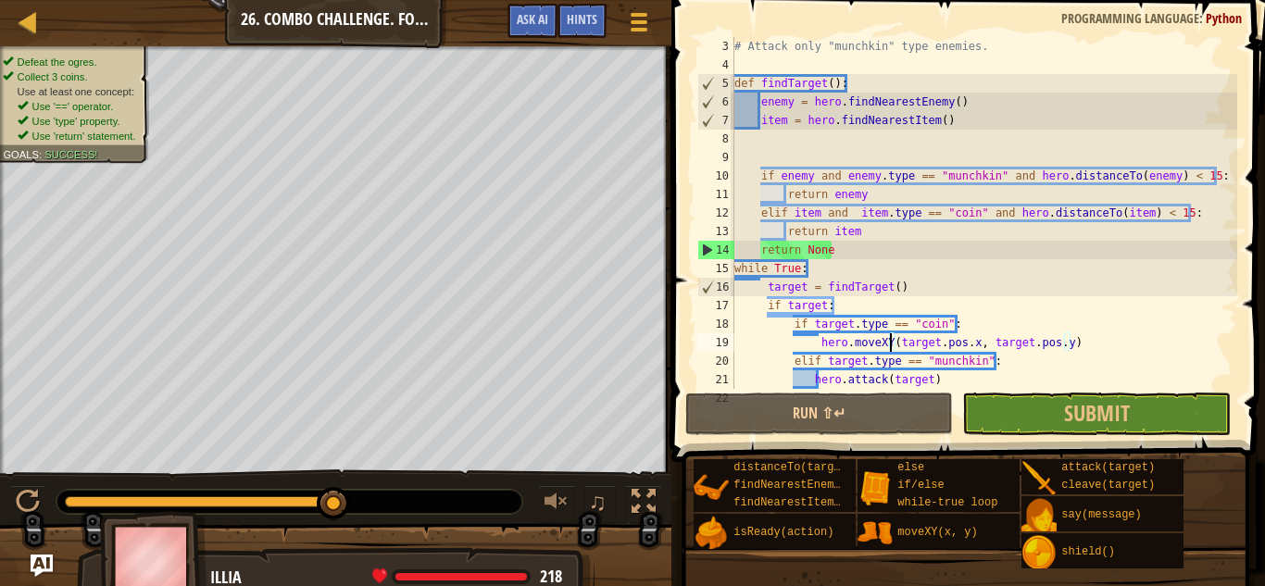
drag, startPoint x: 308, startPoint y: 503, endPoint x: 406, endPoint y: 485, distance: 98.8
click at [406, 485] on div "♫" at bounding box center [336, 498] width 672 height 56
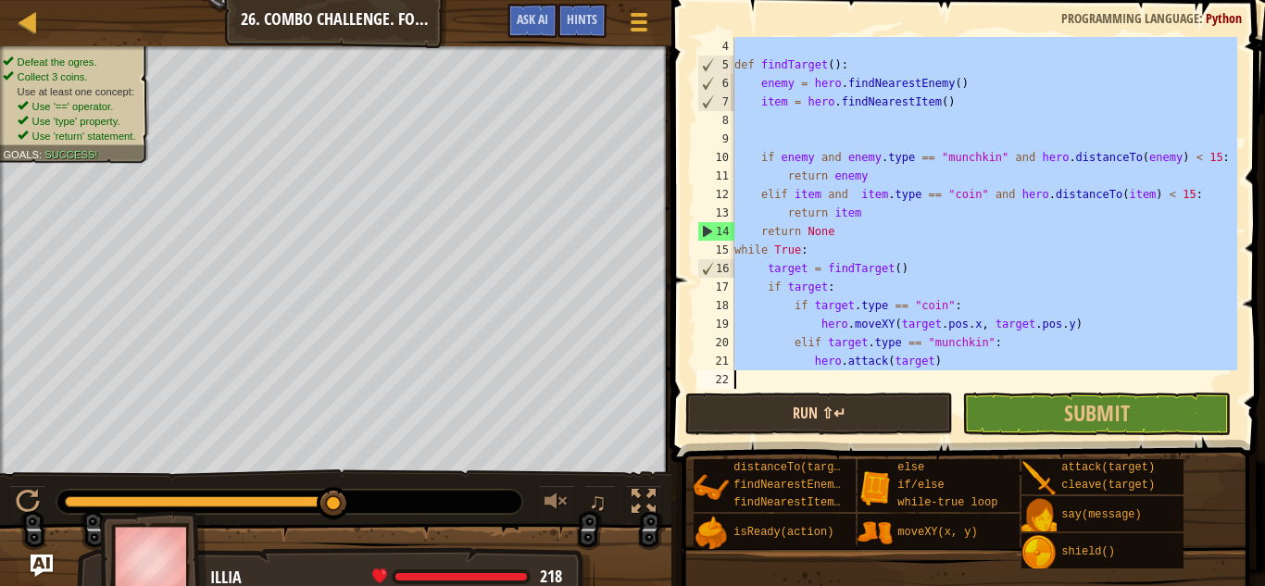
scroll to position [56, 0]
drag, startPoint x: 736, startPoint y: 69, endPoint x: 870, endPoint y: 431, distance: 386.0
click at [870, 431] on div "hero.moveXY(target.pos.x, target.pos.y) 4 5 6 7 8 9 10 11 12 13 14 15 16 17 18 …" at bounding box center [965, 267] width 599 height 517
type textarea "hero.attack(target)"
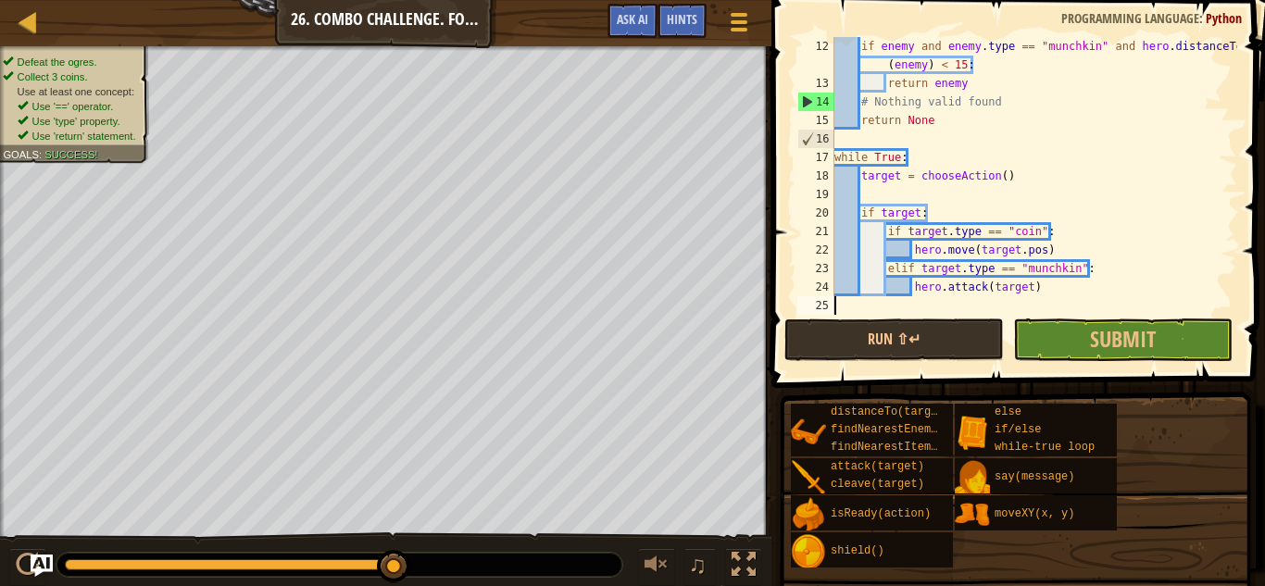
scroll to position [204, 0]
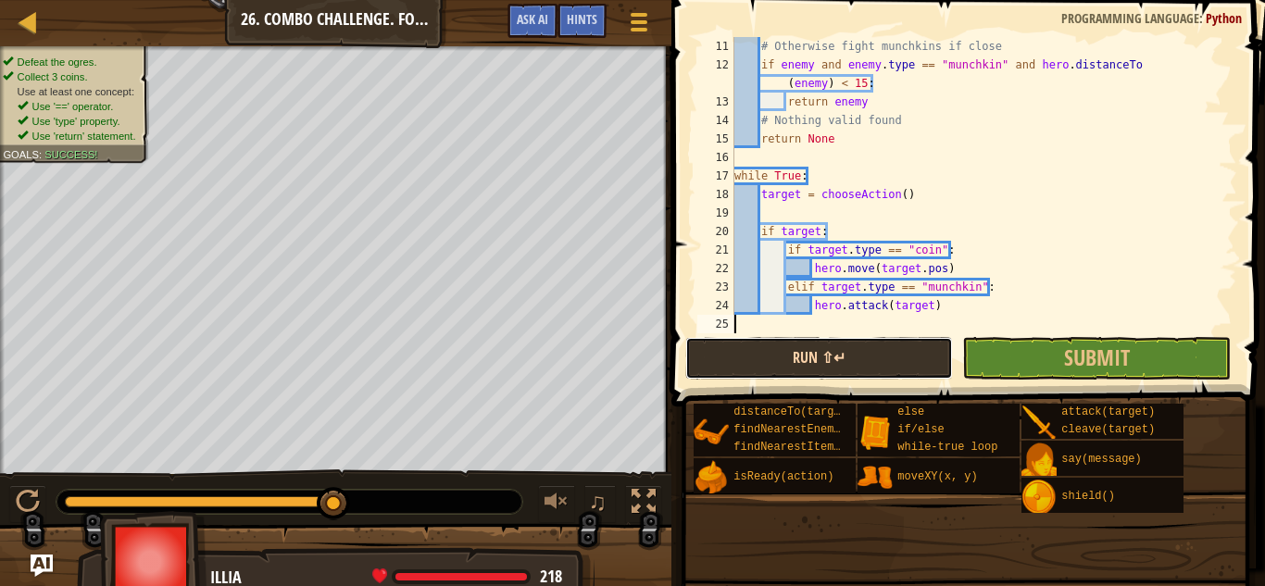
click at [911, 372] on button "Run ⇧↵" at bounding box center [819, 358] width 268 height 43
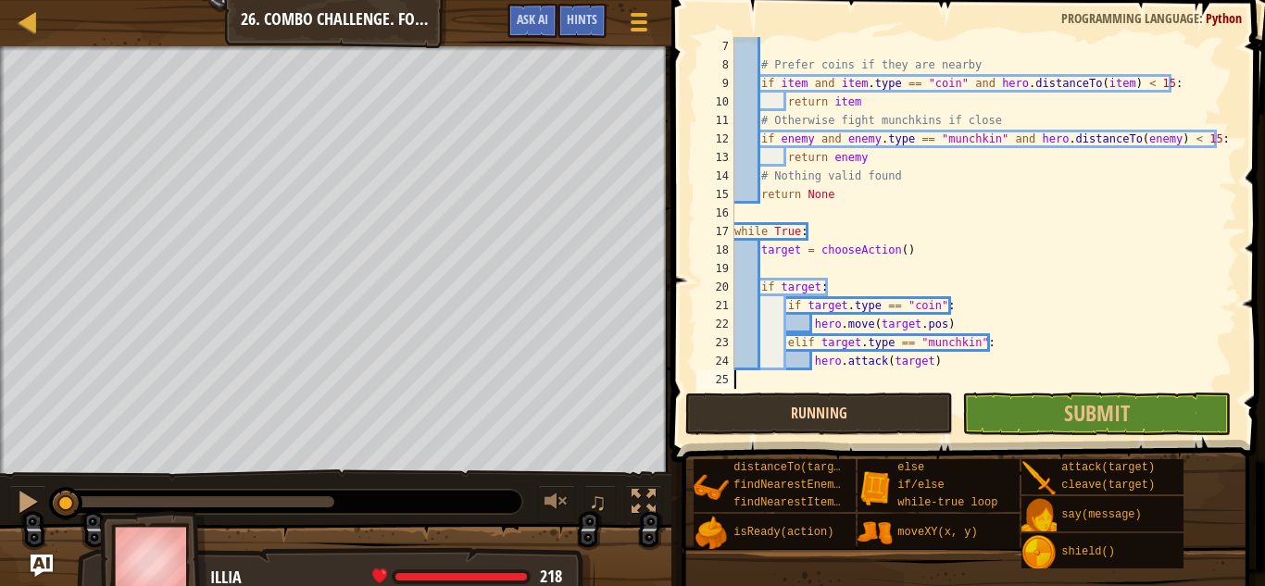
scroll to position [111, 0]
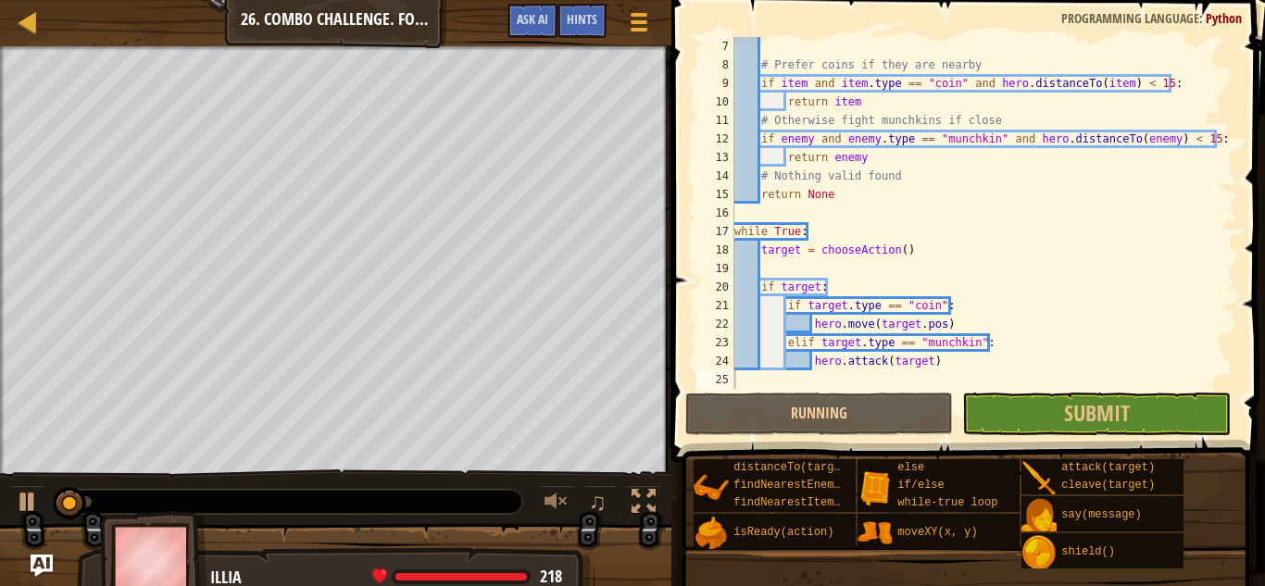
click at [294, 508] on div at bounding box center [290, 502] width 466 height 24
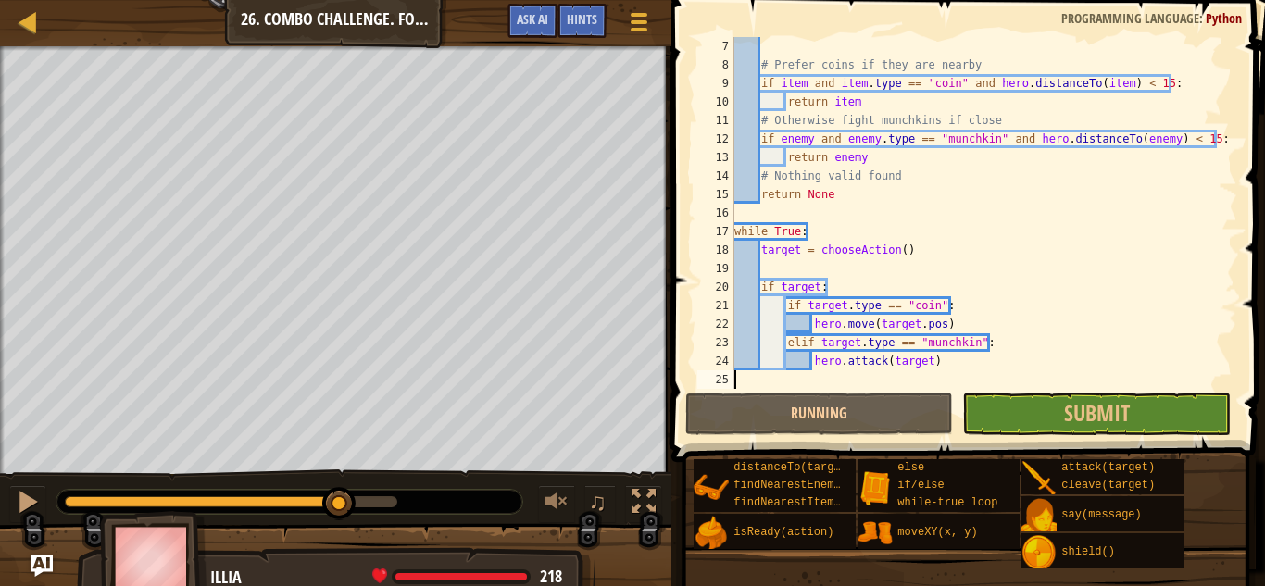
drag, startPoint x: 258, startPoint y: 501, endPoint x: 398, endPoint y: 500, distance: 139.9
click at [397, 500] on div at bounding box center [231, 502] width 333 height 11
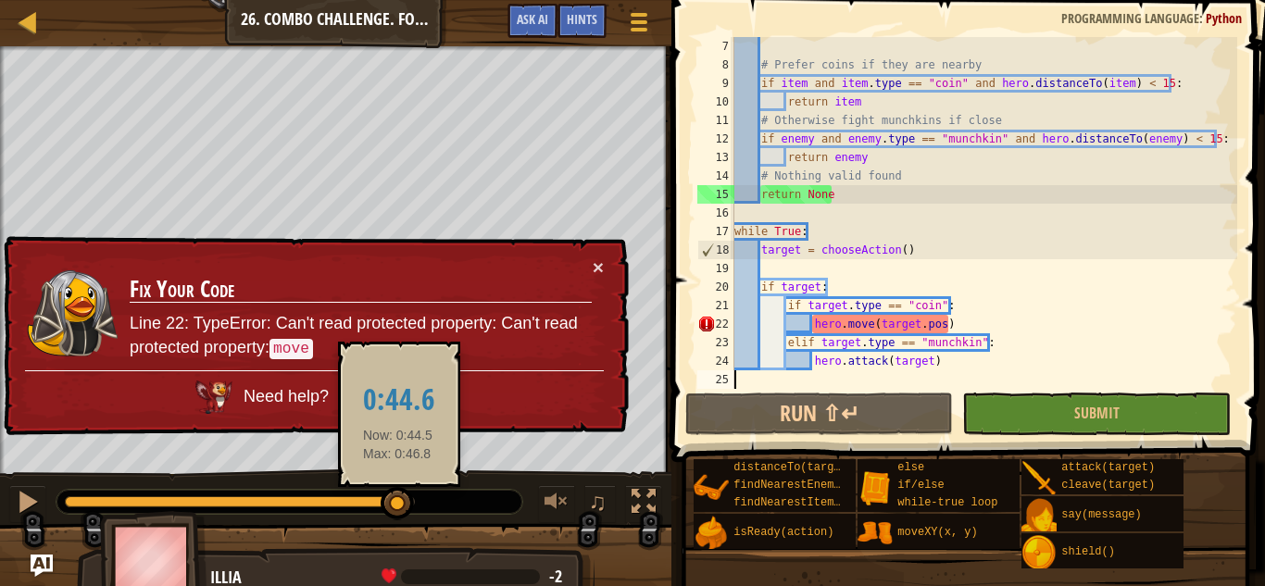
drag, startPoint x: 363, startPoint y: 506, endPoint x: 406, endPoint y: 504, distance: 42.7
click at [406, 504] on div at bounding box center [397, 503] width 33 height 33
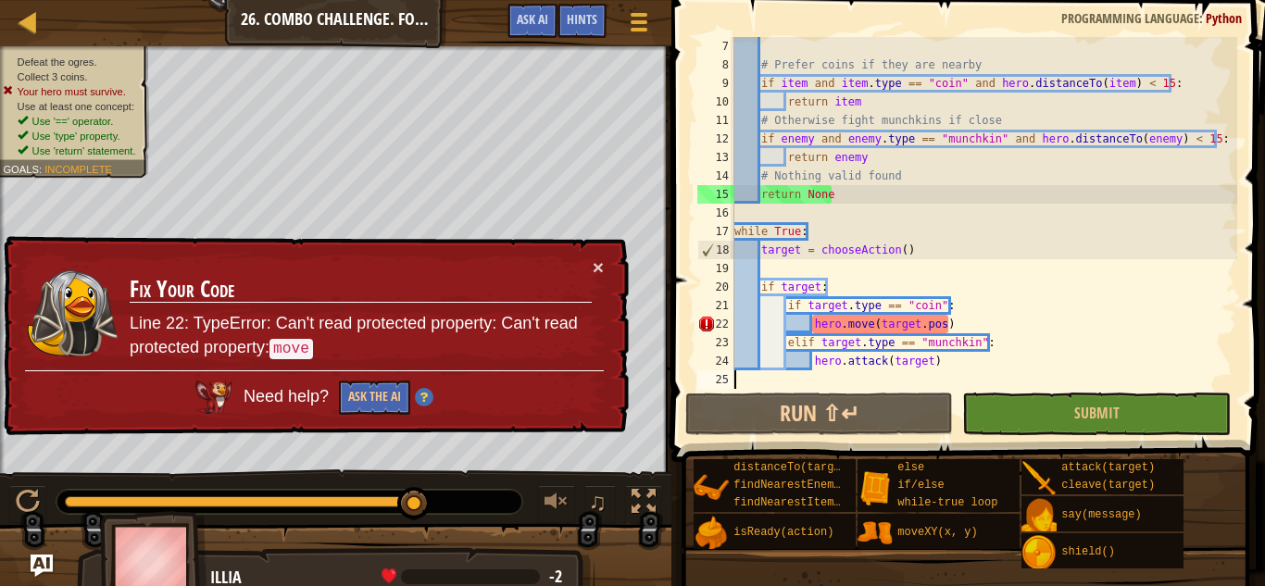
click at [872, 327] on div "# Prefer coins if they are nearby if item and item . type == "coin" and hero . …" at bounding box center [984, 231] width 507 height 389
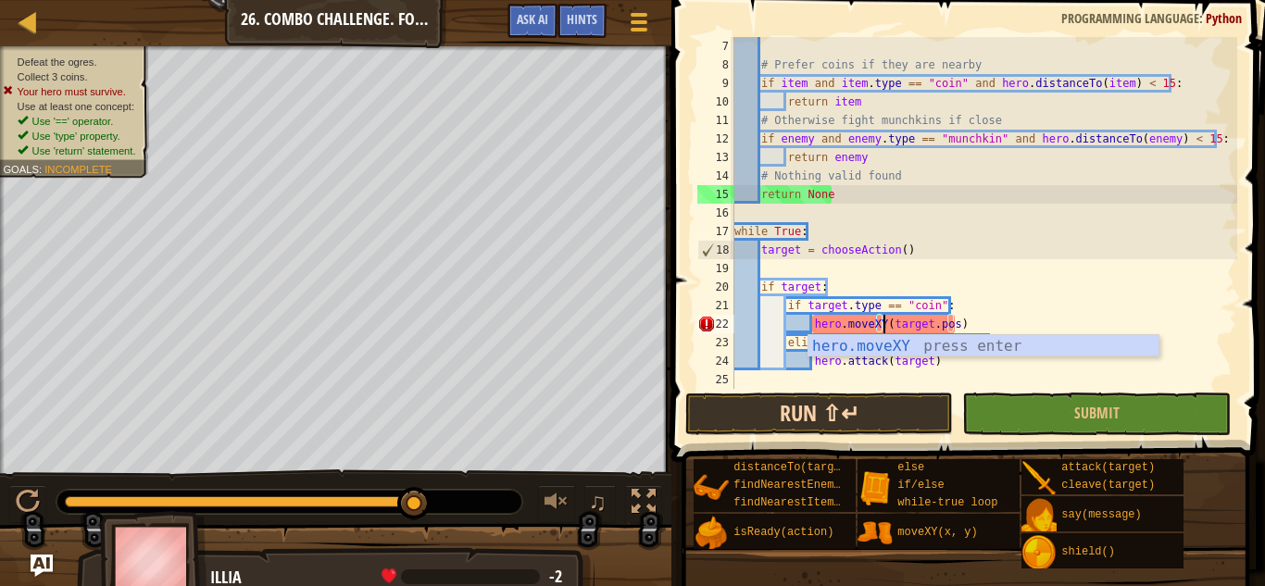
scroll to position [8, 21]
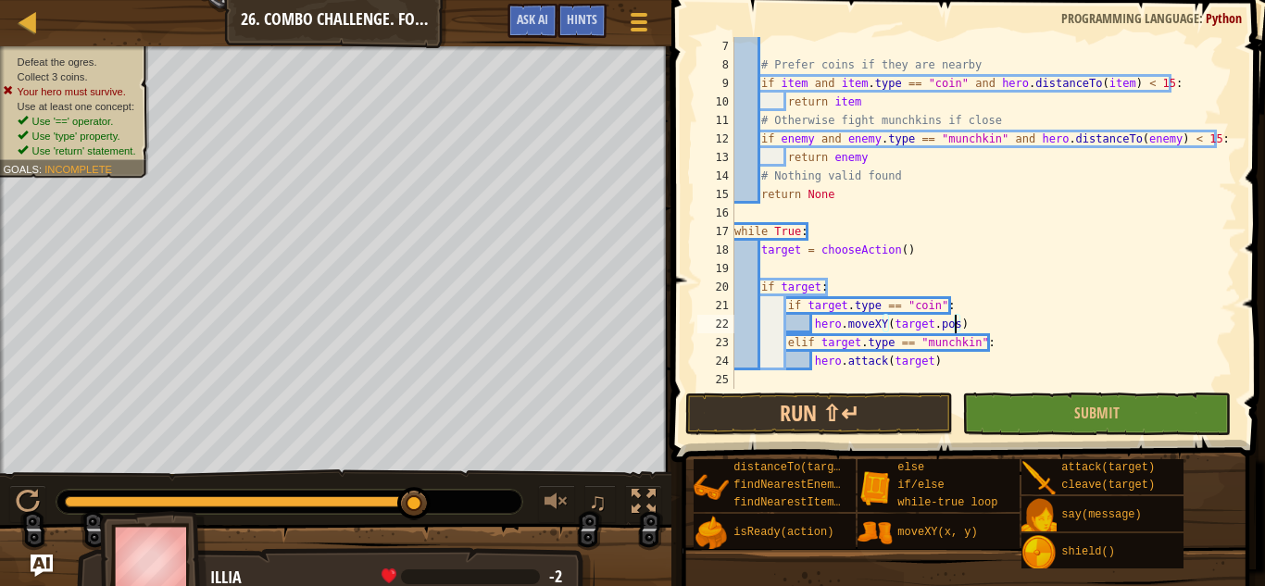
click at [952, 326] on div "# Prefer coins if they are nearby if item and item . type == "coin" and hero . …" at bounding box center [984, 231] width 507 height 389
type textarea "hero.moveXY(target.pos.x, target.pos.y)"
click at [811, 415] on button "Run ⇧↵" at bounding box center [819, 414] width 268 height 43
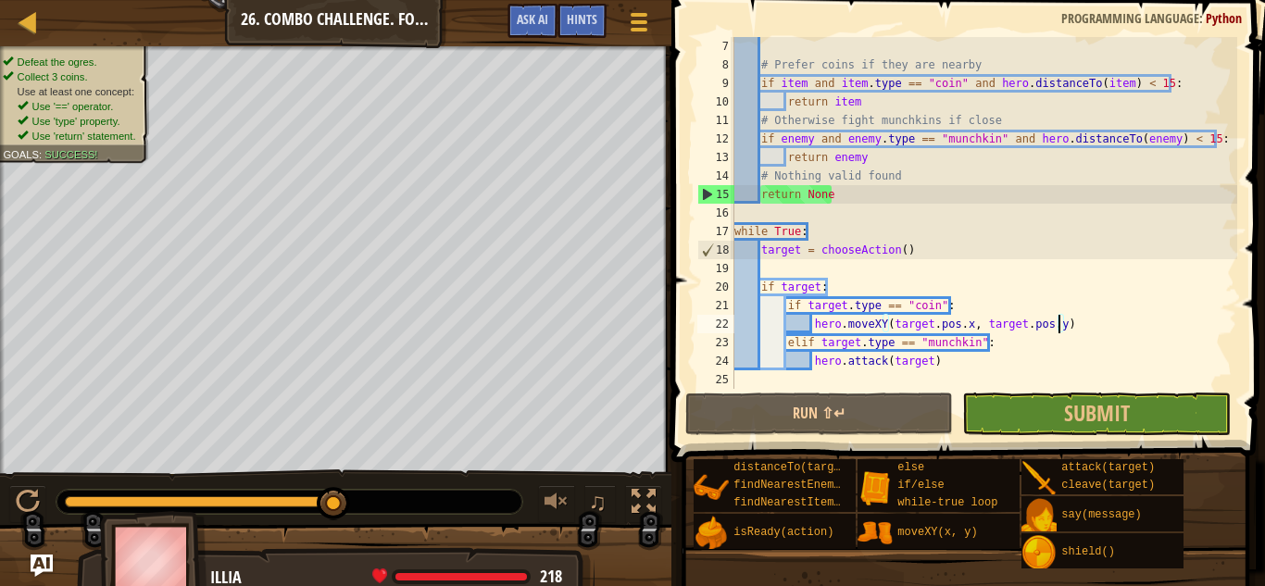
drag, startPoint x: 114, startPoint y: 507, endPoint x: 379, endPoint y: 491, distance: 265.4
click at [379, 491] on div at bounding box center [290, 502] width 466 height 24
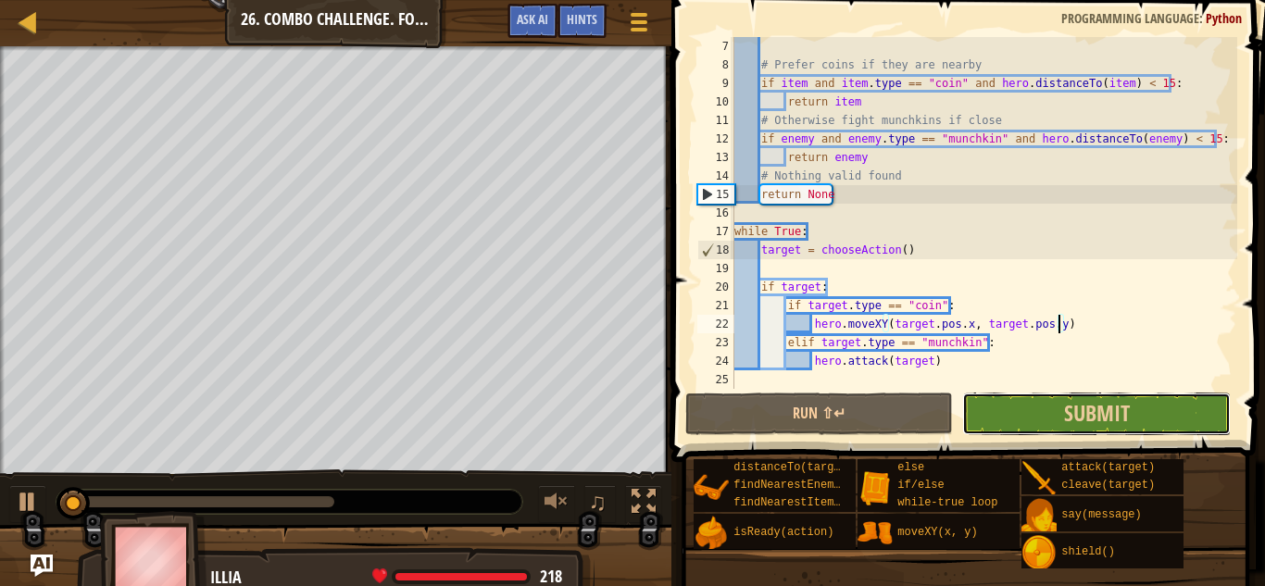
click at [972, 417] on button "Submit" at bounding box center [1096, 414] width 268 height 43
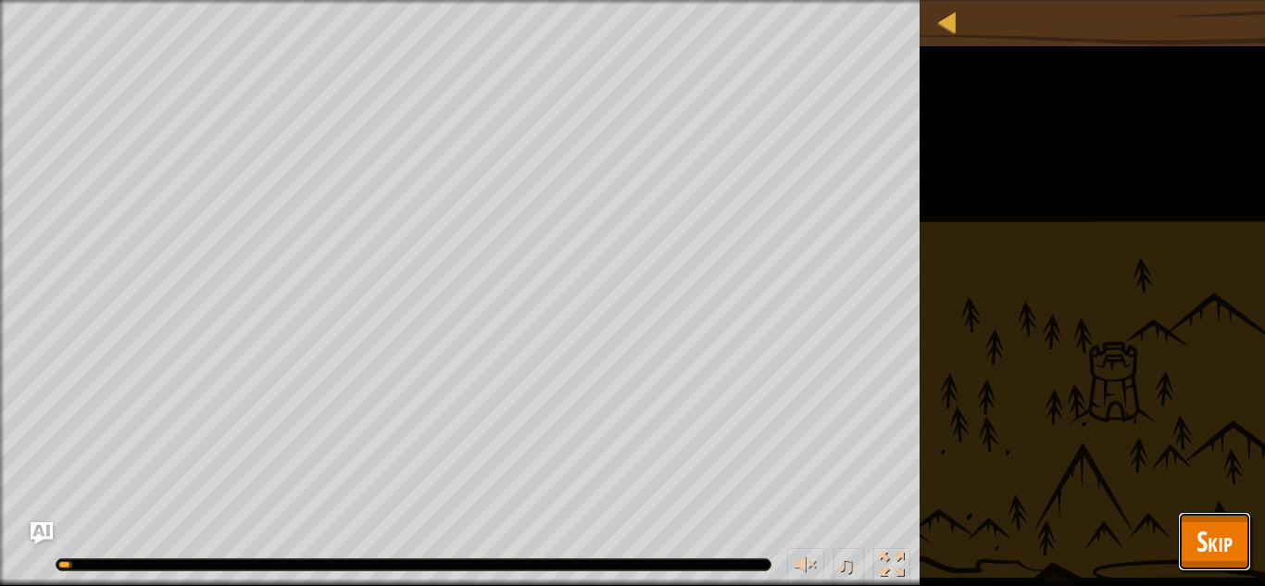
click at [972, 538] on span "Skip" at bounding box center [1215, 541] width 36 height 38
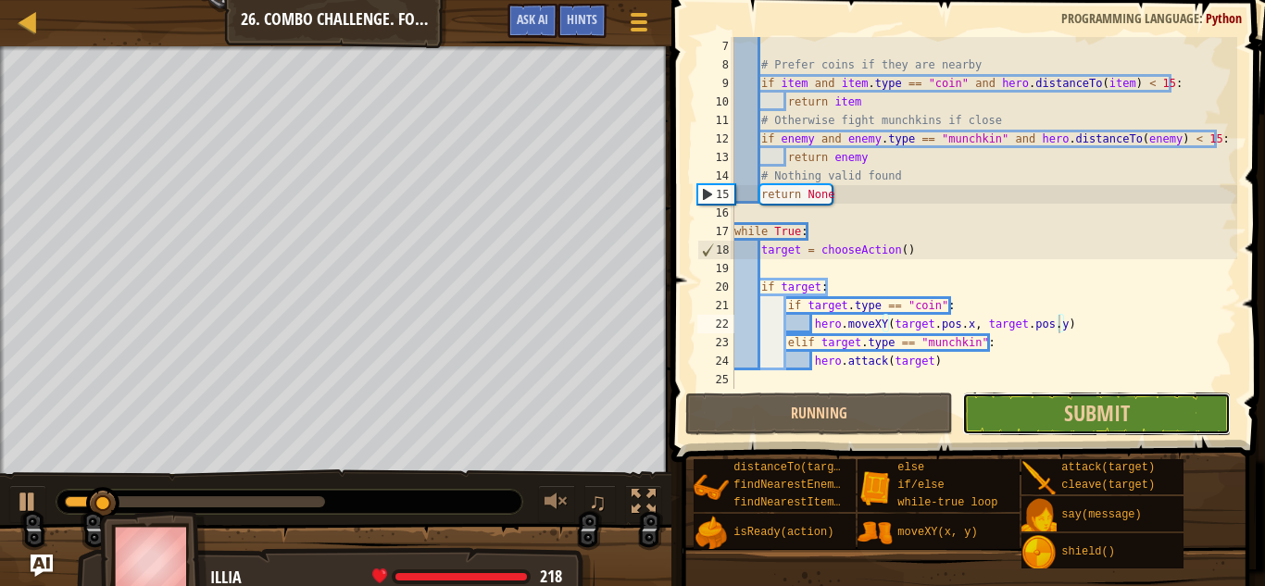
click at [972, 413] on button "Submit" at bounding box center [1096, 414] width 268 height 43
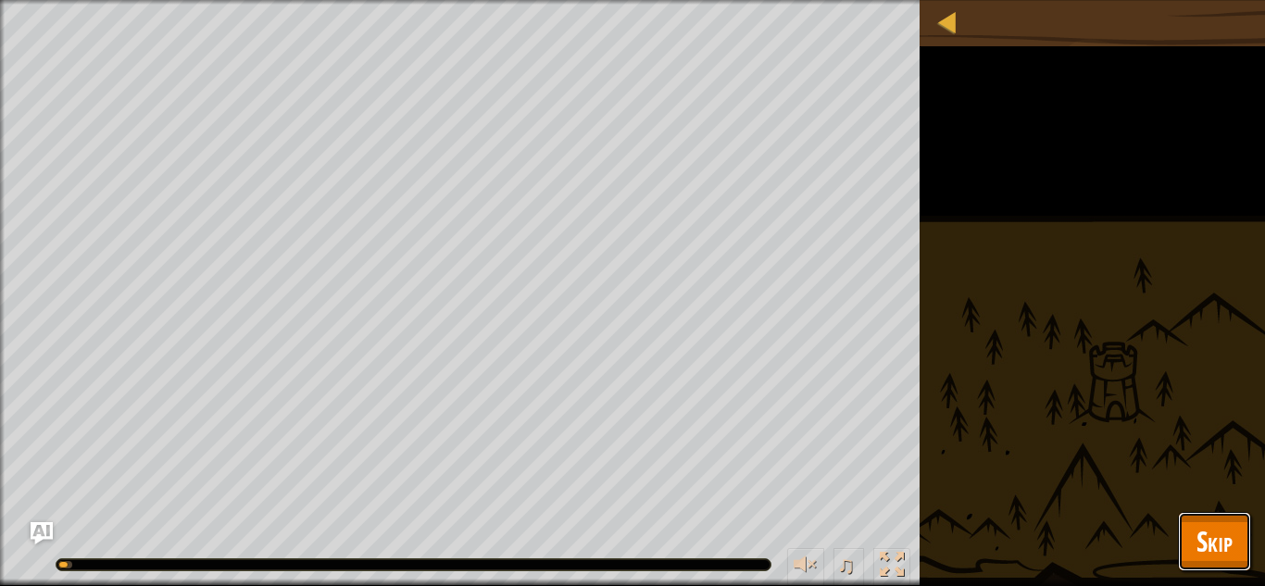
click at [972, 540] on button "Skip" at bounding box center [1214, 541] width 73 height 59
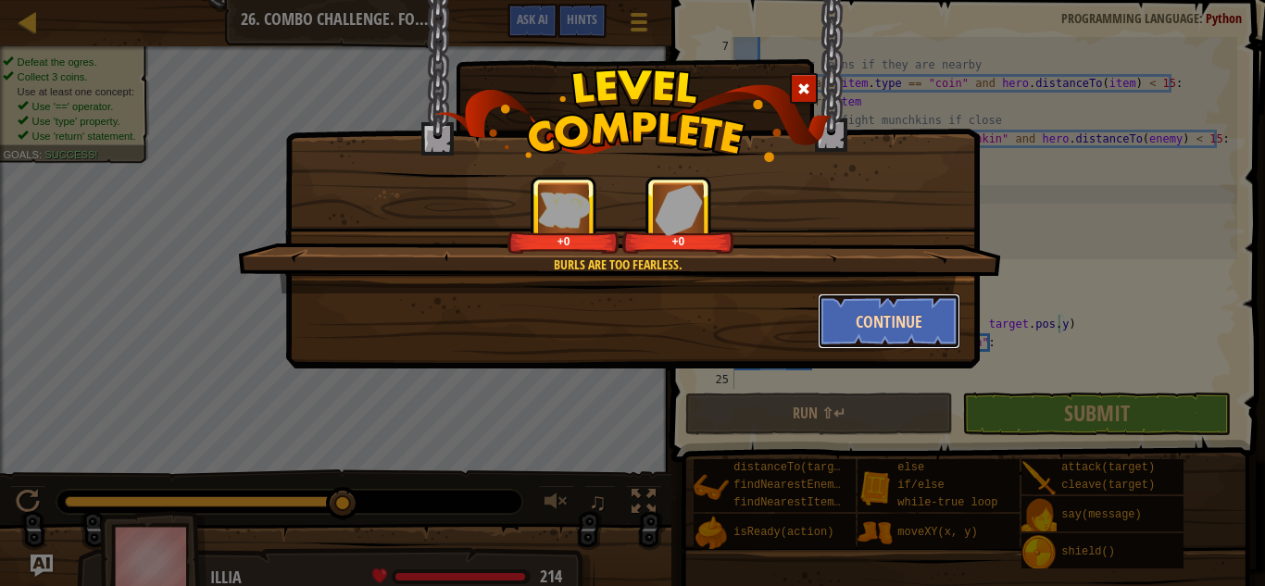
click at [871, 315] on button "Continue" at bounding box center [890, 322] width 144 height 56
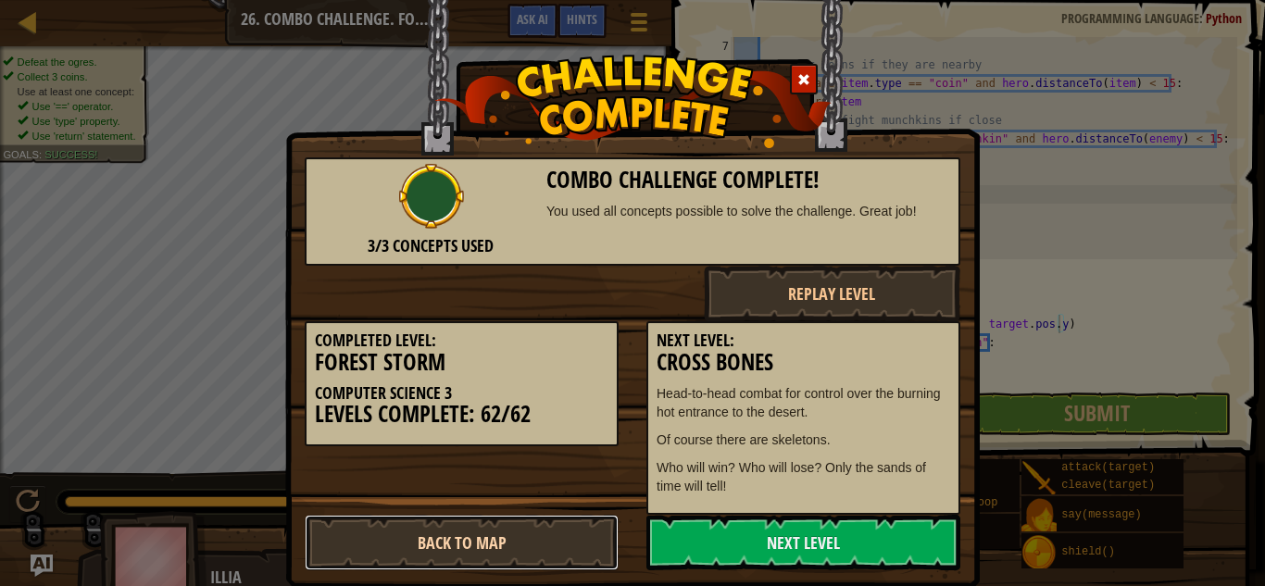
click at [507, 542] on link "Back to Map" at bounding box center [462, 543] width 314 height 56
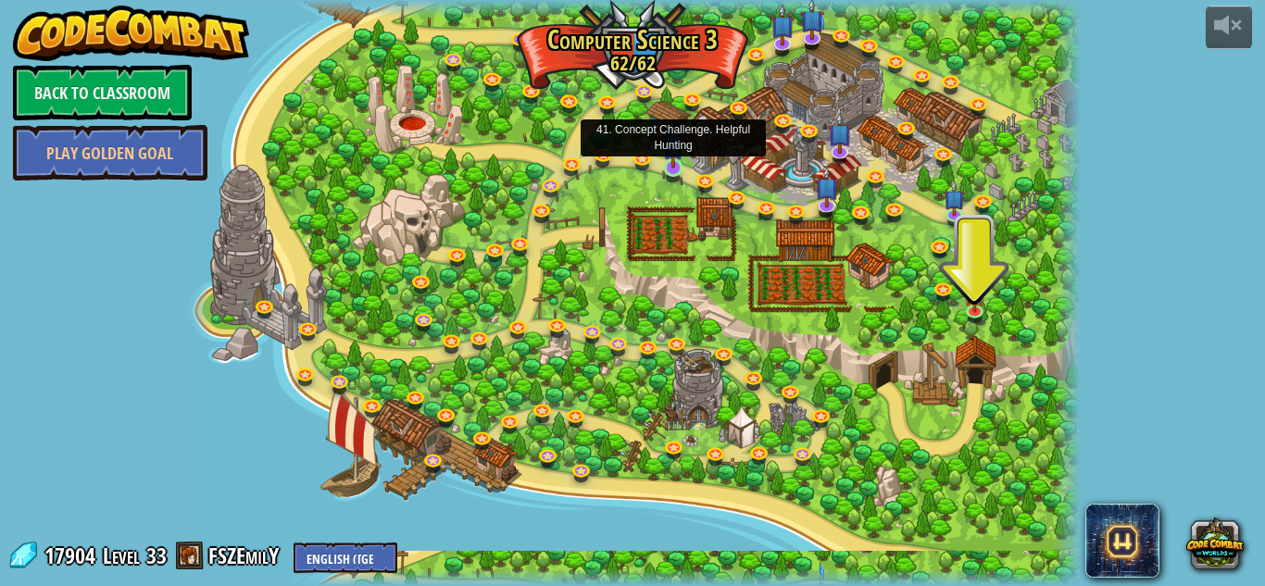
click at [680, 156] on img at bounding box center [673, 144] width 21 height 48
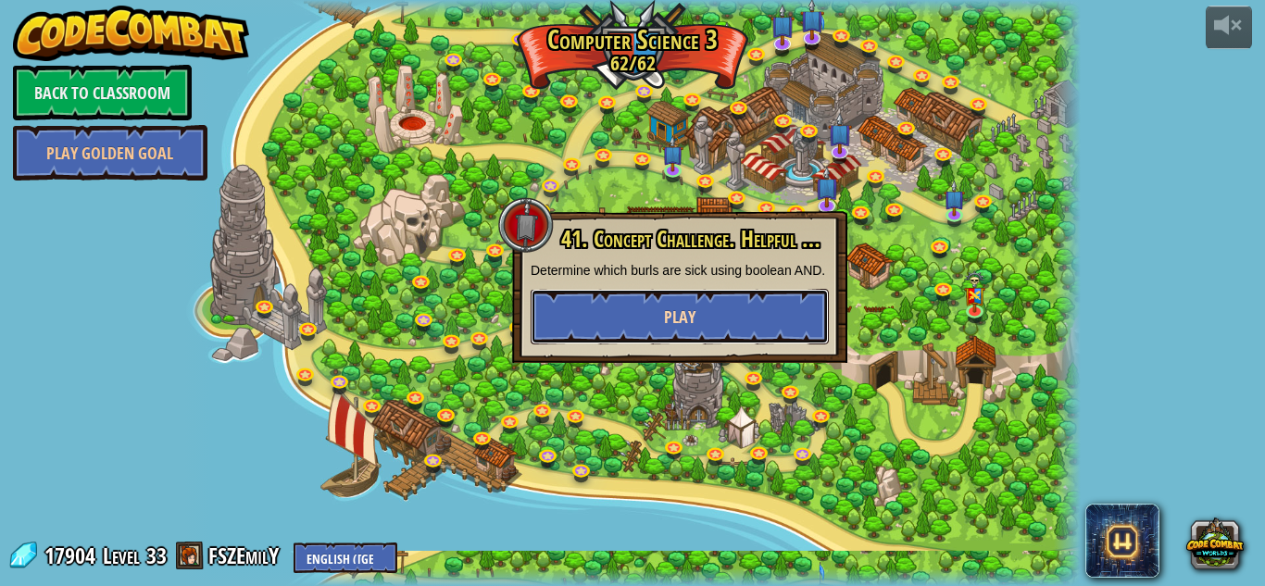
click at [669, 329] on span "Play" at bounding box center [679, 317] width 31 height 23
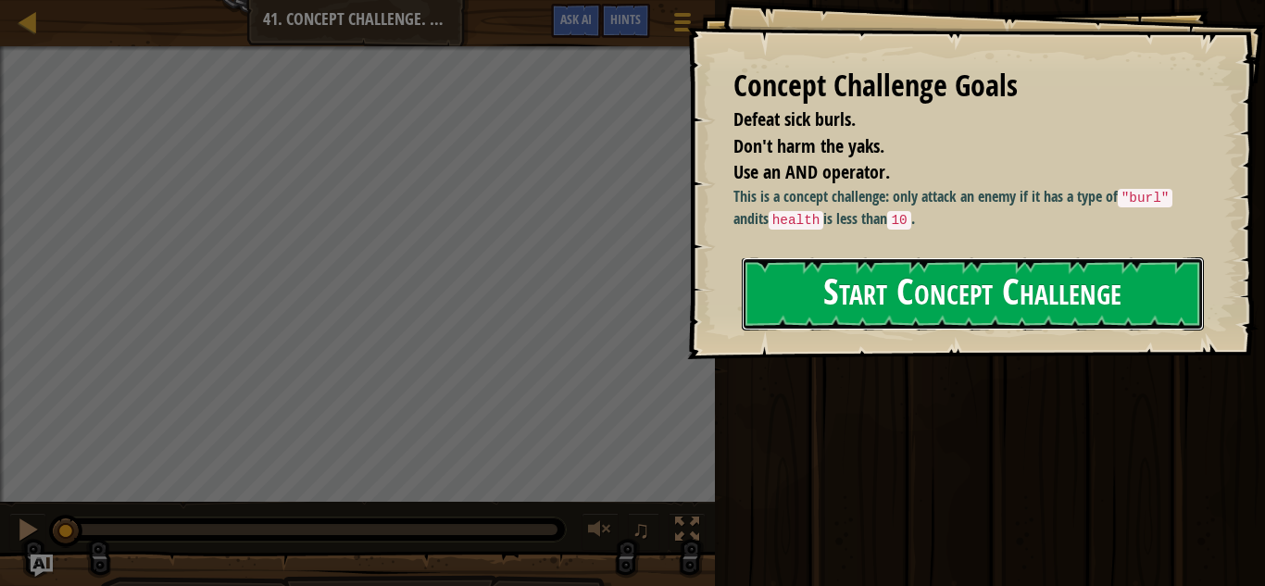
click at [850, 278] on button "Start Concept Challenge" at bounding box center [973, 294] width 462 height 73
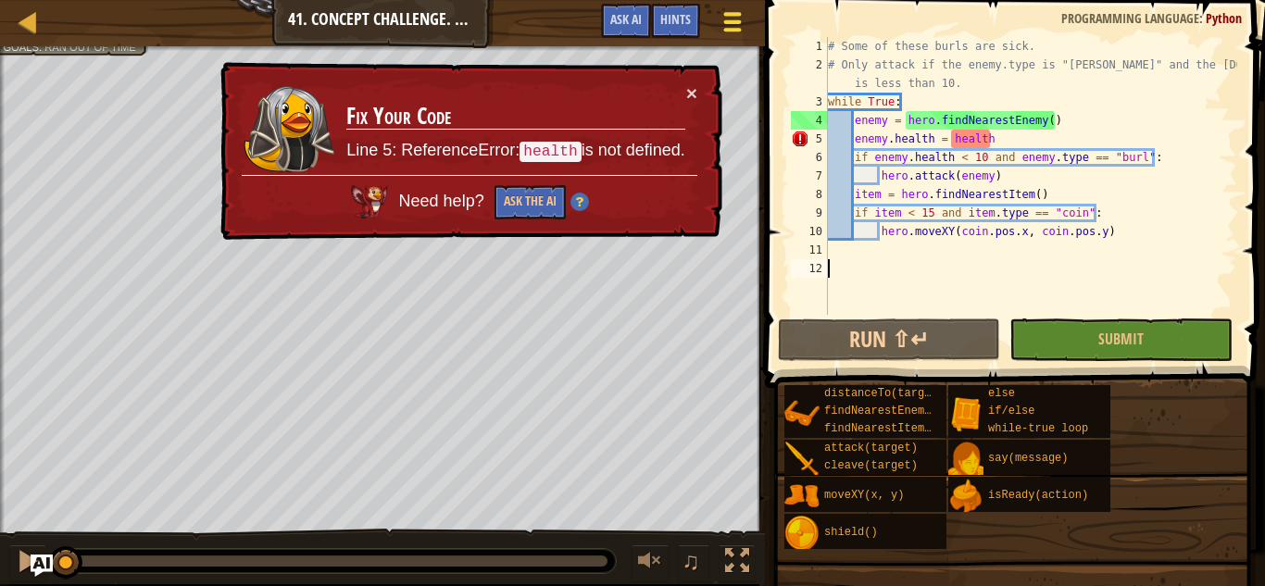
click at [726, 28] on span at bounding box center [732, 30] width 18 height 4
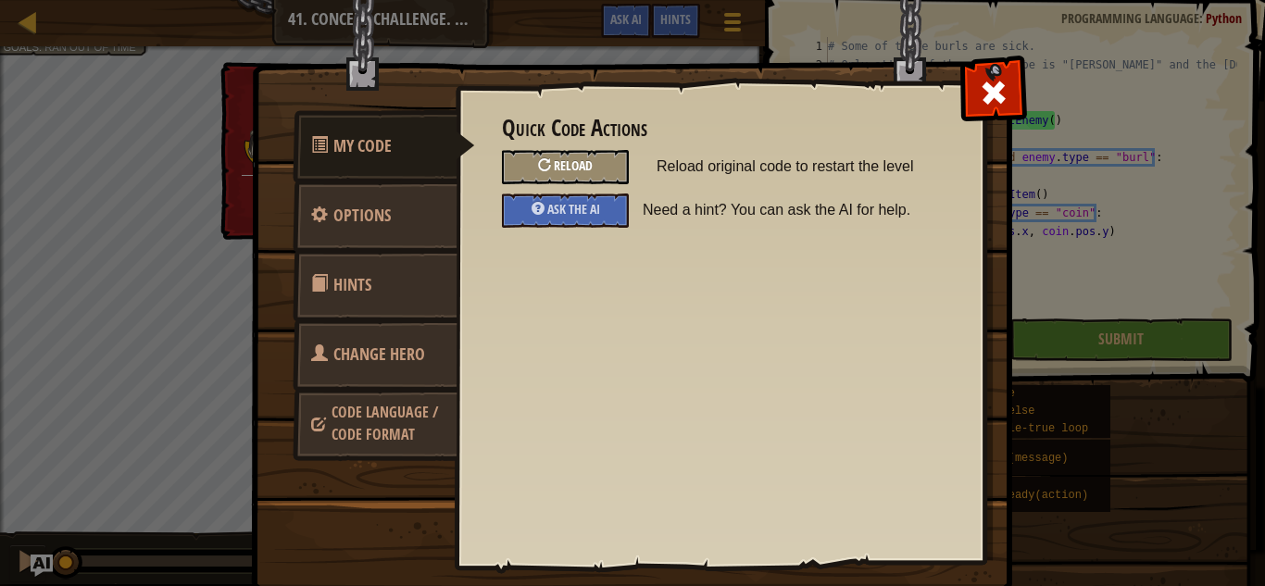
click at [560, 169] on span "Reload" at bounding box center [573, 166] width 39 height 18
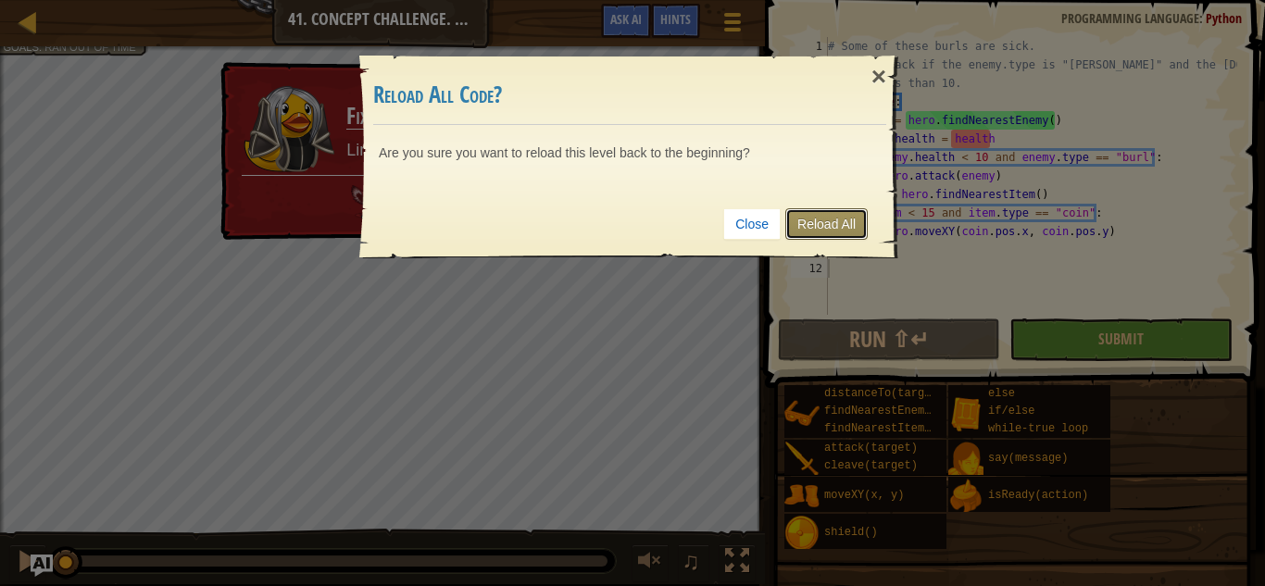
click at [825, 225] on link "Reload All" at bounding box center [827, 223] width 82 height 31
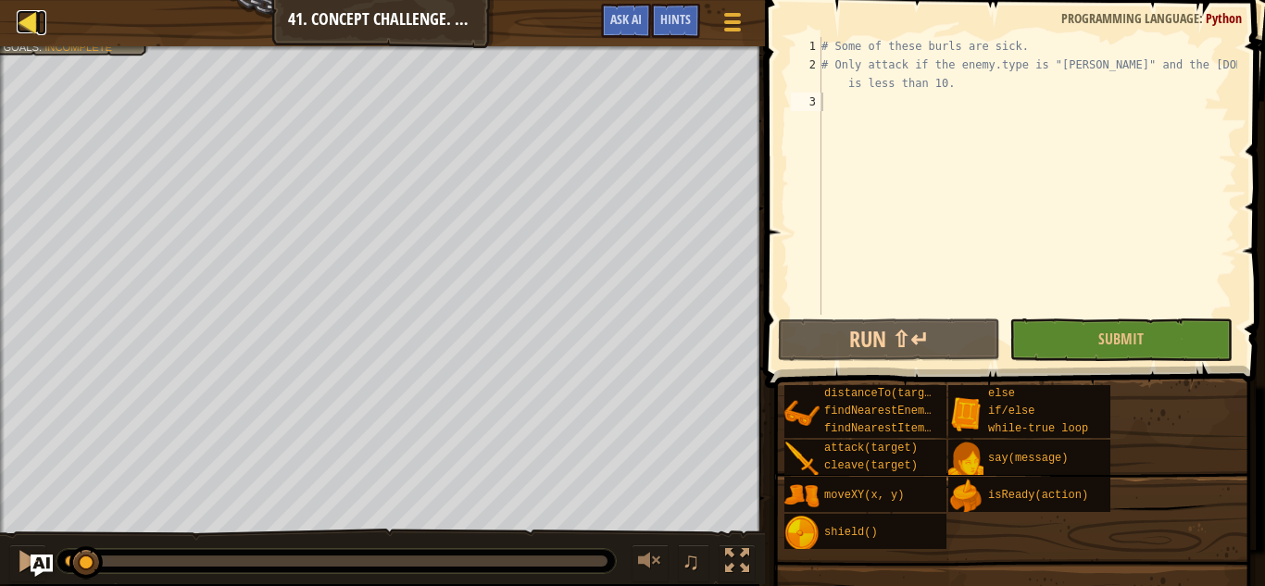
click at [18, 27] on div at bounding box center [28, 21] width 23 height 23
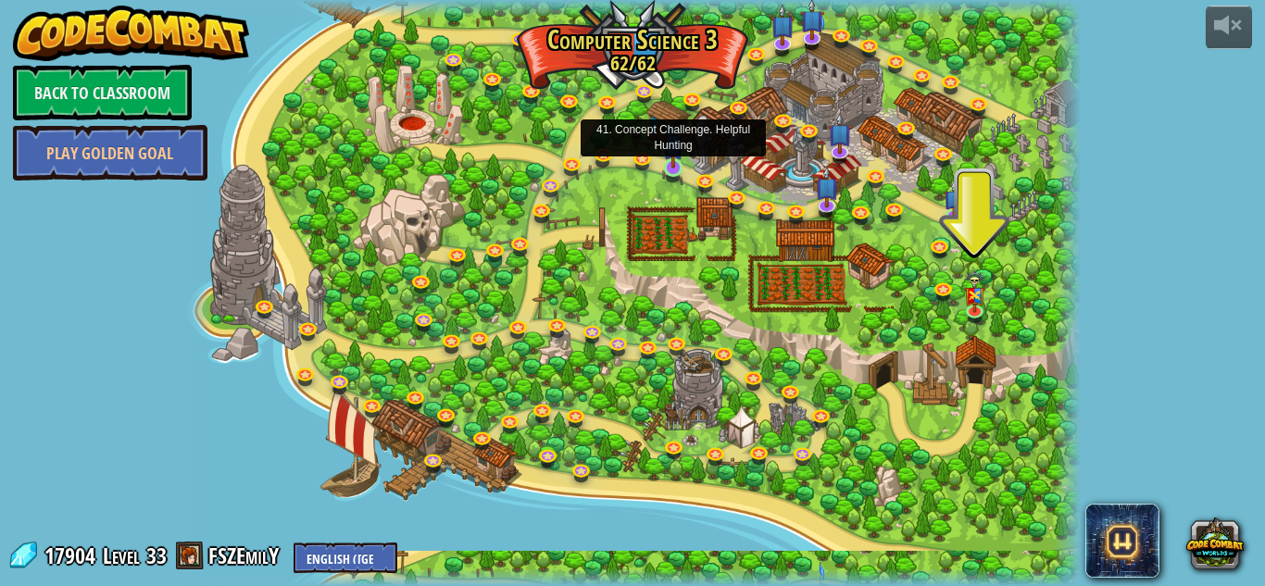
click at [681, 162] on img at bounding box center [673, 144] width 21 height 48
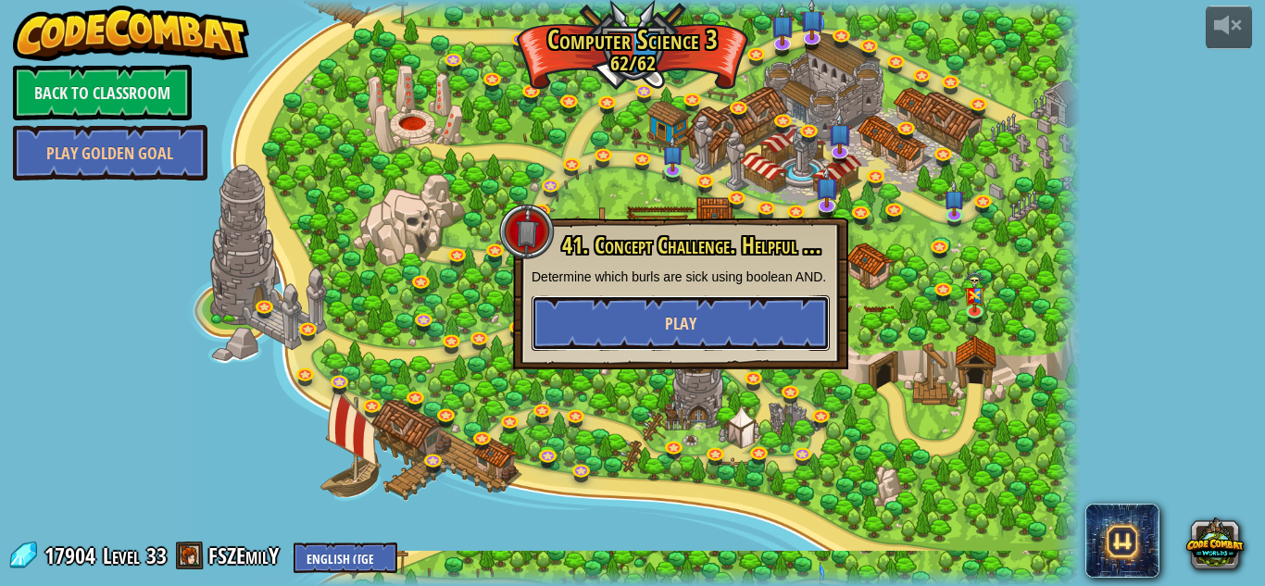
click at [687, 333] on span "Play" at bounding box center [680, 323] width 31 height 23
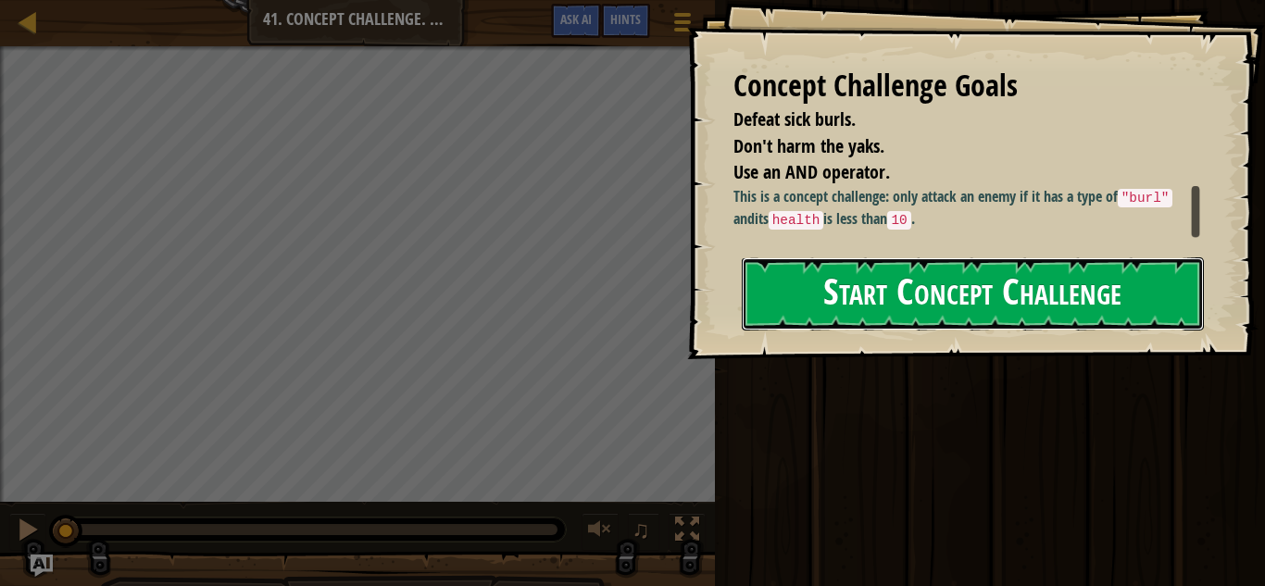
click at [820, 321] on button "Start Concept Challenge" at bounding box center [973, 294] width 462 height 73
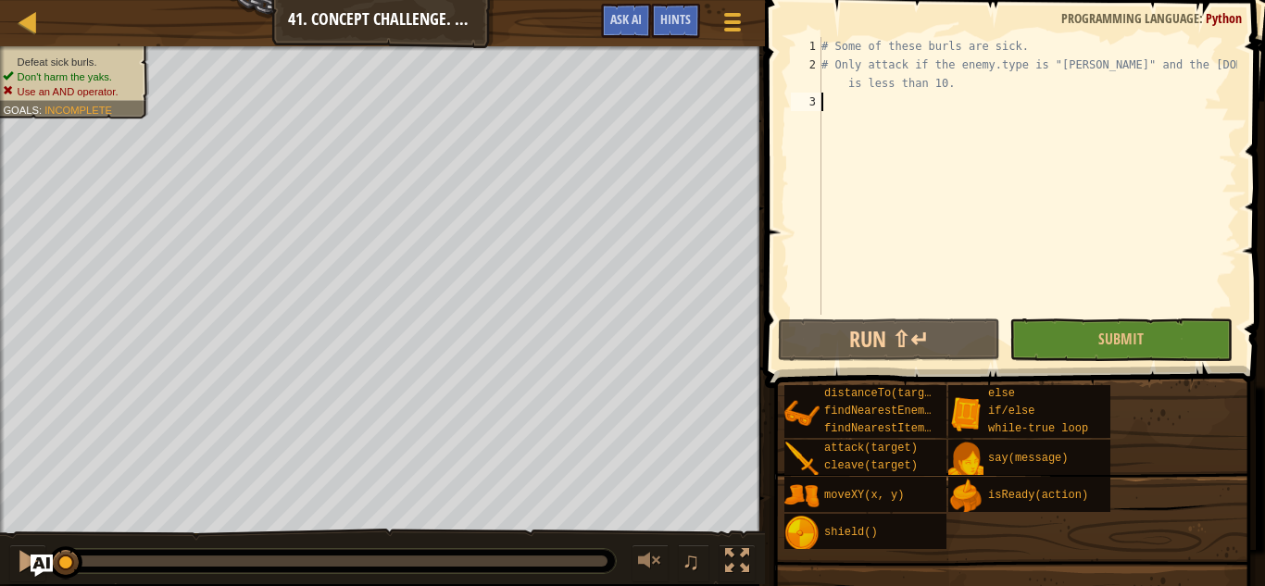
type textarea "wh"
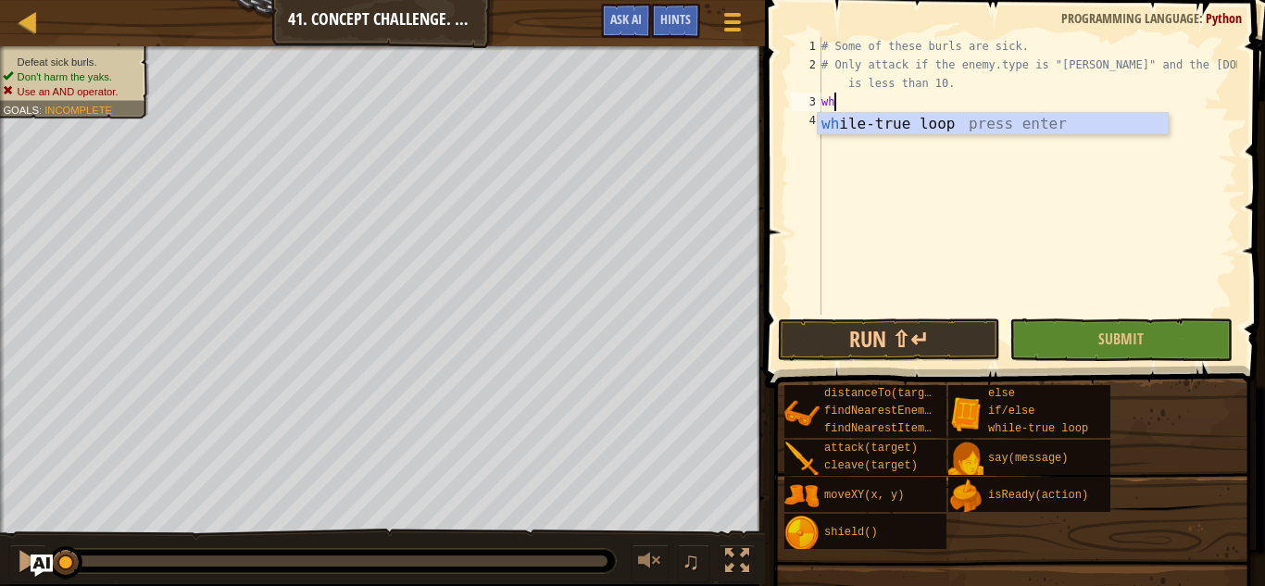
scroll to position [8, 1]
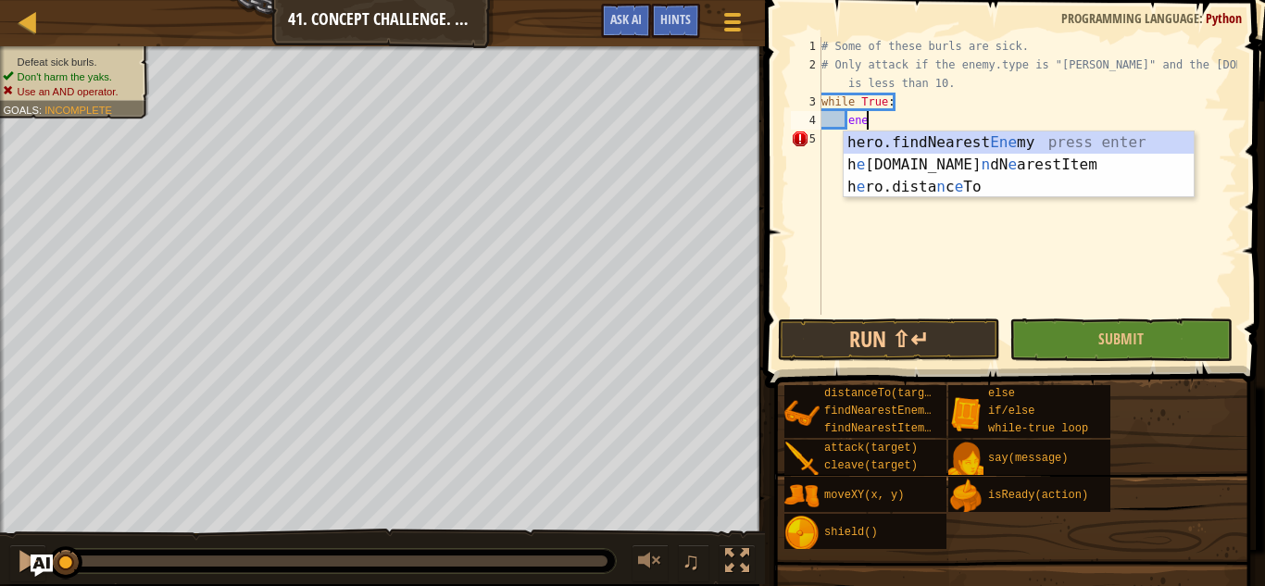
type textarea "enem"
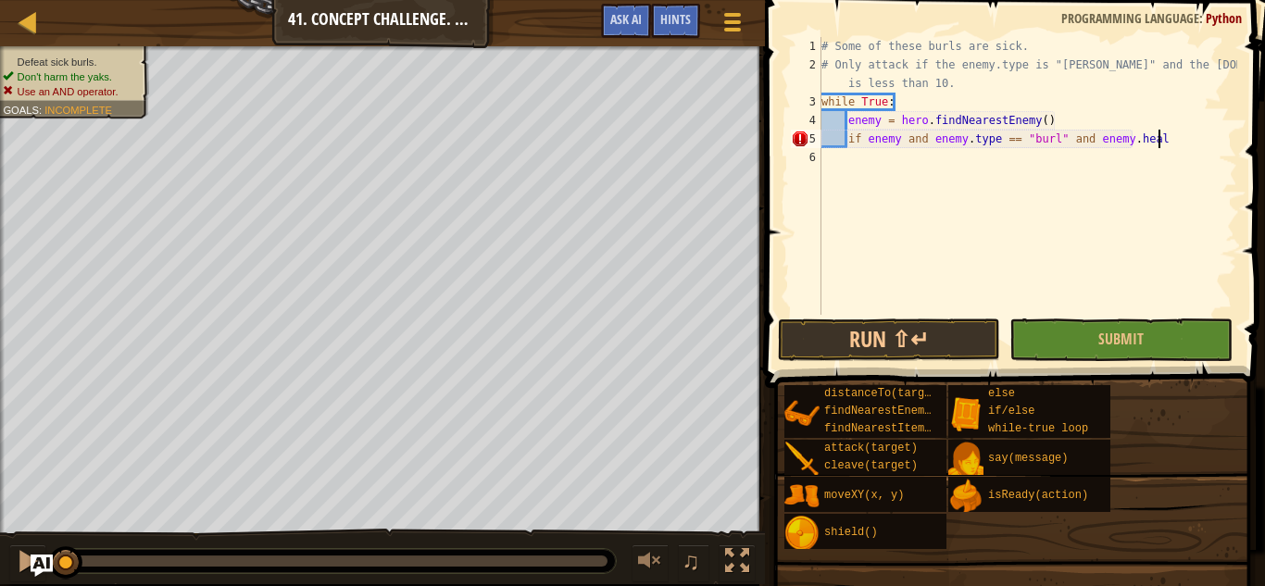
scroll to position [8, 49]
type textarea "if enemy and enemy.type == "[PERSON_NAME]" and [DOMAIN_NAME] < 10:"
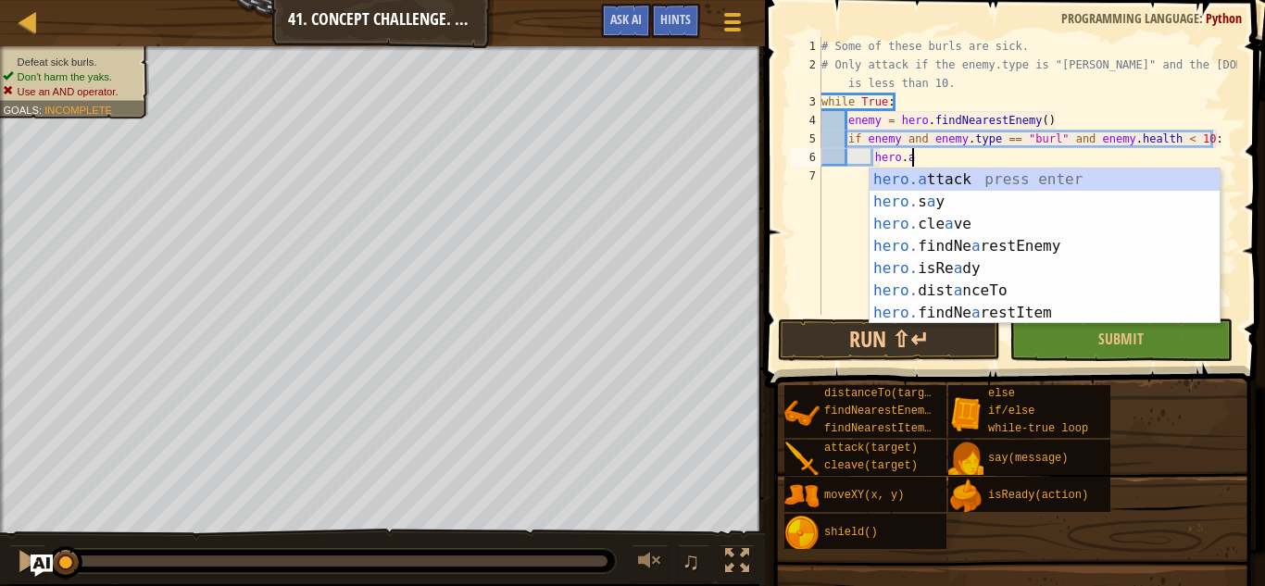
scroll to position [8, 13]
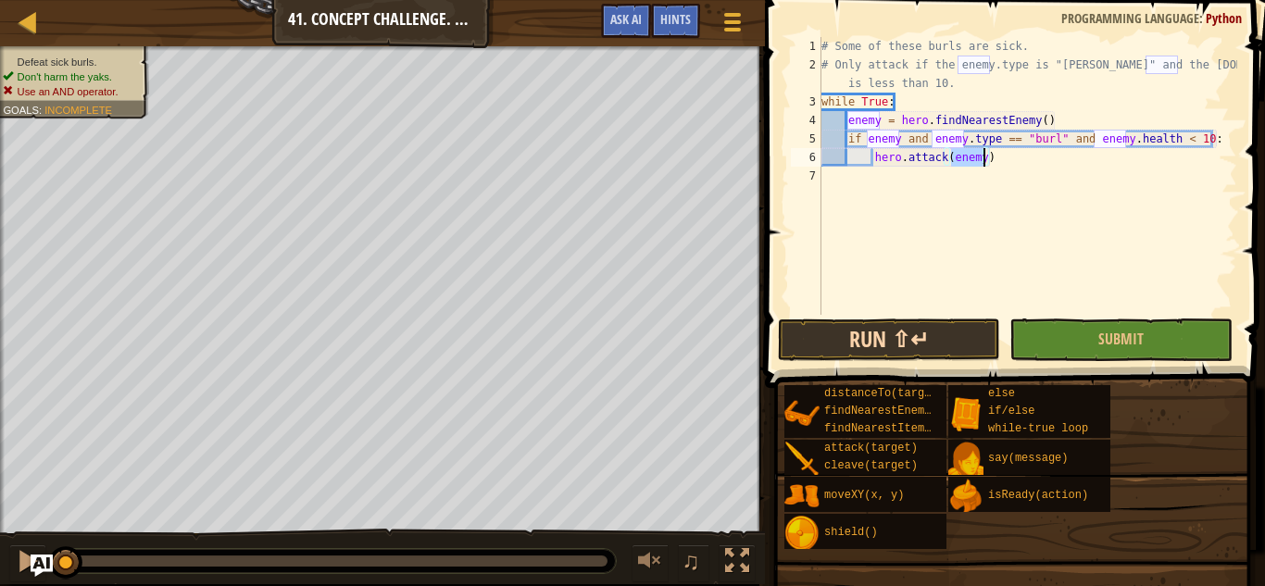
type textarea "hero.attack(enemy)"
click at [826, 346] on button "Run ⇧↵" at bounding box center [889, 340] width 222 height 43
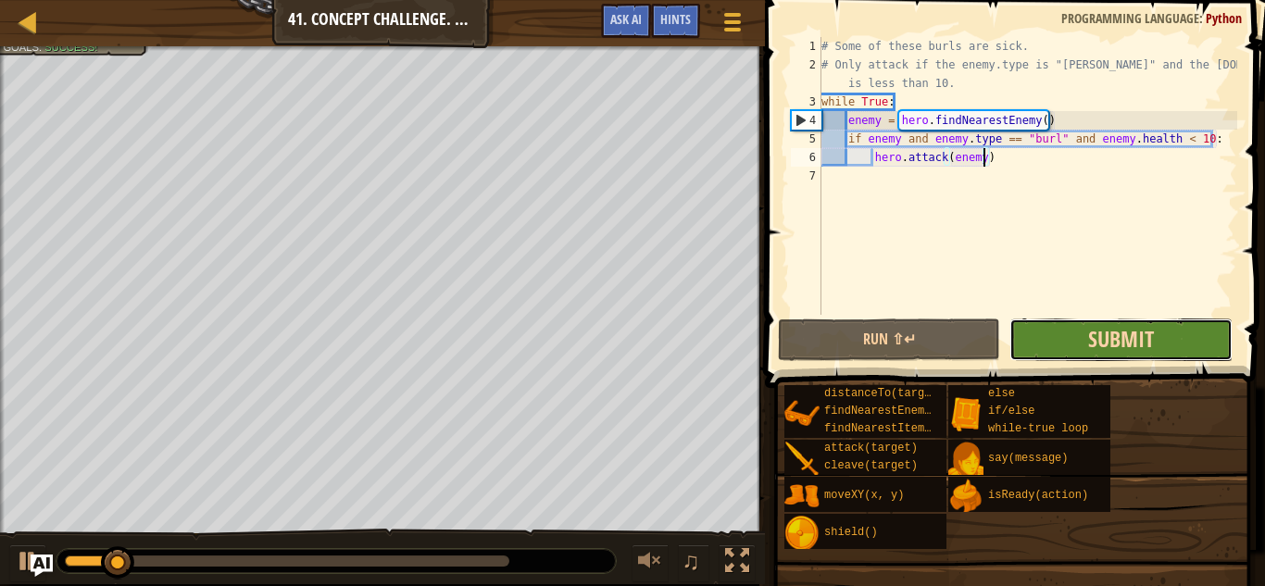
click at [972, 340] on span "Submit" at bounding box center [1121, 339] width 66 height 30
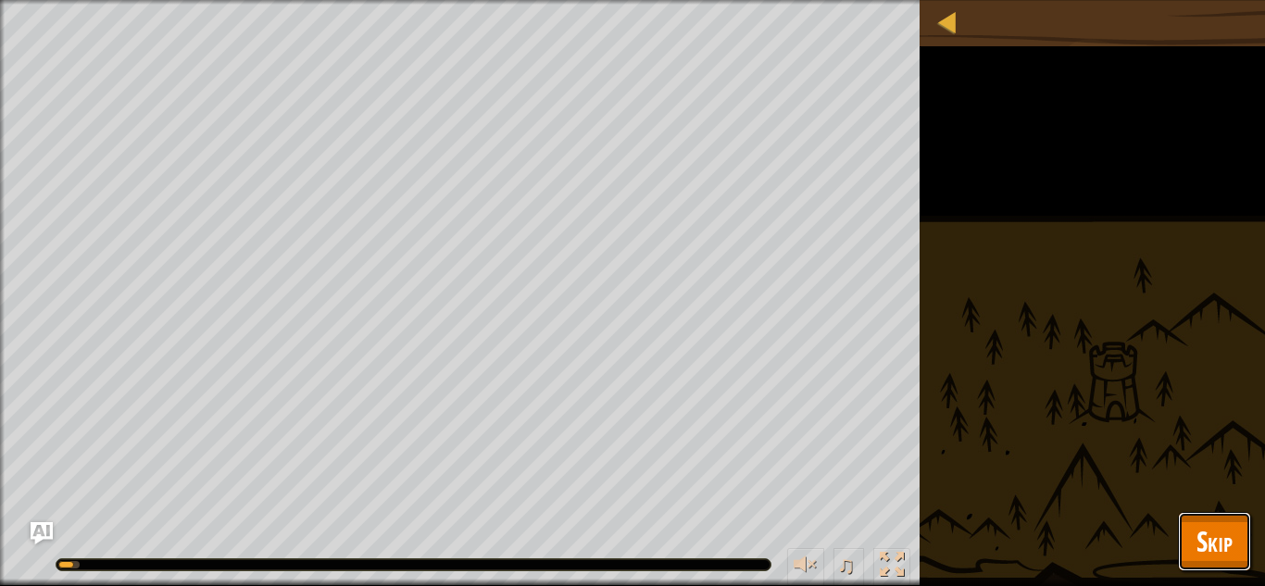
click at [972, 544] on span "Skip" at bounding box center [1215, 541] width 36 height 38
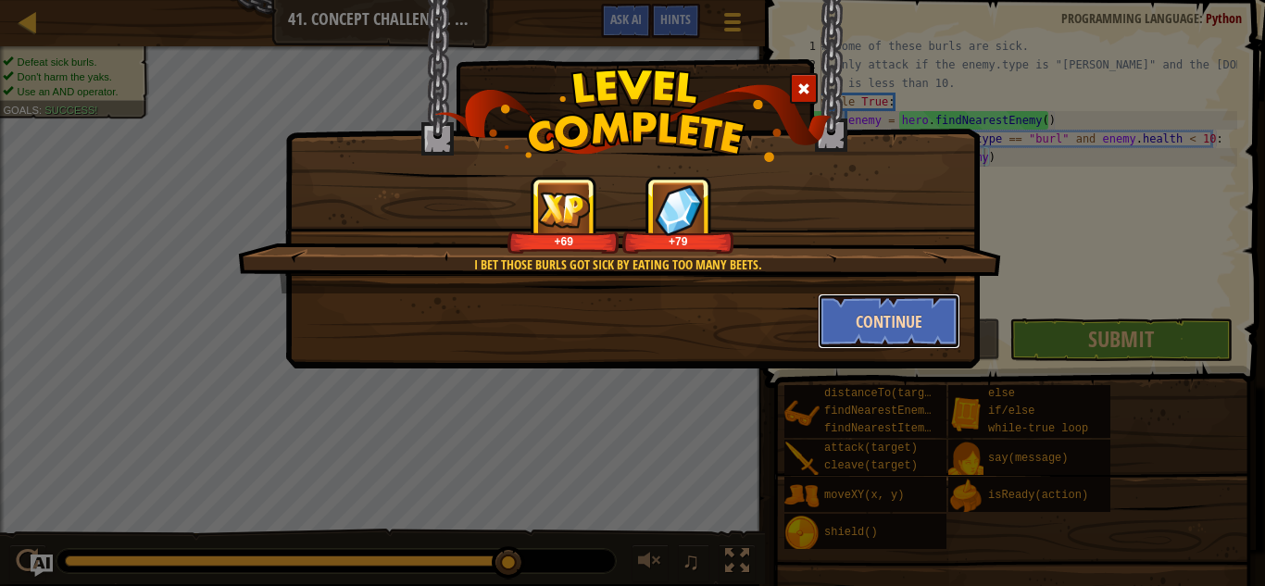
click at [874, 326] on button "Continue" at bounding box center [890, 322] width 144 height 56
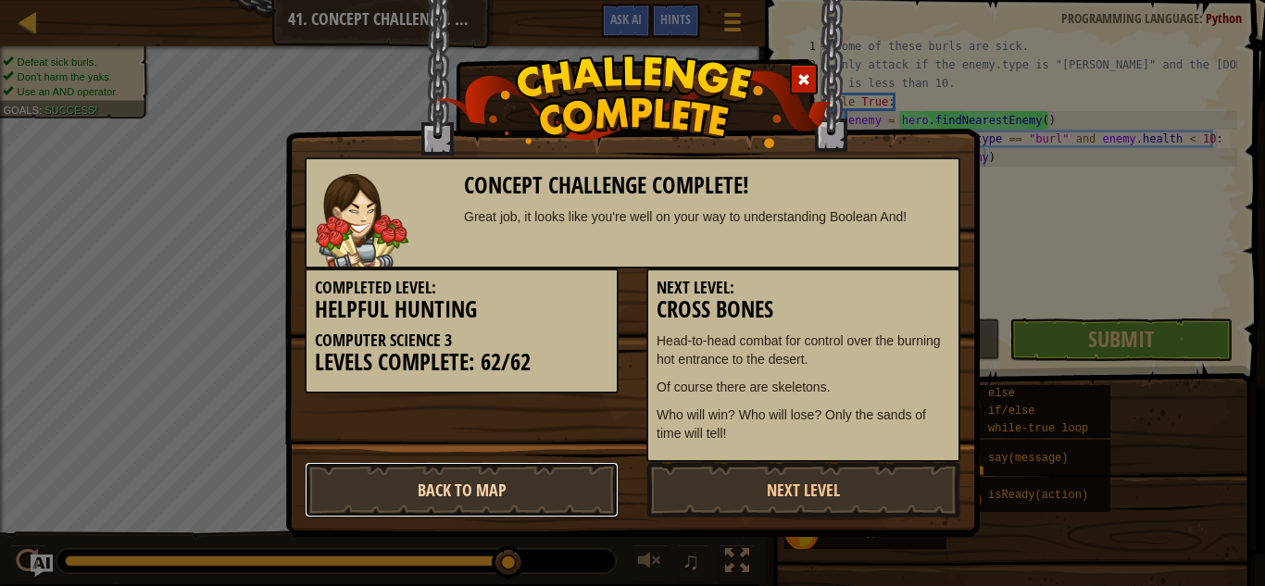
click at [505, 489] on link "Back to Map" at bounding box center [462, 490] width 314 height 56
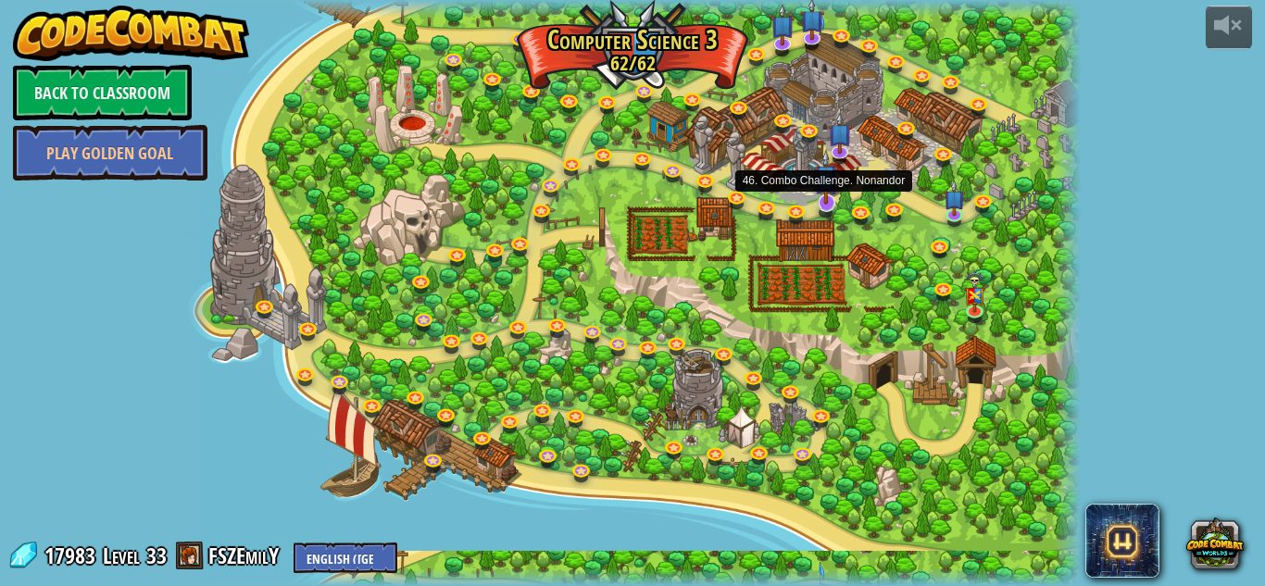
click at [829, 197] on img at bounding box center [826, 177] width 24 height 56
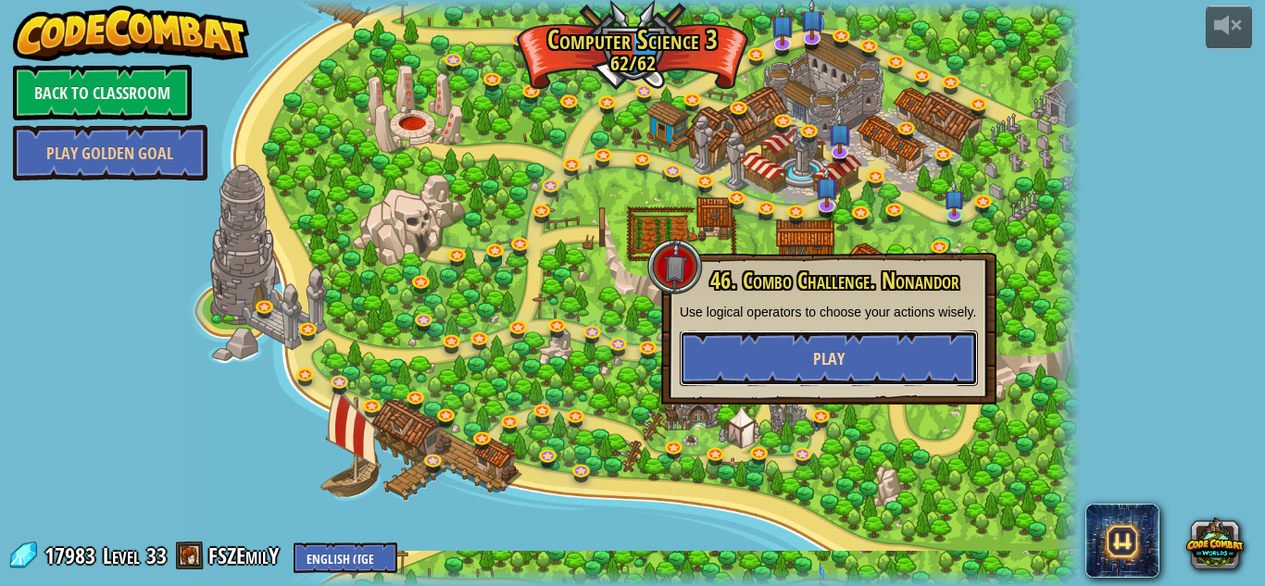
click at [757, 372] on button "Play" at bounding box center [829, 359] width 298 height 56
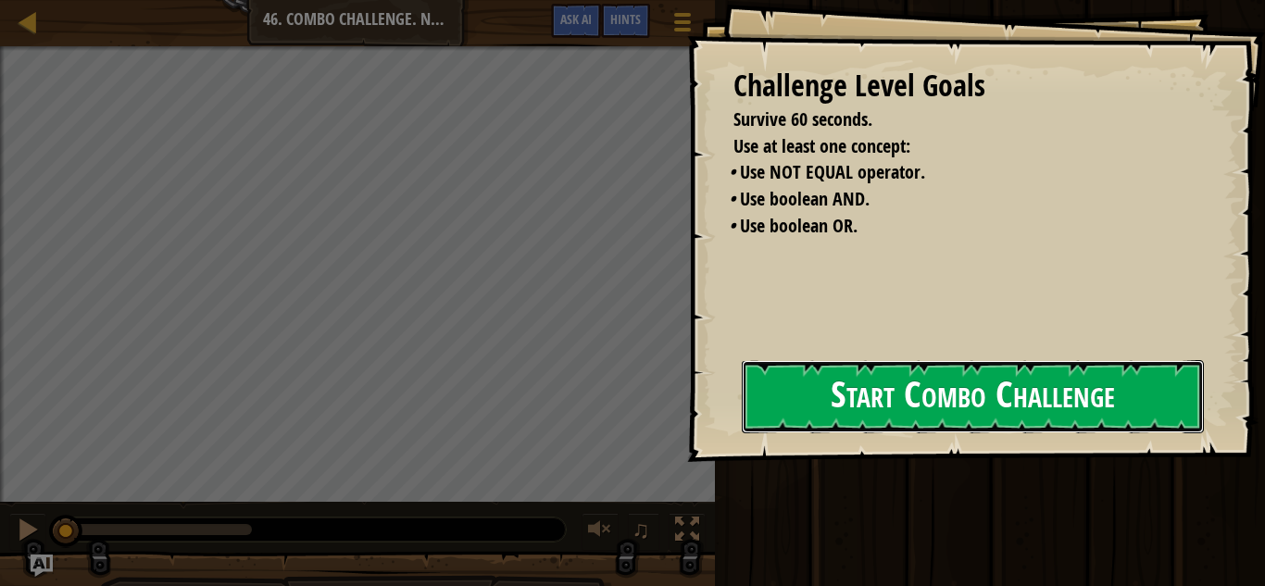
click at [768, 434] on button "Start Combo Challenge" at bounding box center [973, 396] width 462 height 73
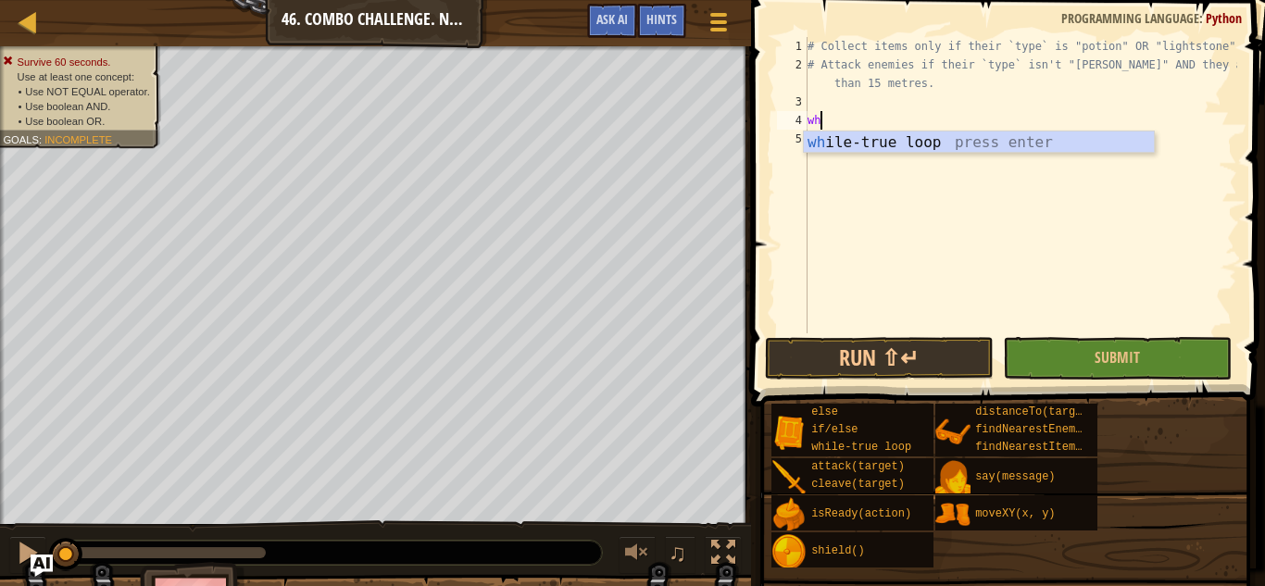
type textarea "whi"
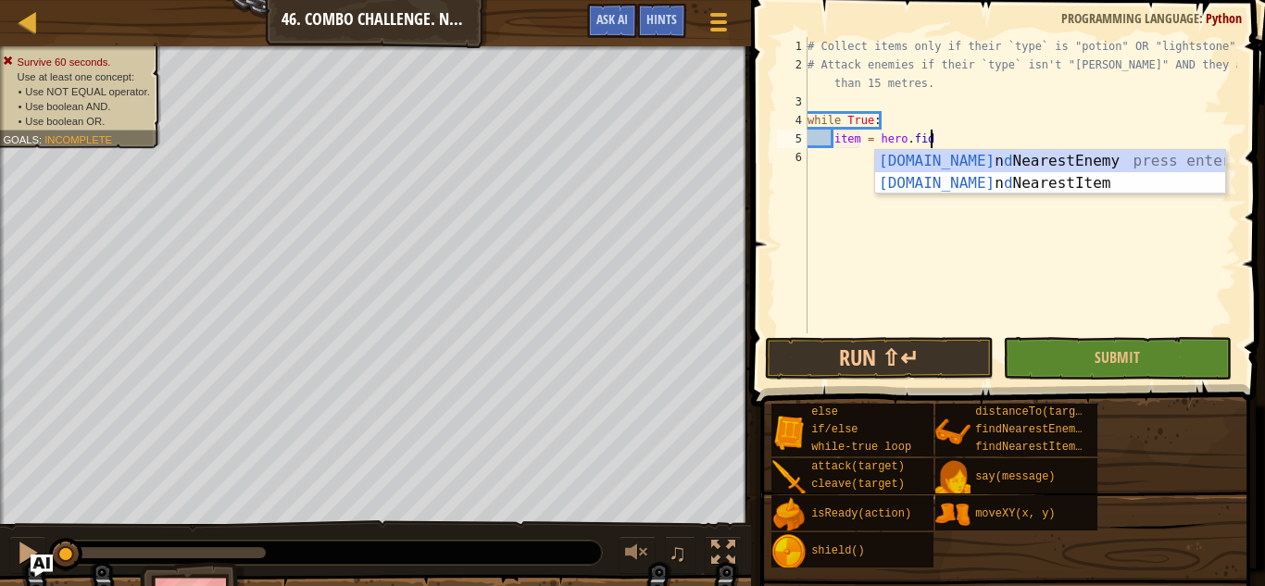
scroll to position [8, 17]
type textarea "item = hero.findNearestEnemy()"
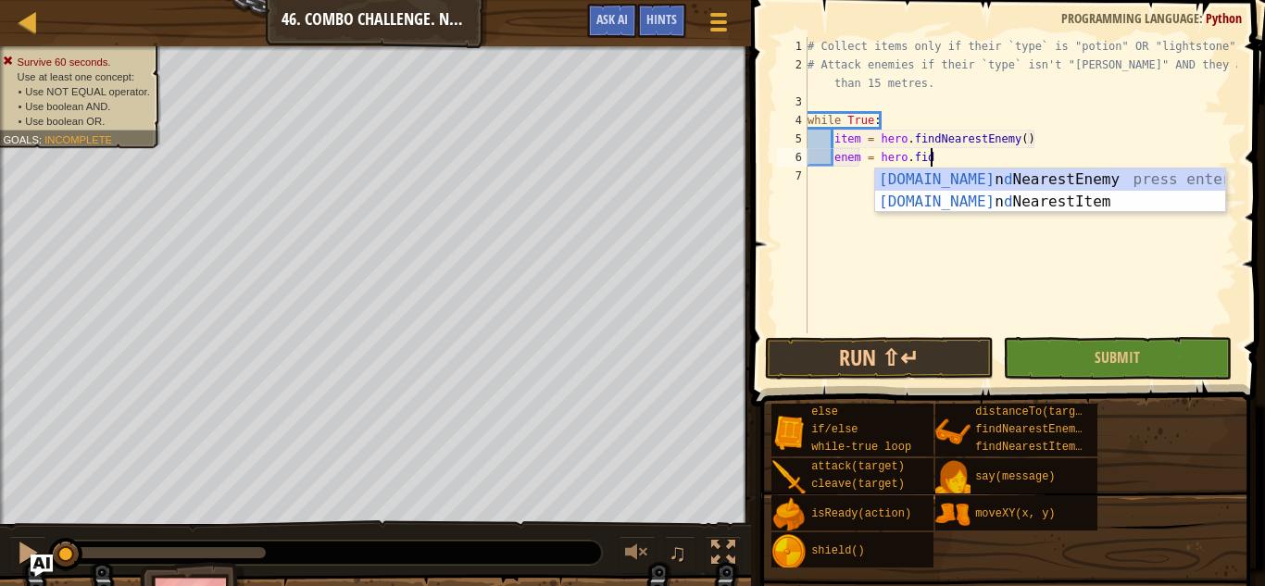
type textarea "enem = hero.findNearestEnemy()"
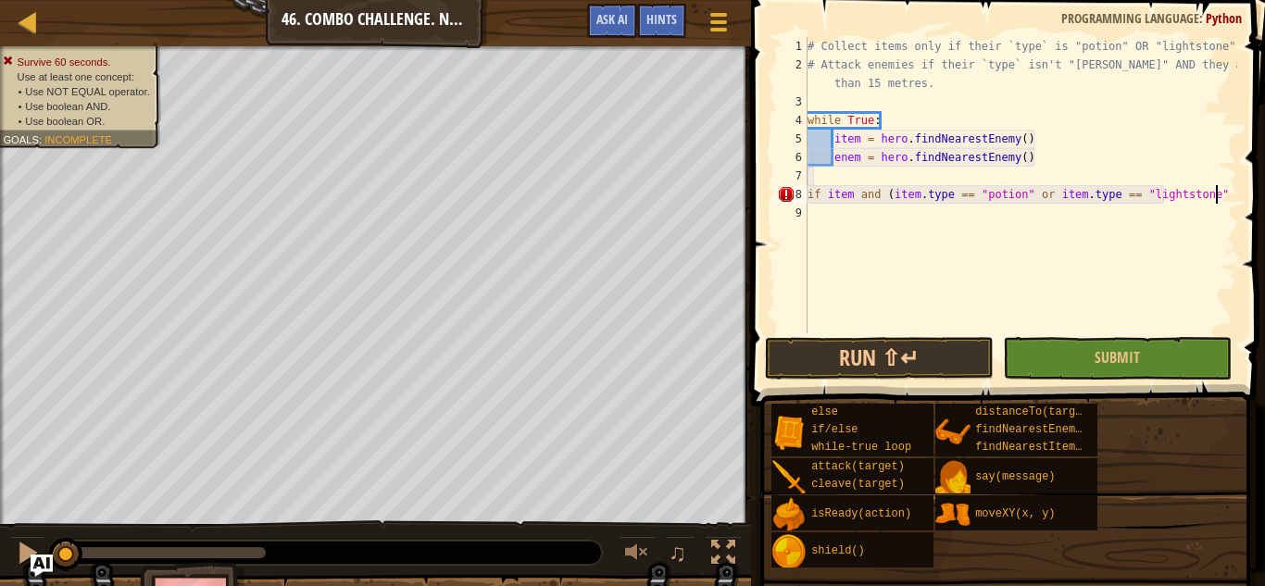
scroll to position [8, 58]
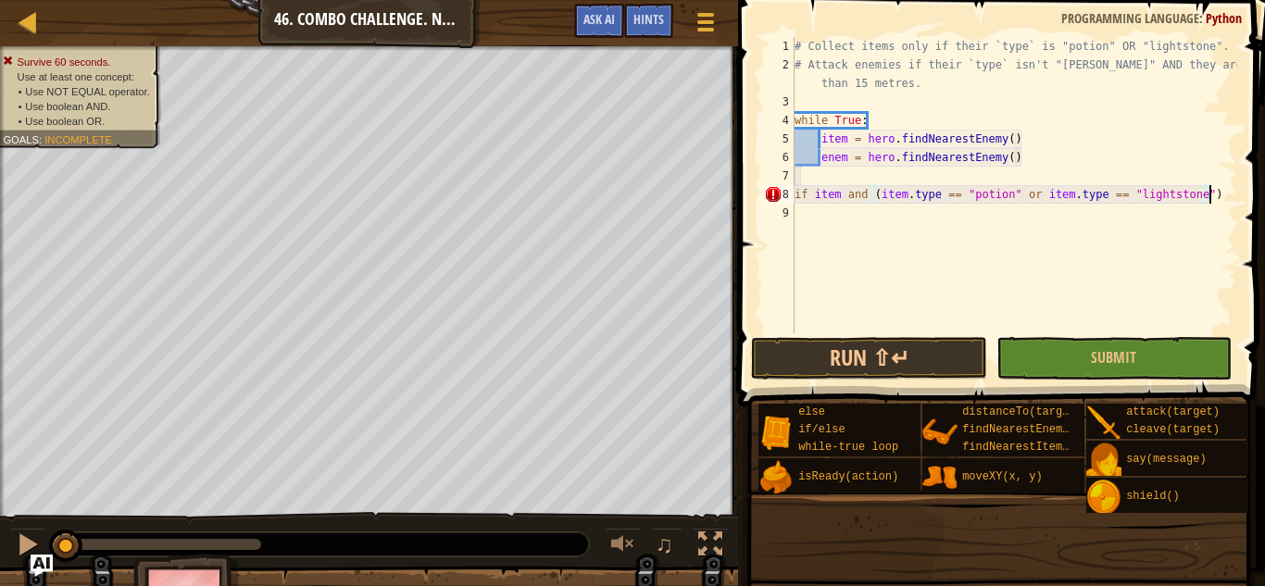
type textarea "if item and (item.type == "potion" or item.type == "lightstone"):"
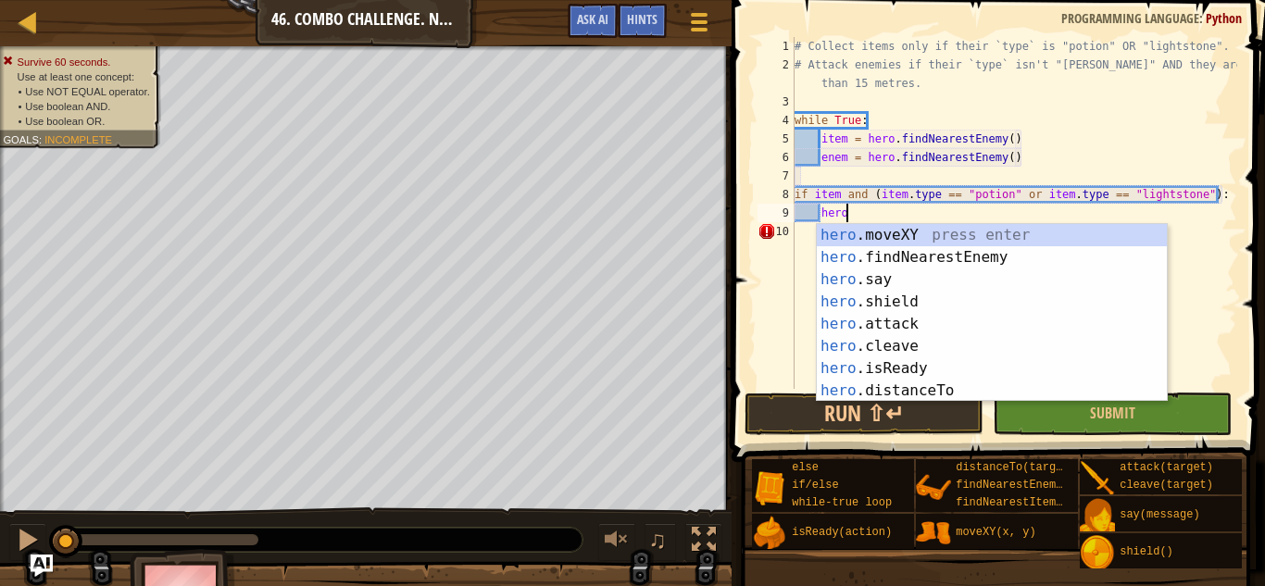
scroll to position [8, 7]
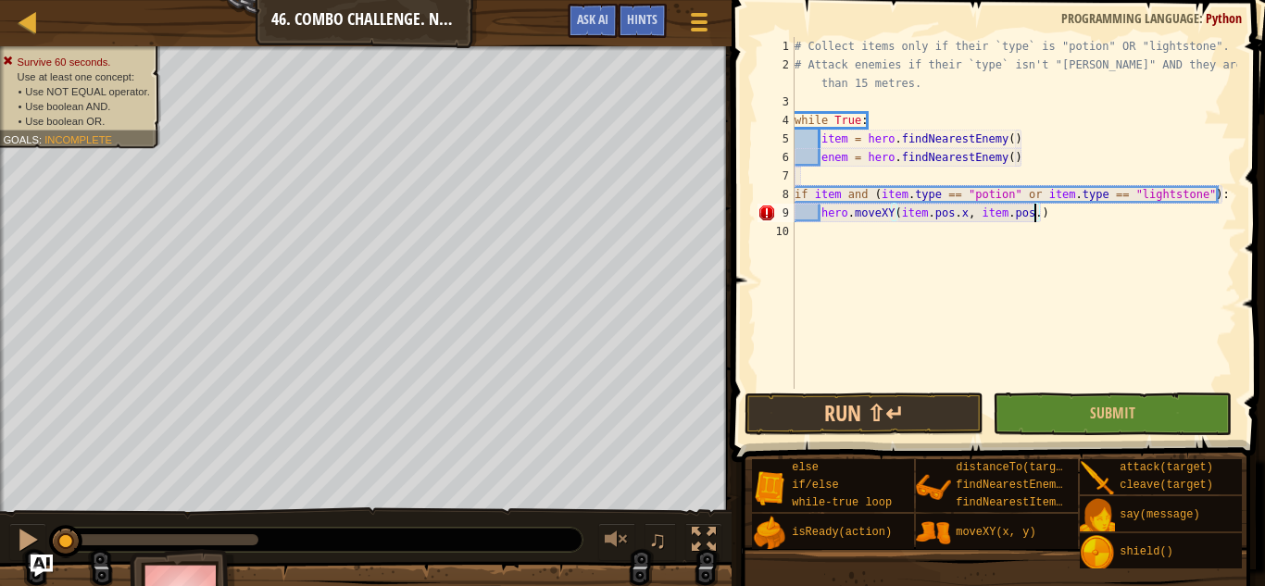
type textarea "hero.moveXY(item.pos.x, item.pos.y)"
click at [972, 215] on div "# Collect items only if their `type` is "potion" OR "lightstone". # Attack enem…" at bounding box center [1014, 231] width 446 height 389
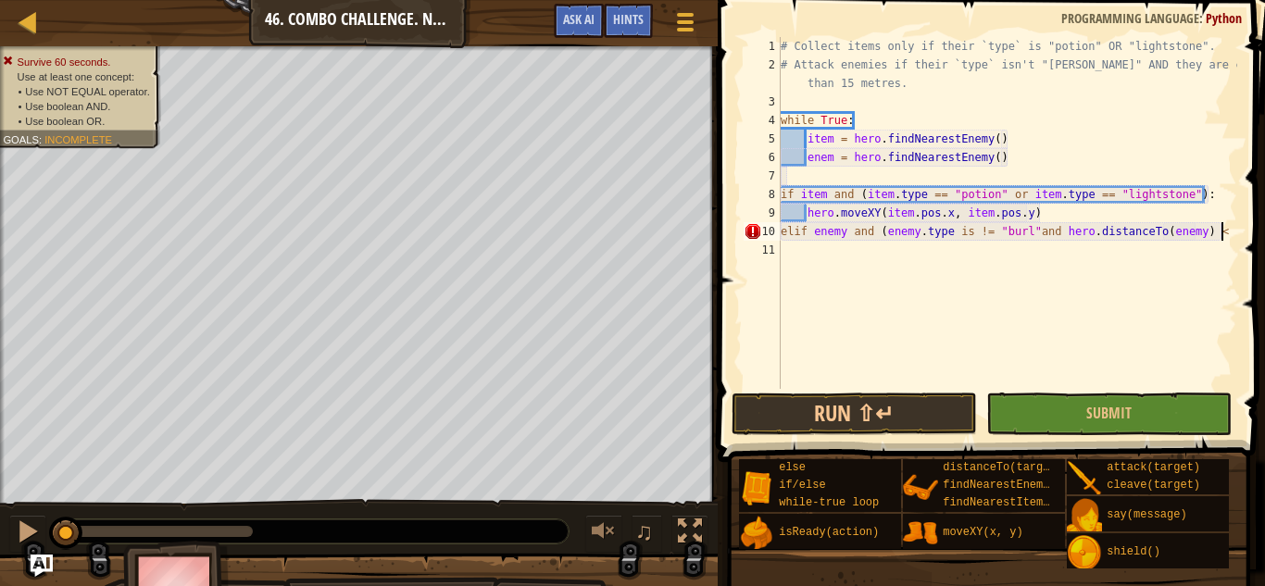
scroll to position [8, 63]
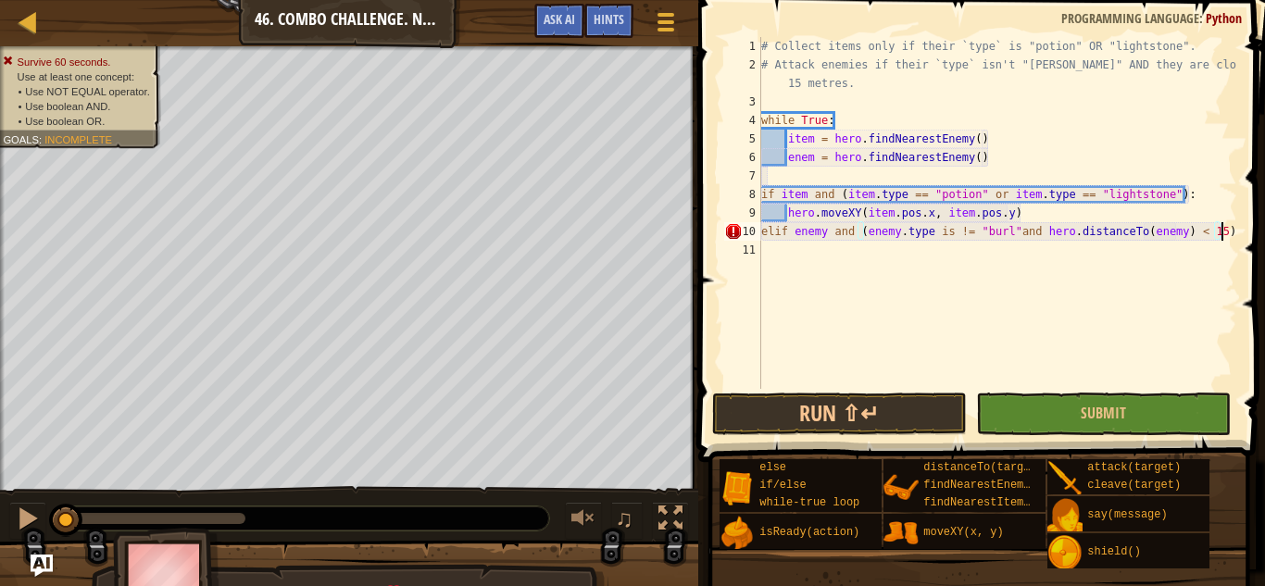
type textarea "elif enemy and (enemy.type is != "[PERSON_NAME]"and hero.distanceTo(enemy) < 15…"
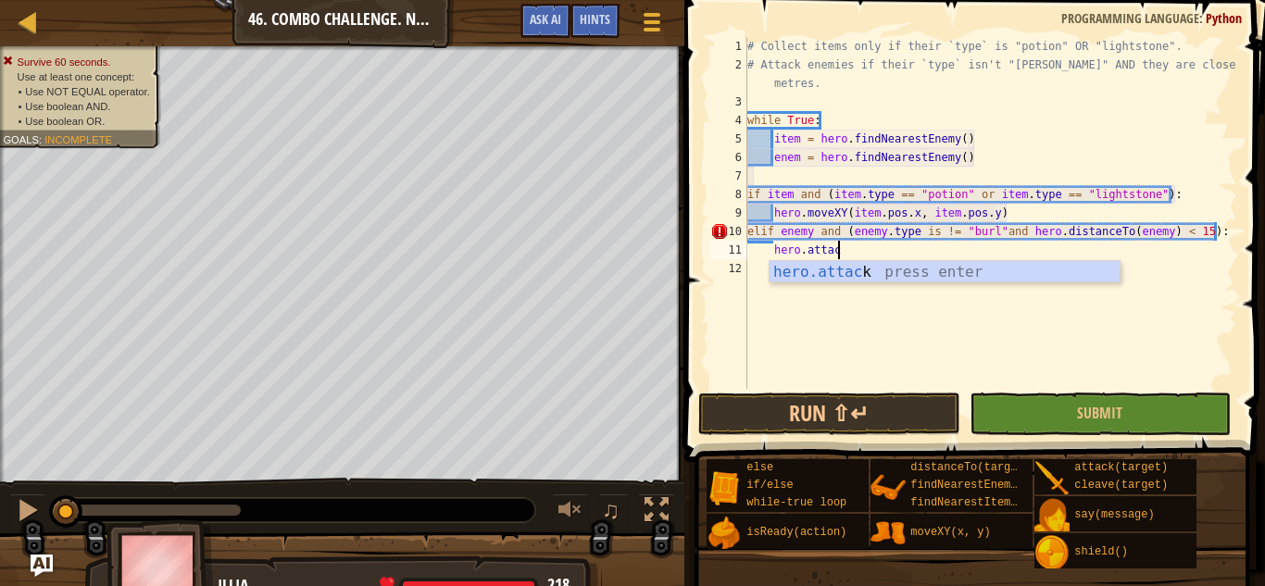
scroll to position [8, 13]
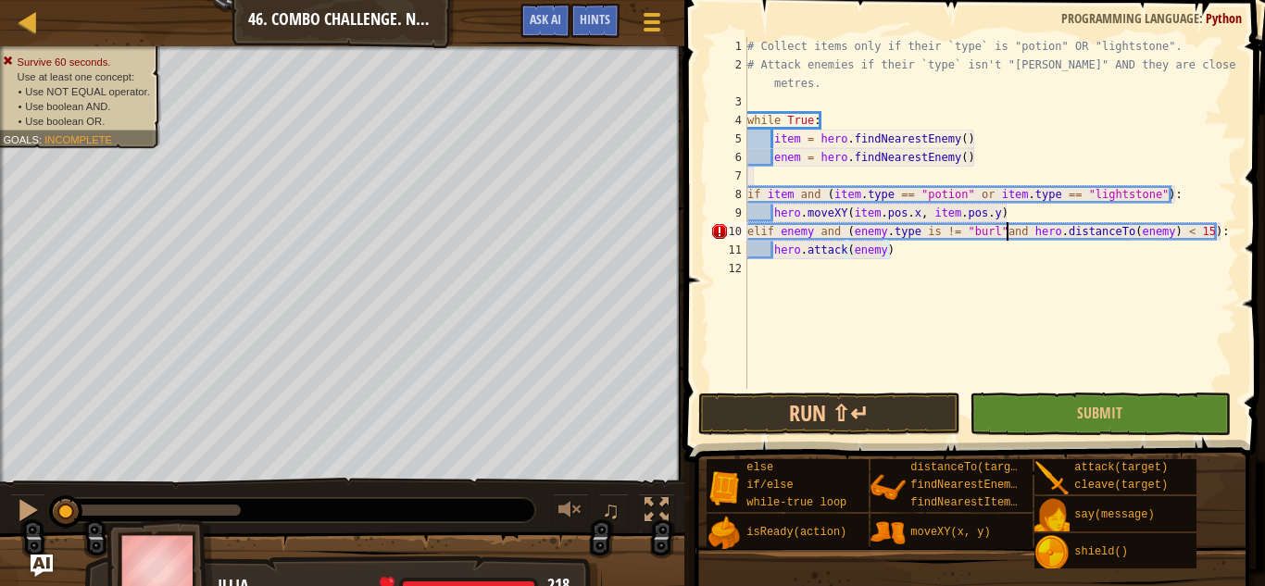
click at [972, 231] on div "# Collect items only if their `type` is "potion" OR "lightstone". # Attack enem…" at bounding box center [991, 231] width 494 height 389
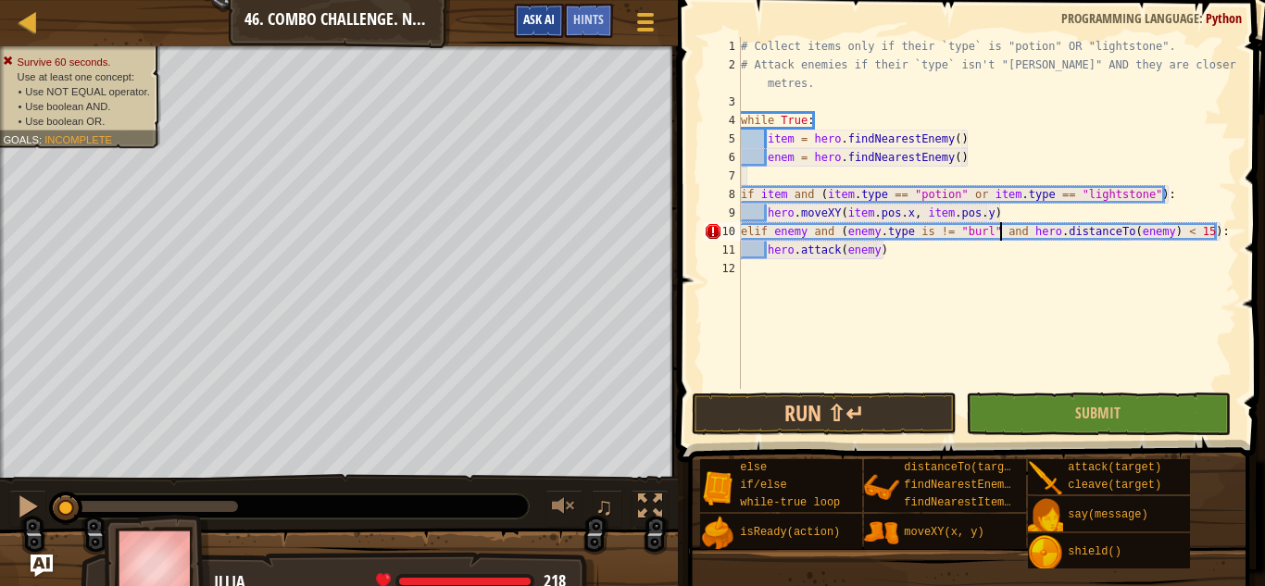
type textarea "elif enemy and (enemy.type is != "[PERSON_NAME]" and hero.distanceTo(enemy) < 1…"
click at [543, 9] on button "Ask AI" at bounding box center [539, 21] width 50 height 34
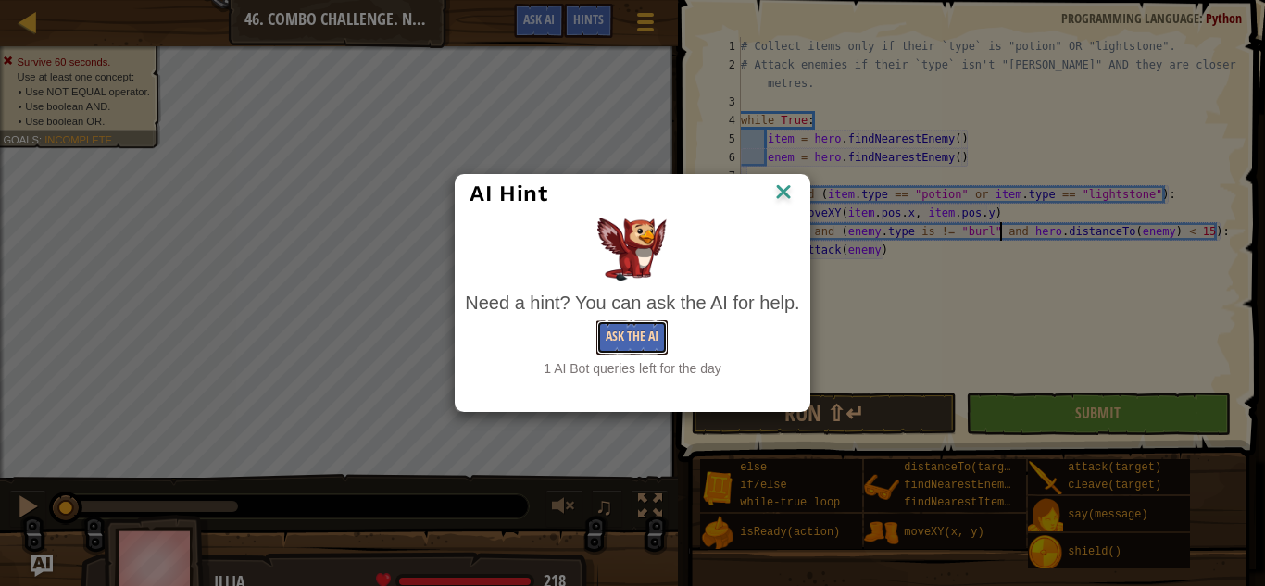
click at [633, 324] on button "Ask the AI" at bounding box center [632, 338] width 71 height 34
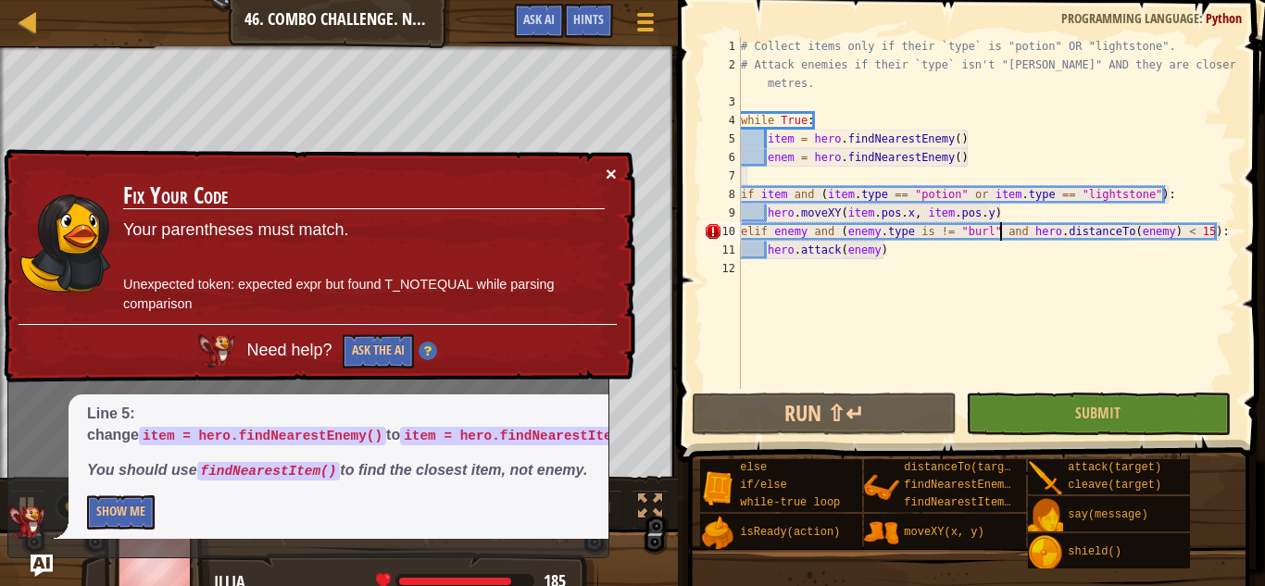
click at [606, 160] on div "× Fix Your Code Your parentheses must match. Unexpected token: expected expr bu…" at bounding box center [317, 266] width 637 height 238
click at [610, 169] on button "×" at bounding box center [613, 178] width 12 height 19
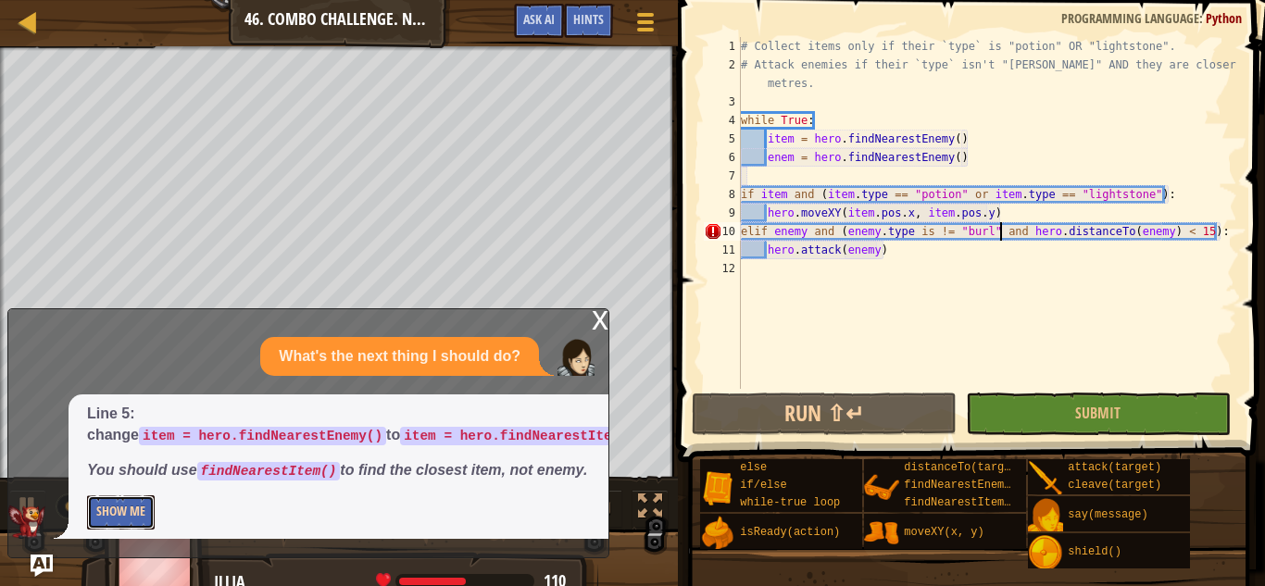
click at [145, 504] on button "Show Me" at bounding box center [121, 513] width 68 height 34
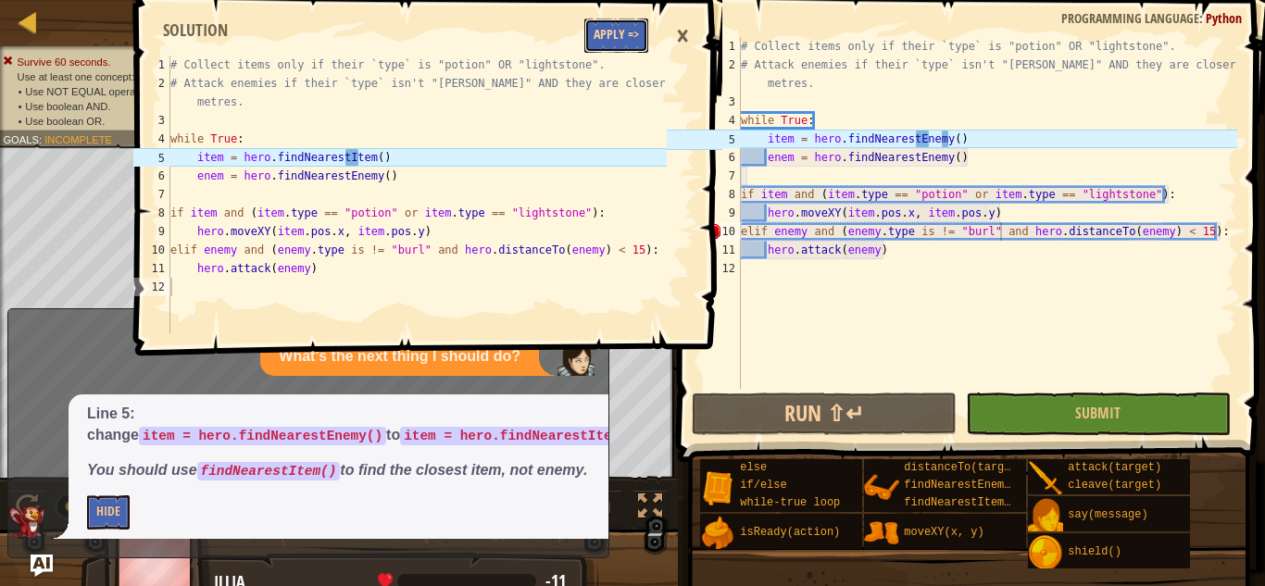
click at [632, 40] on button "Apply =>" at bounding box center [617, 36] width 64 height 34
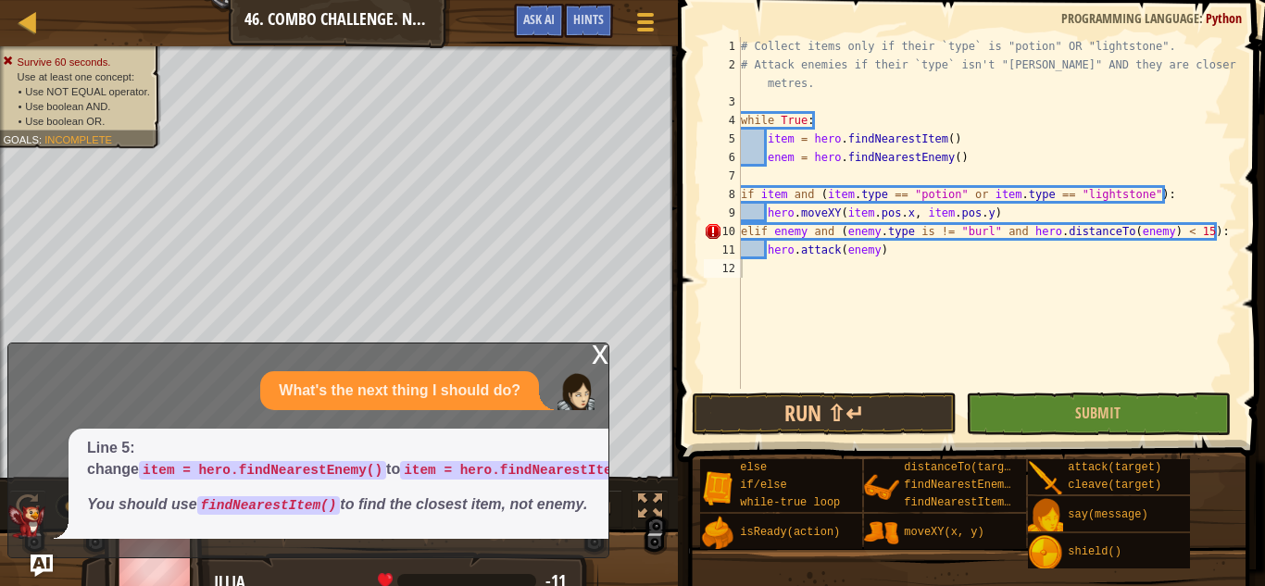
click at [608, 345] on div "x" at bounding box center [600, 353] width 17 height 19
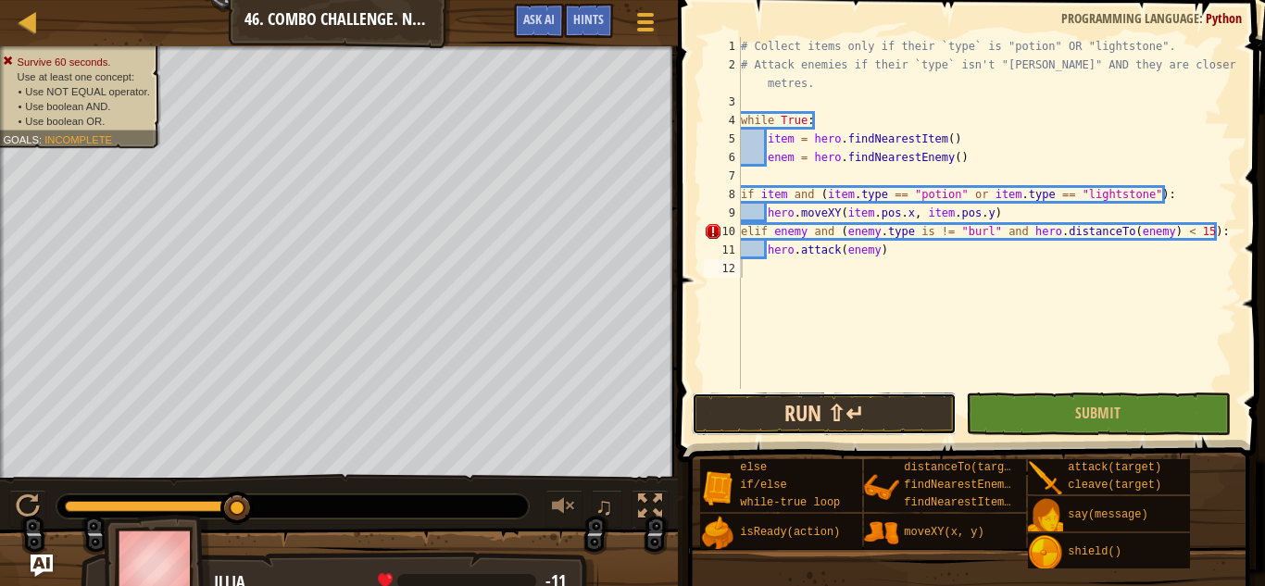
click at [704, 397] on button "Run ⇧↵" at bounding box center [824, 414] width 265 height 43
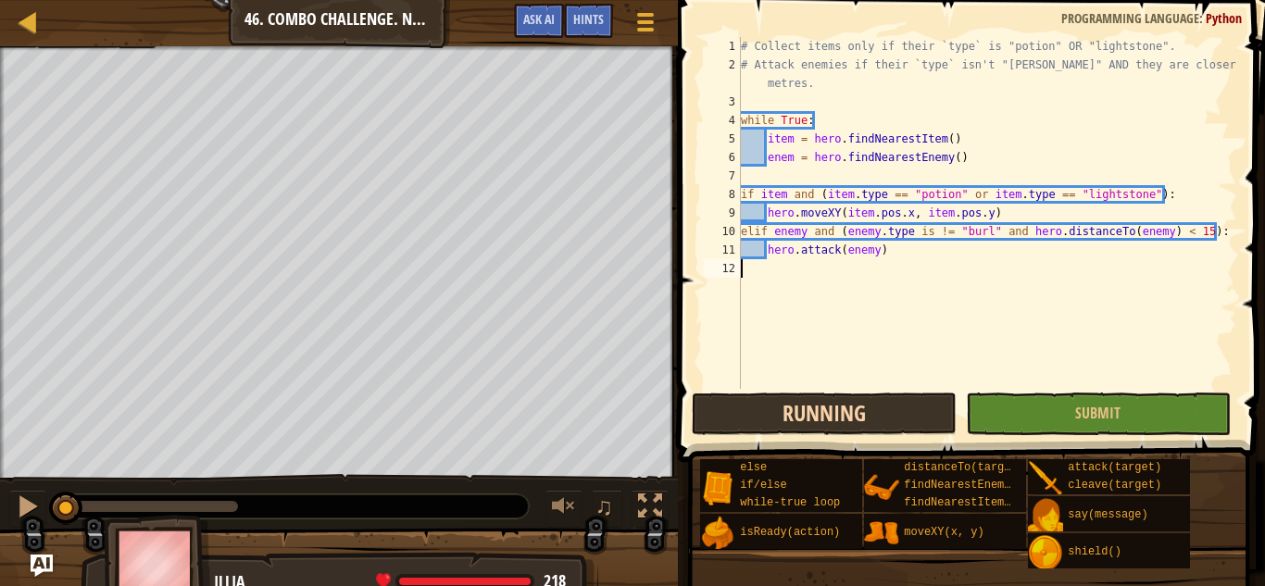
scroll to position [8, 0]
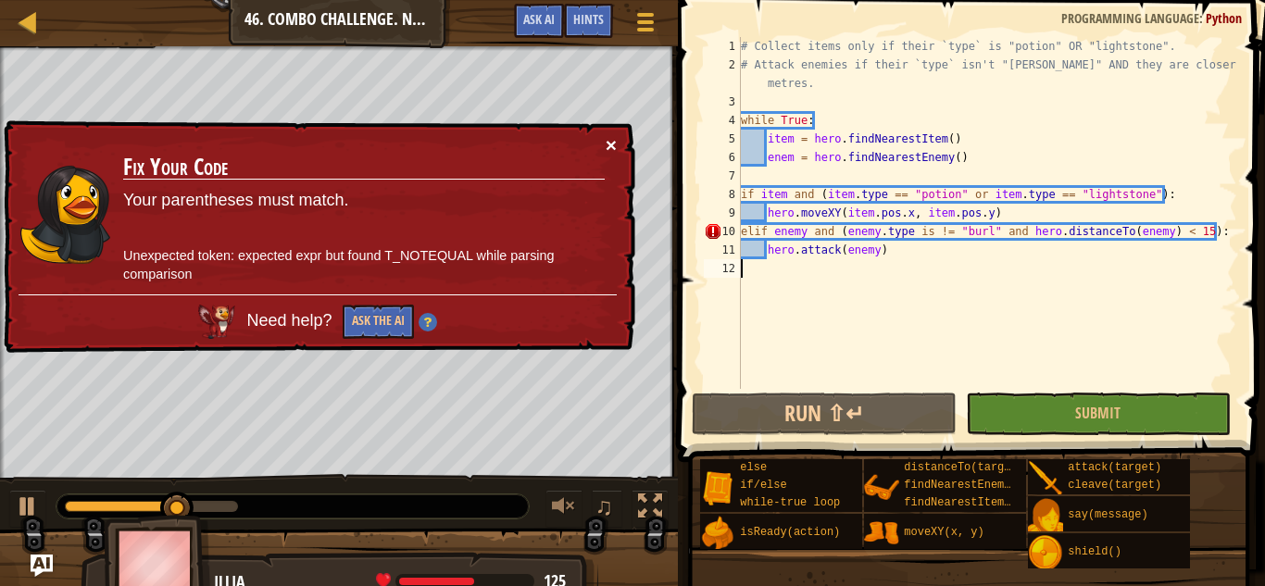
click at [611, 148] on button "×" at bounding box center [613, 149] width 12 height 19
